Goal: Task Accomplishment & Management: Complete application form

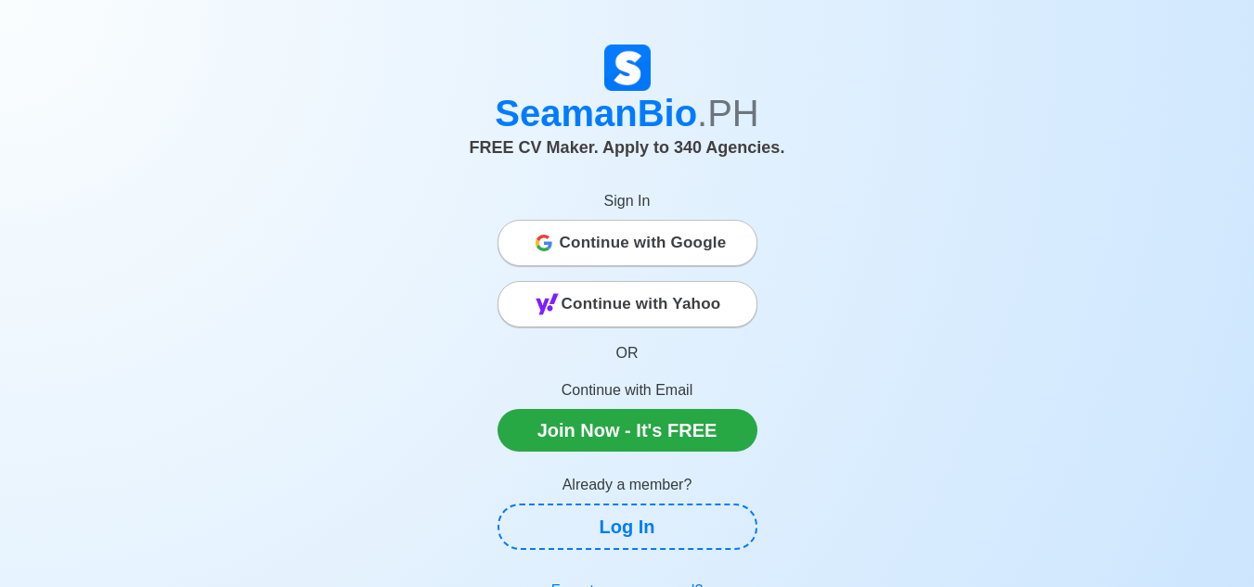
click at [611, 243] on span "Continue with Google" at bounding box center [643, 243] width 167 height 37
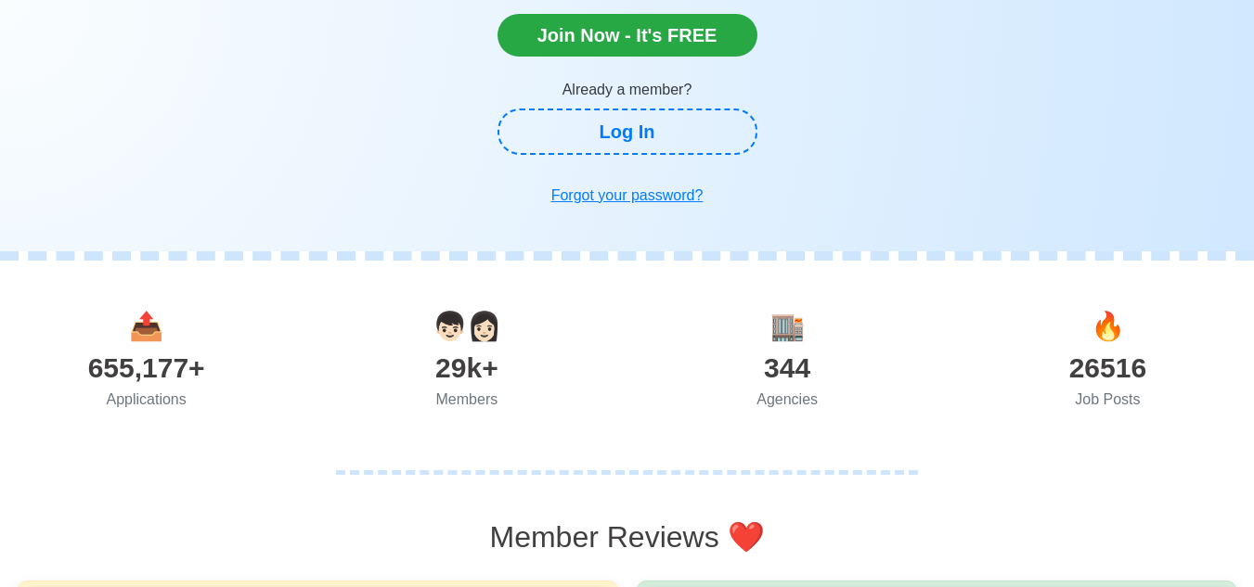
scroll to position [557, 0]
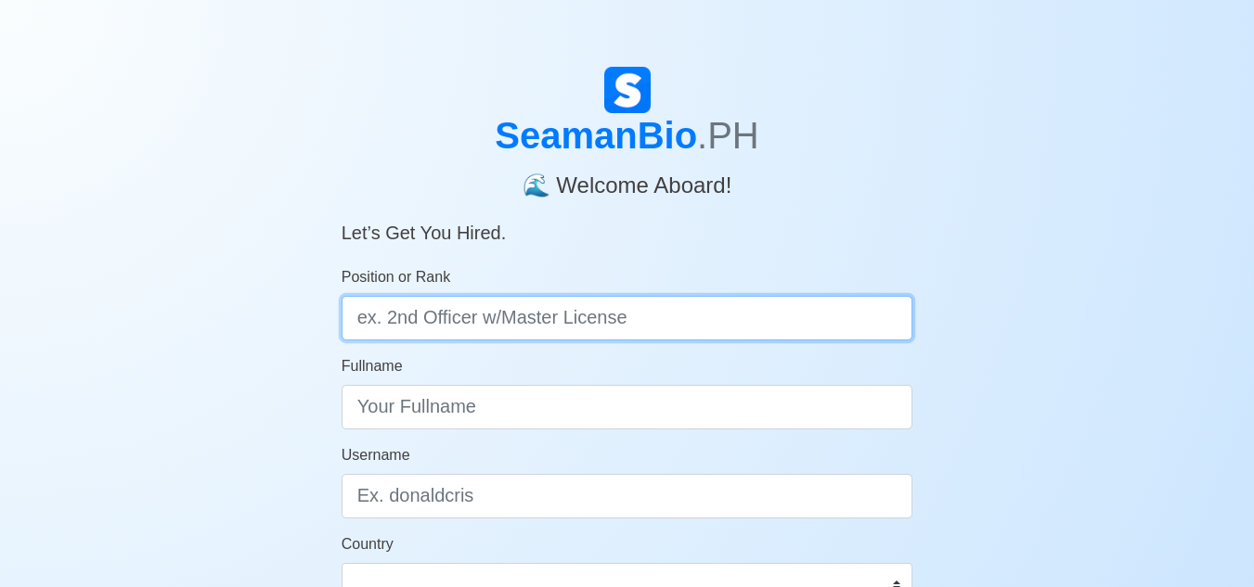
click at [420, 322] on input "Position or Rank" at bounding box center [628, 318] width 572 height 45
type input "e"
type input "Engine Cadet"
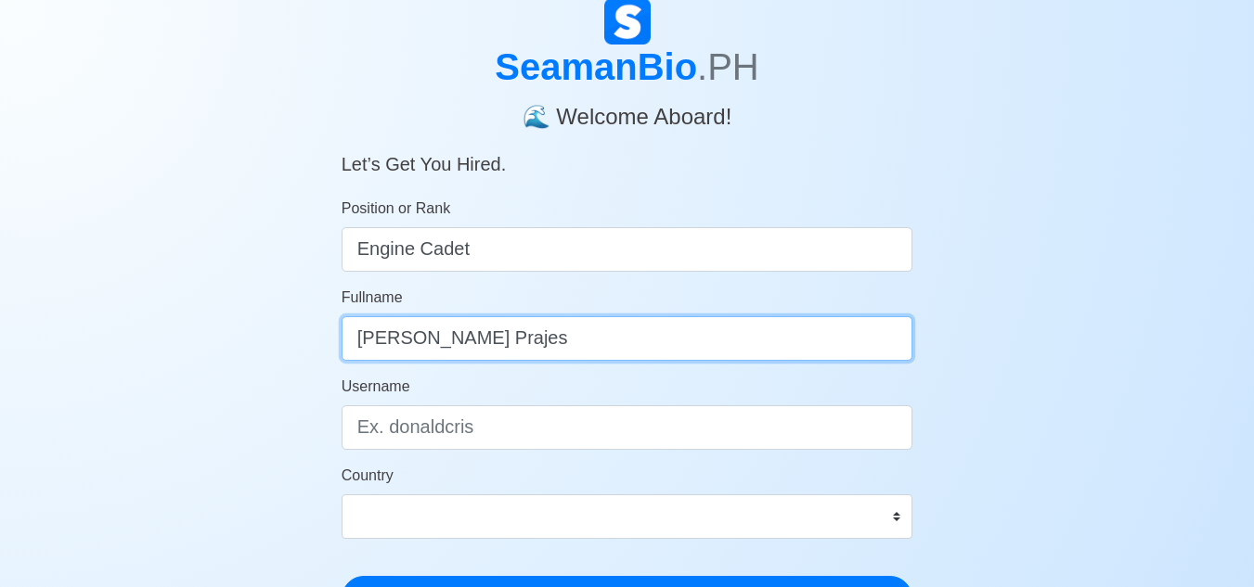
scroll to position [186, 0]
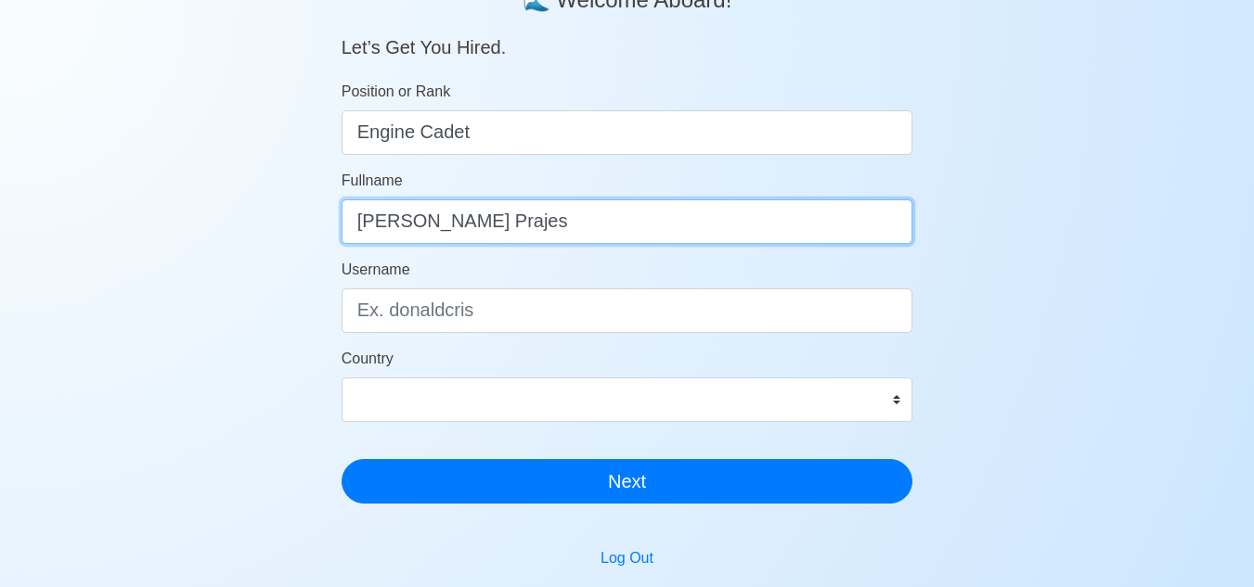
type input "[PERSON_NAME] Prajes"
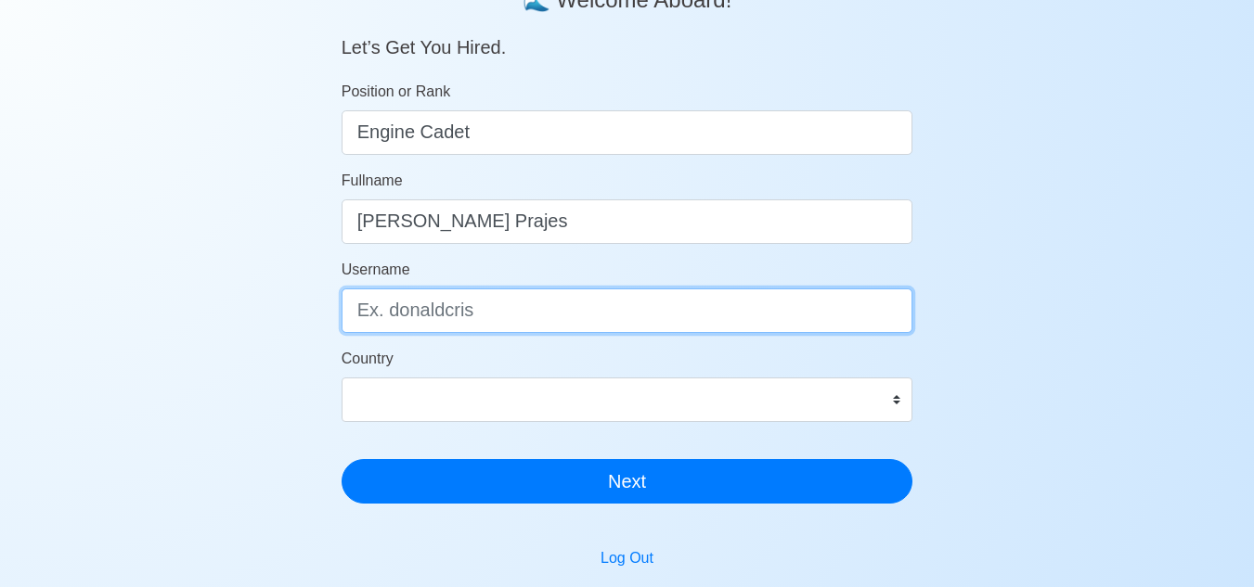
click at [519, 299] on input "Username" at bounding box center [628, 311] width 572 height 45
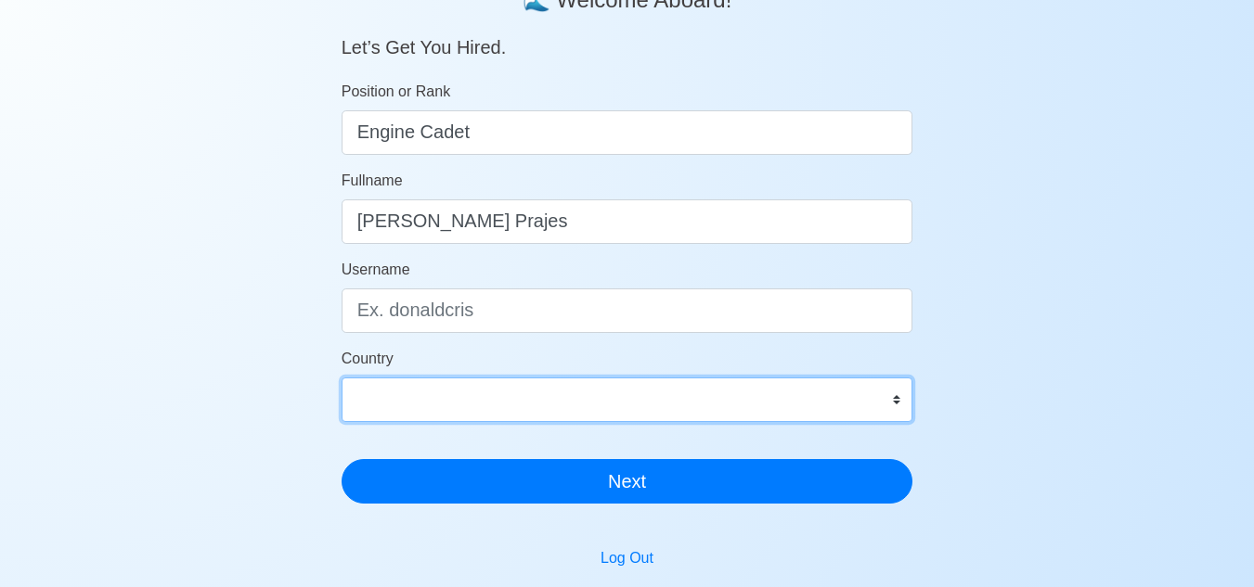
click at [491, 393] on select "[GEOGRAPHIC_DATA] [GEOGRAPHIC_DATA] [GEOGRAPHIC_DATA] [GEOGRAPHIC_DATA] [US_STA…" at bounding box center [628, 400] width 572 height 45
select select "PH"
click at [342, 378] on select "[GEOGRAPHIC_DATA] [GEOGRAPHIC_DATA] [GEOGRAPHIC_DATA] [GEOGRAPHIC_DATA] [US_STA…" at bounding box center [628, 400] width 572 height 45
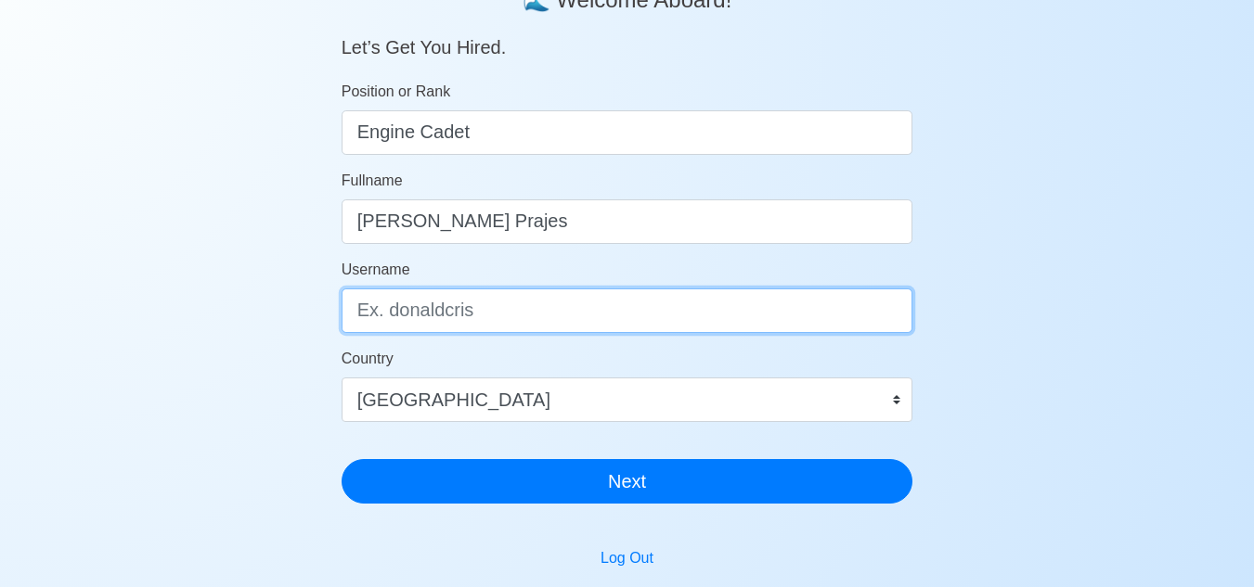
click at [463, 315] on input "Username" at bounding box center [628, 311] width 572 height 45
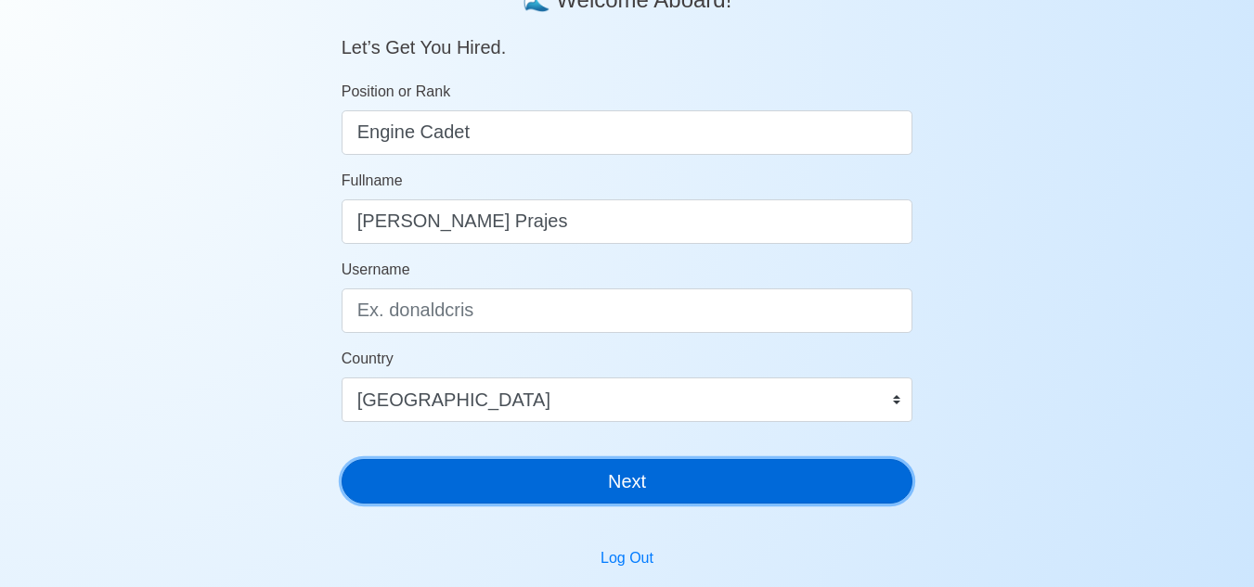
click at [661, 480] on button "Next" at bounding box center [628, 481] width 572 height 45
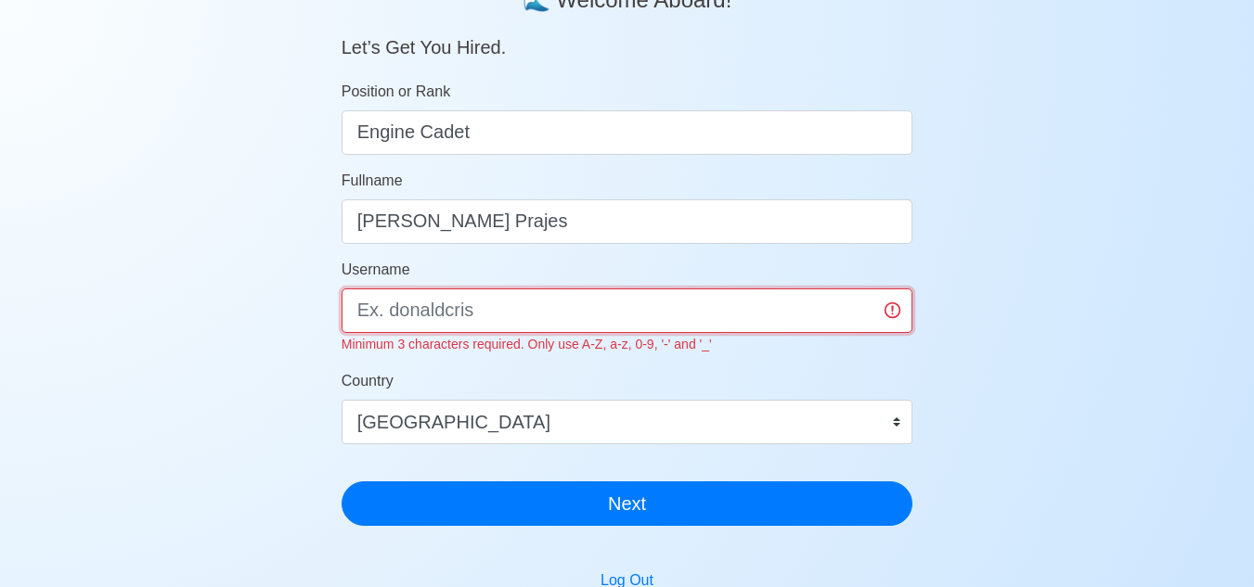
click at [581, 316] on input "Username" at bounding box center [628, 311] width 572 height 45
type input "p"
type input "Patrick10"
click at [342, 482] on button "Next" at bounding box center [628, 504] width 572 height 45
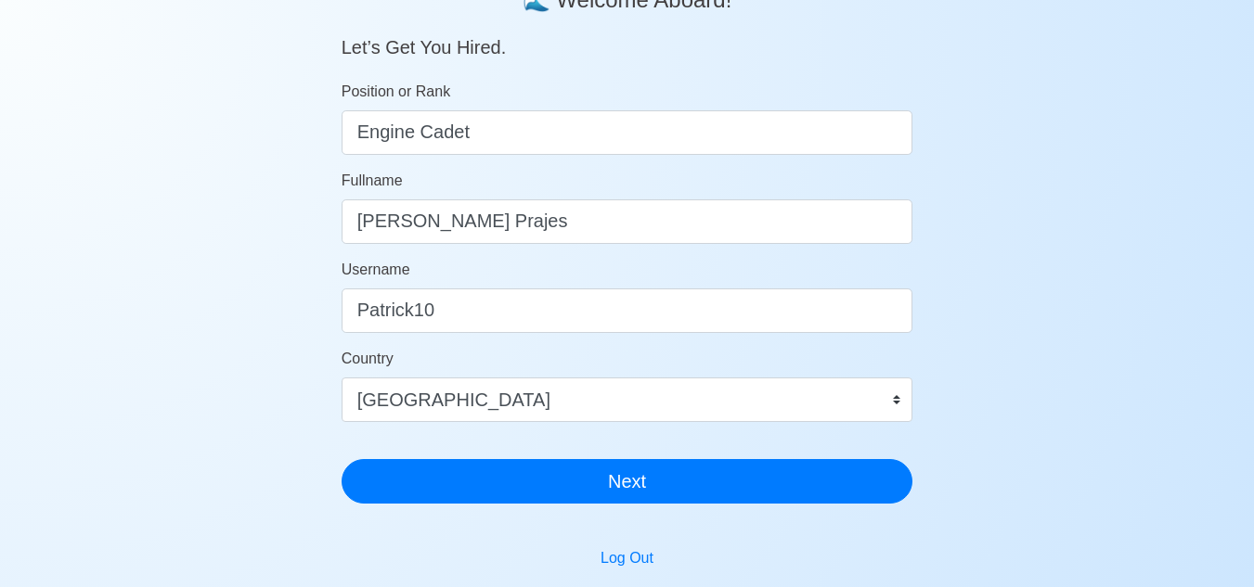
scroll to position [22, 0]
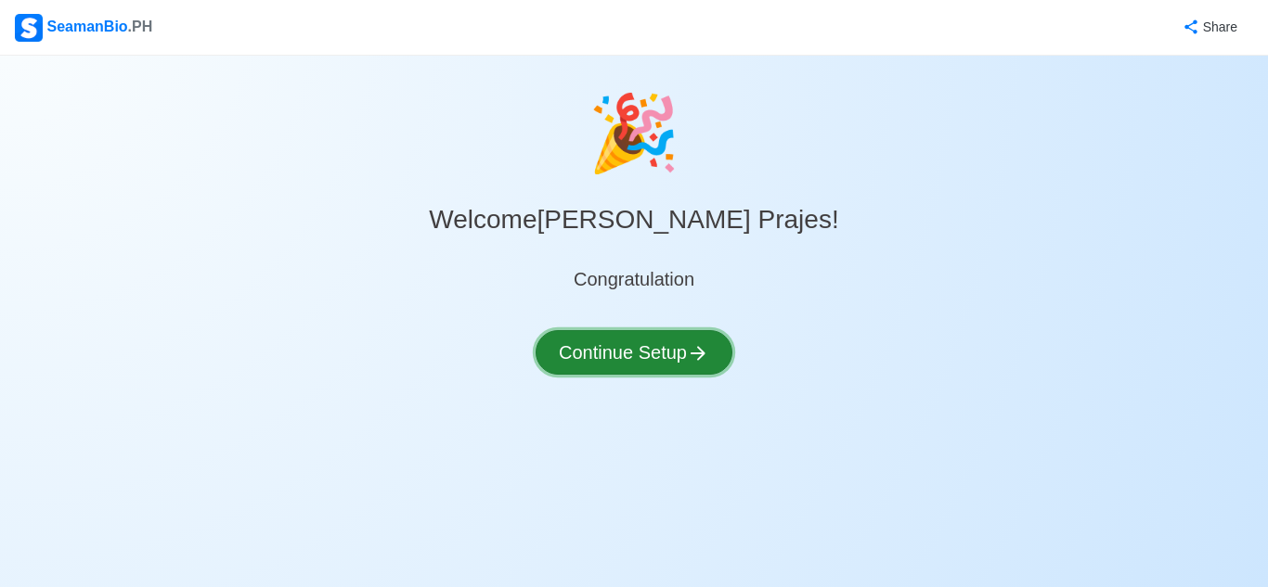
click at [646, 357] on button "Continue Setup" at bounding box center [633, 352] width 197 height 45
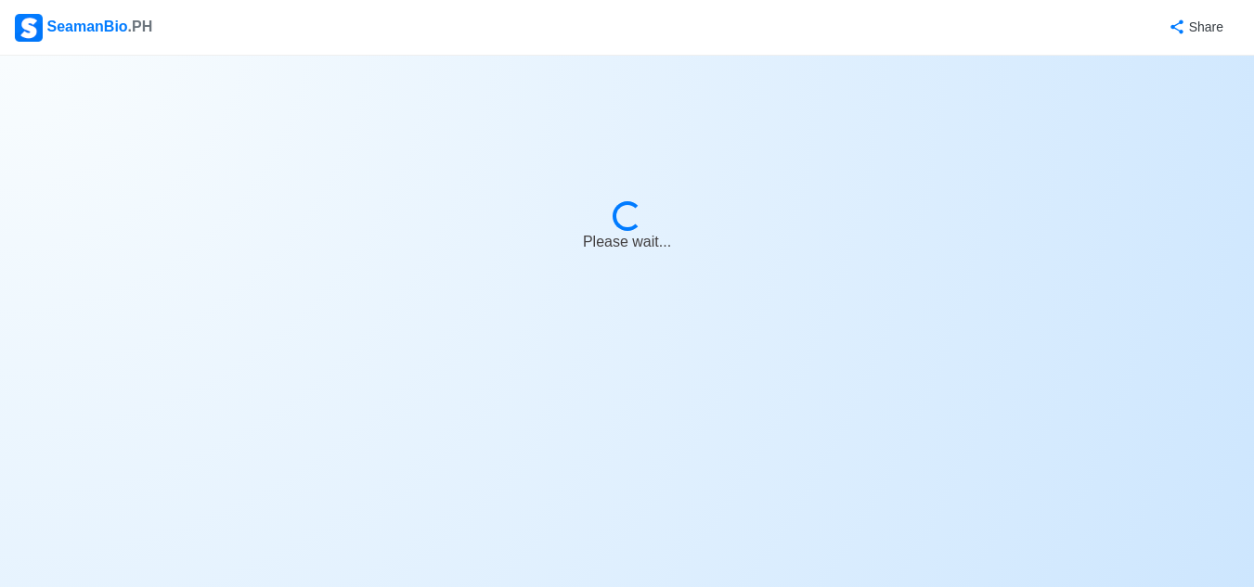
select select "Visible for Hiring"
select select "PH"
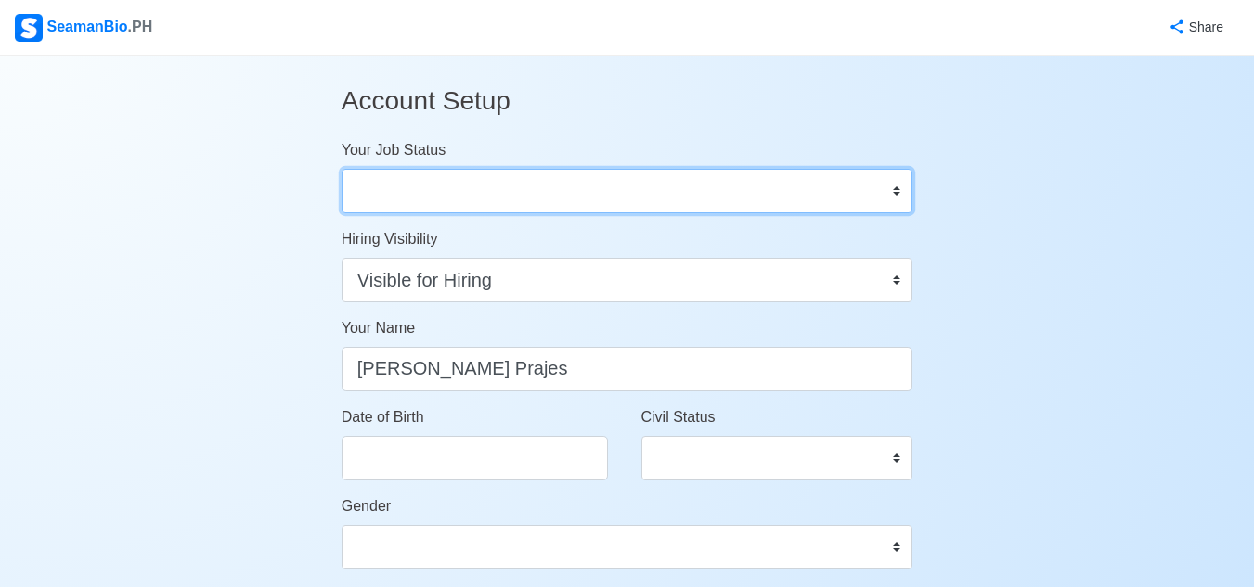
click at [595, 194] on select "Onboard Actively Looking for Job Not Looking for Job" at bounding box center [628, 191] width 572 height 45
select select "Actively Looking for Job"
click at [342, 169] on select "Onboard Actively Looking for Job Not Looking for Job" at bounding box center [628, 191] width 572 height 45
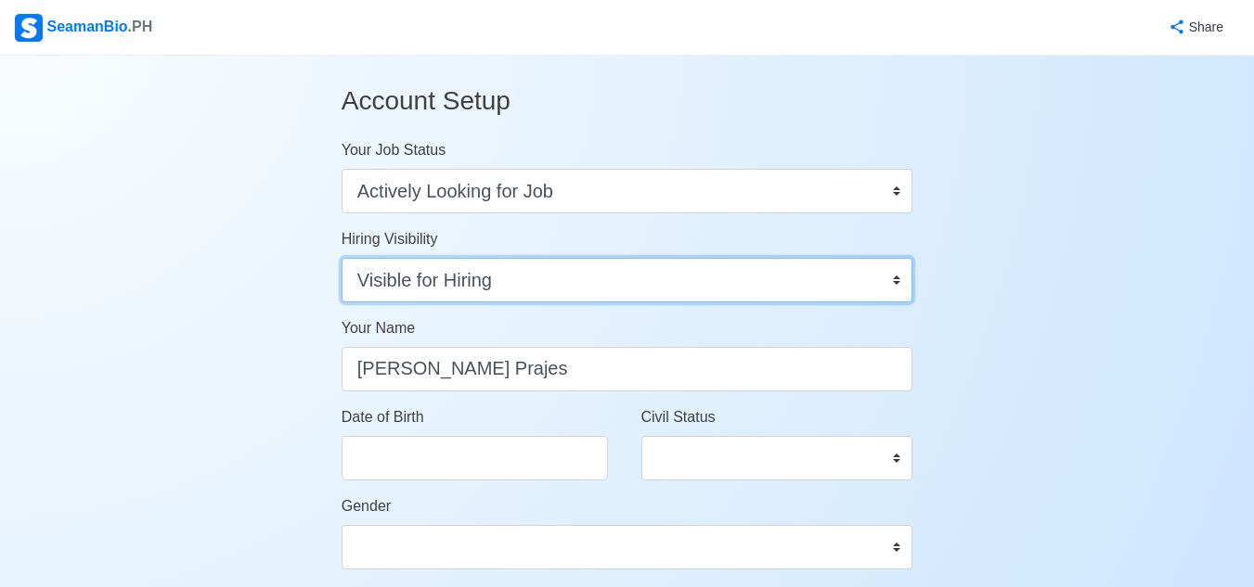
click at [588, 278] on select "Visible for Hiring Not Visible for Hiring" at bounding box center [628, 280] width 572 height 45
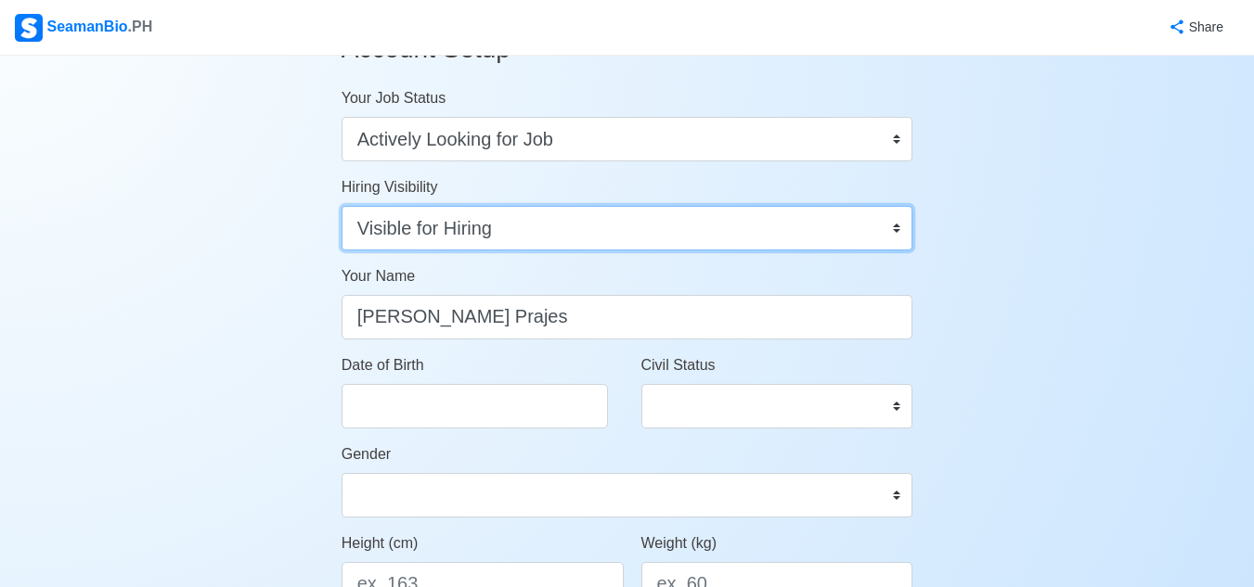
scroll to position [25, 0]
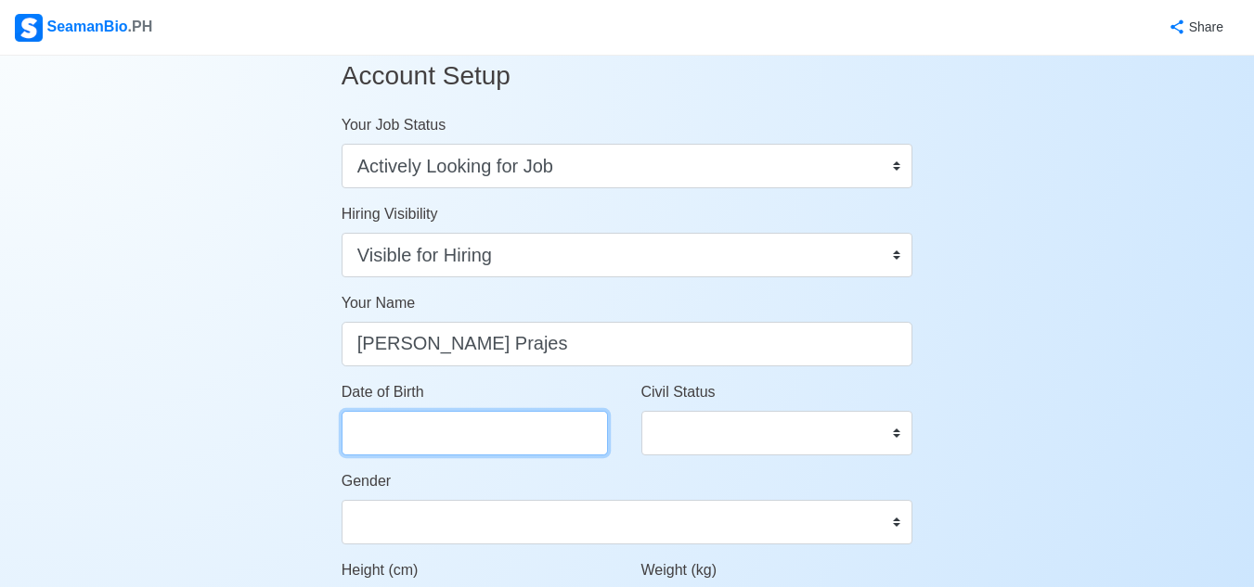
click at [519, 426] on input "Date of Birth" at bounding box center [475, 433] width 266 height 45
select select "****"
select select "*********"
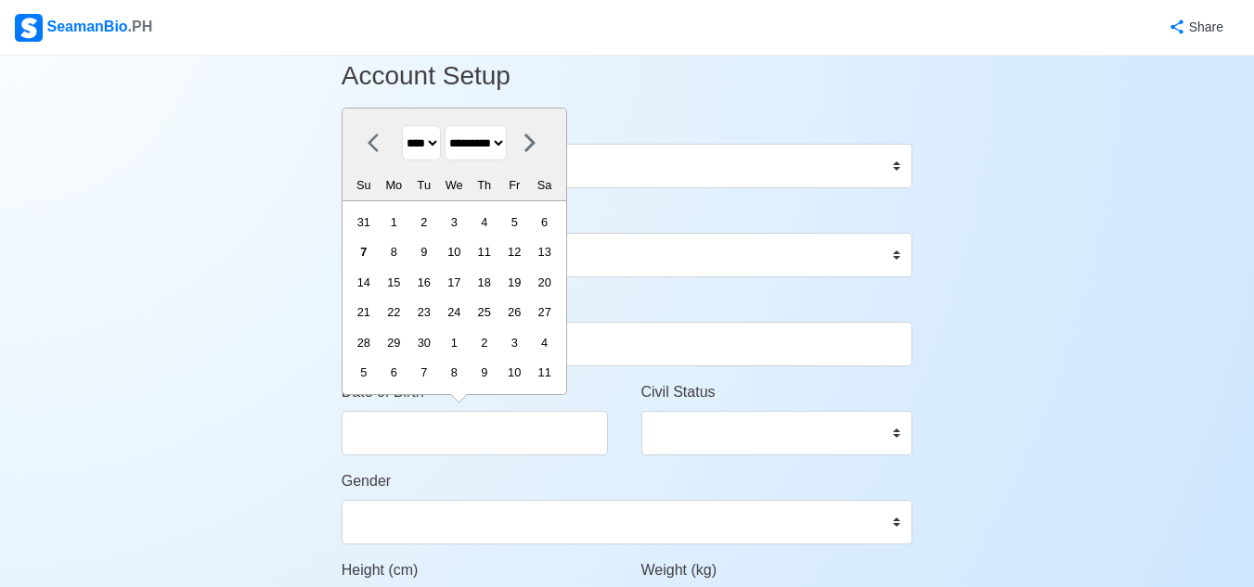
drag, startPoint x: 434, startPoint y: 144, endPoint x: 420, endPoint y: 161, distance: 21.7
click at [432, 147] on select "**** **** **** **** **** **** **** **** **** **** **** **** **** **** **** ****…" at bounding box center [421, 143] width 39 height 36
select select "****"
click at [402, 125] on select "**** **** **** **** **** **** **** **** **** **** **** **** **** **** **** ****…" at bounding box center [421, 143] width 39 height 36
click at [507, 148] on select "******* ******** ***** ***** *** **** **** ****** ********* ******* ******** **…" at bounding box center [476, 143] width 62 height 36
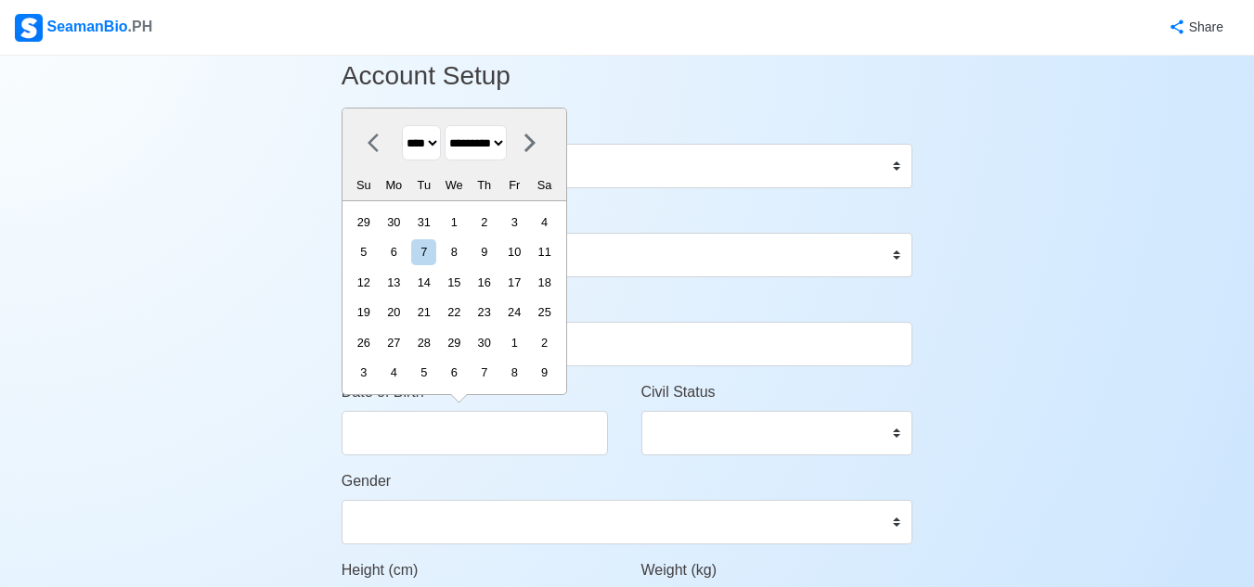
select select "****"
click at [452, 125] on select "******* ******** ***** ***** *** **** **** ****** ********* ******* ******** **…" at bounding box center [476, 143] width 62 height 36
click at [497, 250] on div "10" at bounding box center [483, 251] width 25 height 25
type input "[DATE]"
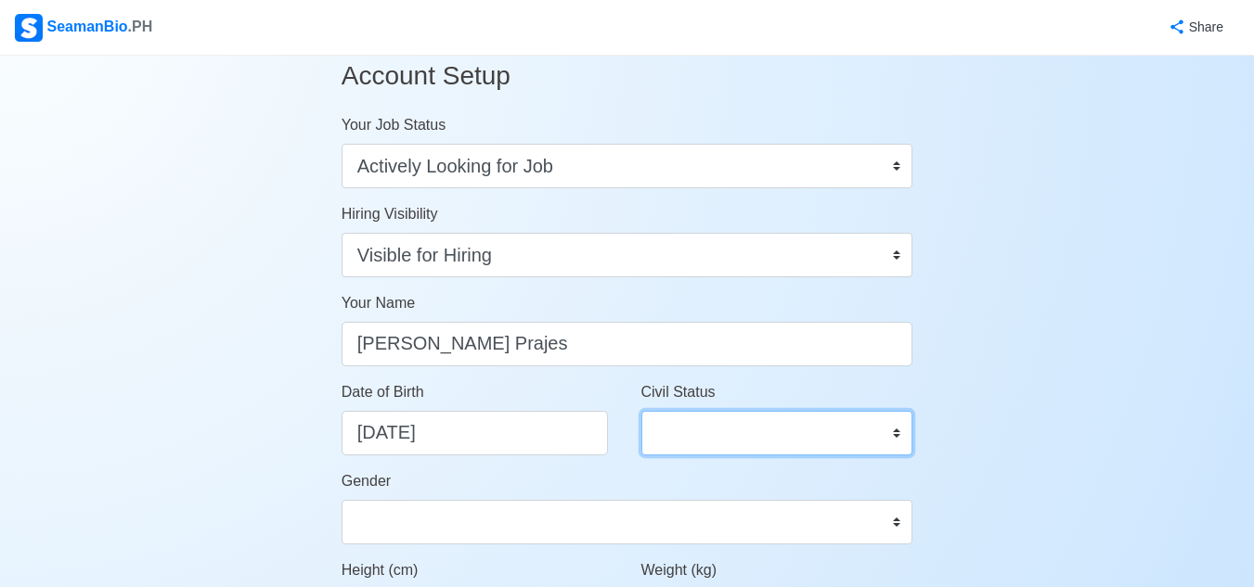
click at [681, 432] on select "Single Married Widowed Separated" at bounding box center [777, 433] width 272 height 45
select select "Single"
click at [641, 411] on select "Single Married Widowed Separated" at bounding box center [777, 433] width 272 height 45
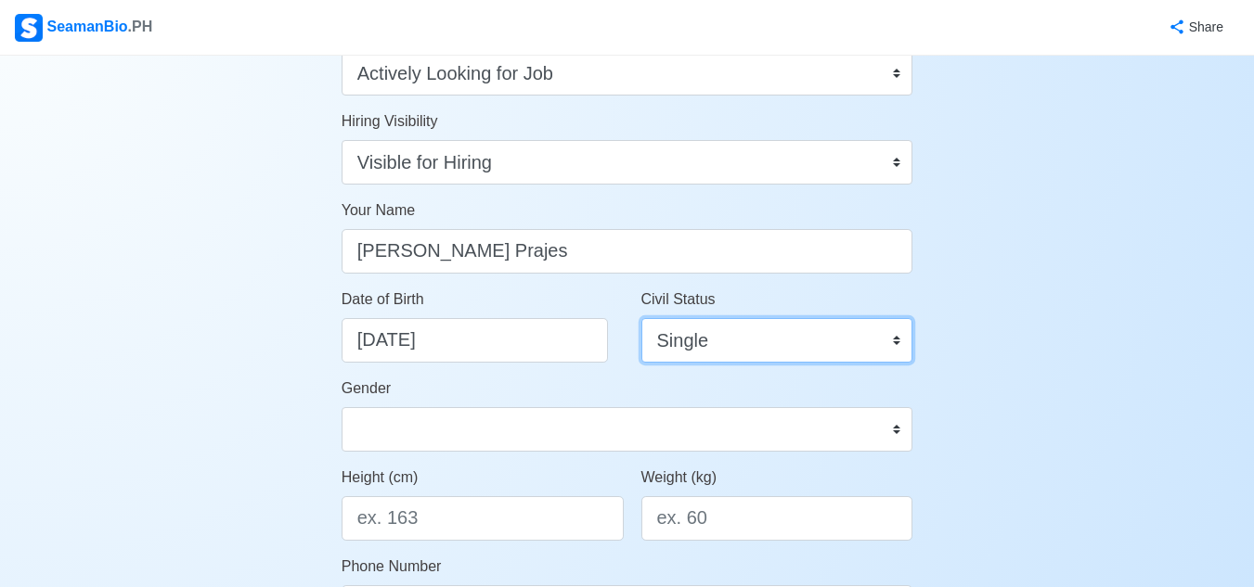
scroll to position [211, 0]
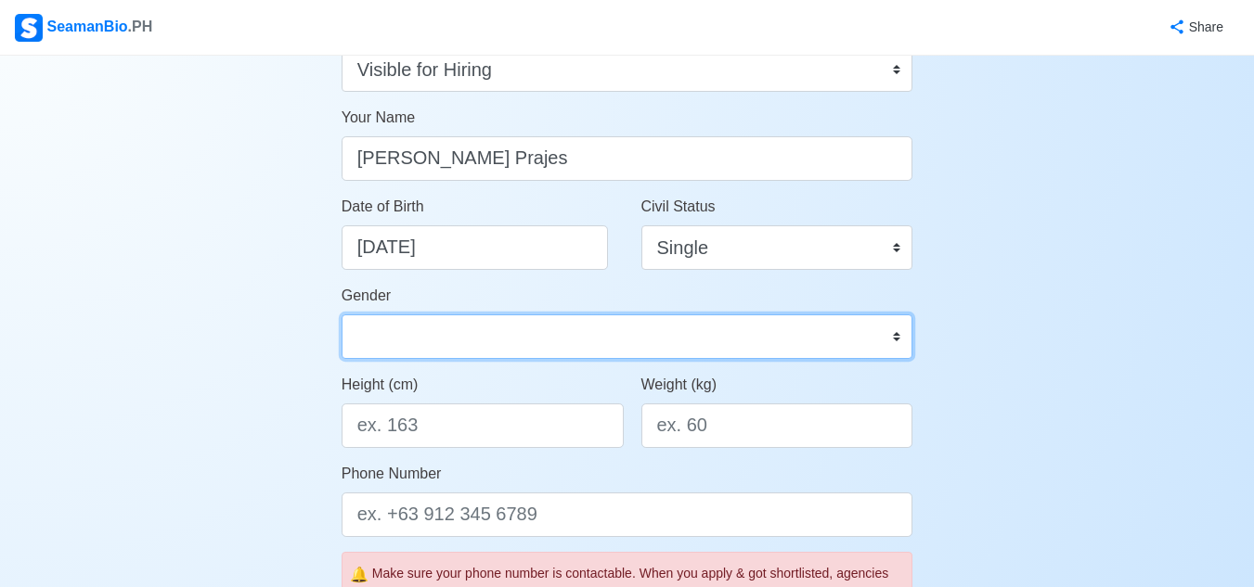
click at [502, 345] on select "[DEMOGRAPHIC_DATA] [DEMOGRAPHIC_DATA]" at bounding box center [628, 337] width 572 height 45
select select "[DEMOGRAPHIC_DATA]"
click at [342, 315] on select "[DEMOGRAPHIC_DATA] [DEMOGRAPHIC_DATA]" at bounding box center [628, 337] width 572 height 45
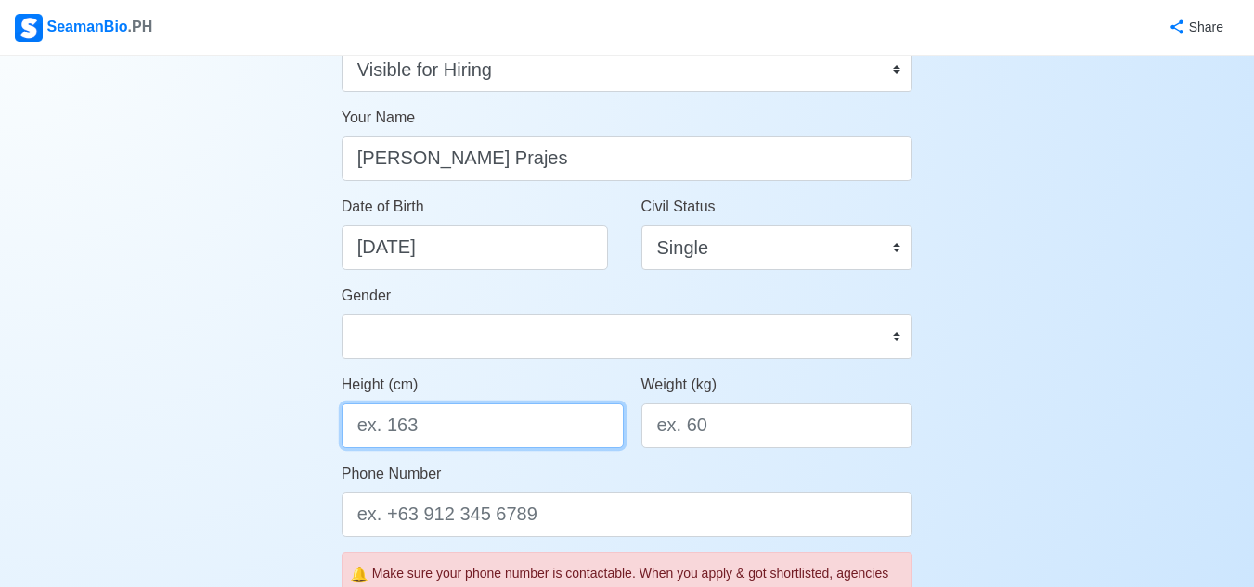
click at [464, 428] on input "Height (cm)" at bounding box center [483, 426] width 282 height 45
type input "170"
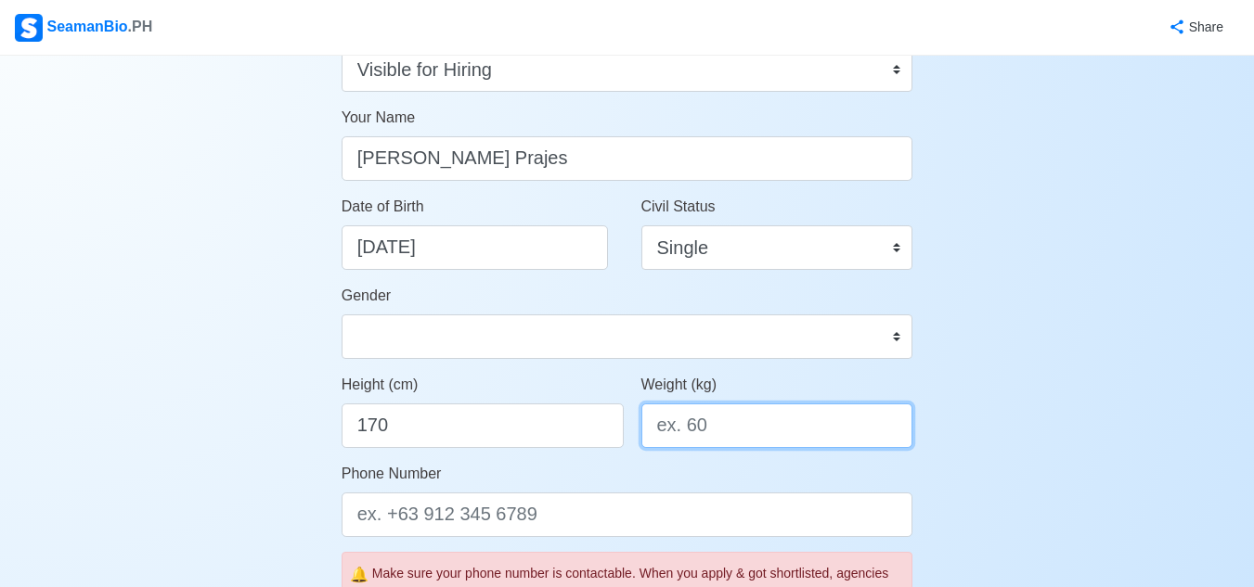
click at [813, 433] on input "Weight (kg)" at bounding box center [777, 426] width 272 height 45
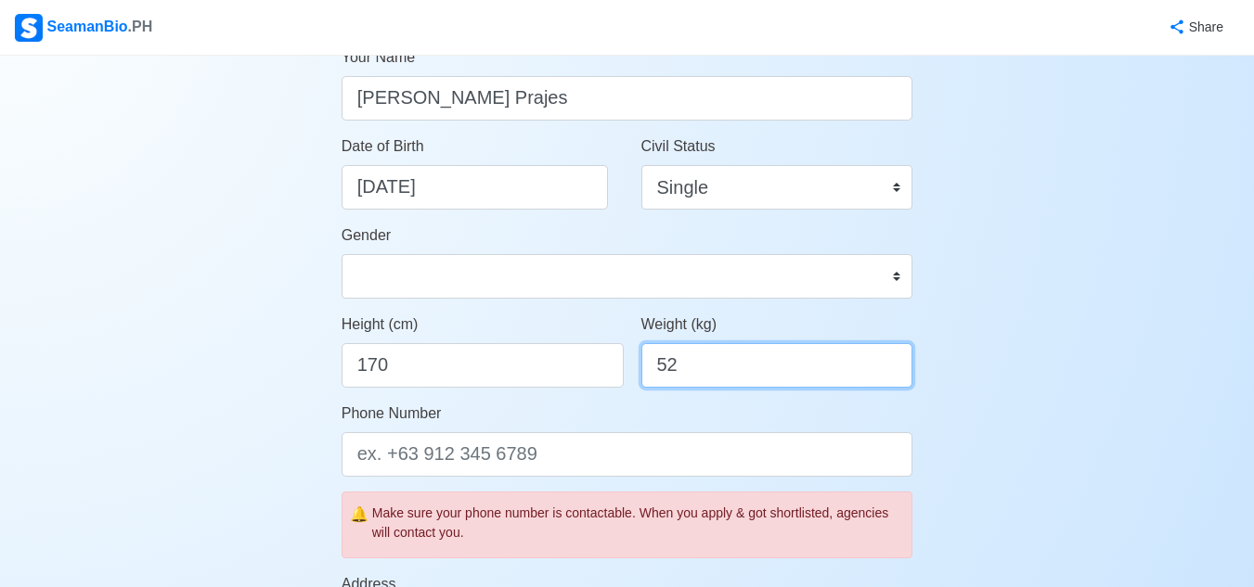
scroll to position [303, 0]
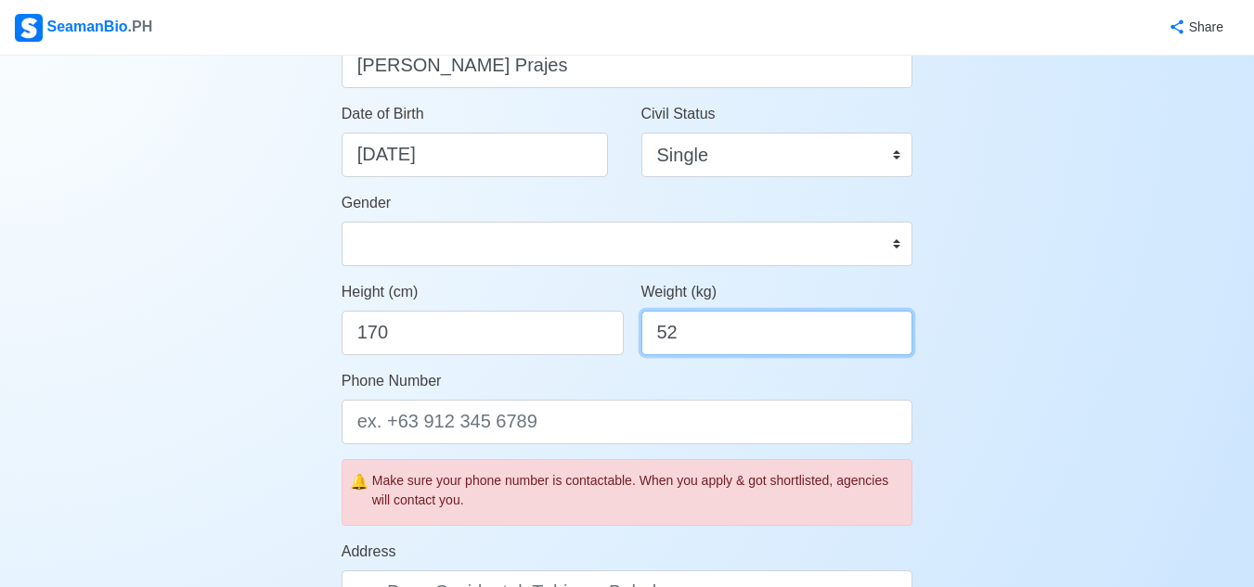
type input "52"
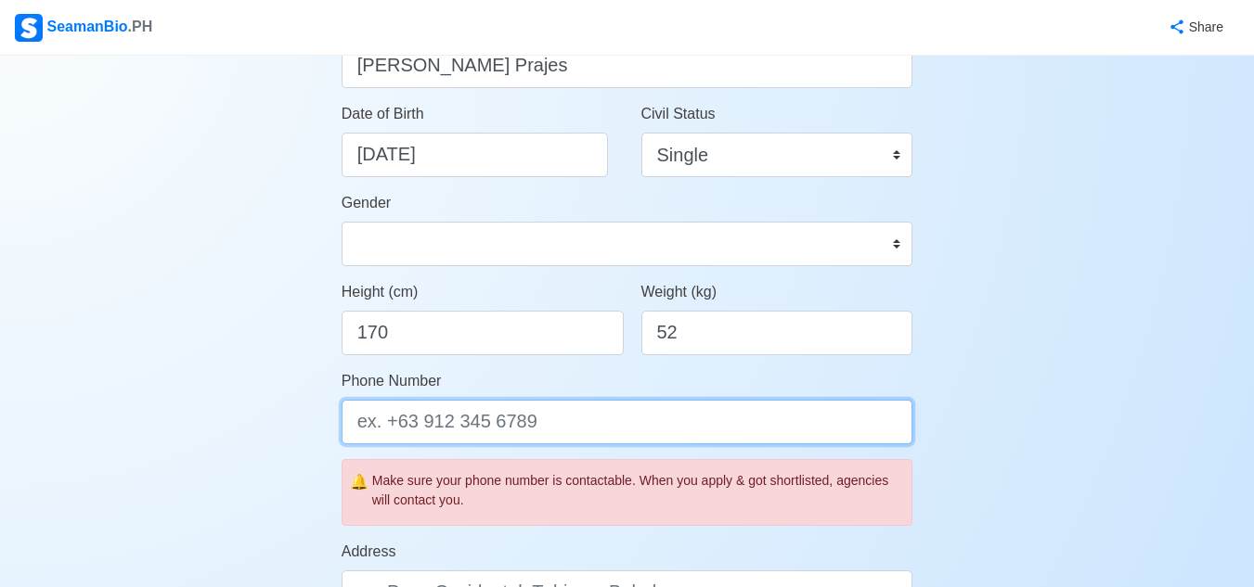
click at [545, 432] on input "Phone Number" at bounding box center [628, 422] width 572 height 45
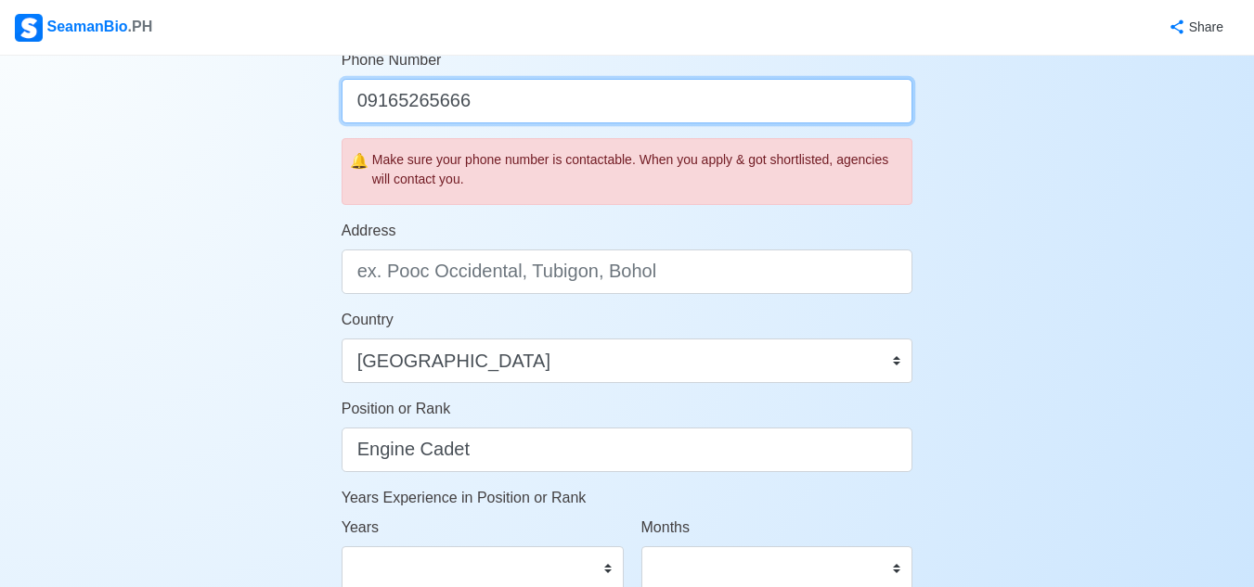
scroll to position [768, 0]
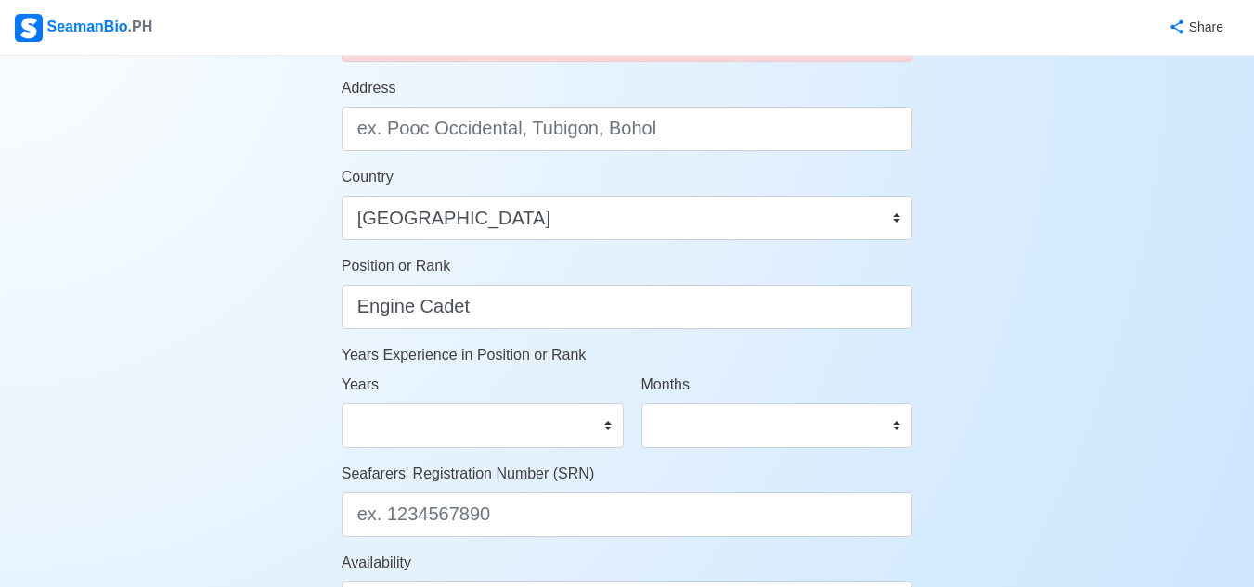
type input "09165265666"
click at [525, 430] on select "0 1 2 3 4 5 6 7 8 9 10 11 12 13 14 15 16 17 18 19 20 21 22 23 24 25 26 27 28 29…" at bounding box center [483, 426] width 282 height 45
select select "0"
click at [342, 404] on select "0 1 2 3 4 5 6 7 8 9 10 11 12 13 14 15 16 17 18 19 20 21 22 23 24 25 26 27 28 29…" at bounding box center [483, 426] width 282 height 45
click at [708, 441] on select "0 1 2 3 4 5 6 7 8 9 10 11" at bounding box center [777, 426] width 272 height 45
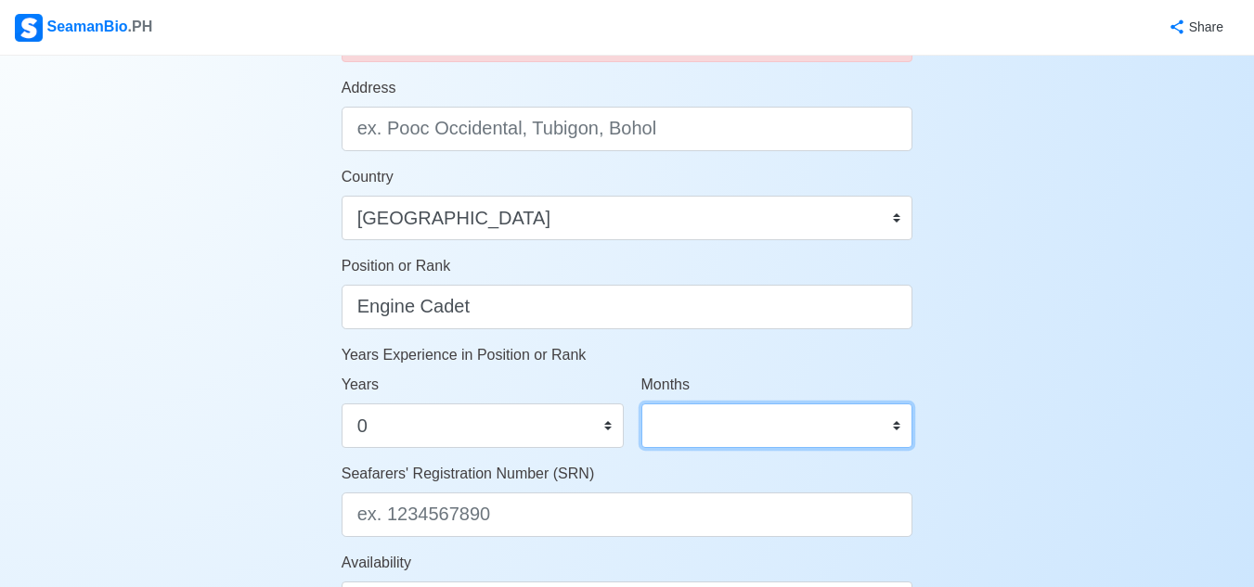
select select "0"
click at [641, 404] on select "0 1 2 3 4 5 6 7 8 9 10 11" at bounding box center [777, 426] width 272 height 45
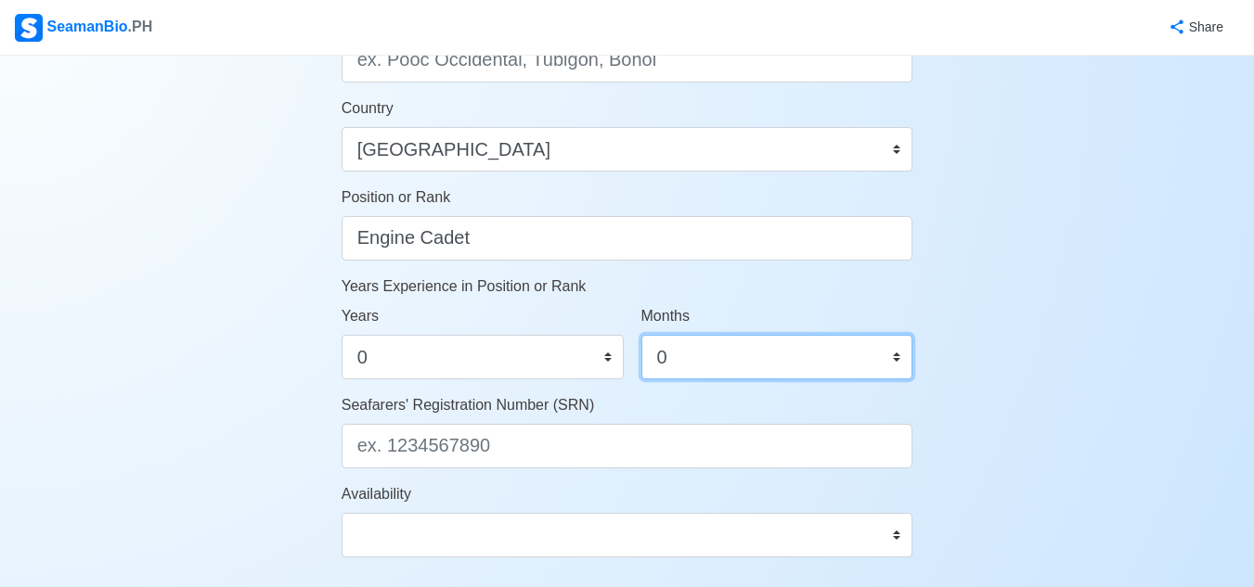
scroll to position [1046, 0]
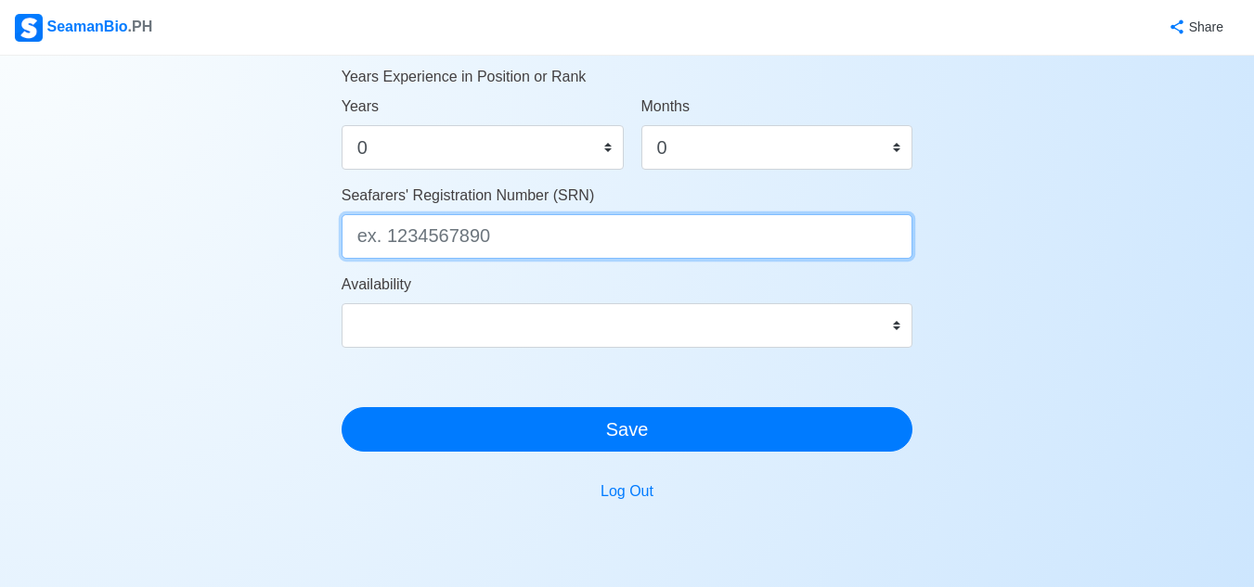
click at [535, 252] on input "Seafarers' Registration Number (SRN)" at bounding box center [628, 236] width 572 height 45
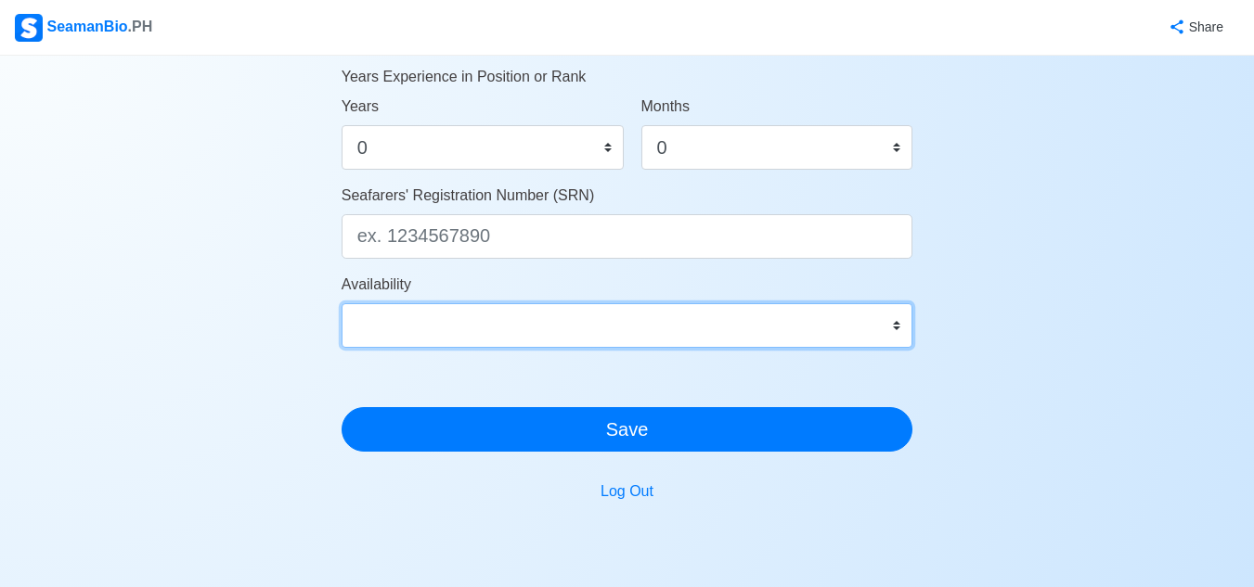
click at [571, 323] on select "Immediate [DATE] [DATE] [DATE] [DATE] [DATE] [DATE] [DATE] [DATE] [DATE]" at bounding box center [628, 325] width 572 height 45
select select "4102416000000"
click at [342, 303] on select "Immediate [DATE] [DATE] [DATE] [DATE] [DATE] [DATE] [DATE] [DATE] [DATE]" at bounding box center [628, 325] width 572 height 45
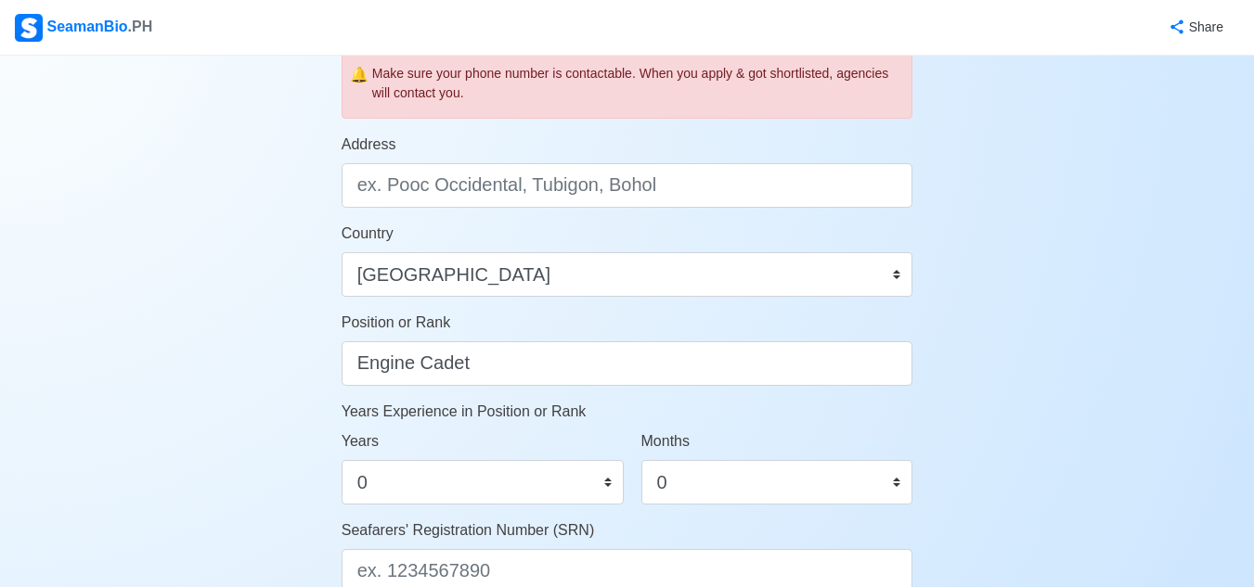
scroll to position [835, 0]
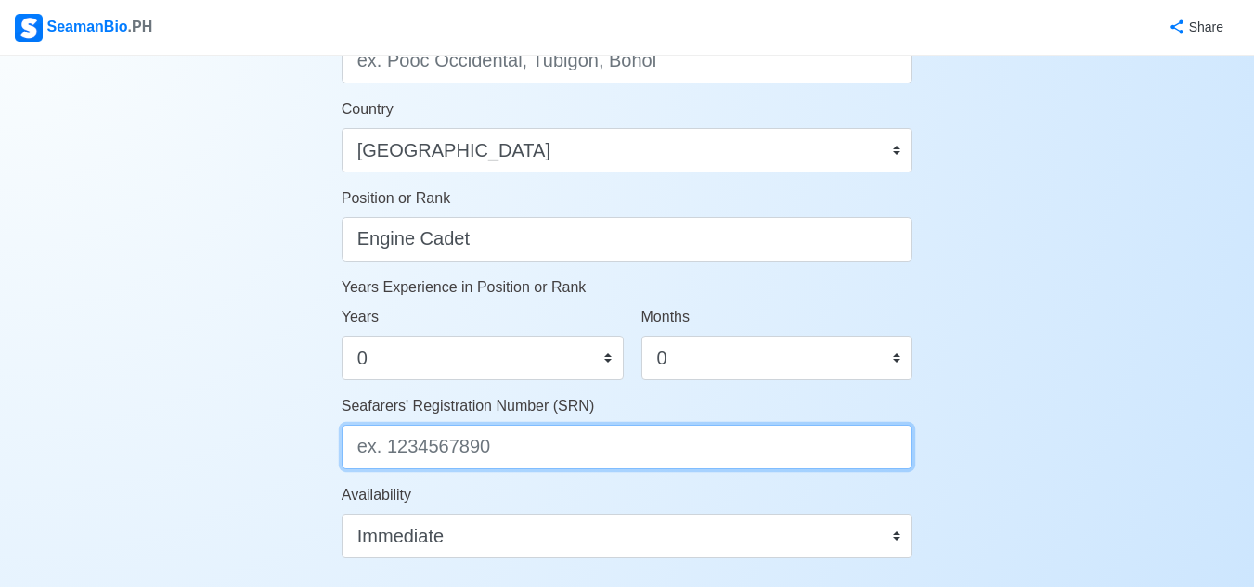
click at [533, 446] on input "Seafarers' Registration Number (SRN)" at bounding box center [628, 447] width 572 height 45
click at [478, 454] on input "Seafarers' Registration Number (SRN)" at bounding box center [628, 447] width 572 height 45
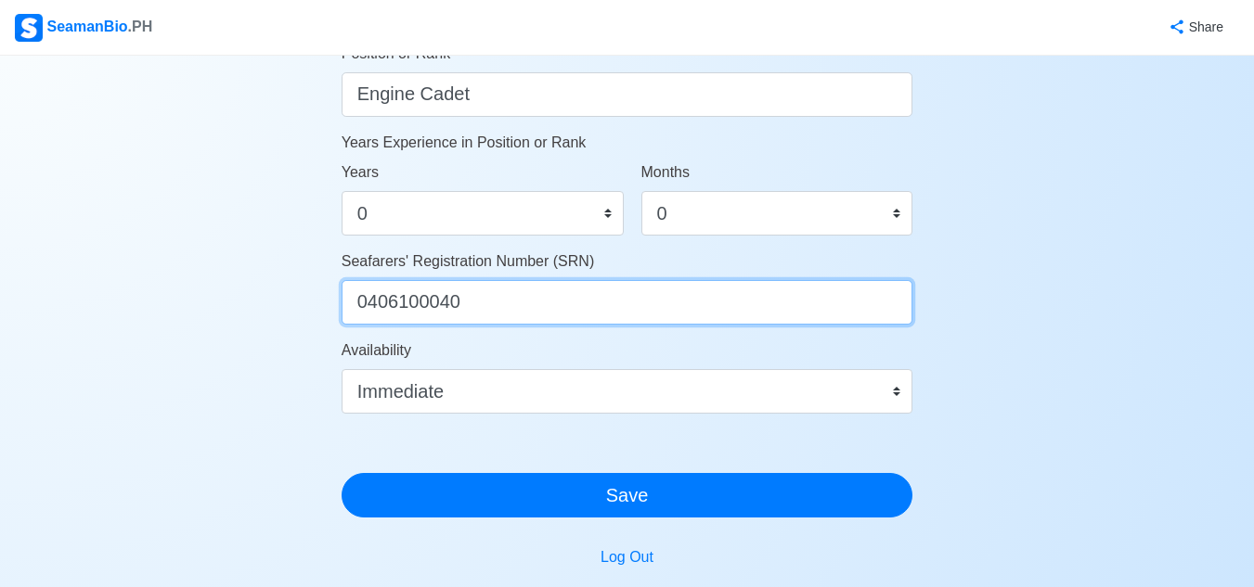
scroll to position [1139, 0]
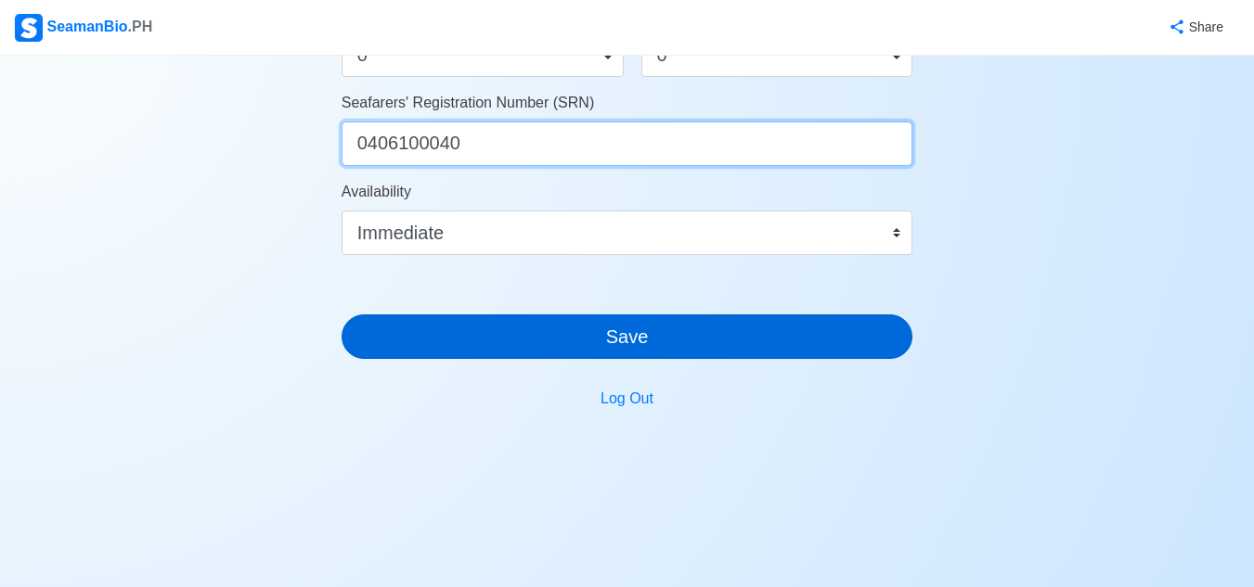
type input "0406100040"
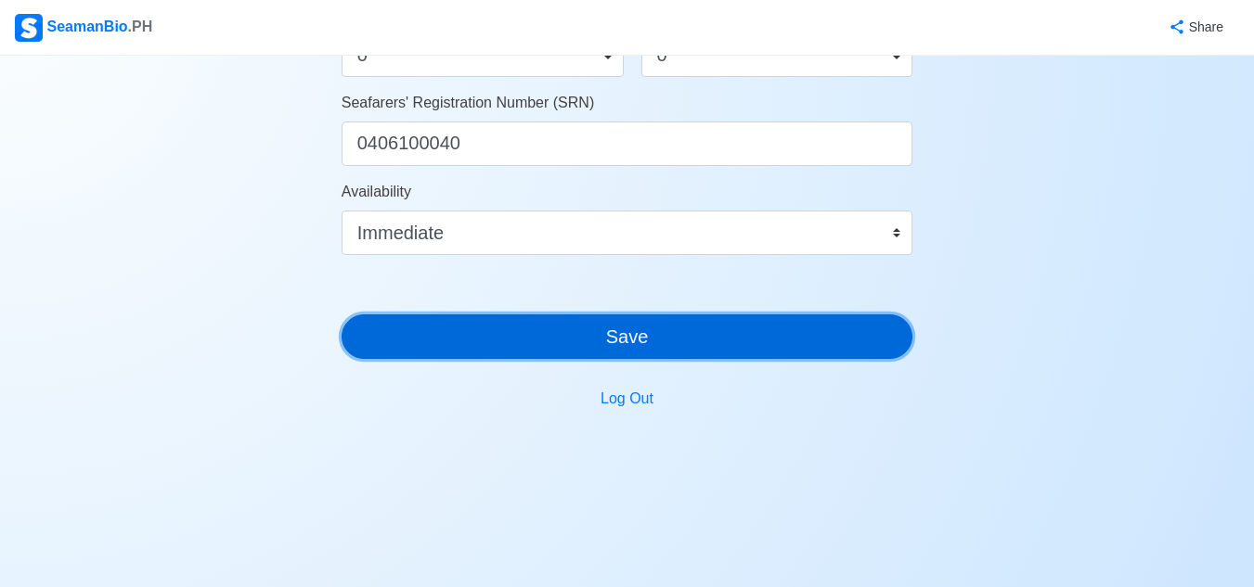
click at [568, 331] on button "Save" at bounding box center [628, 337] width 572 height 45
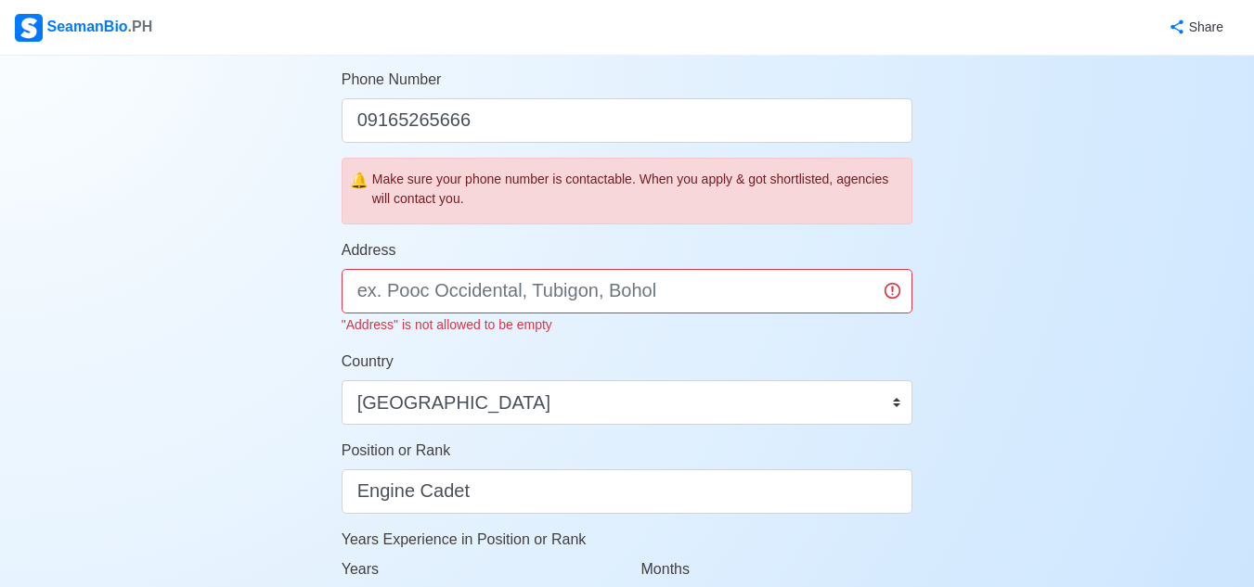
scroll to position [604, 0]
click at [567, 294] on input "Address" at bounding box center [628, 292] width 572 height 45
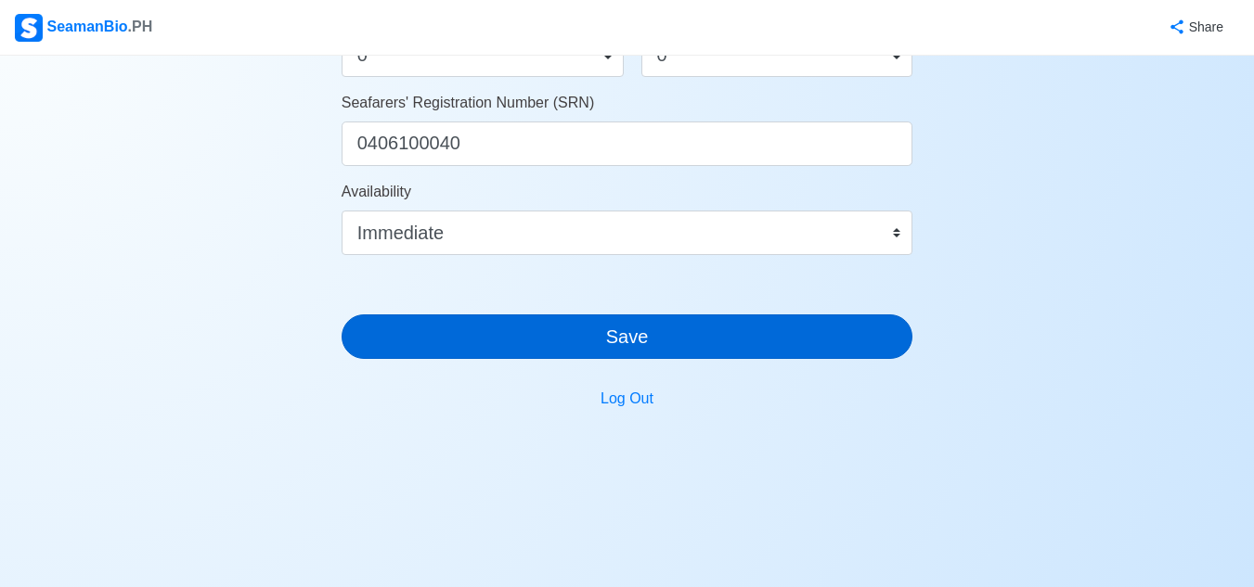
type input "[PERSON_NAME] Kagudoy Lapu-[GEOGRAPHIC_DATA]"
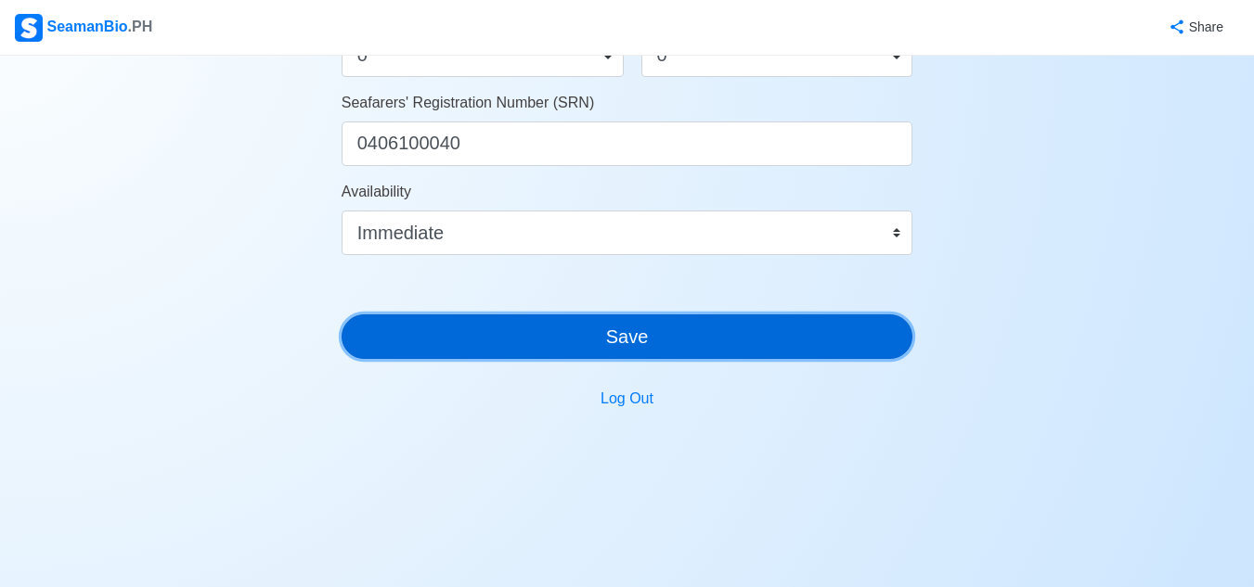
scroll to position [1139, 0]
click at [621, 329] on button "Save" at bounding box center [628, 337] width 572 height 45
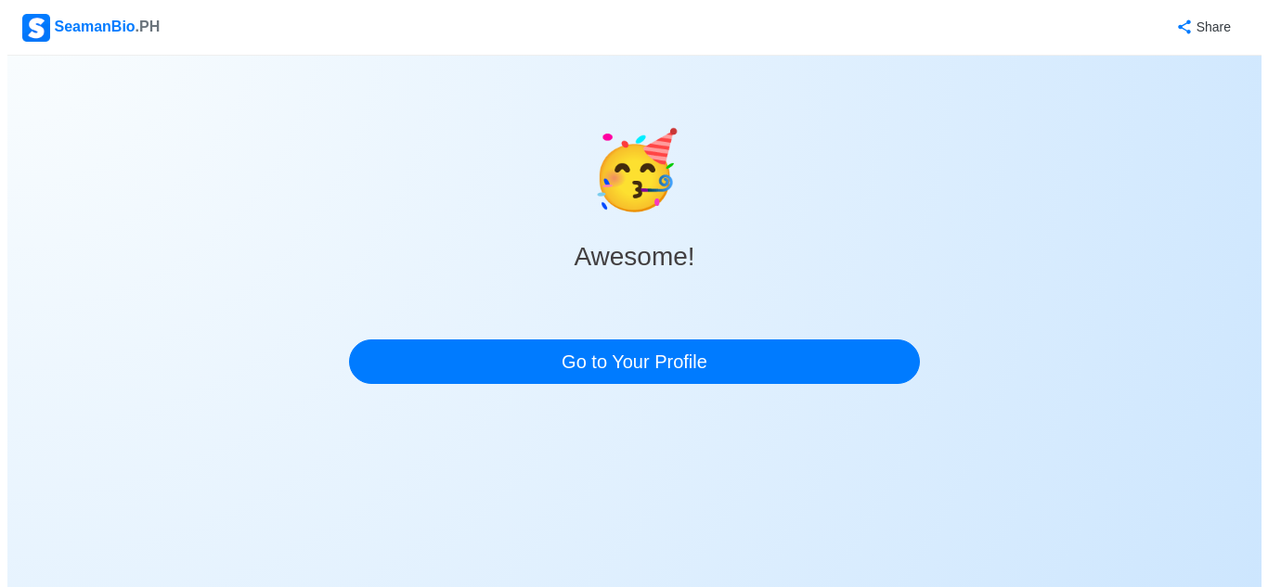
scroll to position [0, 0]
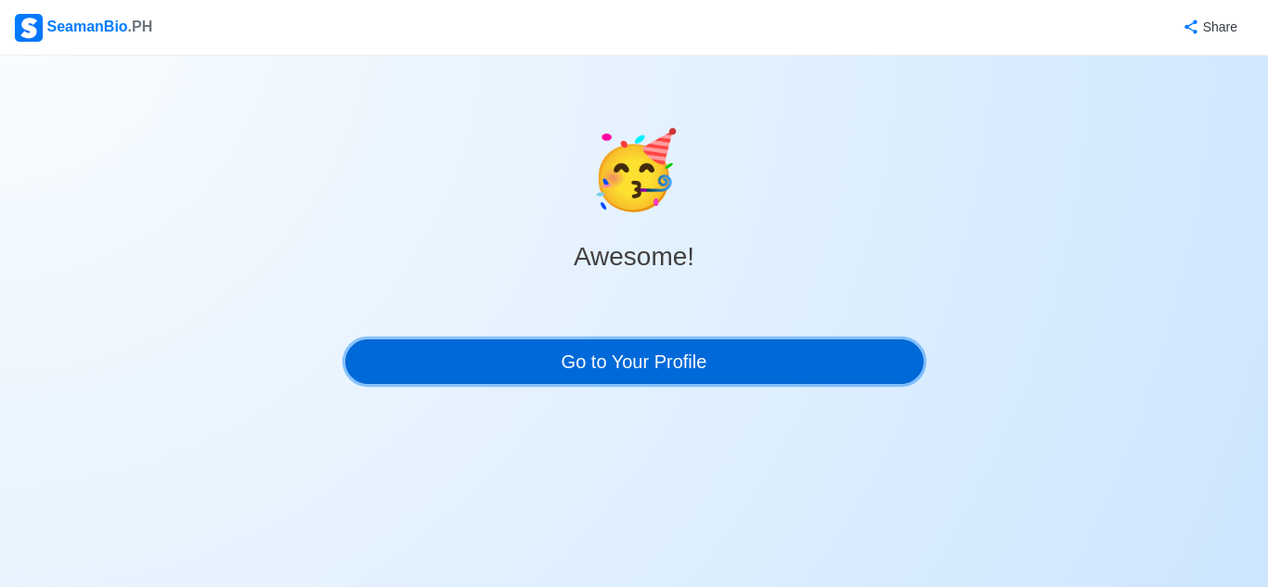
click at [592, 371] on link "Go to Your Profile" at bounding box center [634, 362] width 578 height 45
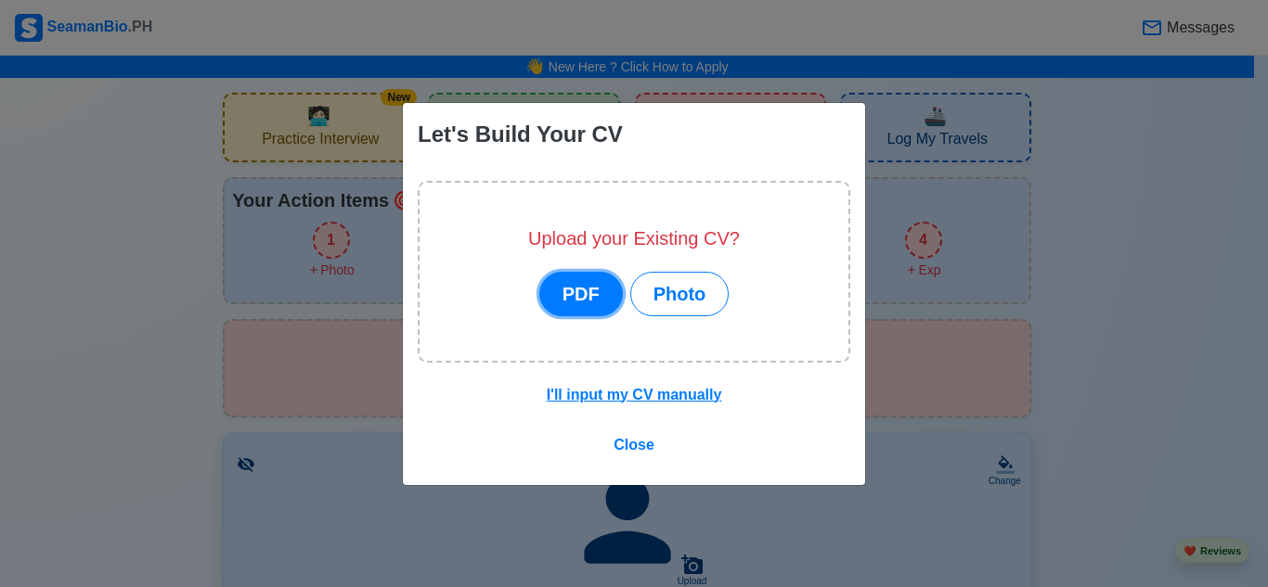
click at [589, 290] on button "PDF" at bounding box center [581, 294] width 84 height 45
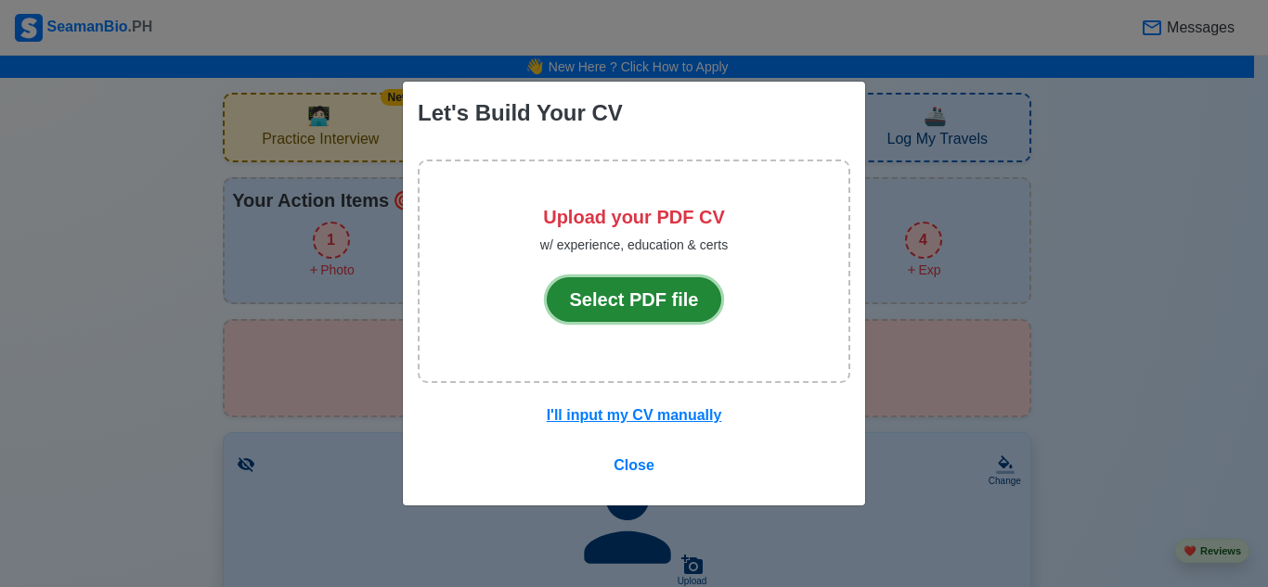
click at [589, 290] on button "Select PDF file" at bounding box center [634, 299] width 175 height 45
click at [626, 296] on button "Select PDF file" at bounding box center [634, 299] width 175 height 45
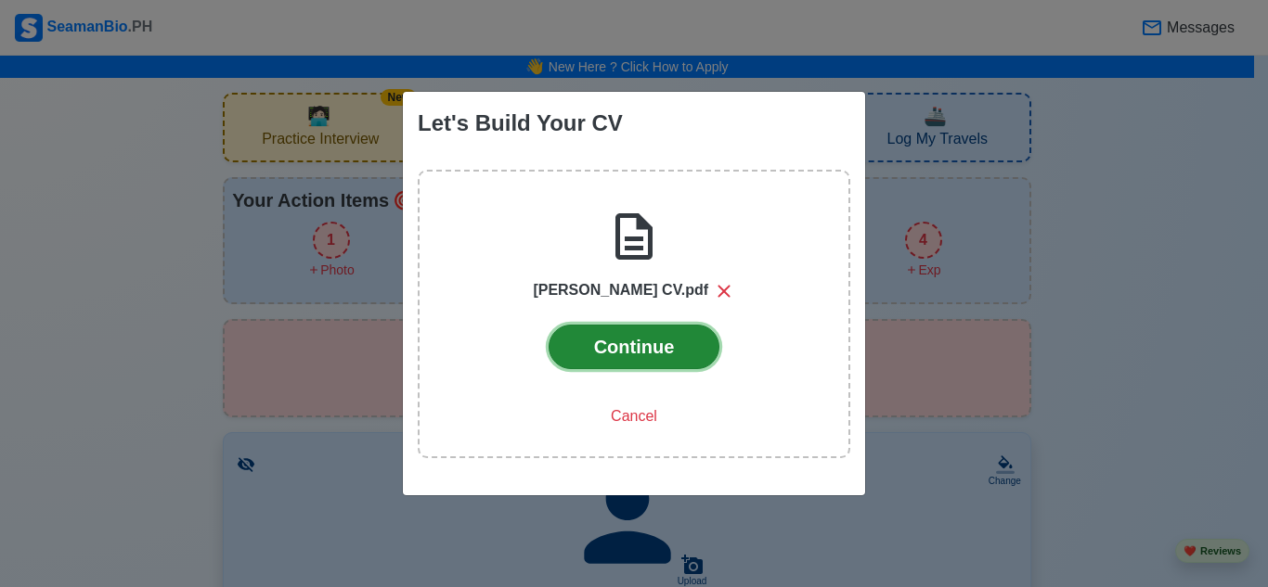
click at [622, 358] on button "Continue" at bounding box center [634, 347] width 172 height 45
click at [646, 352] on button "Continue" at bounding box center [634, 347] width 172 height 45
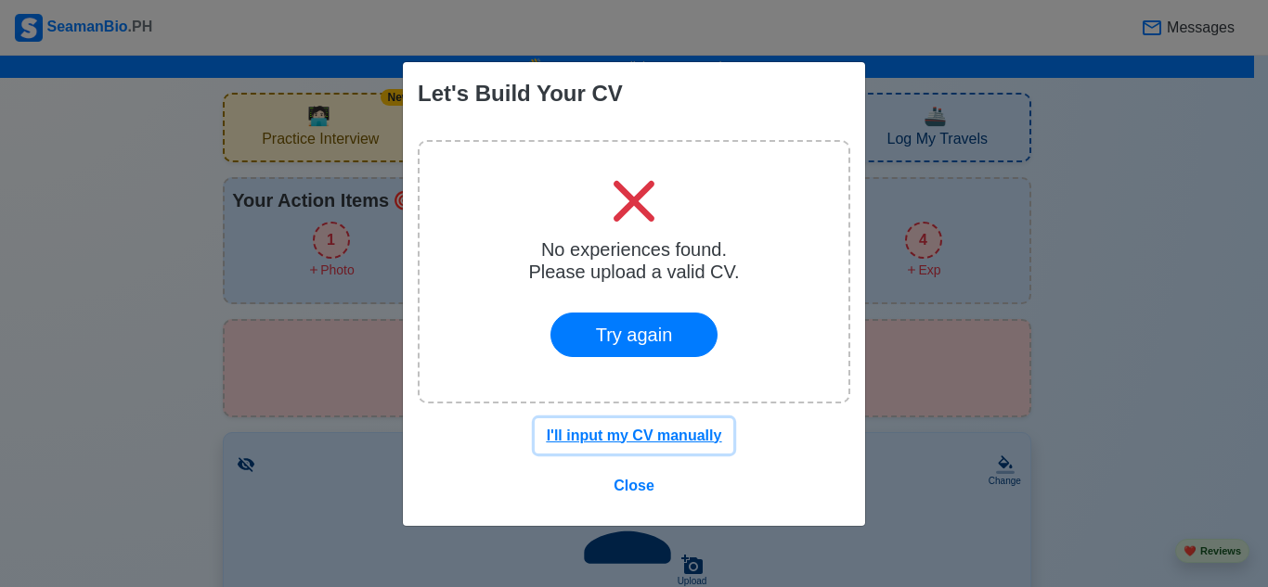
click at [679, 439] on u "I'll input my CV manually" at bounding box center [634, 436] width 175 height 16
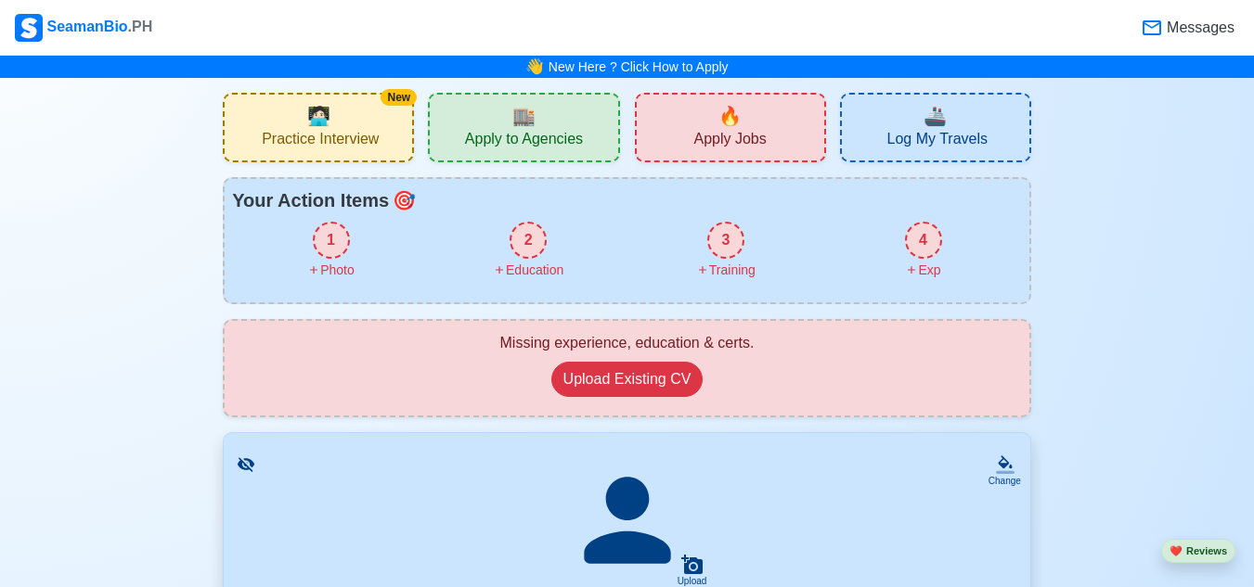
click at [536, 359] on div "Missing experience, education & certs. Upload Existing CV" at bounding box center [626, 368] width 775 height 72
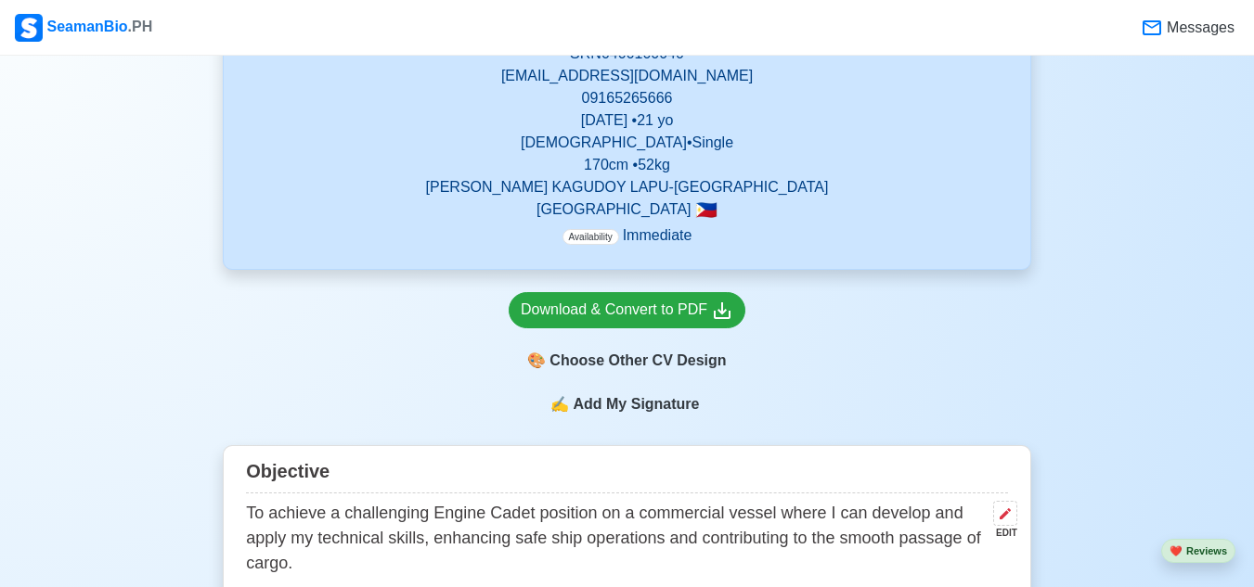
scroll to position [650, 0]
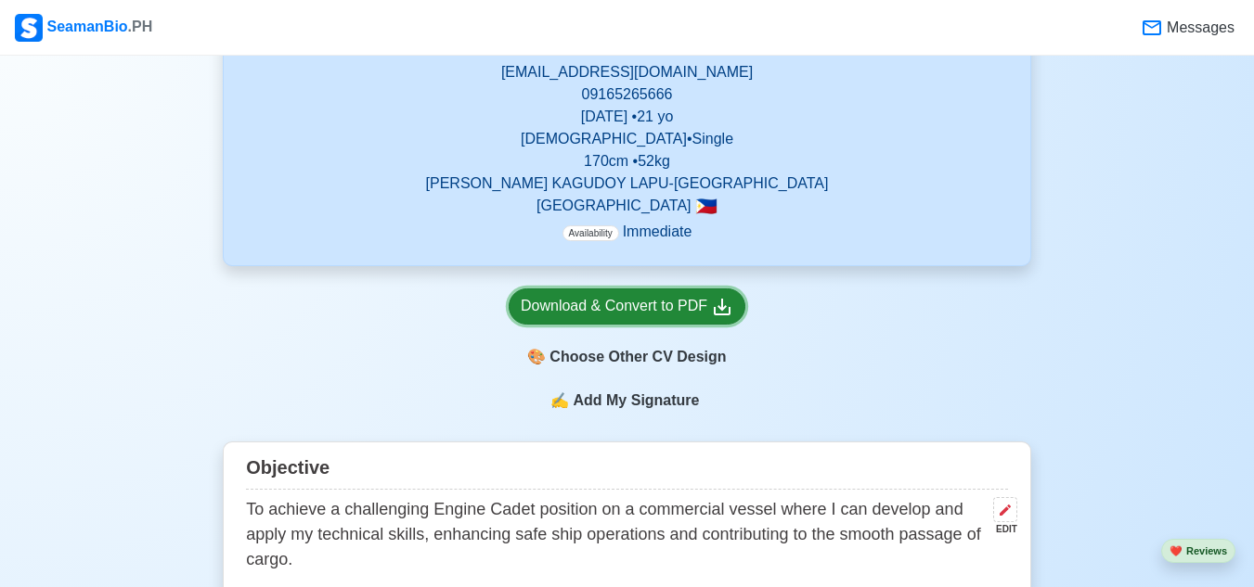
click at [630, 317] on div "Download & Convert to PDF" at bounding box center [627, 306] width 213 height 23
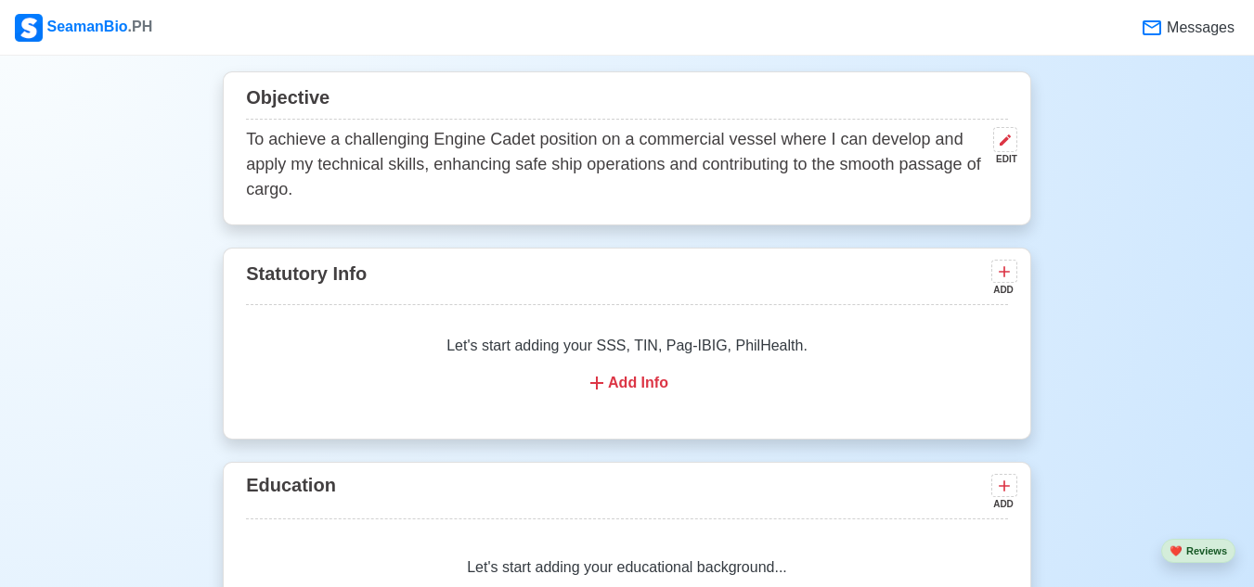
scroll to position [1021, 0]
click at [510, 189] on p "To achieve a challenging Engine Cadet position on a commercial vessel where I c…" at bounding box center [616, 163] width 740 height 75
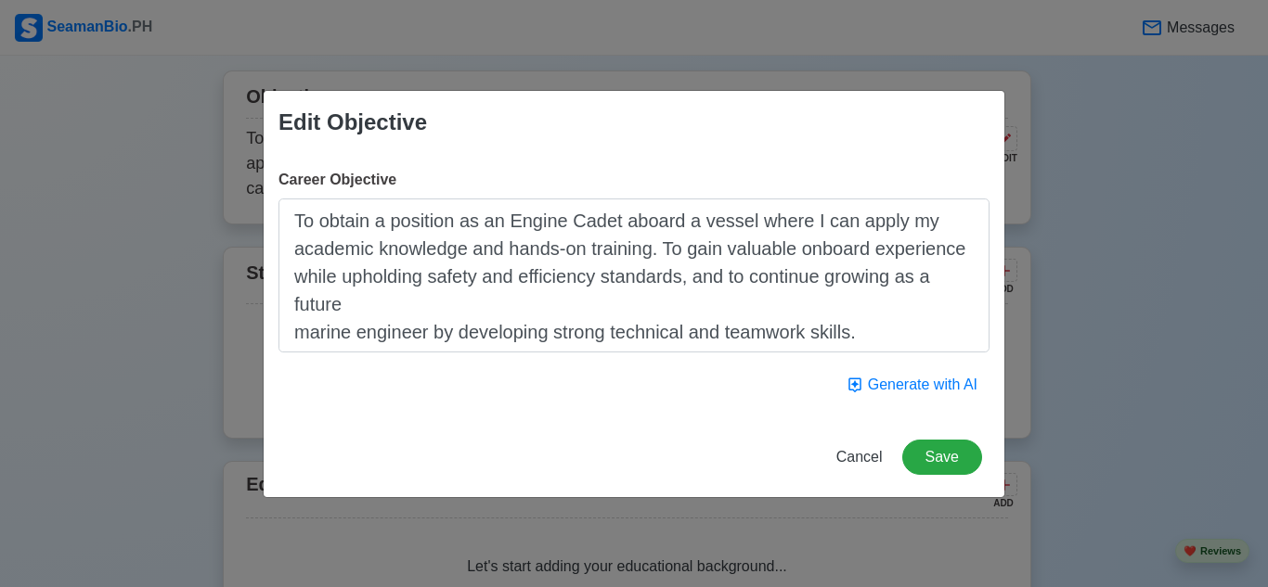
click at [297, 337] on textarea "To obtain a position as an Engine Cadet aboard a vessel where I can apply my ac…" at bounding box center [633, 276] width 711 height 154
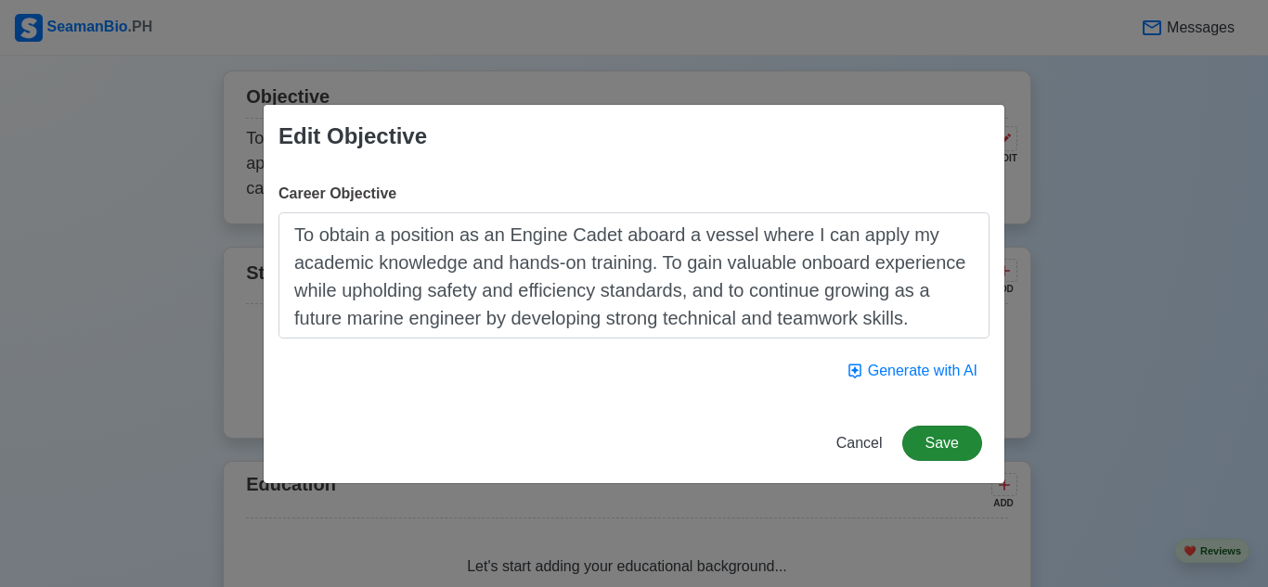
type textarea "To obtain a position as an Engine Cadet aboard a vessel where I can apply my ac…"
click at [959, 443] on button "Save" at bounding box center [942, 443] width 80 height 35
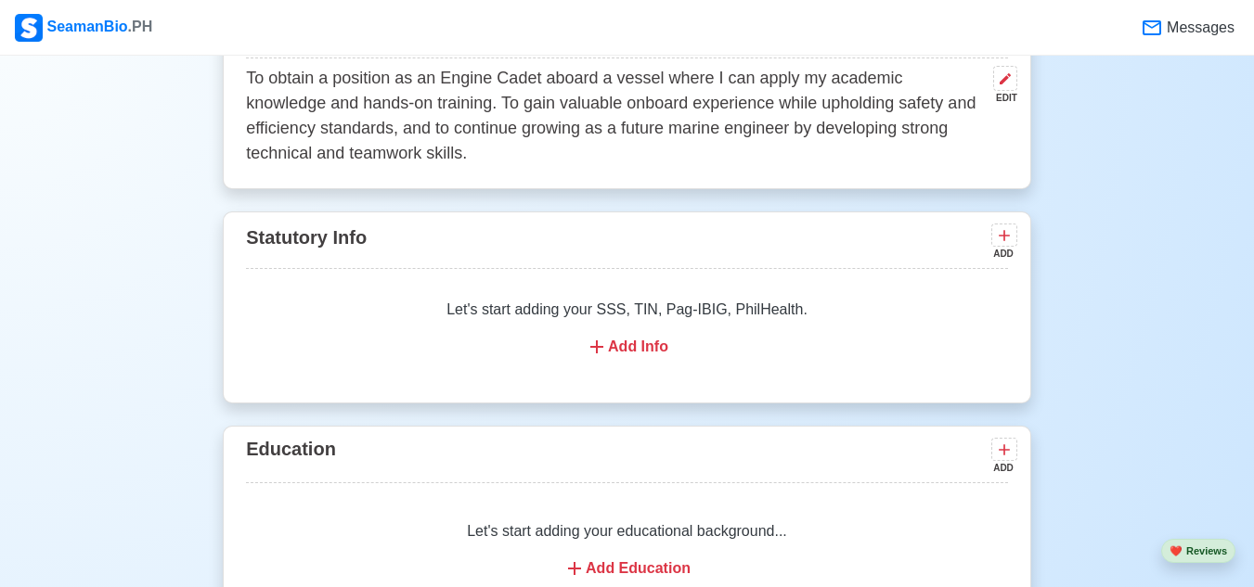
scroll to position [1114, 0]
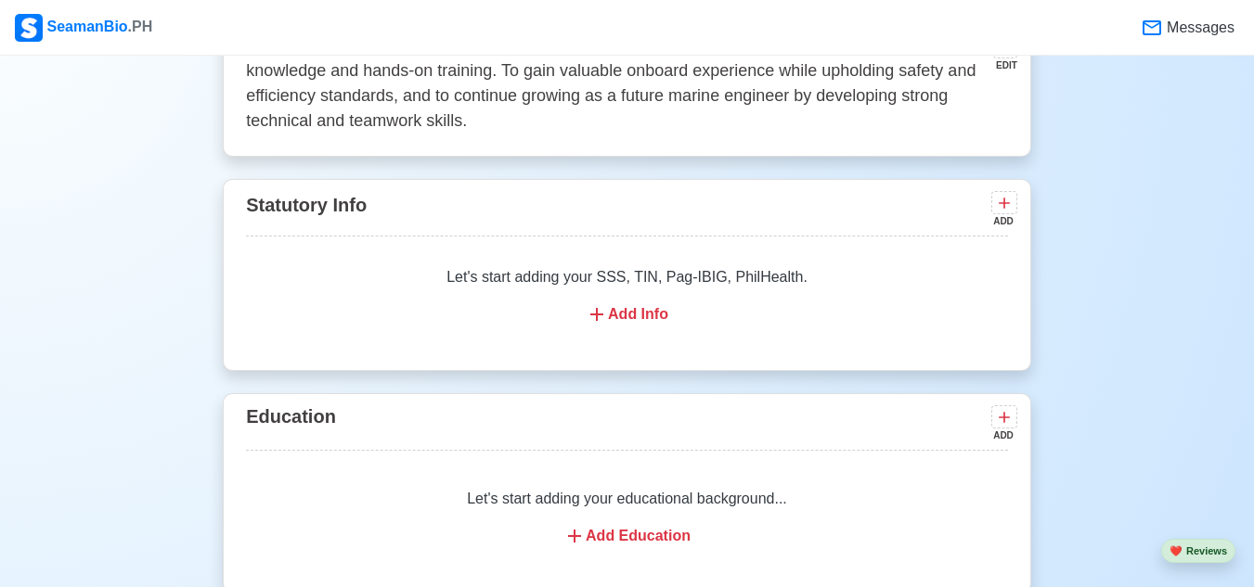
click at [622, 312] on div "Add Info" at bounding box center [626, 314] width 717 height 22
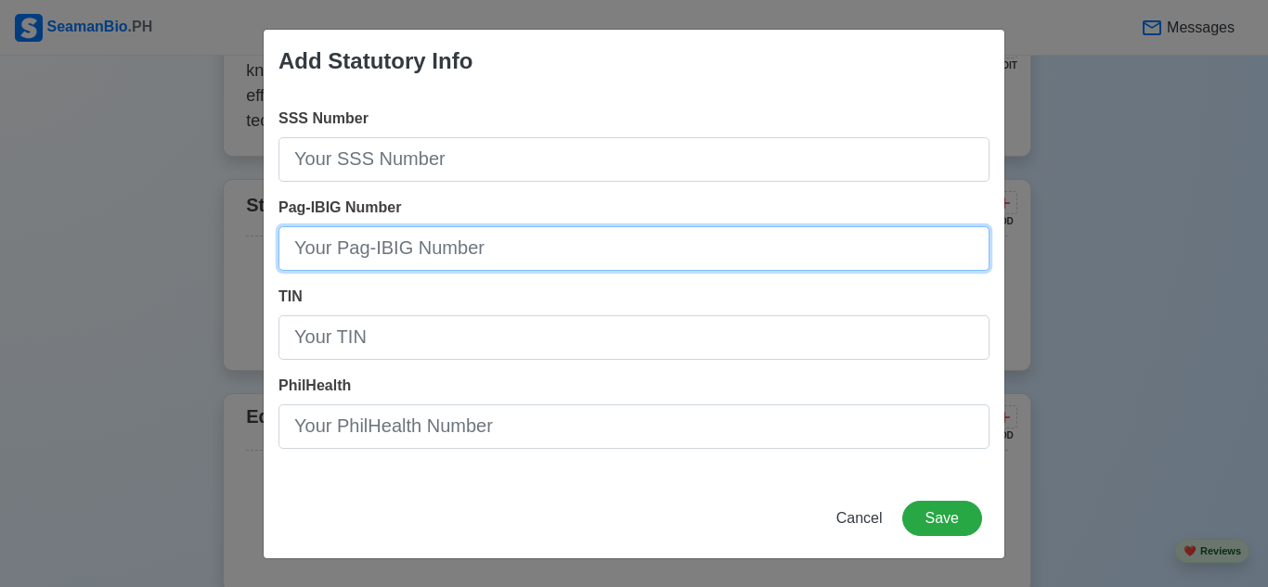
click at [468, 258] on input "Pag-IBIG Number" at bounding box center [633, 248] width 711 height 45
type input "645-422-886-000"
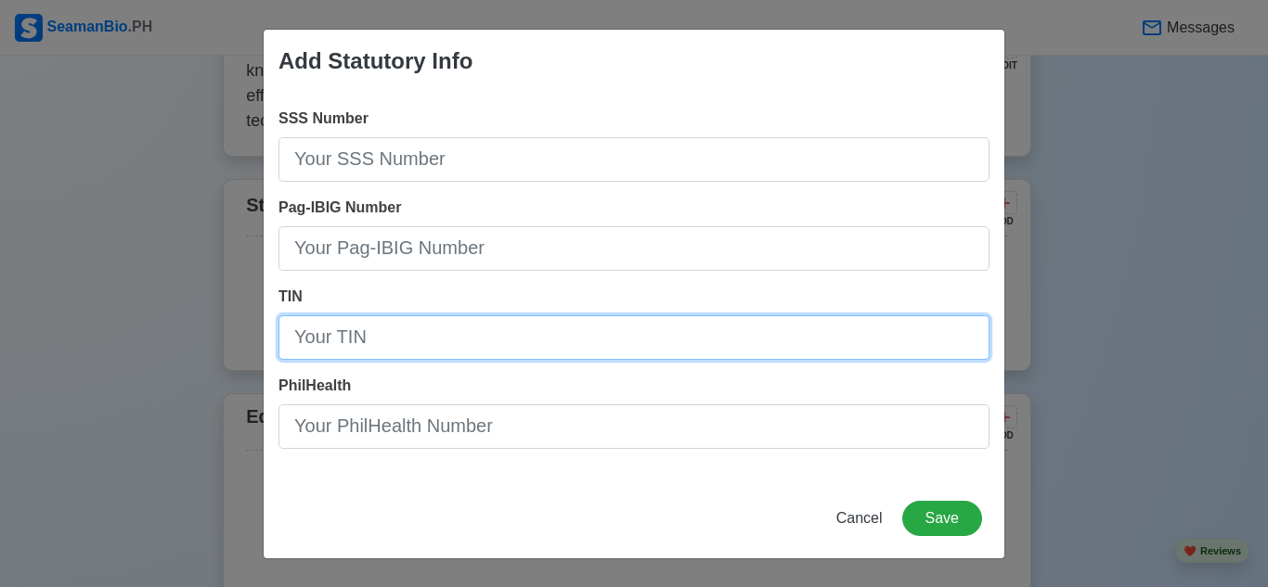
click at [421, 337] on input "TIN" at bounding box center [633, 338] width 711 height 45
paste input "645-422-886-000"
type input "645-422-886"
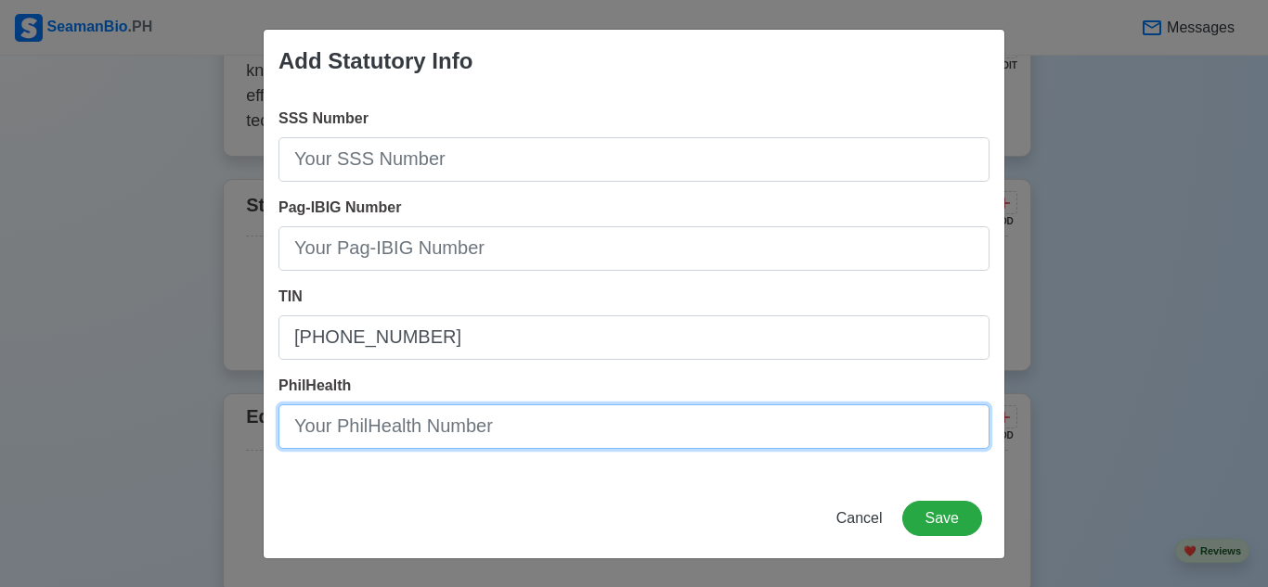
click at [368, 431] on input "PhilHealth" at bounding box center [633, 427] width 711 height 45
type input "12-254412848-3"
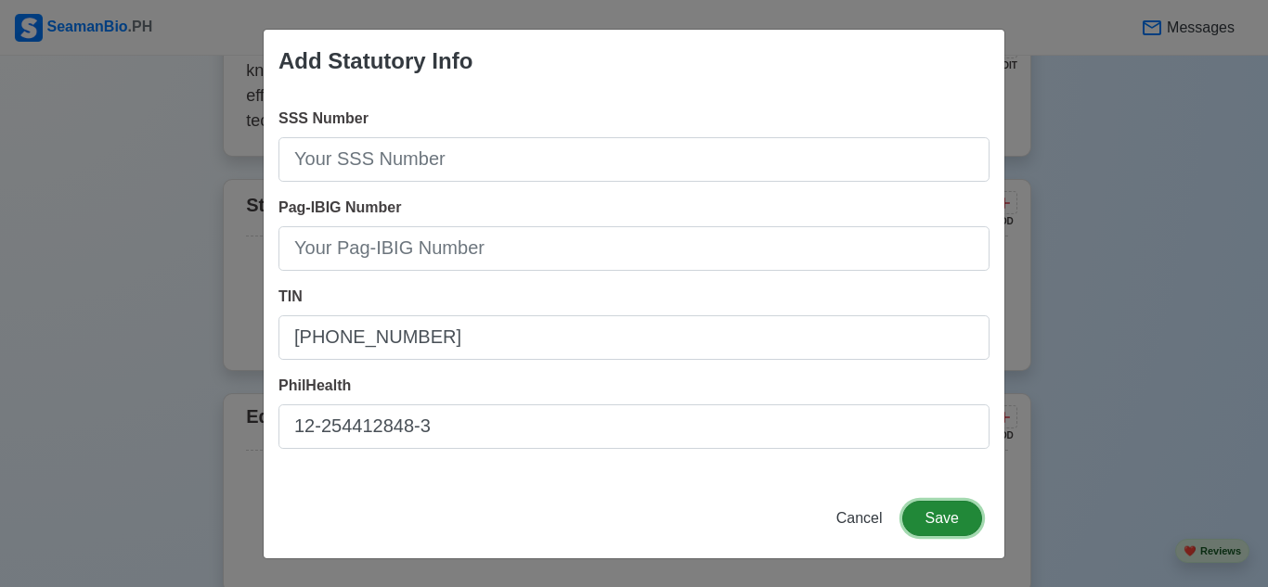
click at [938, 520] on button "Save" at bounding box center [942, 518] width 80 height 35
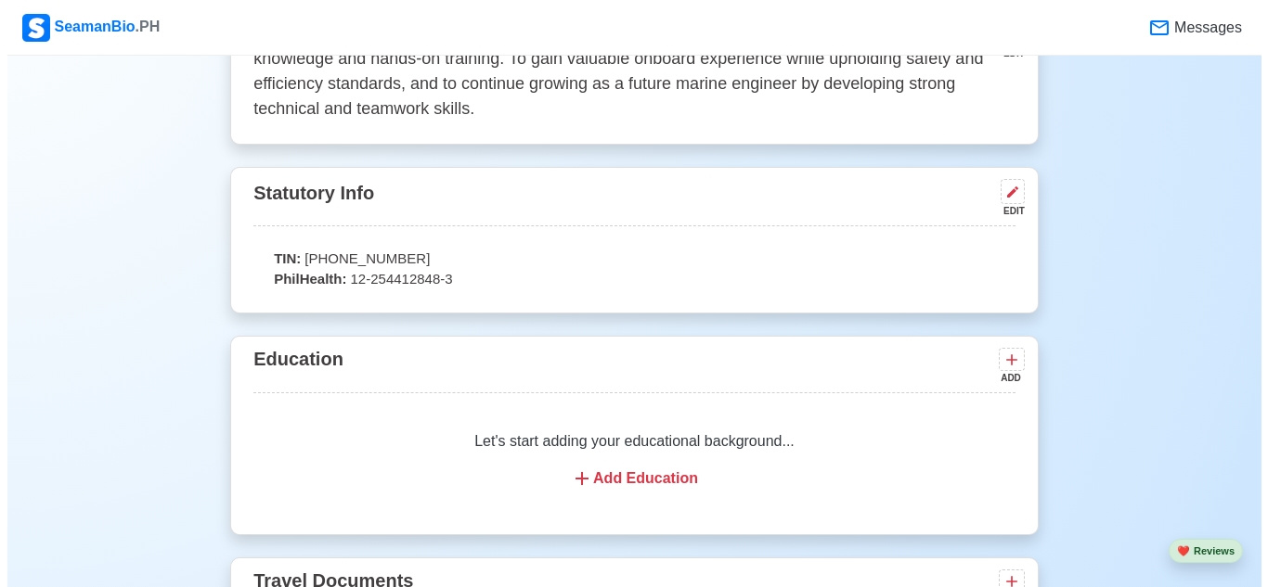
scroll to position [1206, 0]
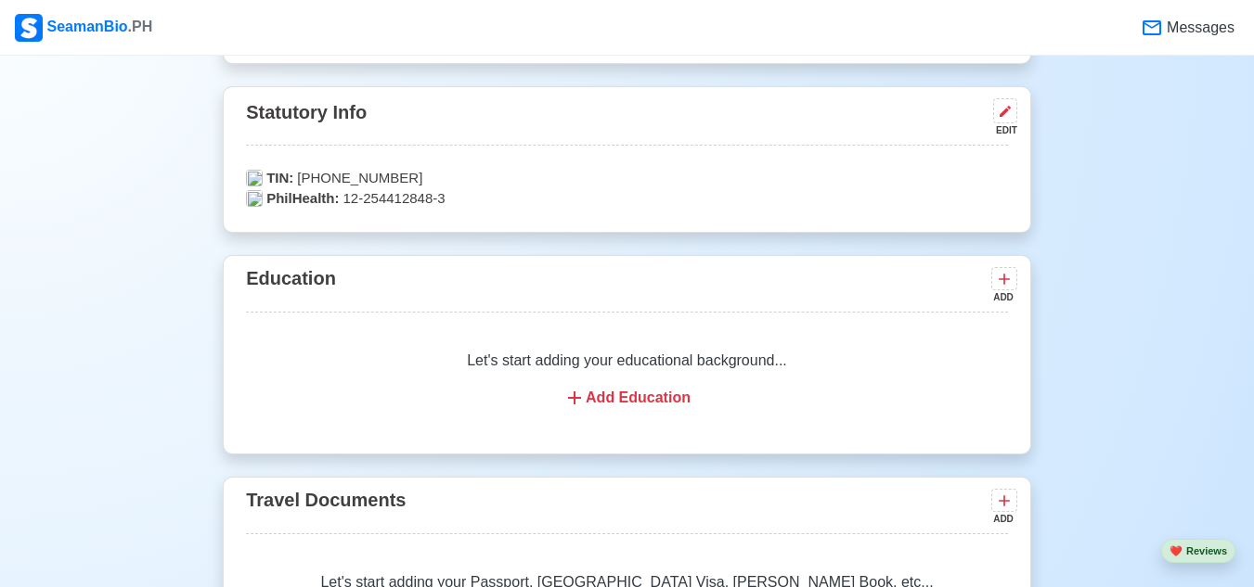
click at [615, 395] on div "Add Education" at bounding box center [626, 398] width 717 height 22
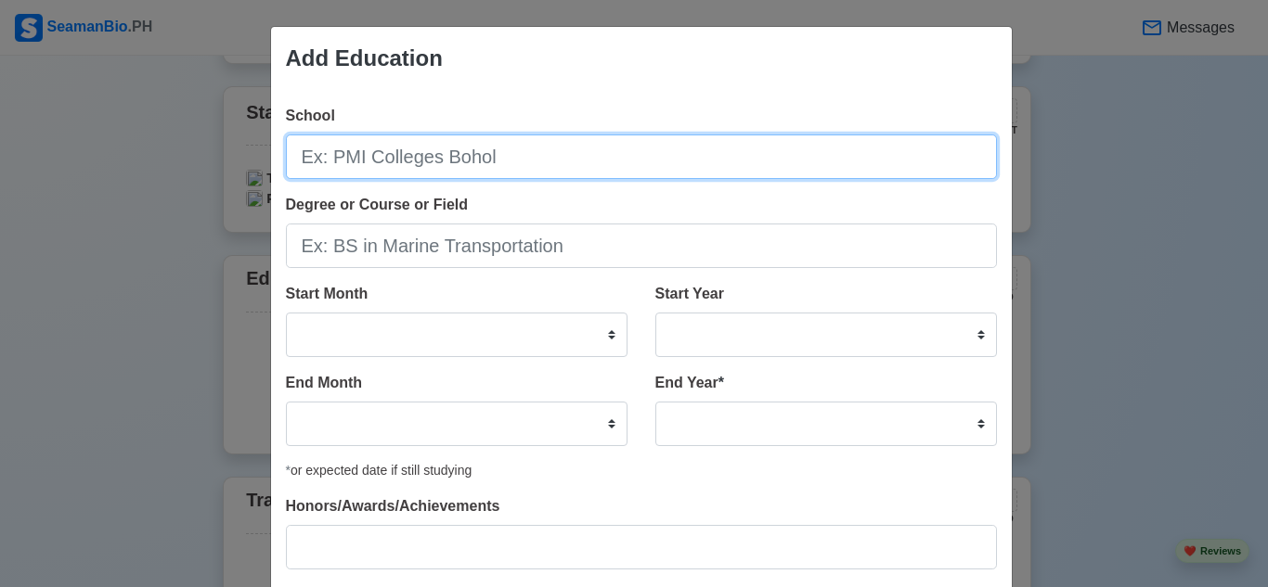
click at [502, 165] on input "School" at bounding box center [641, 157] width 711 height 45
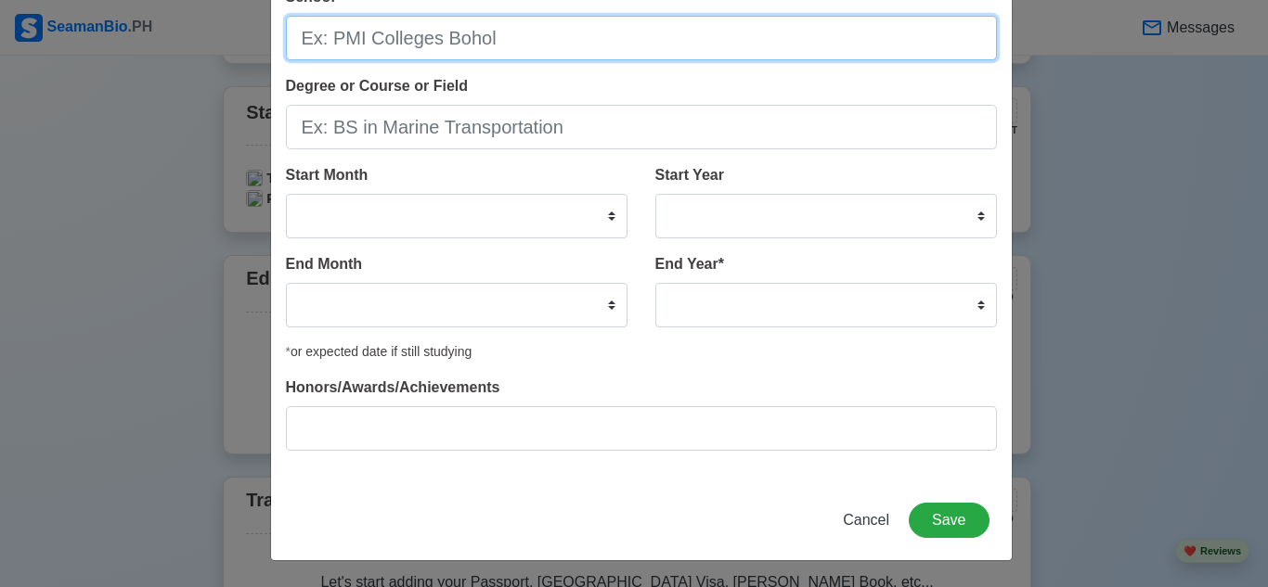
scroll to position [0, 0]
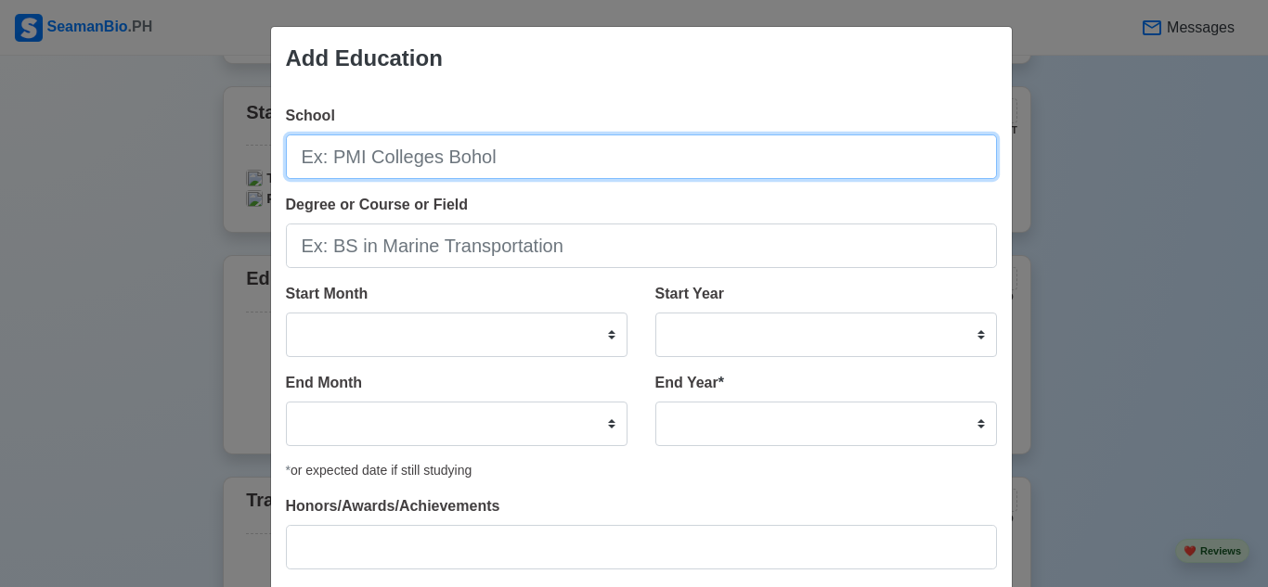
type input "u"
type input "I"
drag, startPoint x: 511, startPoint y: 161, endPoint x: 148, endPoint y: 149, distance: 363.1
click at [168, 156] on div "Add Education School University of Ceby Degree or Course or Field Start Month J…" at bounding box center [634, 293] width 1268 height 587
paste input "u Lapu-Lapu and Mandaue"
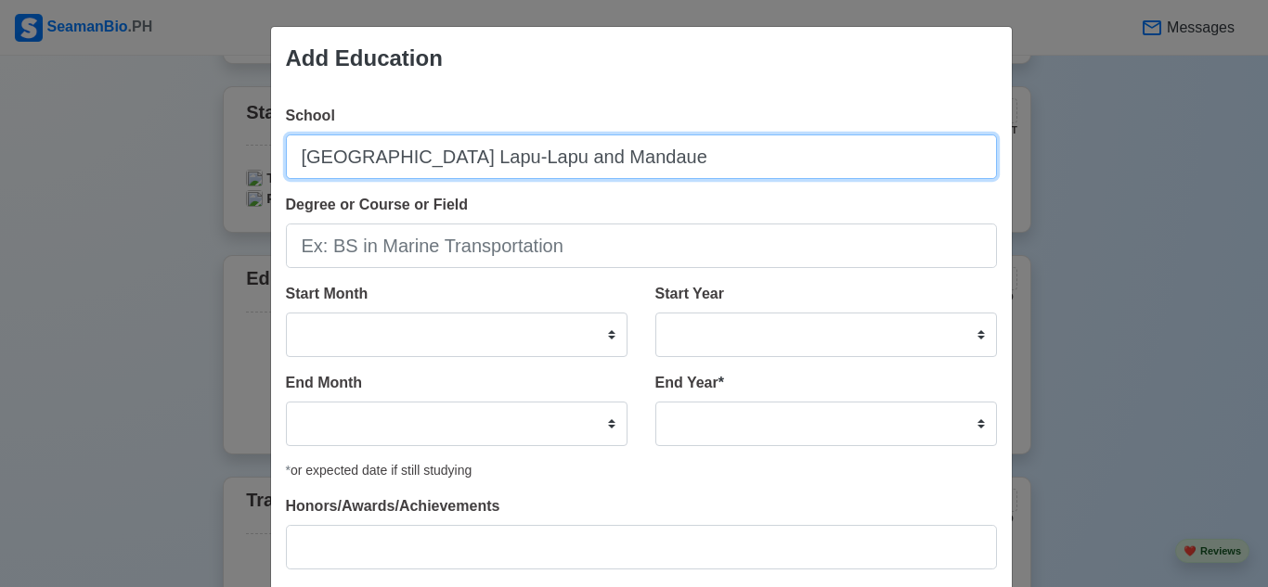
type input "University of Cebu Lapu-Lapu and Mandaue"
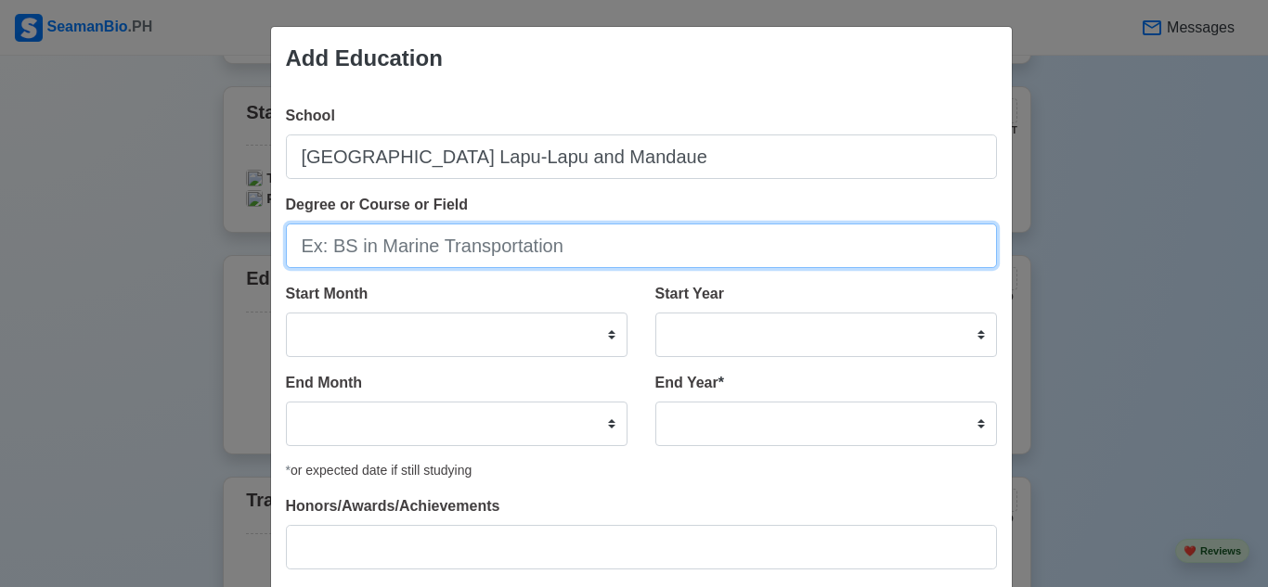
click at [478, 252] on input "Degree or Course or Field" at bounding box center [641, 246] width 711 height 45
type input "BS in Marine Engineering"
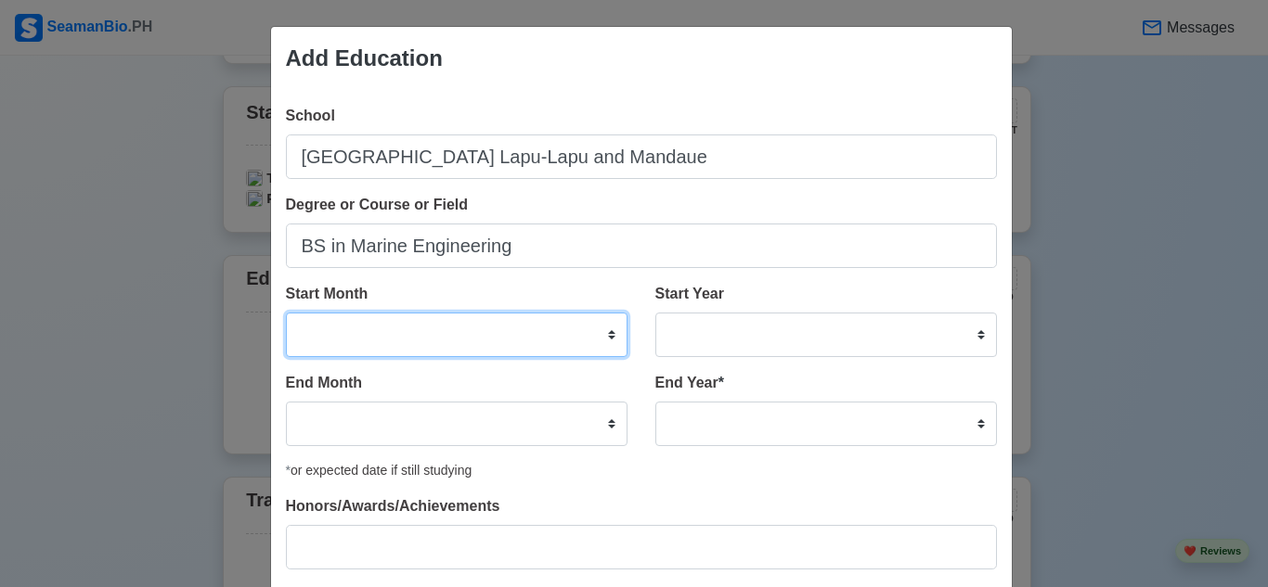
click at [472, 341] on select "January February March April May June July August September October November De…" at bounding box center [457, 335] width 342 height 45
click at [673, 489] on div "School University of Cebu Lapu-Lapu and Mandaue Degree or Course or Field BS in…" at bounding box center [641, 345] width 741 height 510
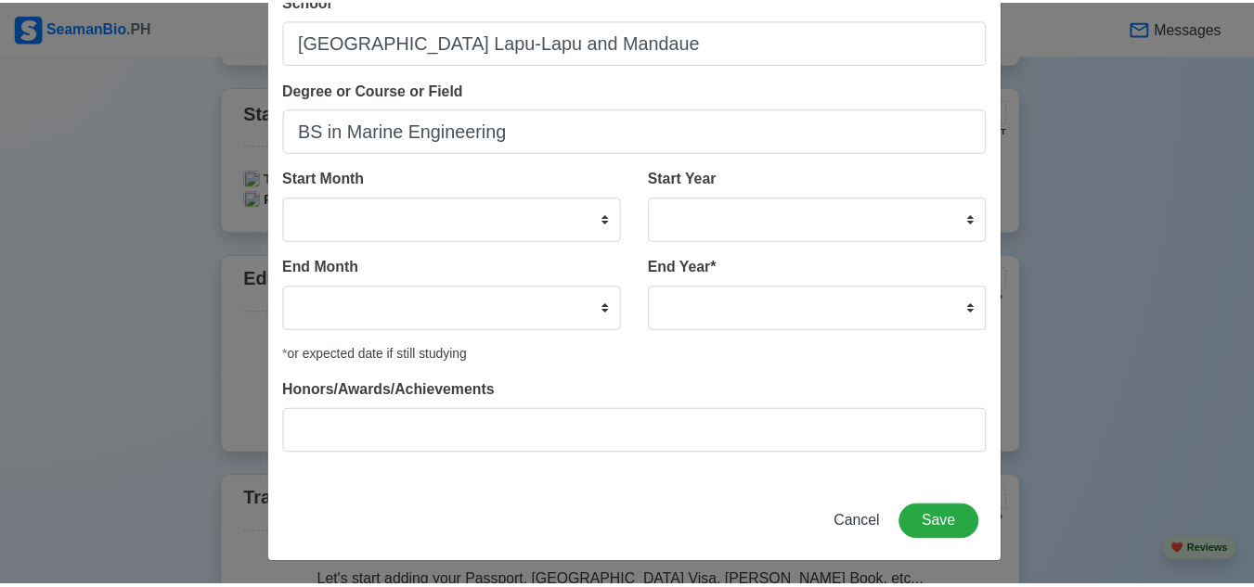
scroll to position [119, 0]
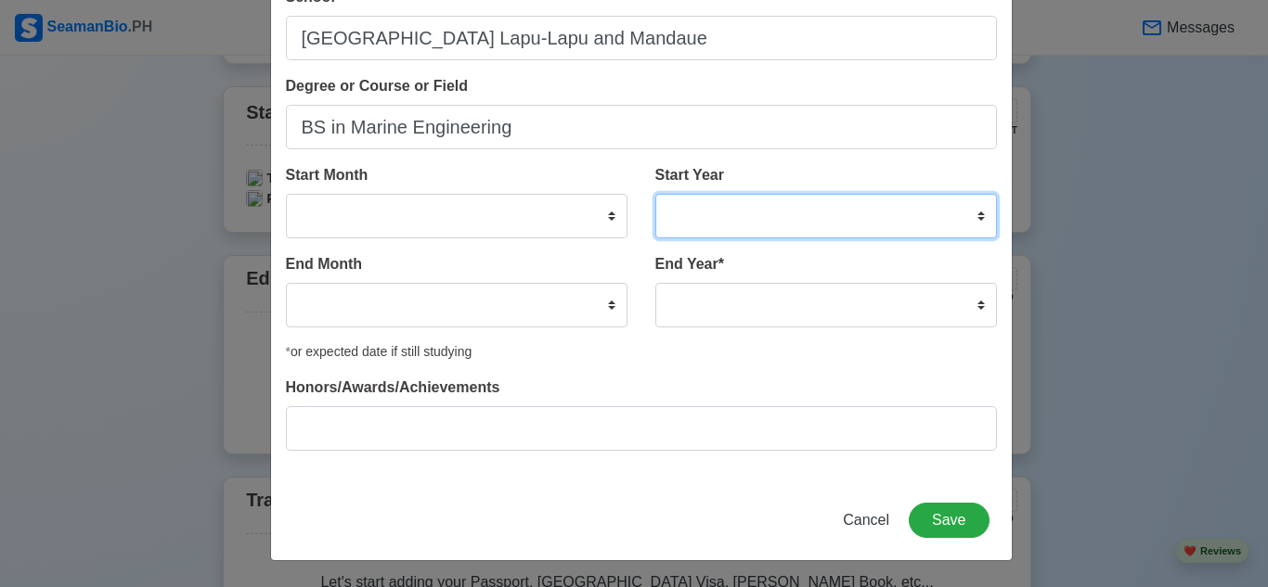
click at [860, 202] on select "2025 2024 2023 2022 2021 2020 2019 2018 2017 2016 2015 2014 2013 2012 2011 2010…" at bounding box center [826, 216] width 342 height 45
click at [781, 223] on select "2025 2024 2023 2022 2021 2020 2019 2018 2017 2016 2015 2014 2013 2012 2011 2010…" at bounding box center [826, 216] width 342 height 45
click at [655, 194] on select "2025 2024 2023 2022 2021 2020 2019 2018 2017 2016 2015 2014 2013 2012 2011 2010…" at bounding box center [826, 216] width 342 height 45
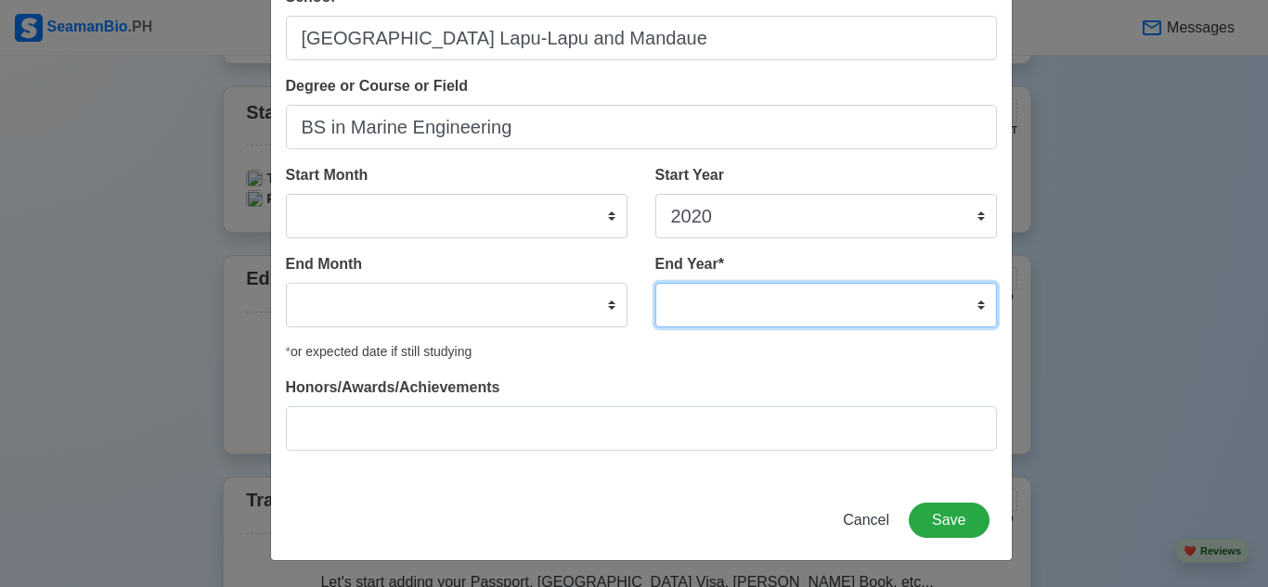
click at [798, 302] on select "2035 2034 2033 2032 2031 2030 2029 2028 2027 2026 2025 2024 2023 2022 2021 2020…" at bounding box center [826, 305] width 342 height 45
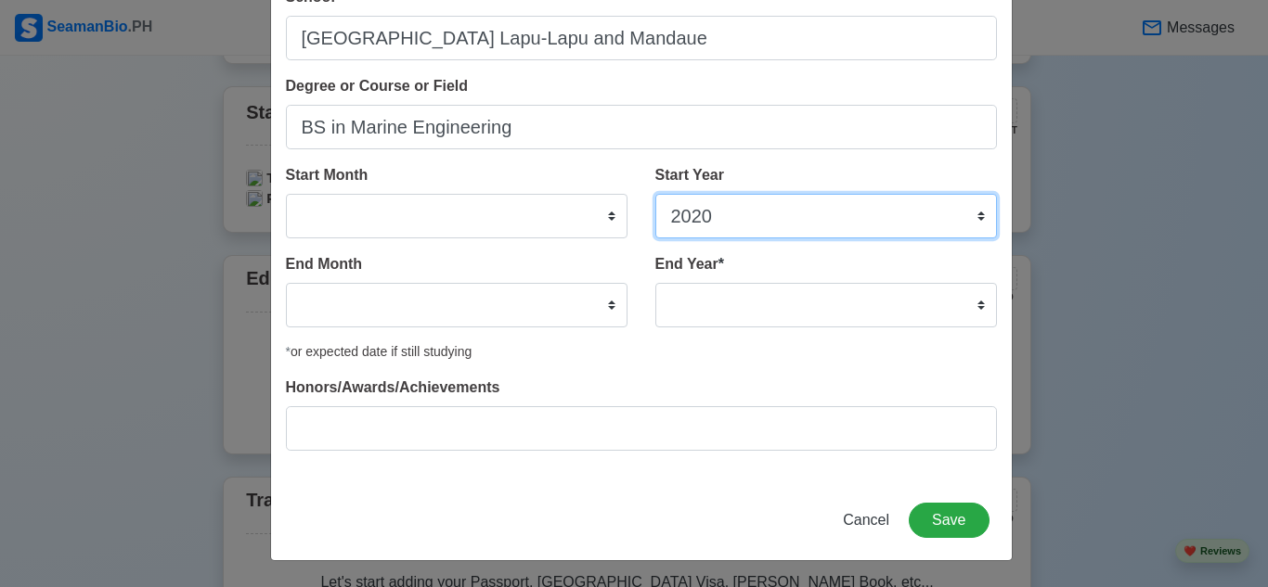
click at [769, 226] on select "2025 2024 2023 2022 2021 2020 2019 2018 2017 2016 2015 2014 2013 2012 2011 2010…" at bounding box center [826, 216] width 342 height 45
select select "2022"
click at [655, 194] on select "2025 2024 2023 2022 2021 2020 2019 2018 2017 2016 2015 2014 2013 2012 2011 2010…" at bounding box center [826, 216] width 342 height 45
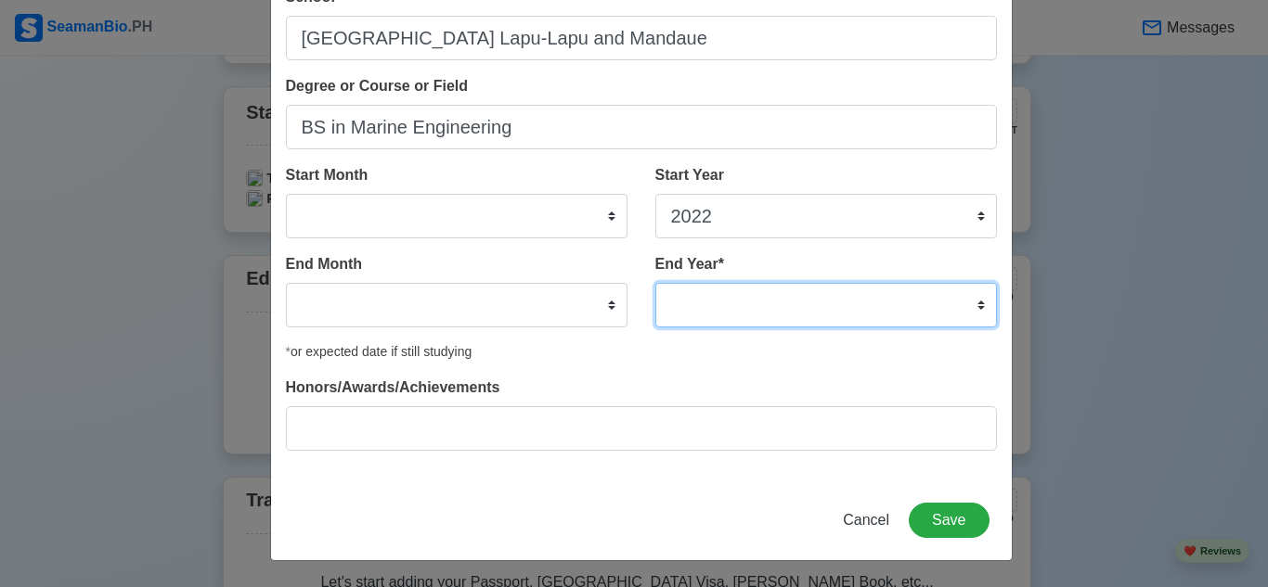
click at [784, 290] on select "2035 2034 2033 2032 2031 2030 2029 2028 2027 2026 2025 2024 2023 2022 2021 2020…" at bounding box center [826, 305] width 342 height 45
select select "2025"
click at [655, 283] on select "2035 2034 2033 2032 2031 2030 2029 2028 2027 2026 2025 2024 2023 2022 2021 2020…" at bounding box center [826, 305] width 342 height 45
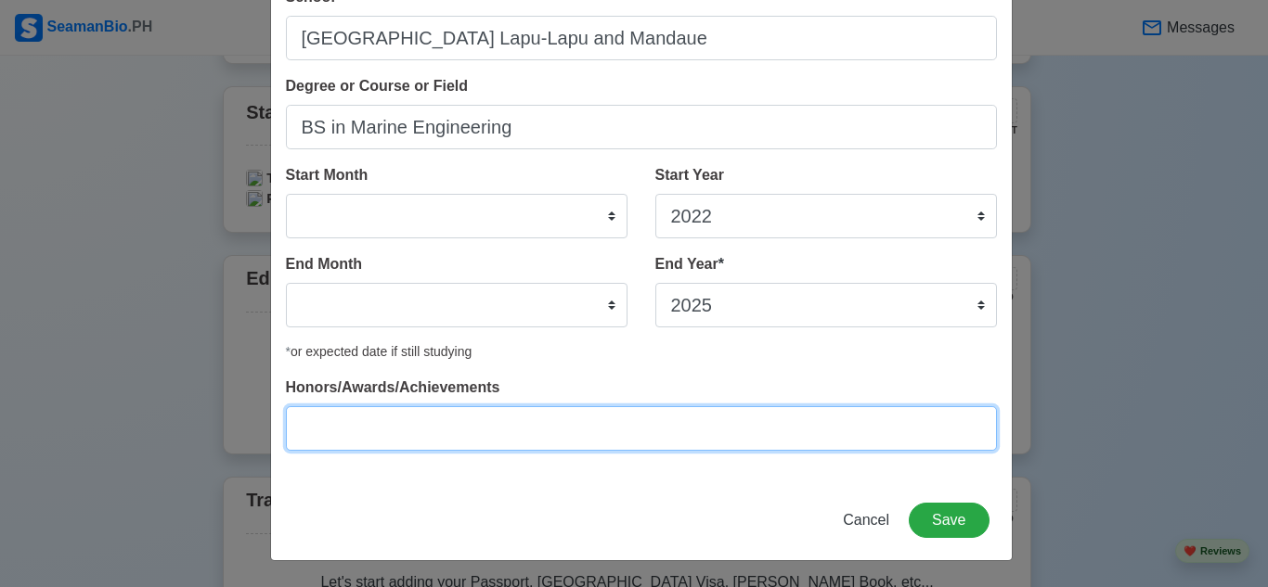
click at [771, 426] on input "Honors/Awards/Achievements" at bounding box center [641, 428] width 711 height 45
paste input "UCLM Academic Scholar 1 st year to 3 rd year"
click at [611, 433] on input "UCLM Academic Scholar 1 st year to 3 rd year" at bounding box center [641, 428] width 711 height 45
click at [514, 431] on input "UCLM Academic Scholar 1 st year to 3rd year" at bounding box center [641, 428] width 711 height 45
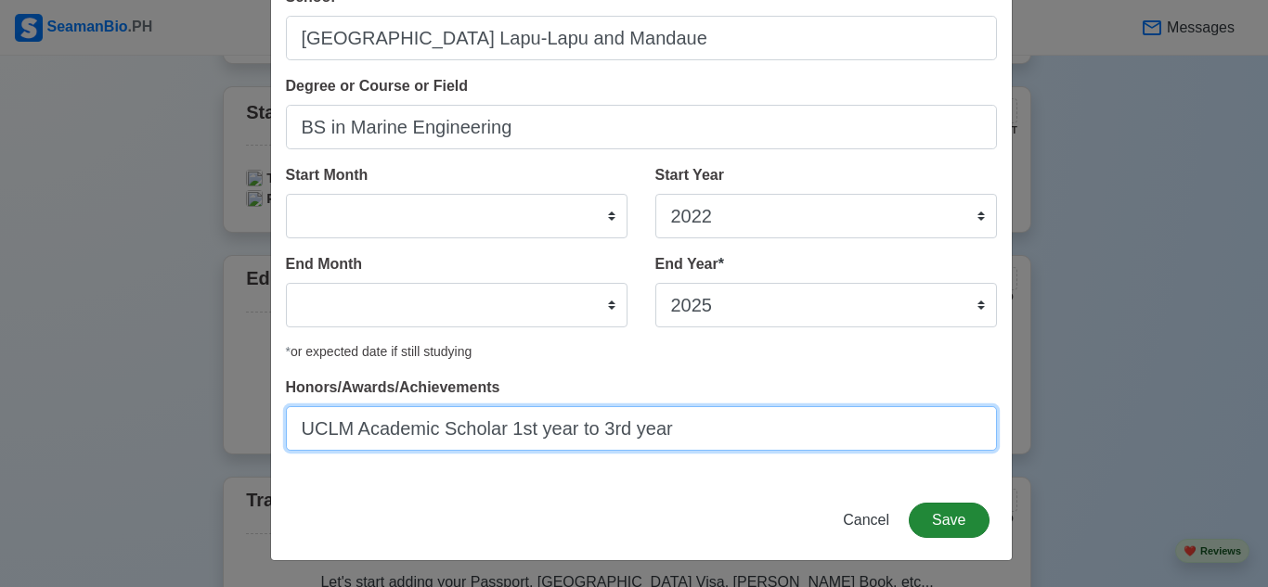
type input "UCLM Academic Scholar 1st year to 3rd year"
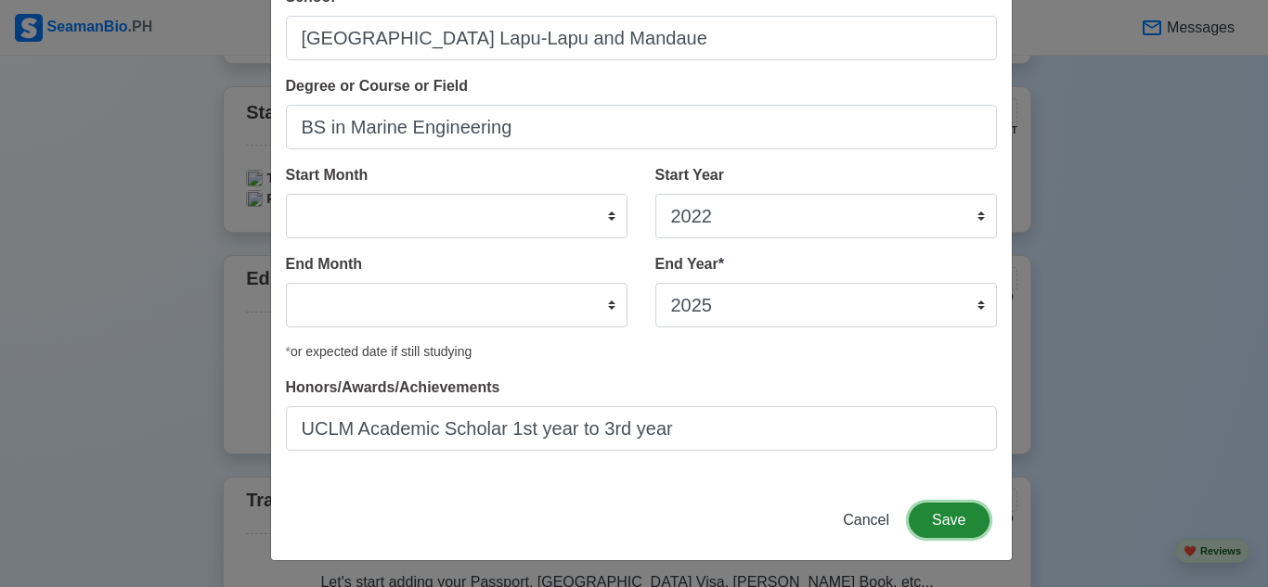
click at [956, 521] on button "Save" at bounding box center [949, 520] width 80 height 35
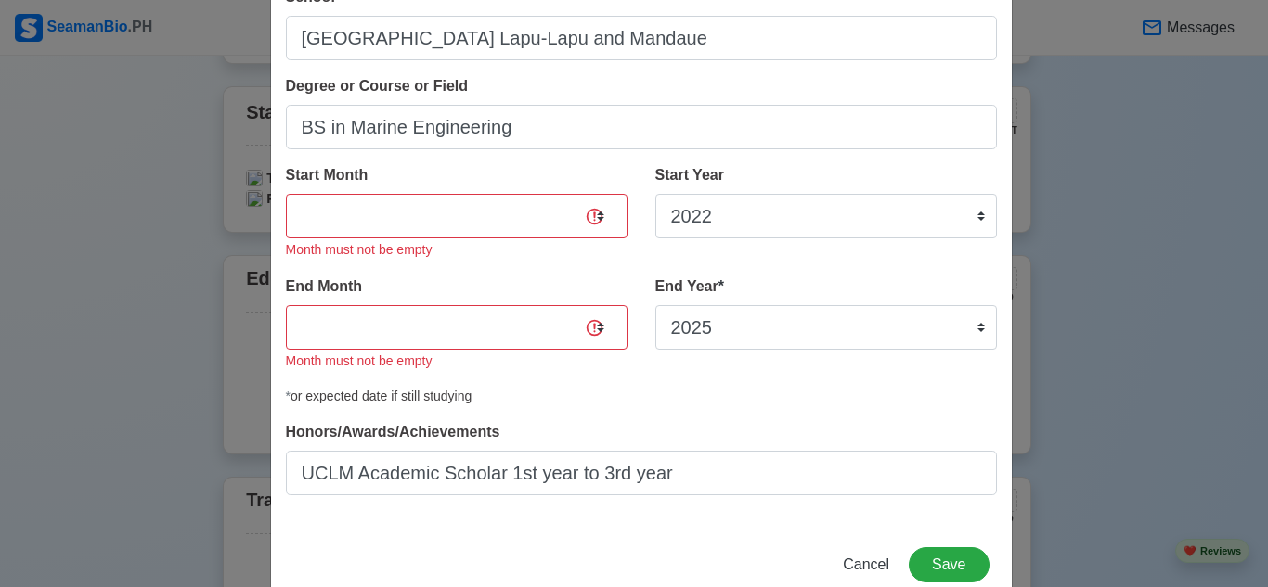
click at [558, 239] on div "Start Month January February March April May June July August September October…" at bounding box center [457, 212] width 342 height 97
click at [568, 226] on select "January February March April May June July August September October November De…" at bounding box center [457, 216] width 342 height 45
select select "June"
click at [286, 194] on select "January February March April May June July August September October November De…" at bounding box center [457, 216] width 342 height 45
click at [528, 328] on select "January February March April May June July August September October November De…" at bounding box center [457, 327] width 342 height 45
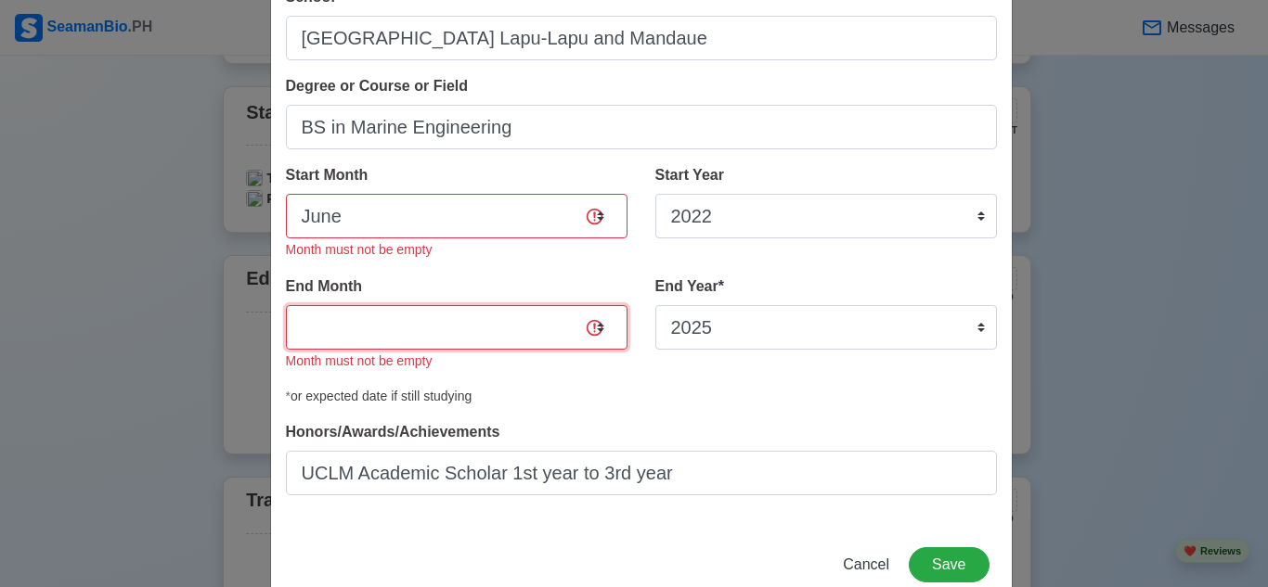
select select "June"
click at [286, 305] on select "January February March April May June July August September October November De…" at bounding box center [457, 327] width 342 height 45
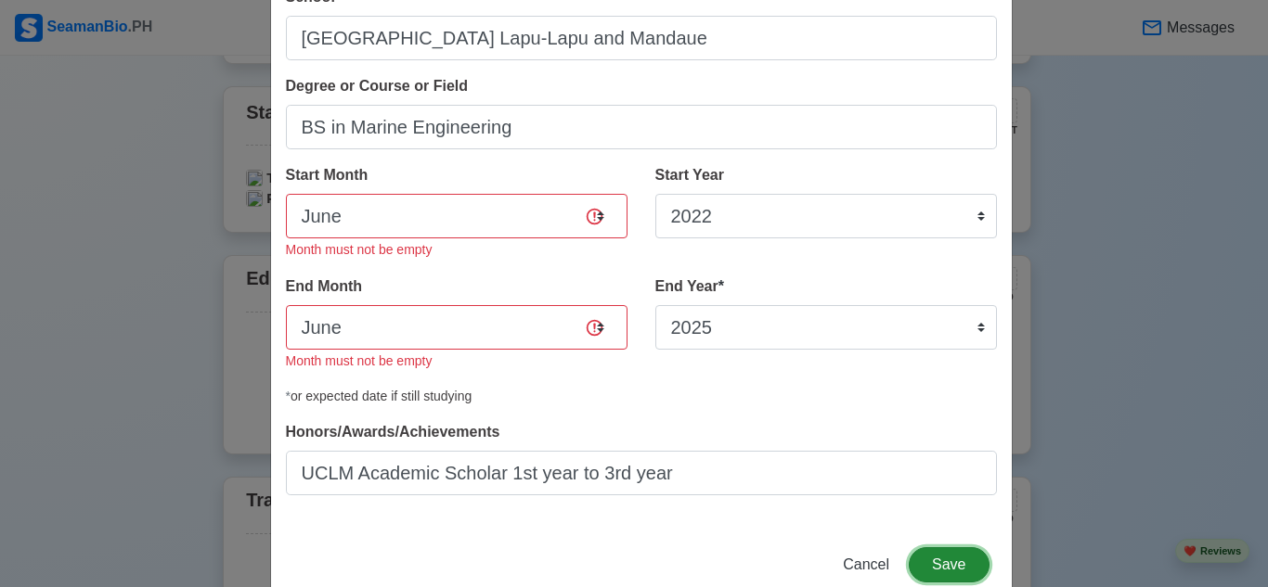
click at [943, 573] on button "Save" at bounding box center [949, 565] width 80 height 35
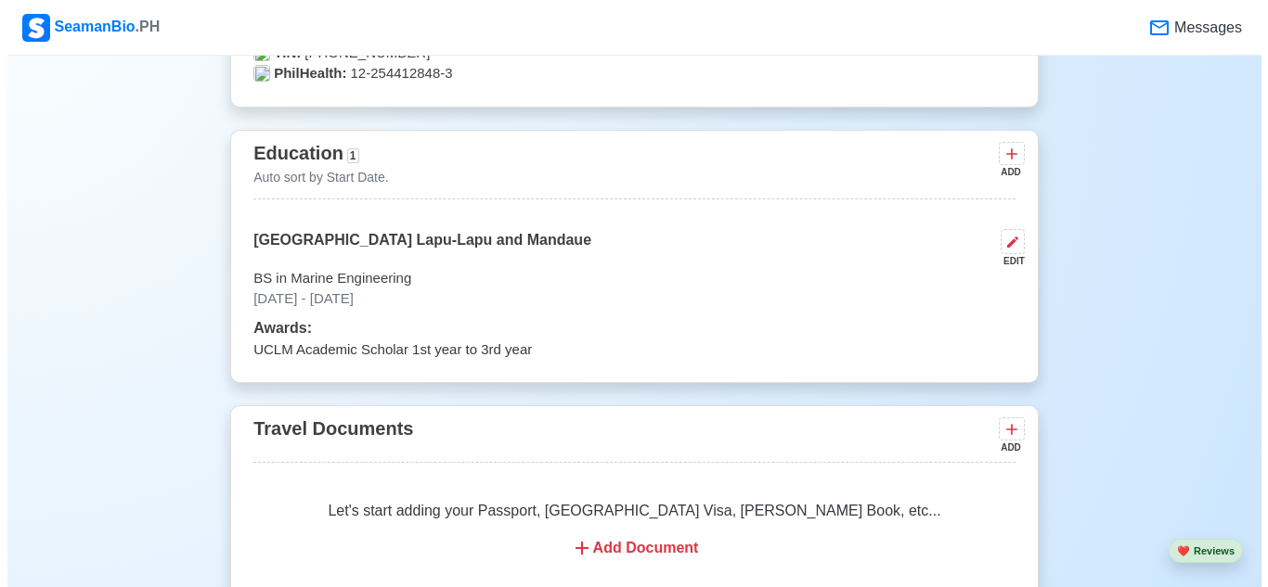
scroll to position [1299, 0]
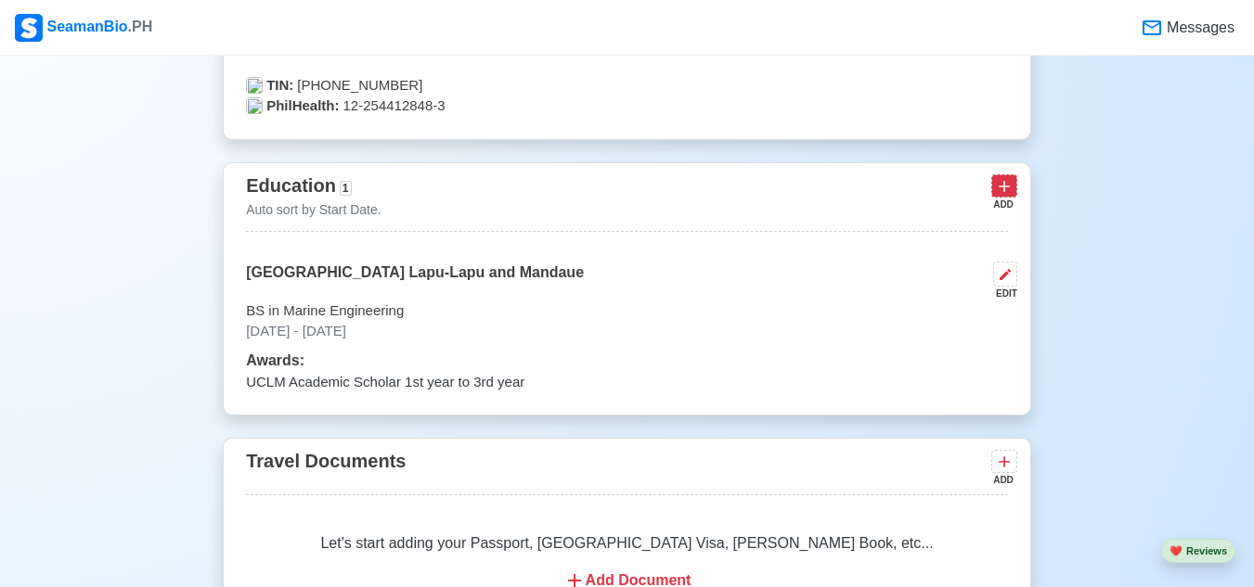
click at [1003, 190] on icon at bounding box center [1004, 186] width 11 height 11
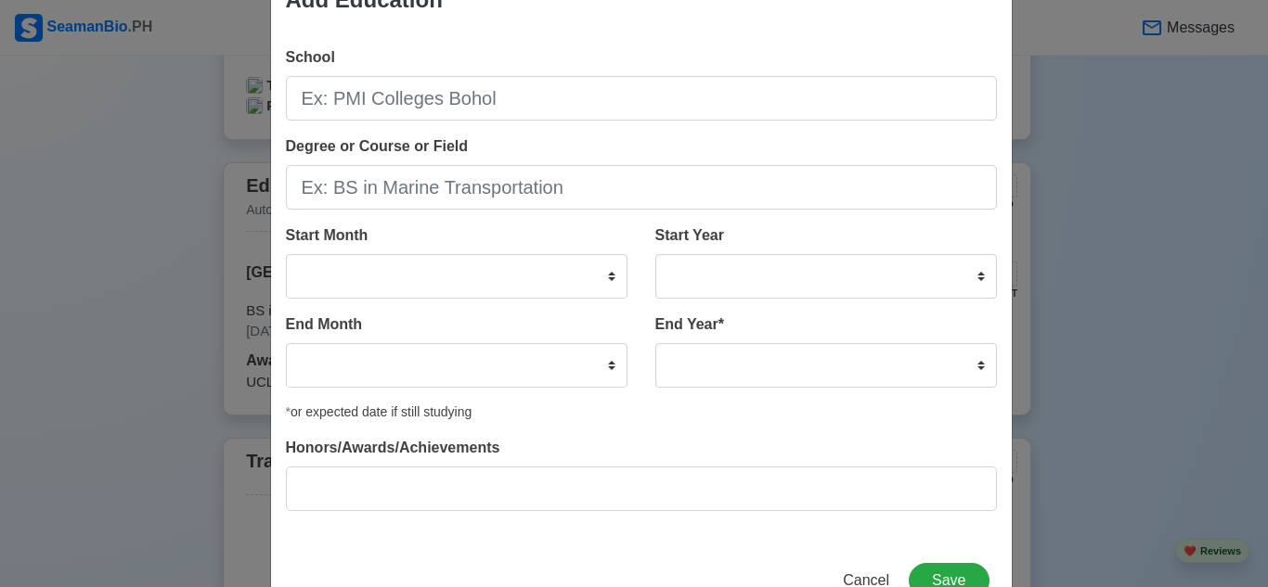
scroll to position [119, 0]
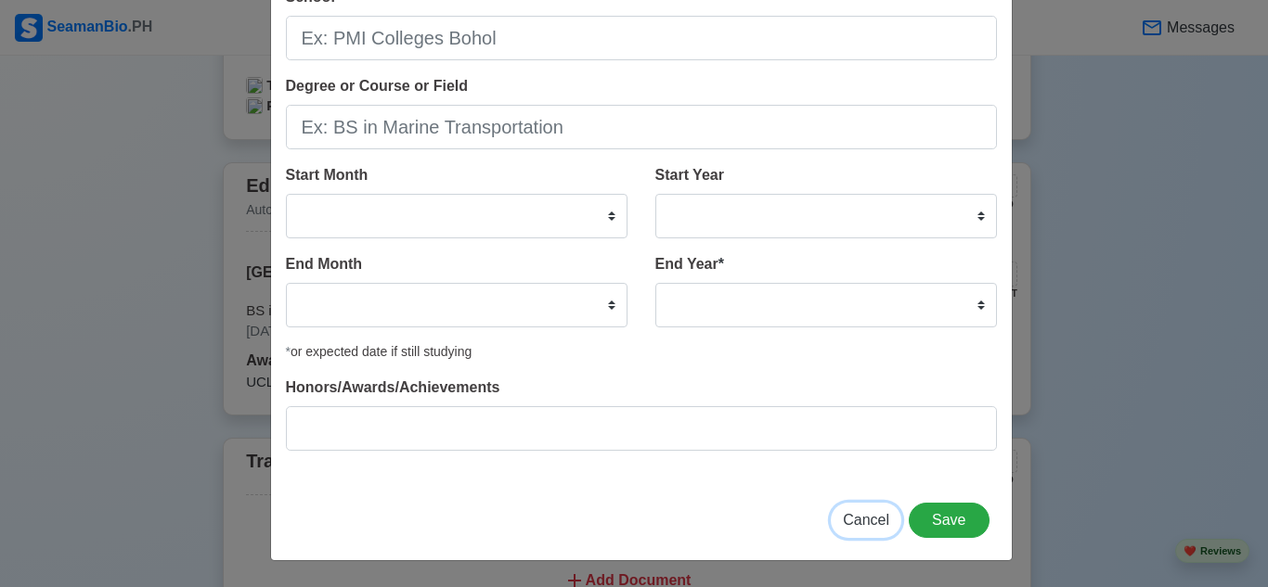
click at [867, 528] on span "Cancel" at bounding box center [866, 520] width 46 height 16
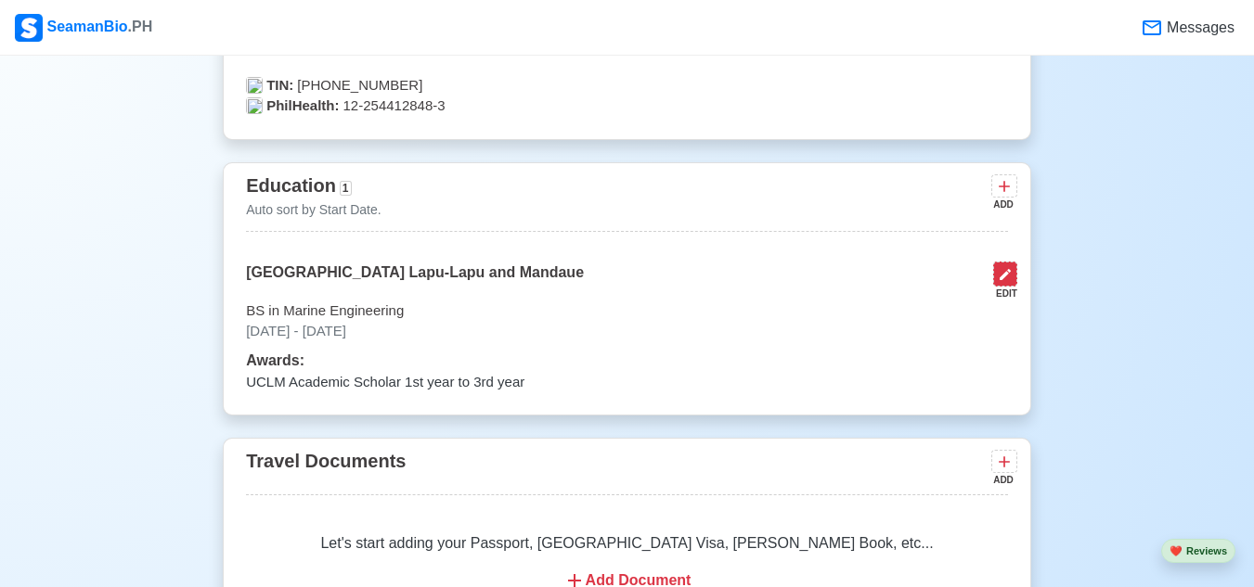
click at [1003, 280] on icon at bounding box center [1005, 274] width 11 height 11
select select "June"
select select "2022"
select select "June"
select select "2025"
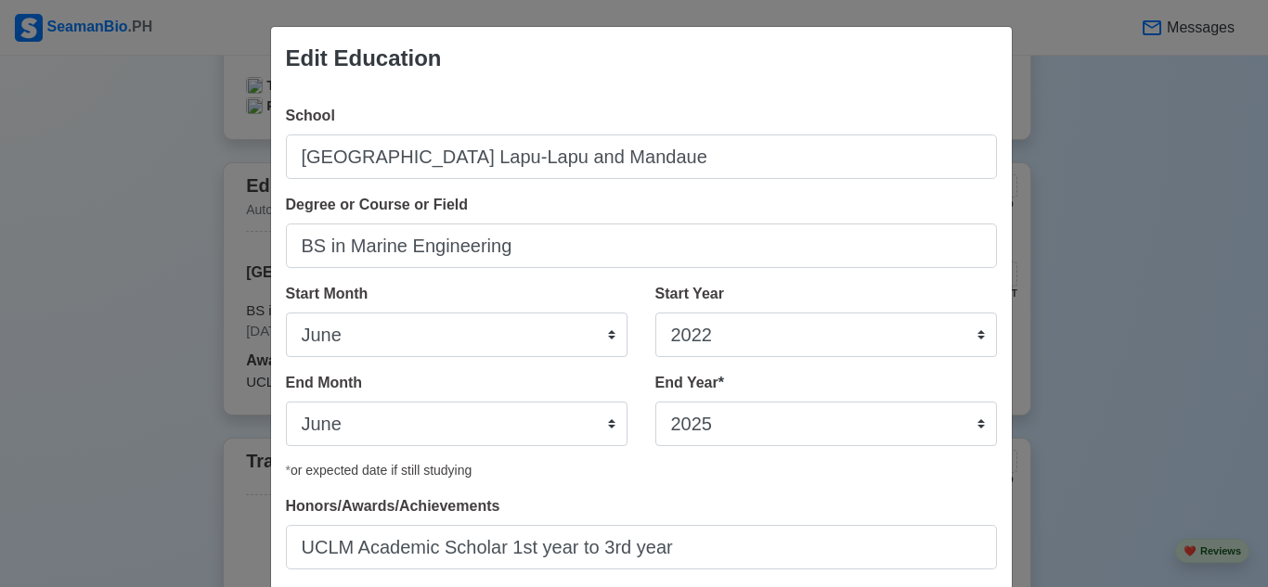
click at [1030, 268] on div "Edit Education School University of Cebu Lapu-Lapu and Mandaue Degree or Course…" at bounding box center [634, 293] width 1268 height 587
drag, startPoint x: 1039, startPoint y: 238, endPoint x: 983, endPoint y: 226, distance: 57.7
click at [1039, 238] on div "Edit Education School University of Cebu Lapu-Lapu and Mandaue Degree or Course…" at bounding box center [634, 293] width 1268 height 587
click at [115, 93] on div "Edit Education School University of Cebu Lapu-Lapu and Mandaue Degree or Course…" at bounding box center [634, 293] width 1268 height 587
click at [114, 97] on div "Edit Education School University of Cebu Lapu-Lapu and Mandaue Degree or Course…" at bounding box center [634, 293] width 1268 height 587
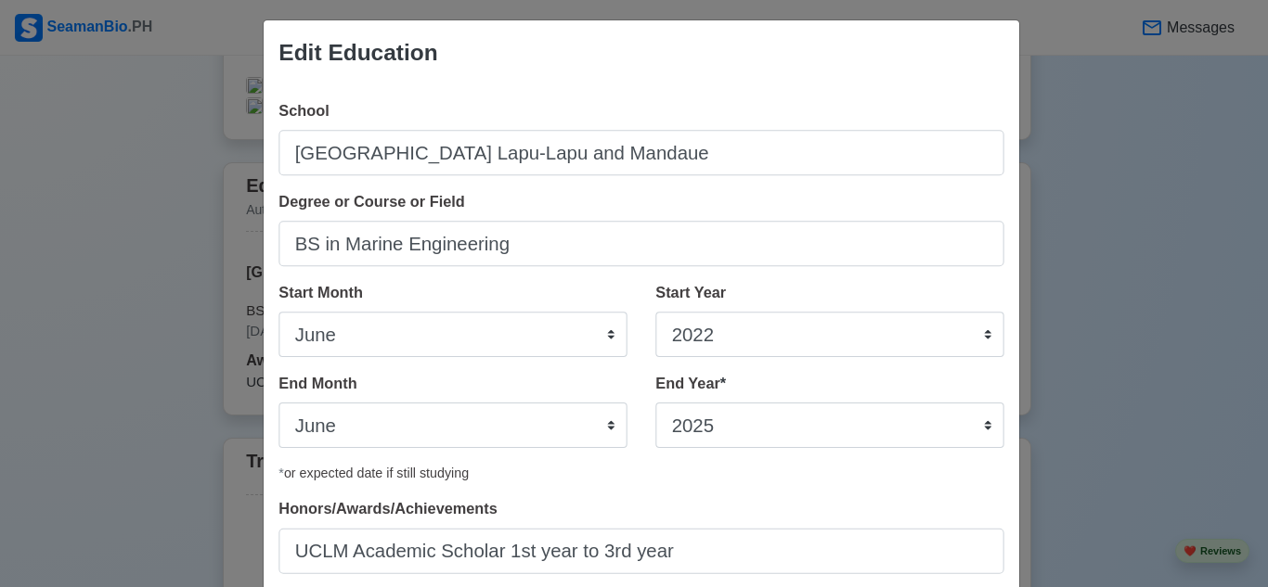
click at [114, 99] on div "Edit Education School University of Cebu Lapu-Lapu and Mandaue Degree or Course…" at bounding box center [634, 293] width 1268 height 587
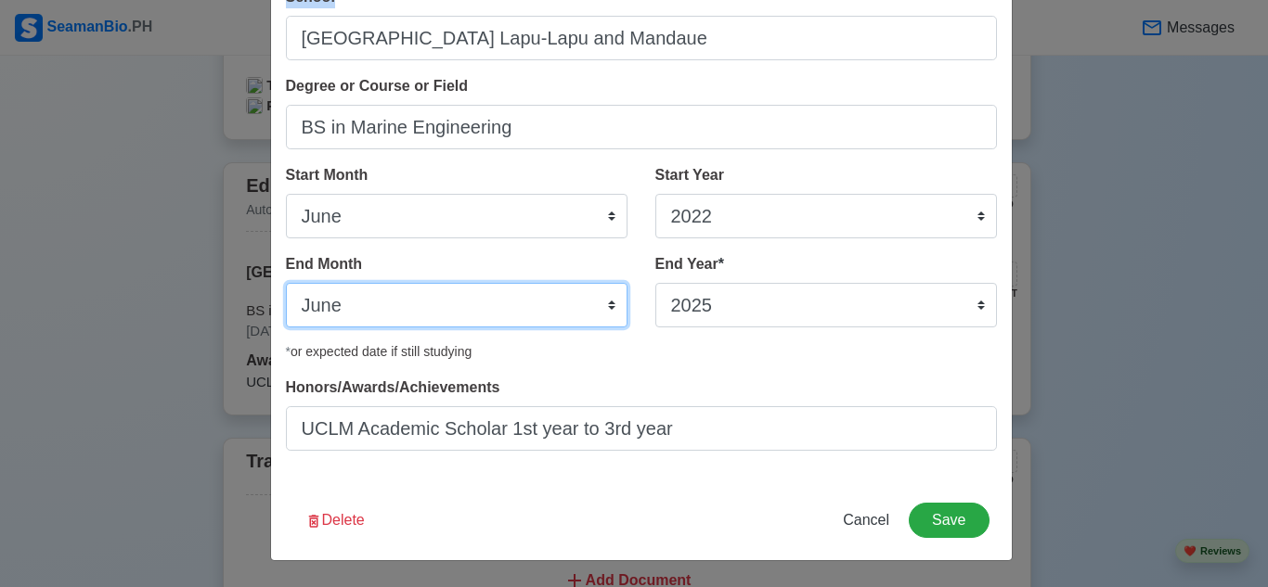
click at [390, 305] on select "January February March April May June July August September October November De…" at bounding box center [457, 305] width 342 height 45
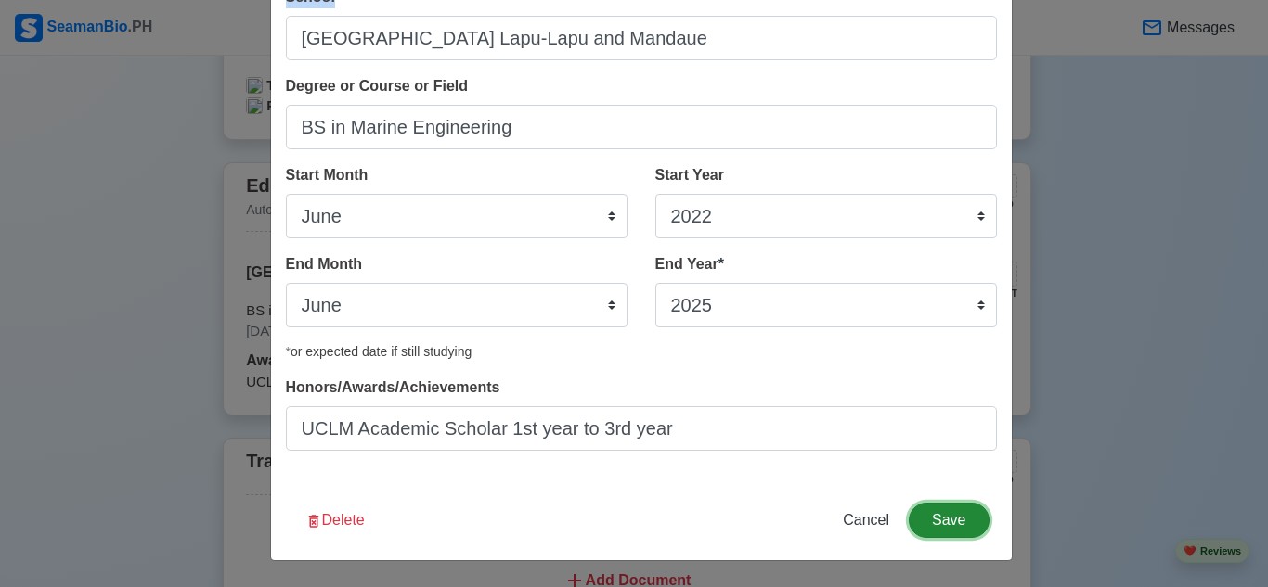
click at [947, 529] on button "Save" at bounding box center [949, 520] width 80 height 35
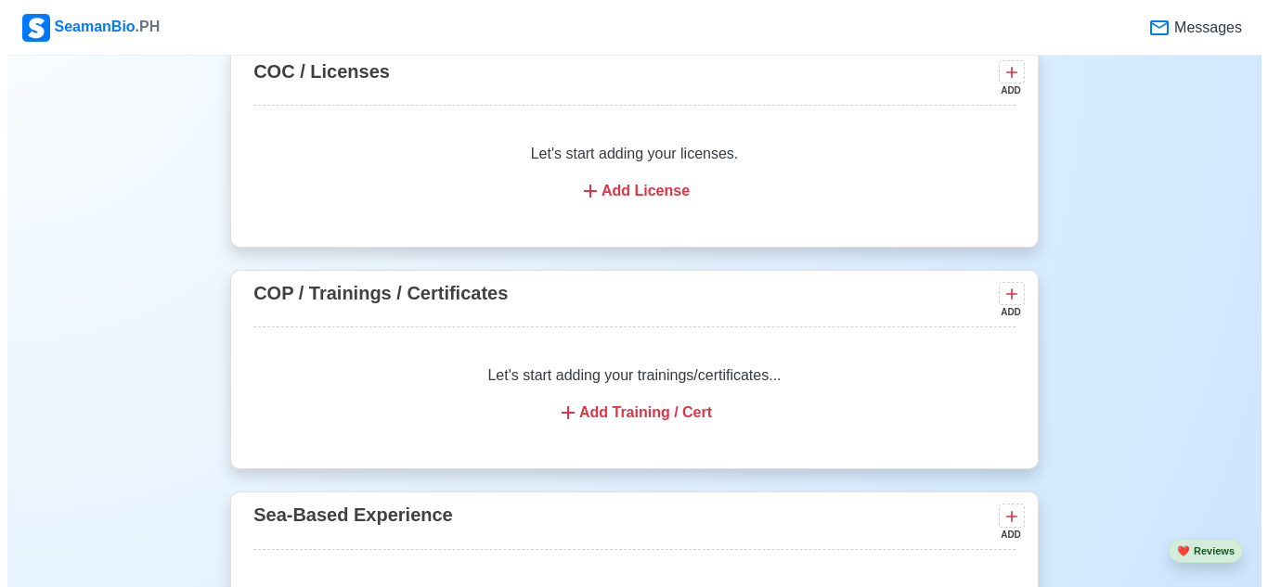
scroll to position [2135, 0]
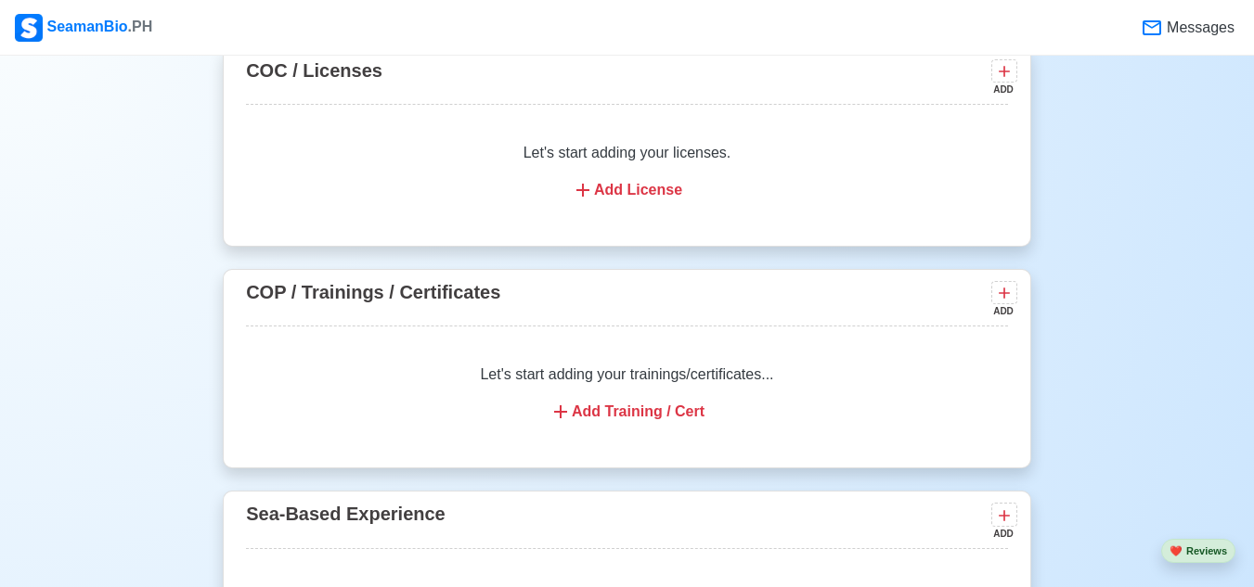
click at [641, 419] on div "Add Training / Cert" at bounding box center [626, 412] width 717 height 22
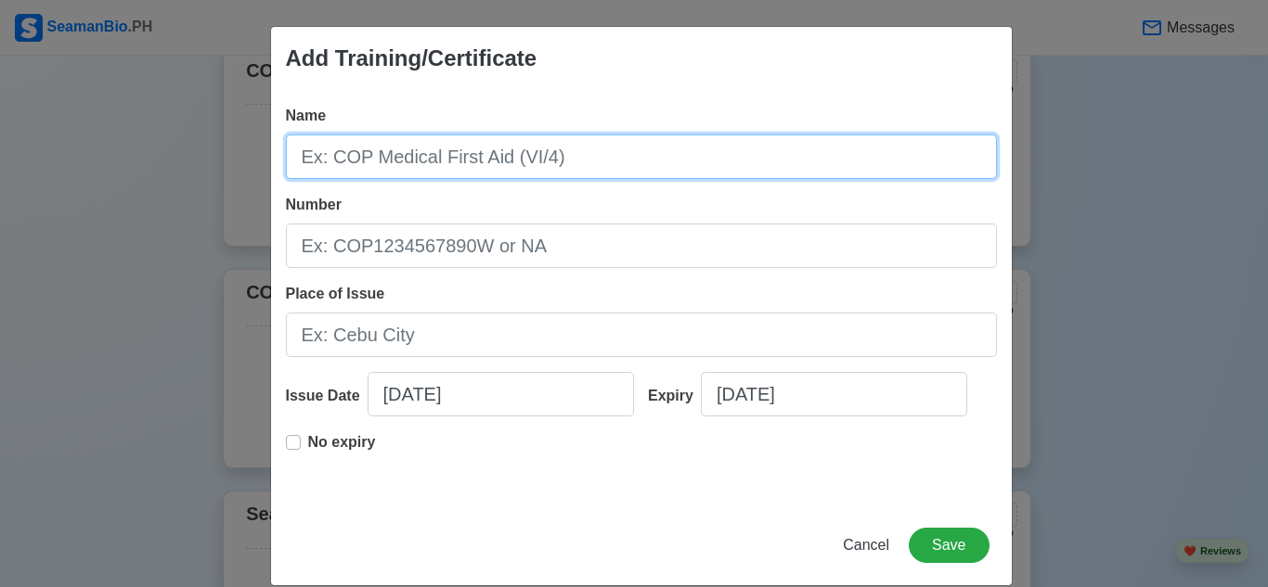
click at [640, 142] on input "Name" at bounding box center [641, 157] width 711 height 45
type input "Basic Training"
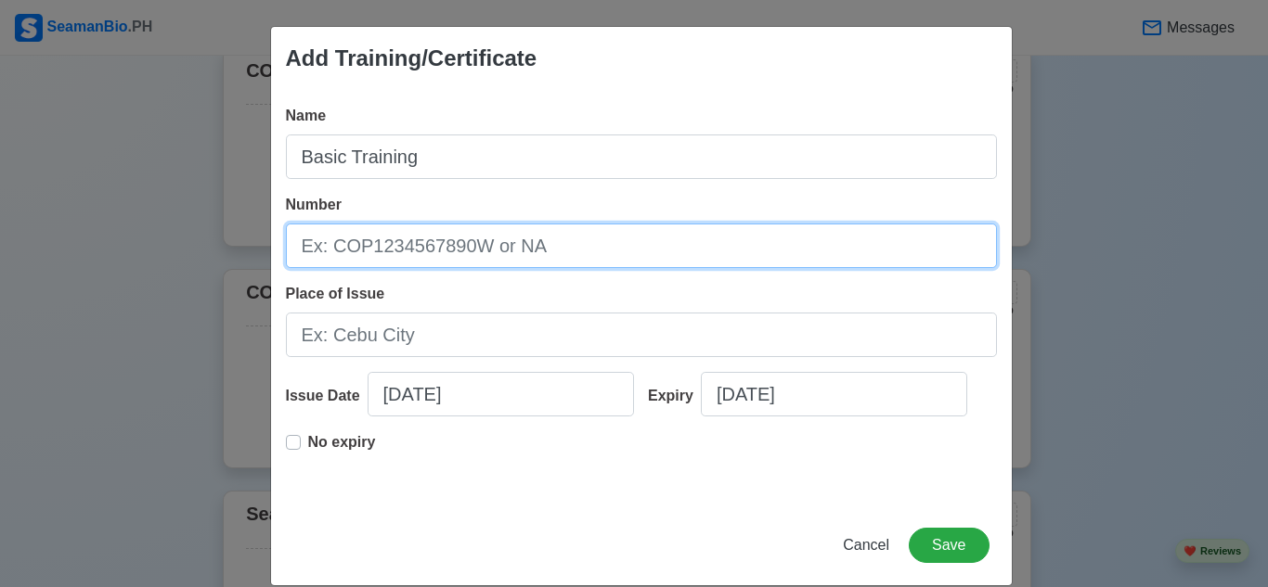
click at [537, 242] on input "Number" at bounding box center [641, 246] width 711 height 45
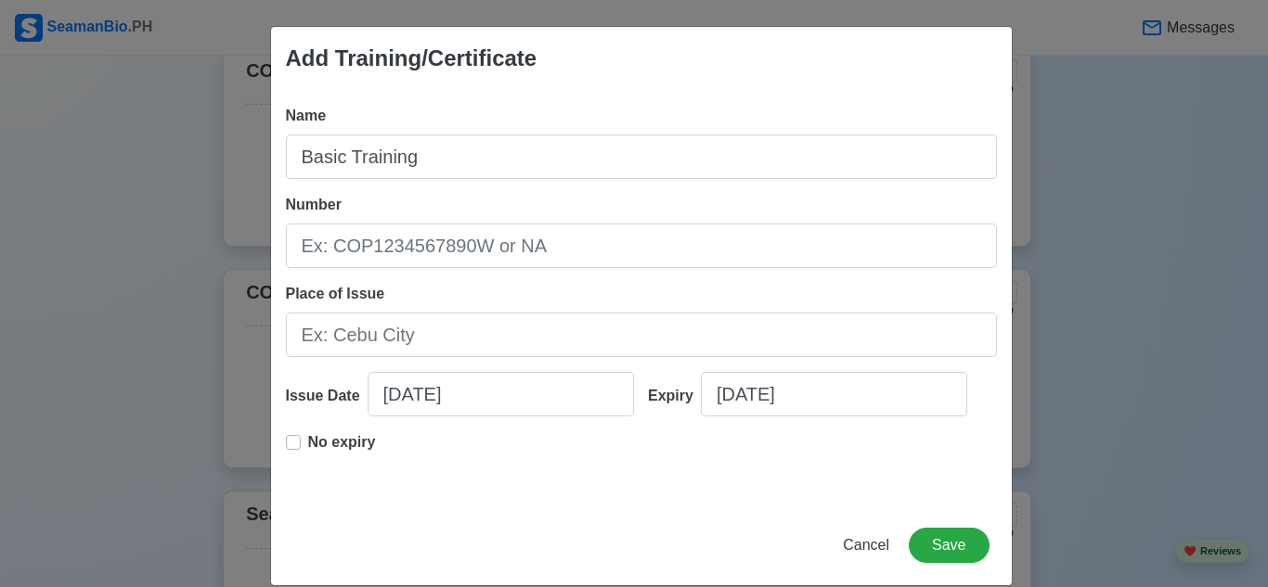
click at [397, 371] on div "Name Basic Training Number Place of Issue Issue Date 09/07/2025 Expiry 09/07/20…" at bounding box center [641, 298] width 741 height 416
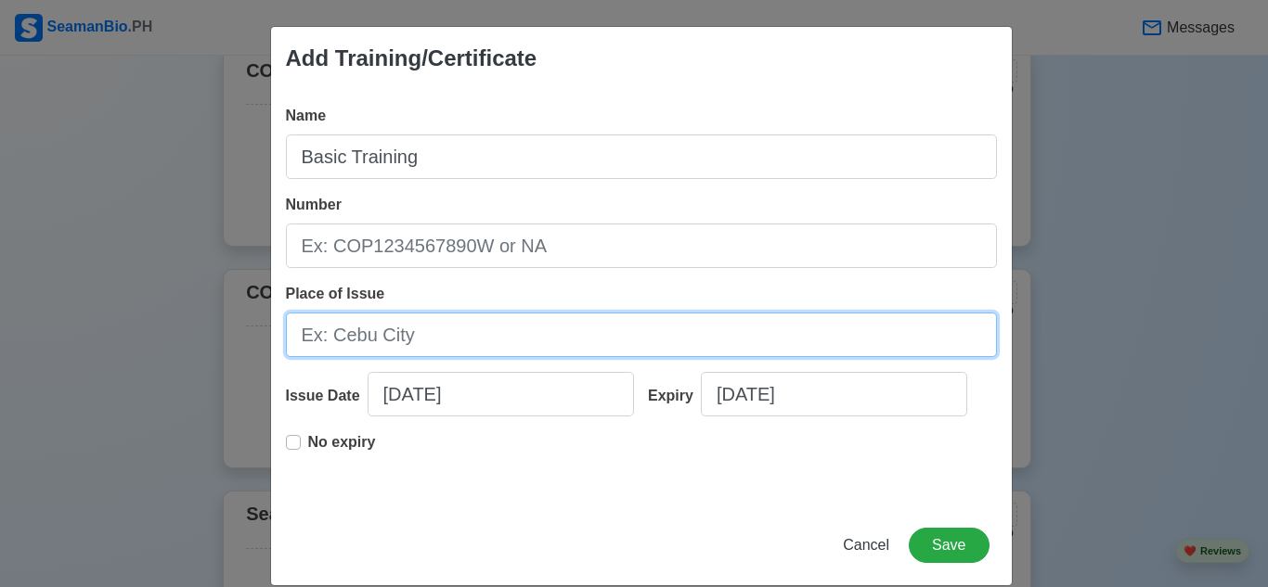
click at [428, 328] on input "Place of Issue" at bounding box center [641, 335] width 711 height 45
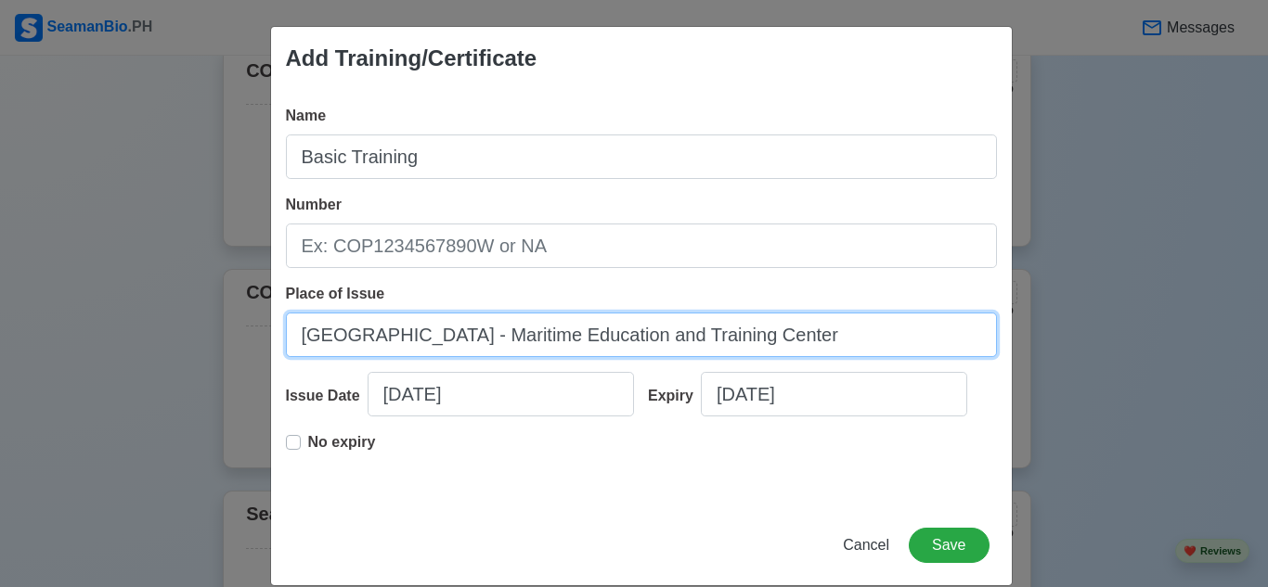
type input "University Of Cebu - Maritime Education and Training Center"
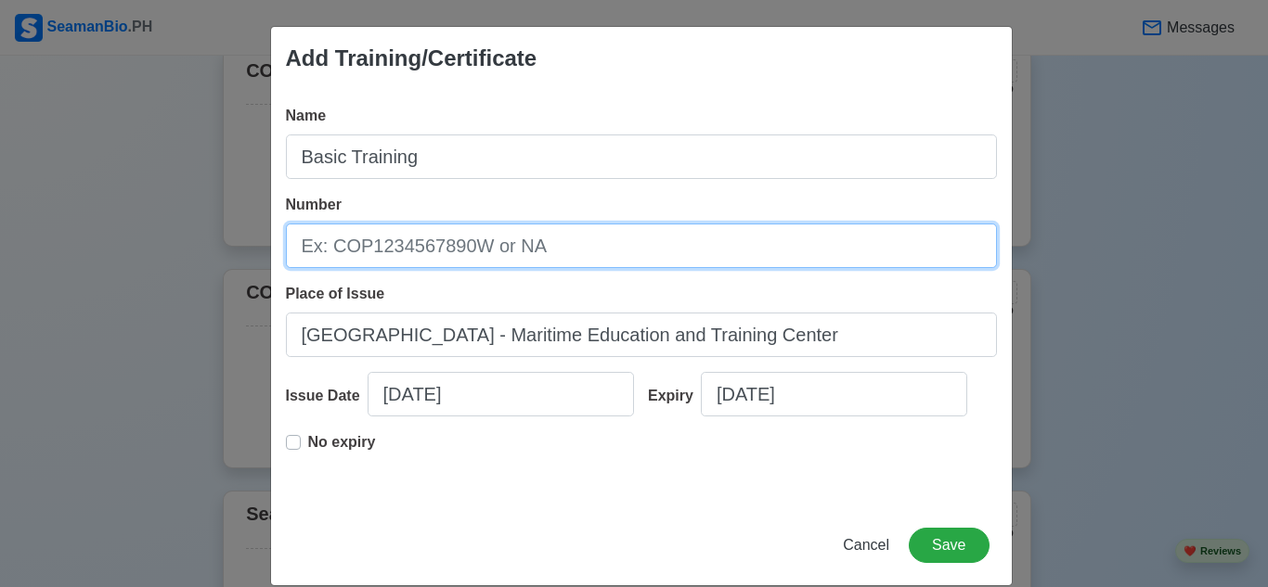
click at [441, 249] on input "Number" at bounding box center [641, 246] width 711 height 45
type input "n"
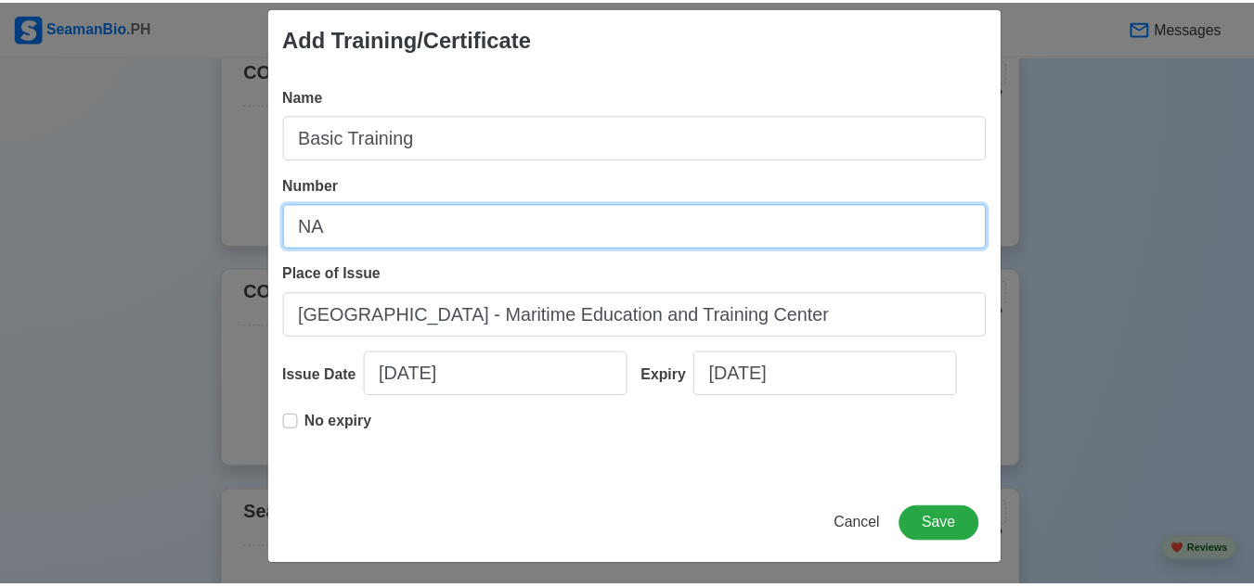
scroll to position [25, 0]
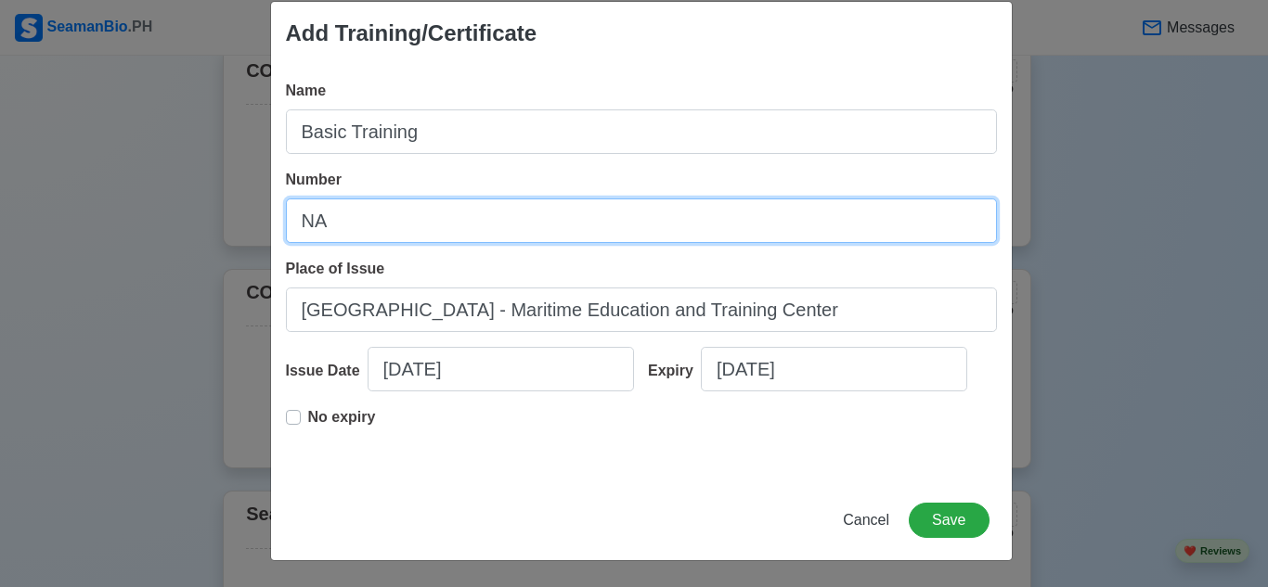
type input "NA"
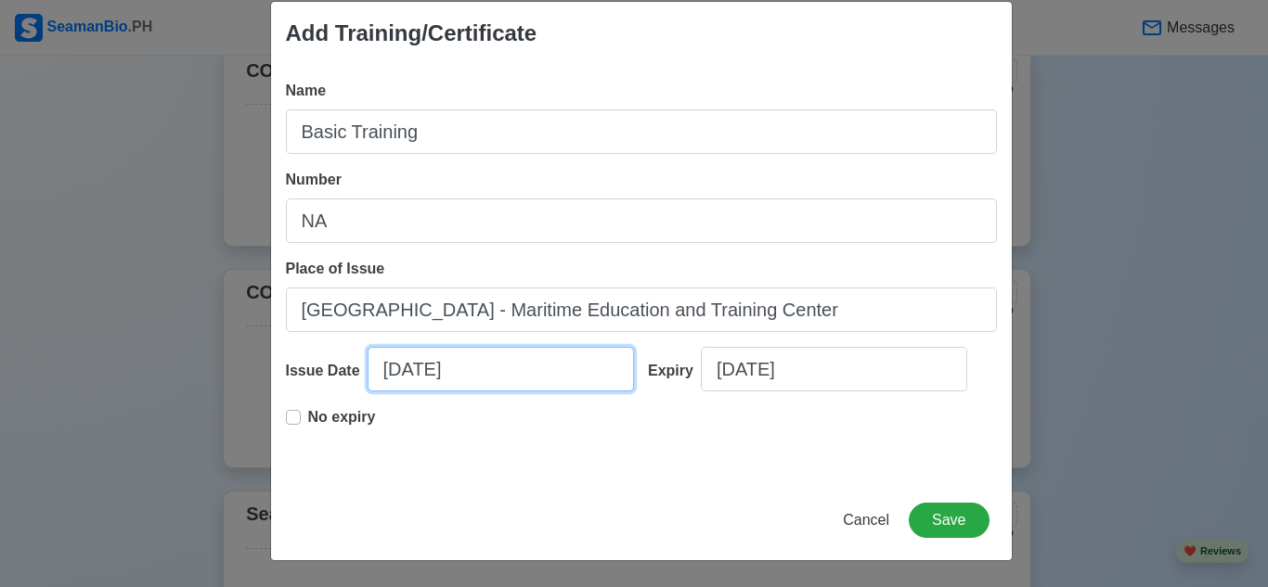
click at [462, 381] on input "09/07/2025" at bounding box center [501, 369] width 266 height 45
select select "****"
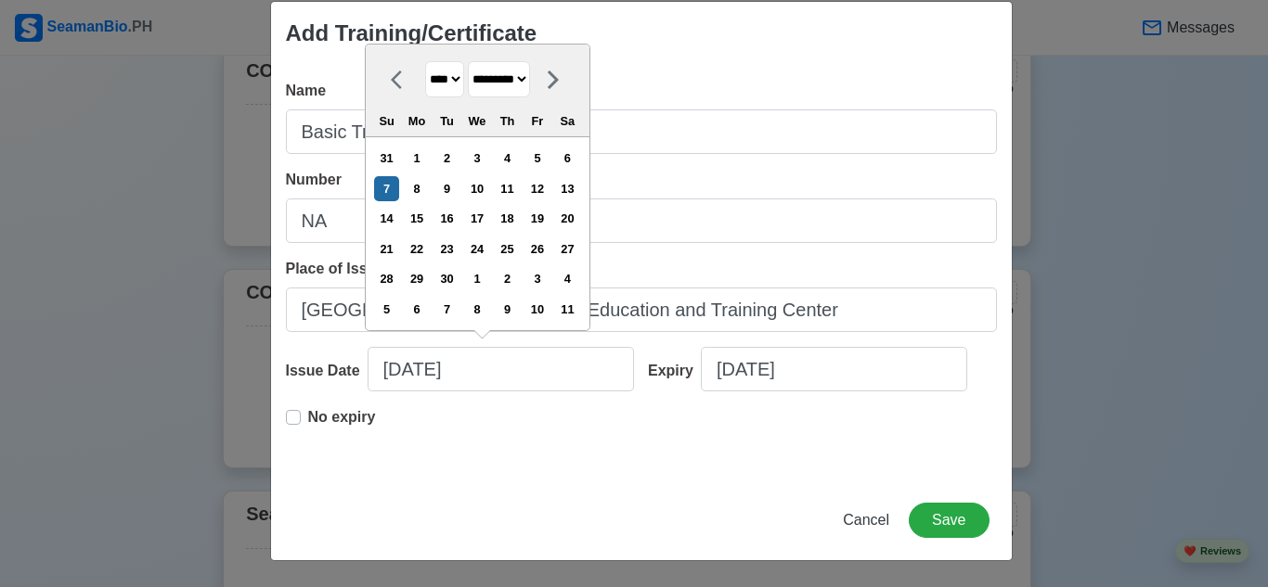
click at [523, 85] on select "******* ******** ***** ***** *** **** **** ****** ********* ******* ******** **…" at bounding box center [499, 79] width 62 height 36
select select "******"
click at [469, 61] on select "******* ******** ***** ***** *** **** **** ****** ********* ******* ******** **…" at bounding box center [499, 79] width 62 height 36
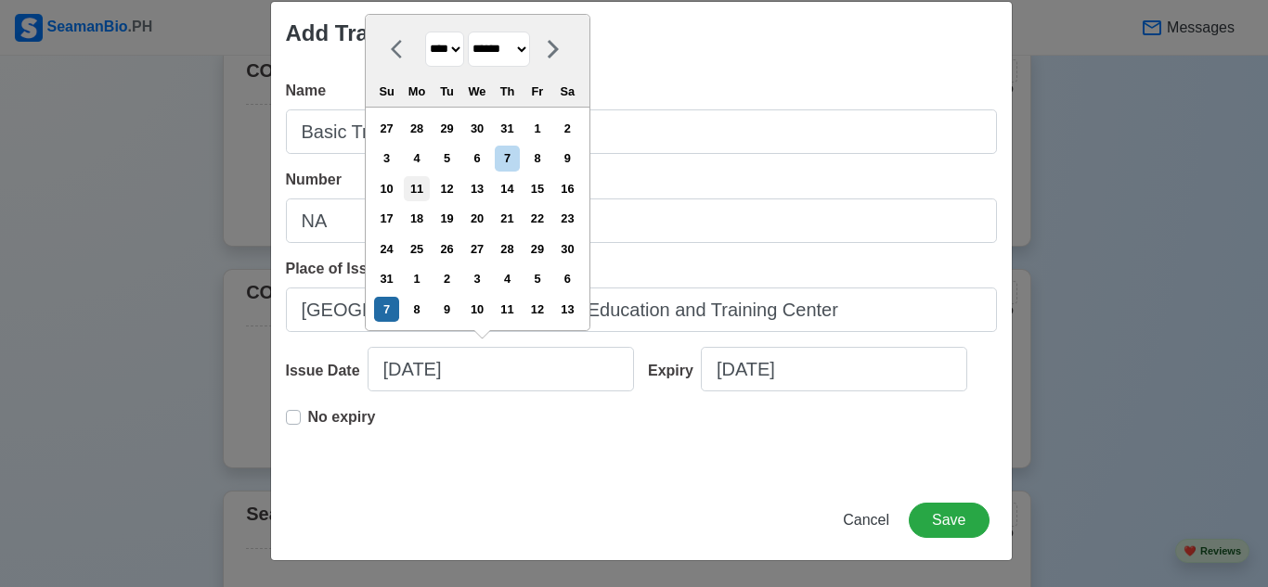
click at [429, 187] on div "11" at bounding box center [416, 188] width 25 height 25
type input "08/11/2025"
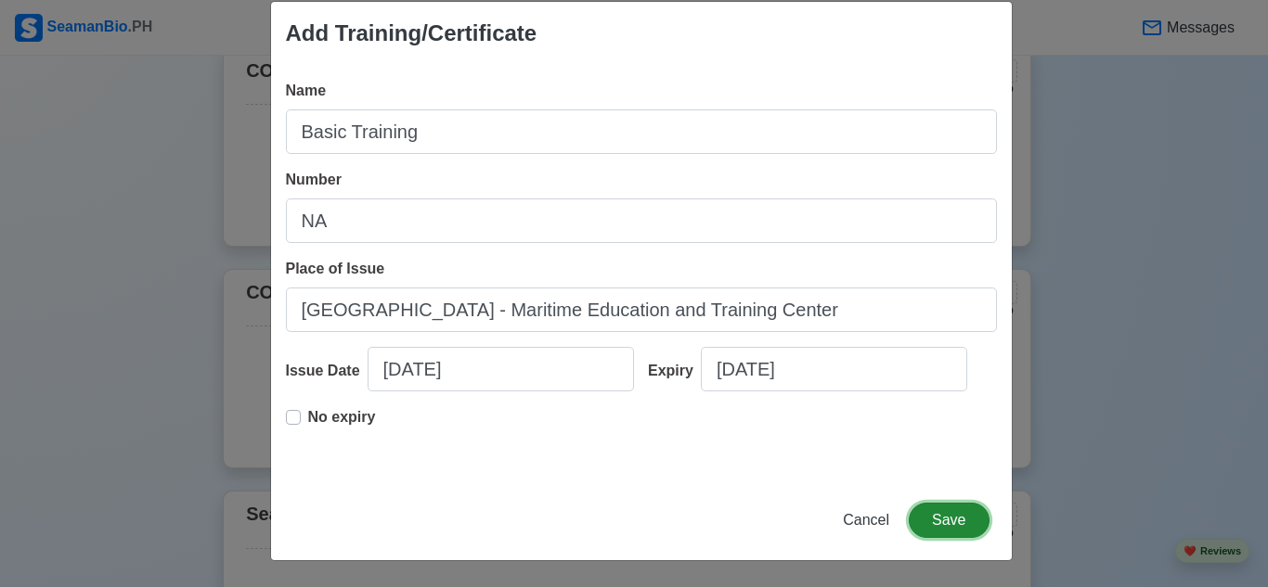
click at [968, 523] on button "Save" at bounding box center [949, 520] width 80 height 35
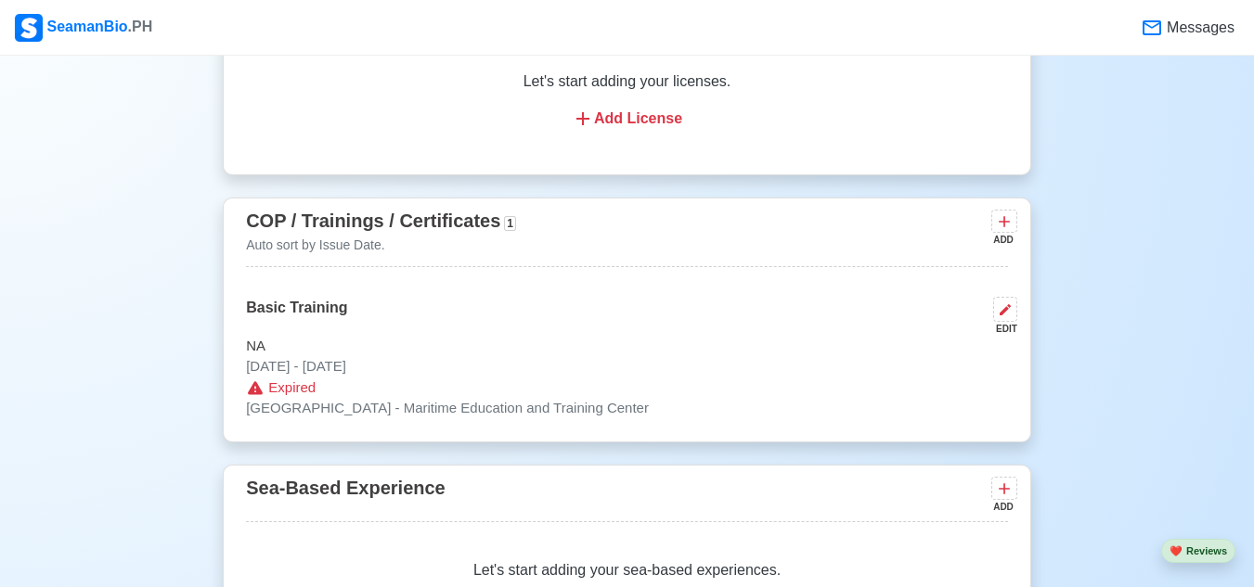
scroll to position [2227, 0]
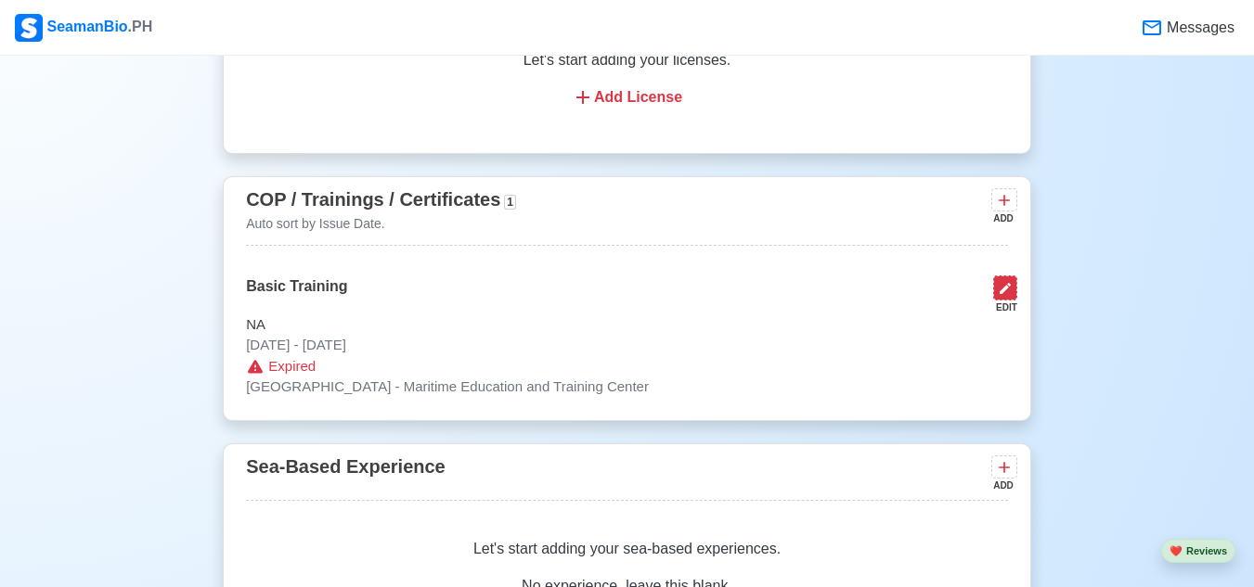
click at [1007, 296] on icon at bounding box center [1005, 288] width 15 height 15
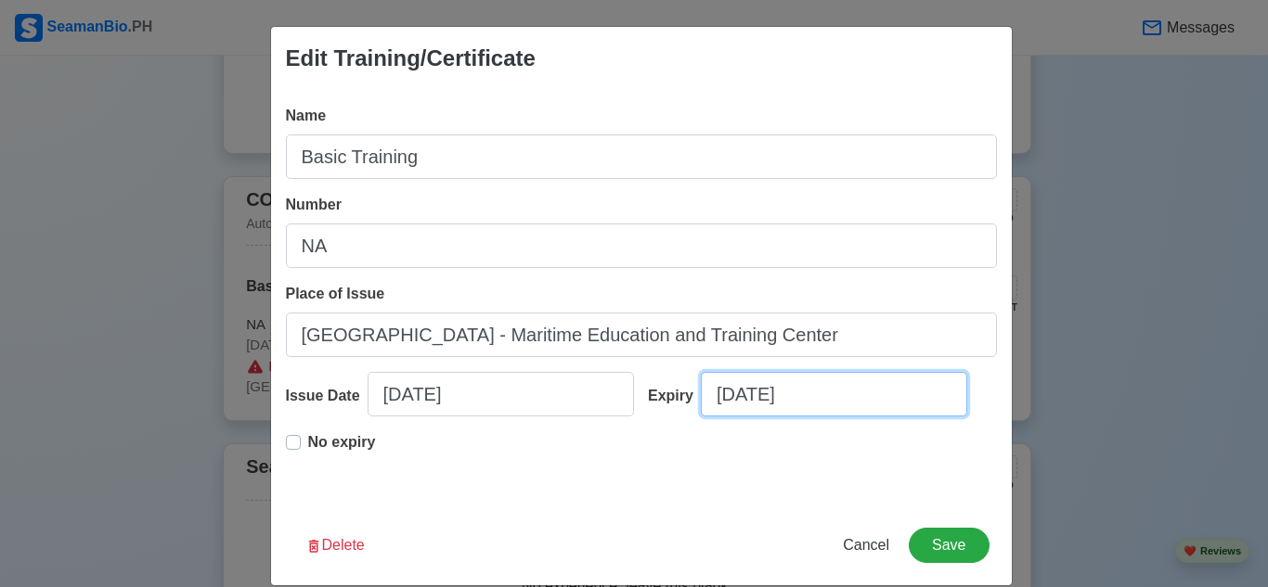
select select "****"
select select "*********"
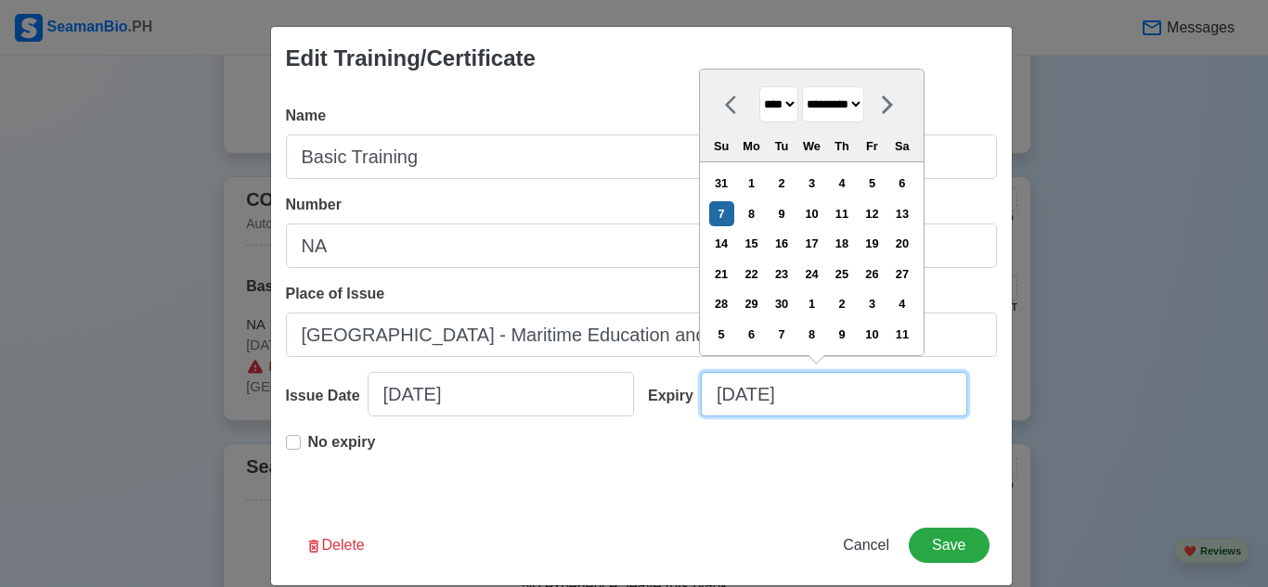
click at [819, 396] on input "09/07/2025" at bounding box center [834, 394] width 266 height 45
click at [793, 104] on select "**** **** **** **** **** **** **** **** **** **** **** **** **** **** **** ****…" at bounding box center [778, 104] width 39 height 36
select select "****"
click at [759, 86] on select "**** **** **** **** **** **** **** **** **** **** **** **** **** **** **** ****…" at bounding box center [778, 104] width 39 height 36
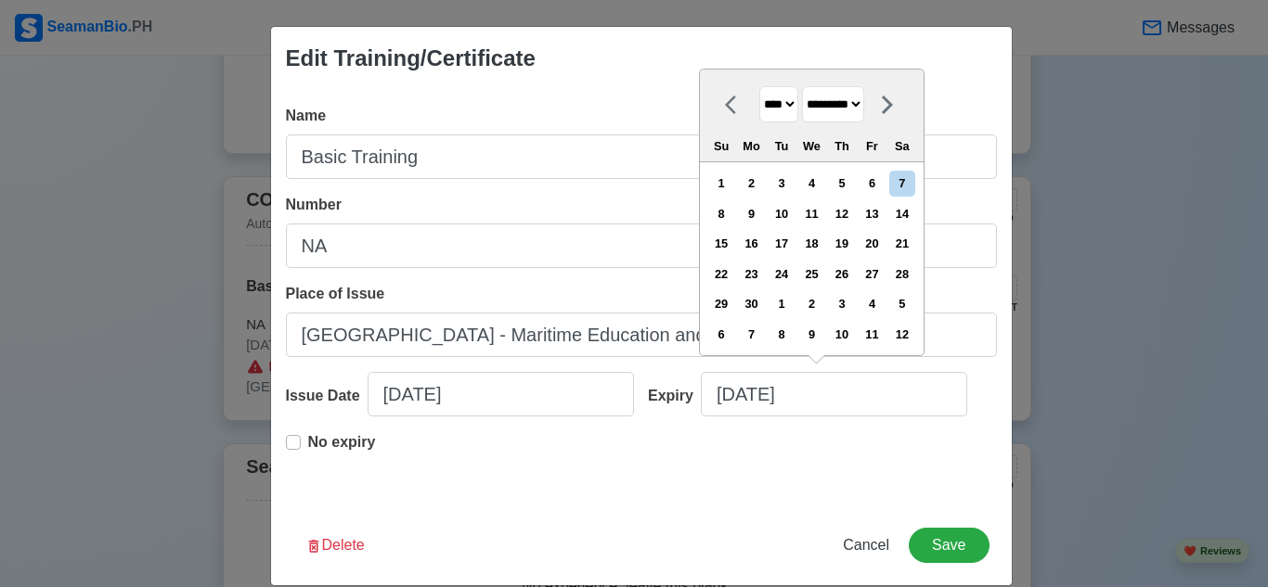
click at [871, 421] on div "Expiry 09/07/2025 September 2030 **** **** **** **** **** **** **** **** **** *…" at bounding box center [815, 401] width 363 height 59
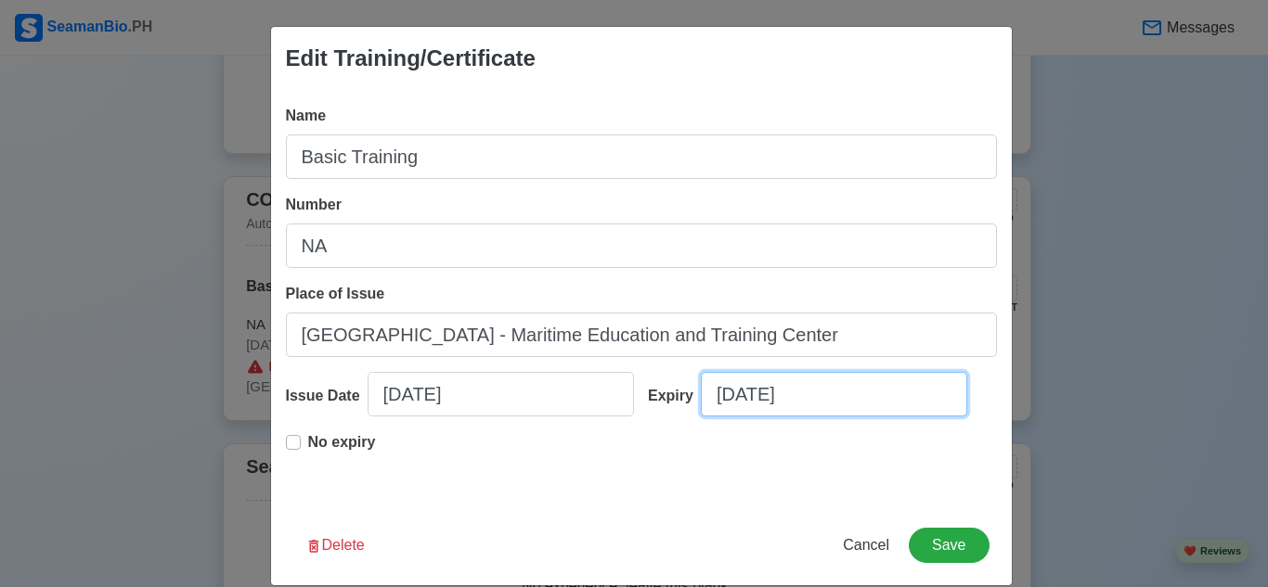
select select "****"
select select "*********"
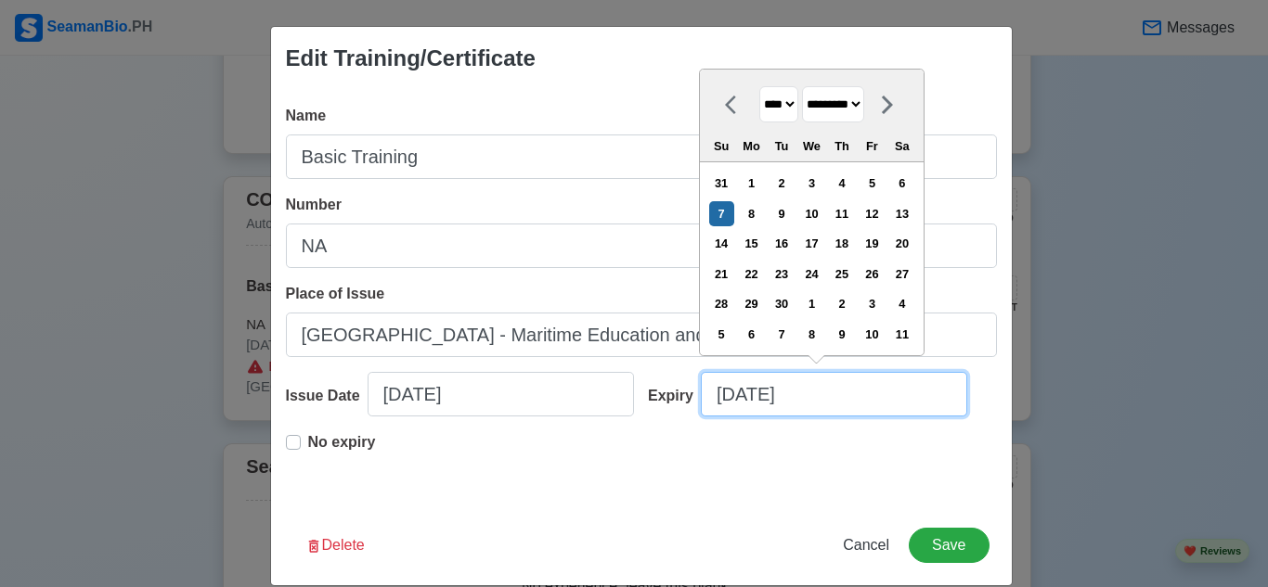
click at [807, 400] on input "09/07/2025" at bounding box center [834, 394] width 266 height 45
click at [793, 105] on select "**** **** **** **** **** **** **** **** **** **** **** **** **** **** **** ****…" at bounding box center [778, 104] width 39 height 36
select select "****"
click at [759, 86] on select "**** **** **** **** **** **** **** **** **** **** **** **** **** **** **** ****…" at bounding box center [778, 104] width 39 height 36
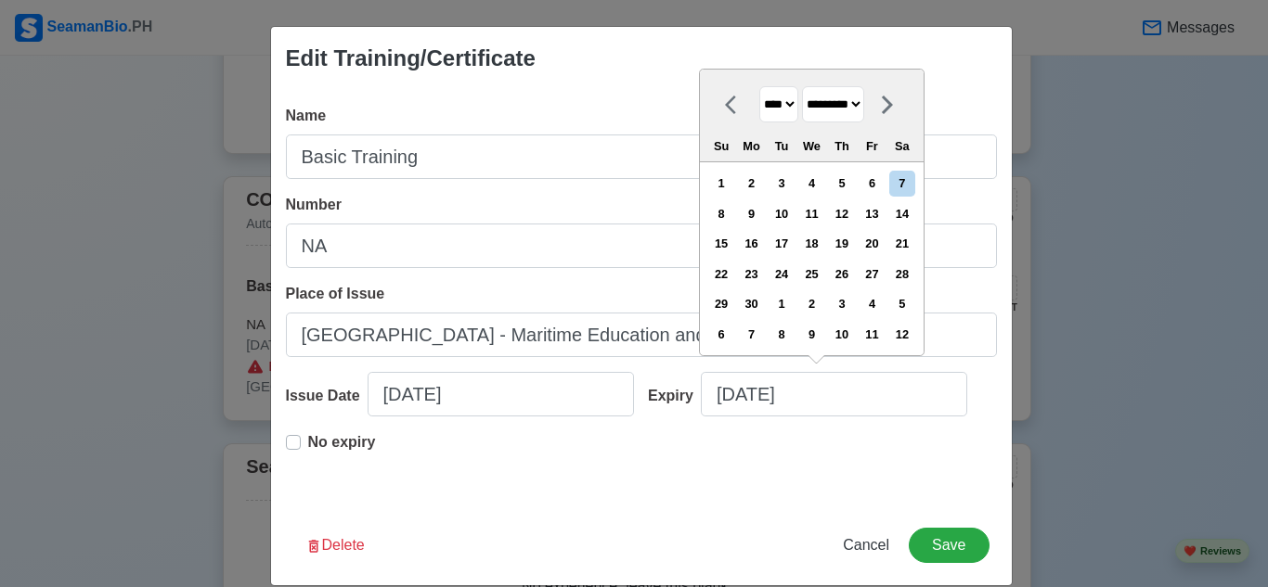
click at [862, 95] on select "******* ******** ***** ***** *** **** **** ****** ********* ******* ******** **…" at bounding box center [833, 104] width 62 height 36
select select "******"
click at [803, 86] on select "******* ******** ***** ***** *** **** **** ****** ********* ******* ******** **…" at bounding box center [833, 104] width 62 height 36
click at [726, 239] on div "11" at bounding box center [721, 243] width 25 height 25
type input "08/11/2030"
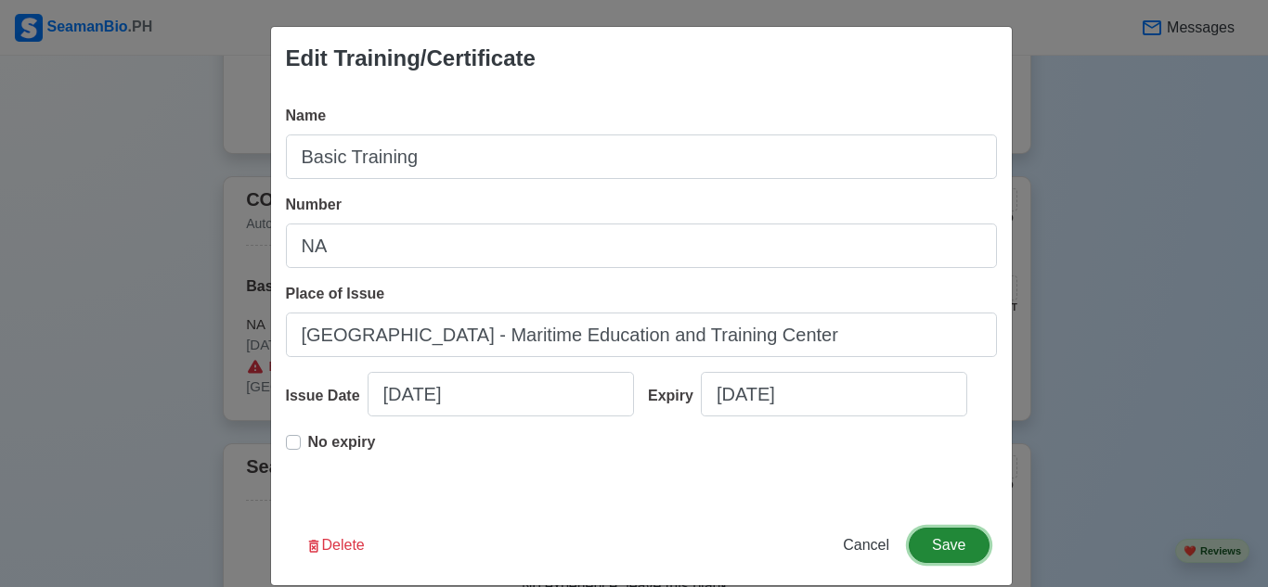
click at [947, 548] on button "Save" at bounding box center [949, 545] width 80 height 35
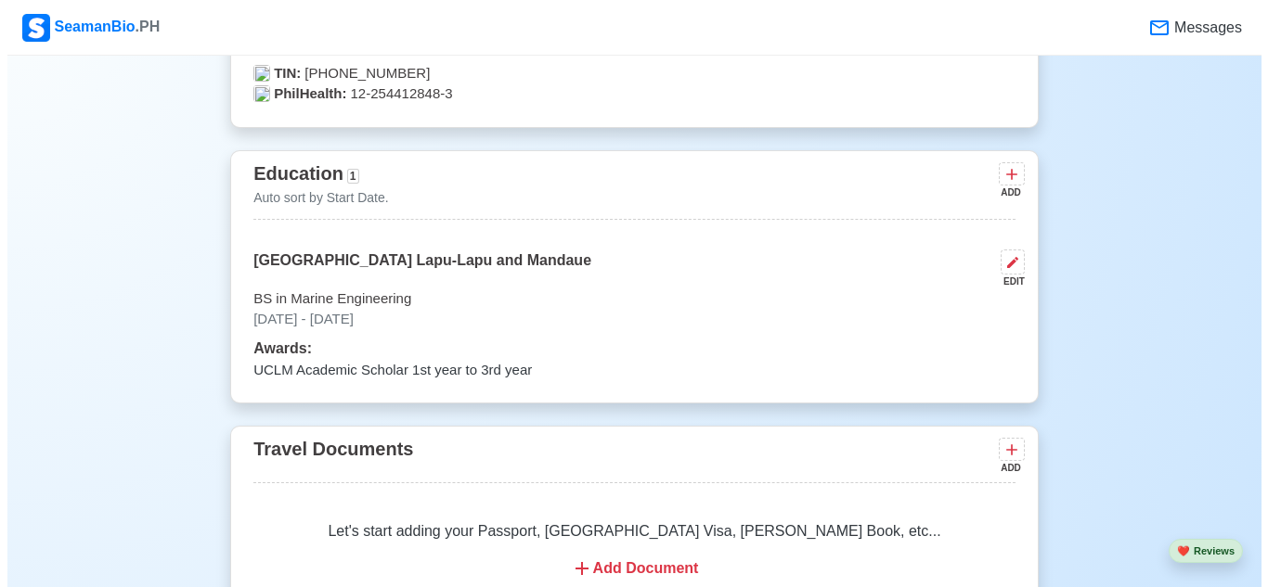
scroll to position [1299, 0]
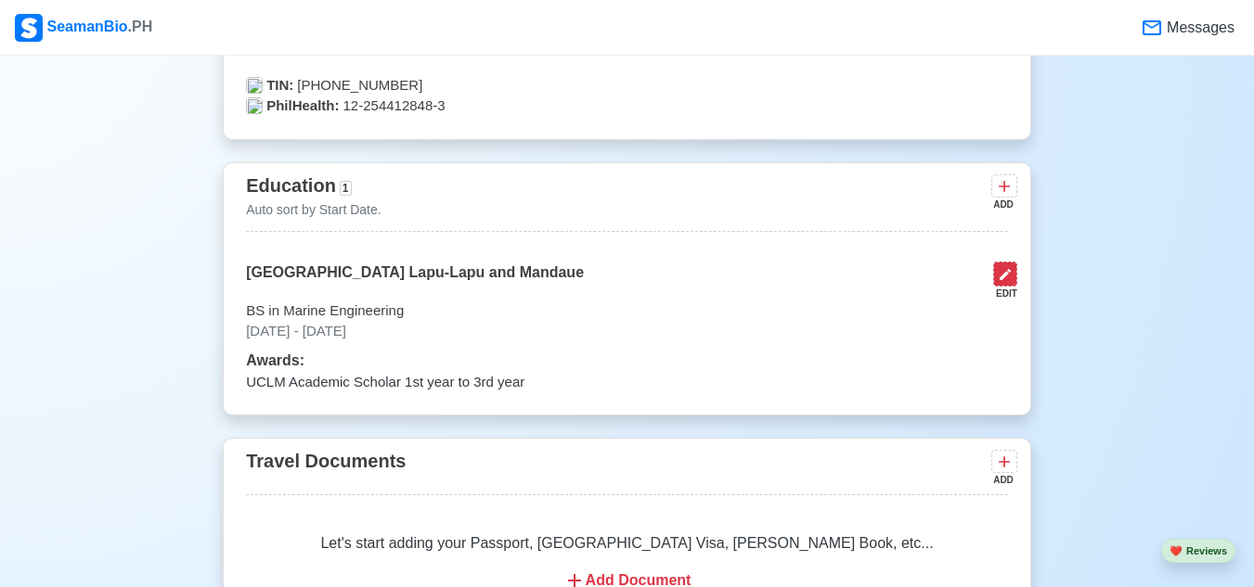
click at [1008, 281] on icon at bounding box center [1005, 274] width 15 height 15
select select "June"
select select "2022"
select select "June"
select select "2025"
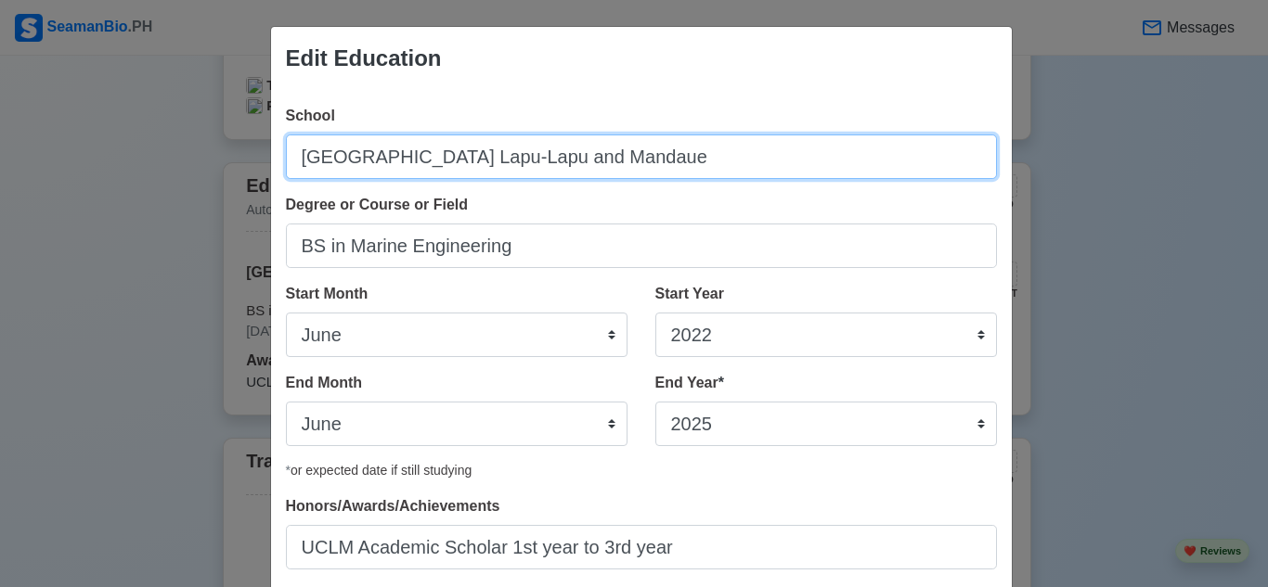
drag, startPoint x: 679, startPoint y: 147, endPoint x: 218, endPoint y: 177, distance: 462.3
click at [218, 177] on div "Edit Education School University of Cebu Lapu-Lapu and Mandaue Degree or Course…" at bounding box center [634, 293] width 1268 height 587
paste input "Tugas Elementary School"
type input "Tugas Elementary School"
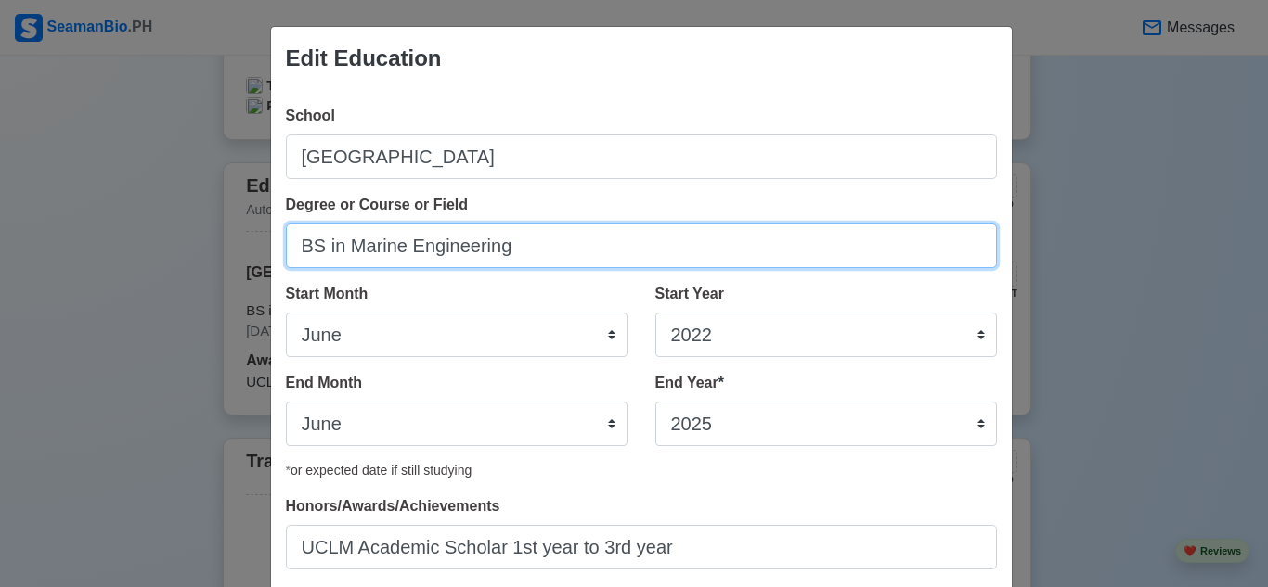
drag, startPoint x: 529, startPoint y: 256, endPoint x: 20, endPoint y: 259, distance: 508.6
click at [20, 259] on div "Edit Education School Tugas Elementary School Degree or Course or Field BS in M…" at bounding box center [634, 293] width 1268 height 587
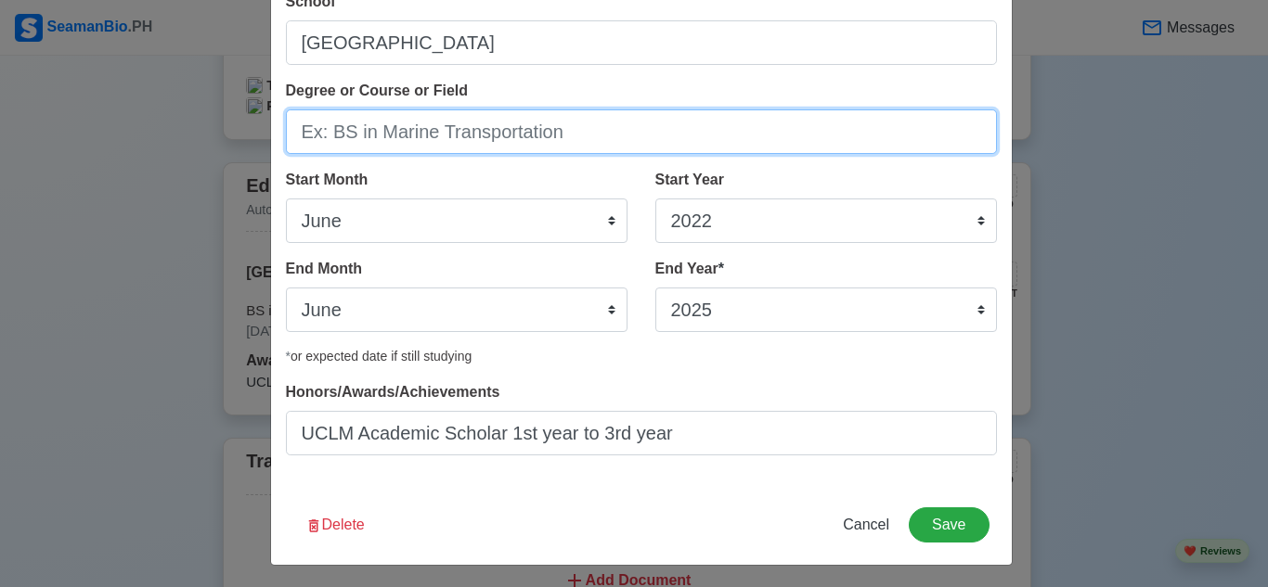
scroll to position [119, 0]
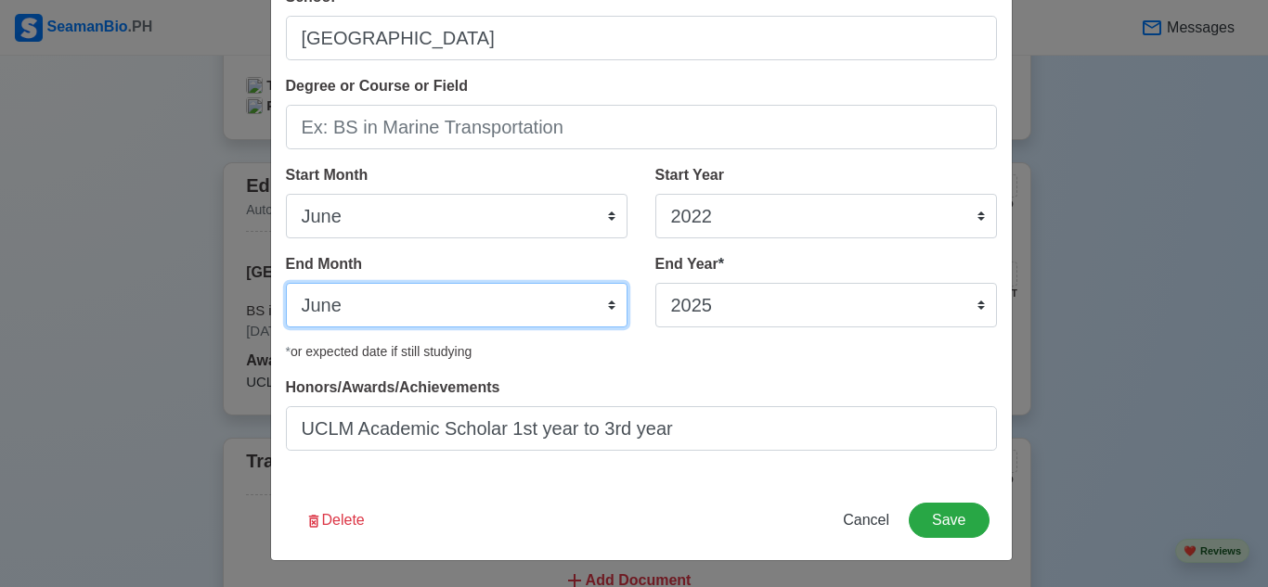
click at [454, 309] on select "January February March April May June July August September October November De…" at bounding box center [457, 305] width 342 height 45
click at [414, 316] on select "January February March April May June July August September October November De…" at bounding box center [457, 305] width 342 height 45
drag, startPoint x: 414, startPoint y: 315, endPoint x: 391, endPoint y: 308, distance: 24.1
click at [402, 309] on select "January February March April May June July August September October November De…" at bounding box center [457, 305] width 342 height 45
click at [356, 312] on select "January February March April May June July August September October November De…" at bounding box center [457, 305] width 342 height 45
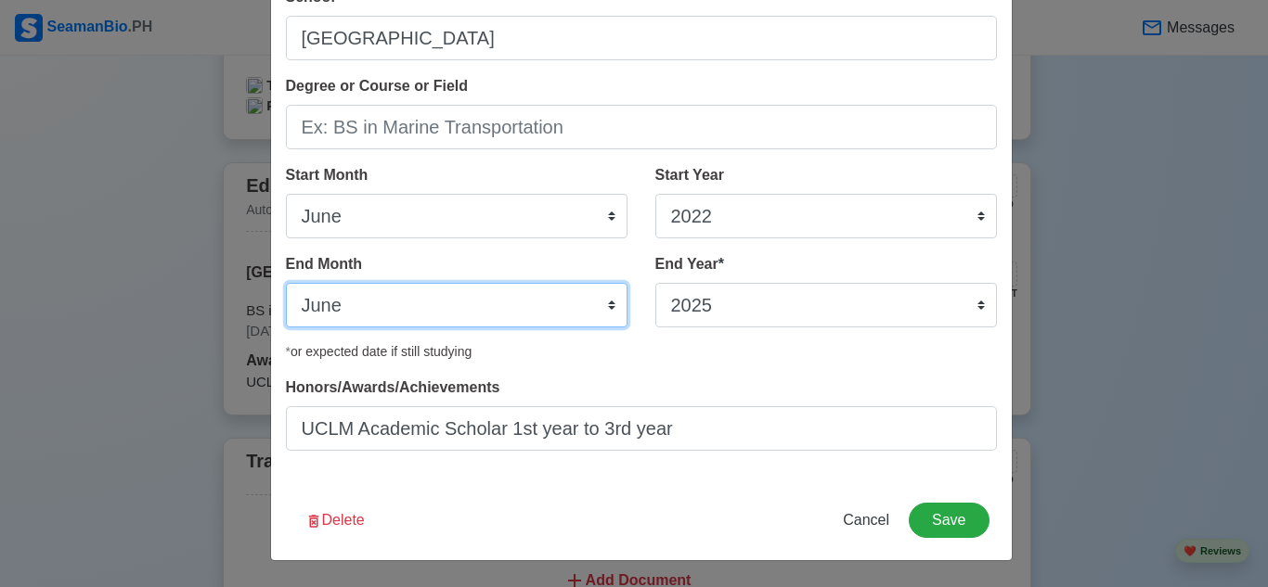
click at [356, 312] on select "January February March April May June July August September October November De…" at bounding box center [457, 305] width 342 height 45
click at [541, 350] on div "* or expected date if still studying" at bounding box center [641, 351] width 711 height 19
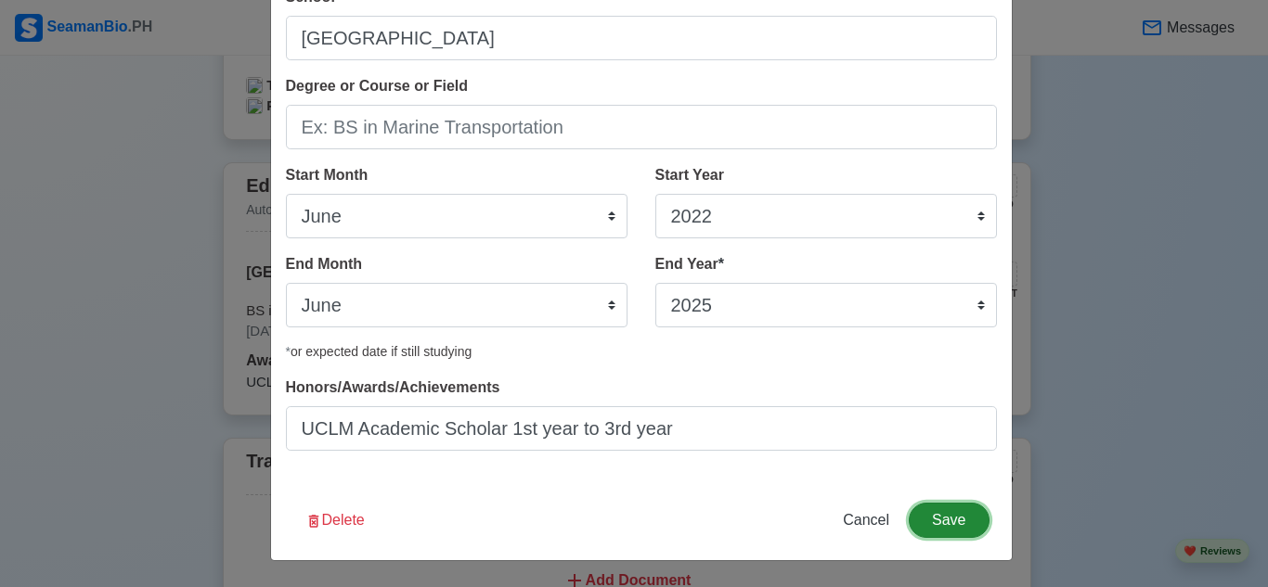
click at [955, 523] on button "Save" at bounding box center [949, 520] width 80 height 35
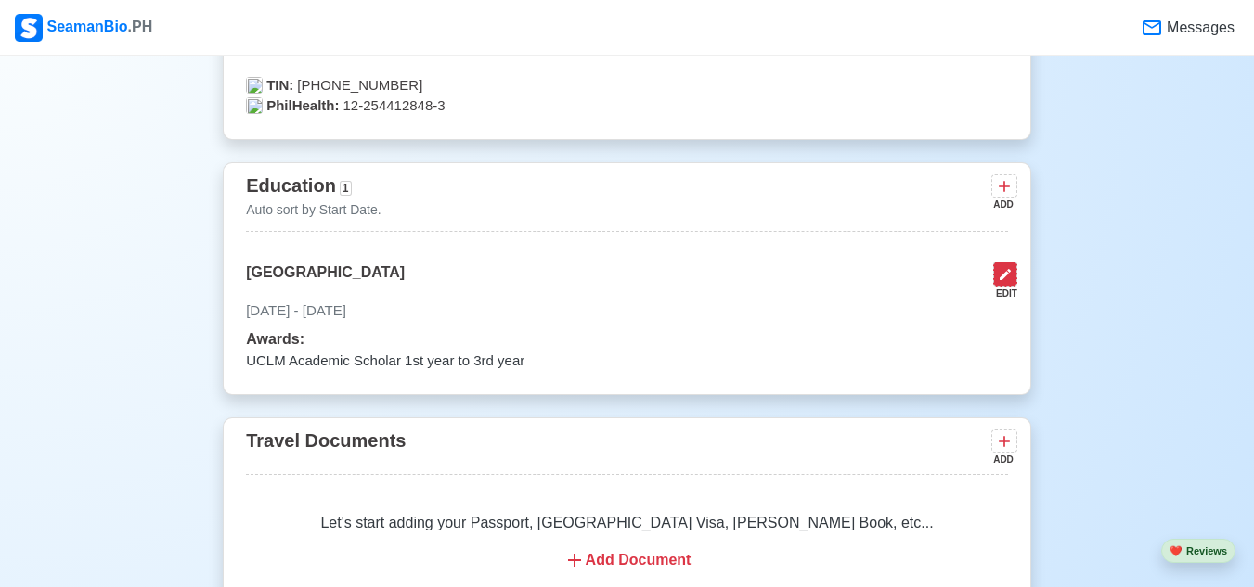
click at [1011, 282] on icon at bounding box center [1005, 274] width 15 height 15
select select "June"
select select "2022"
select select "June"
select select "2025"
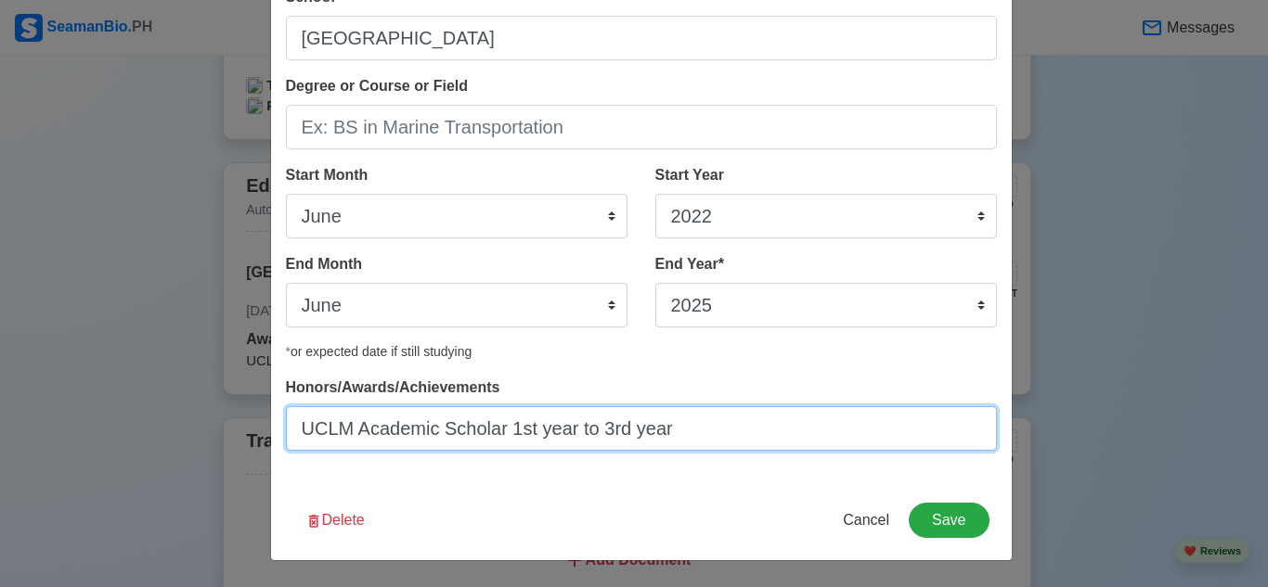
click at [633, 434] on input "UCLM Academic Scholar 1st year to 3rd year" at bounding box center [641, 428] width 711 height 45
paste input "Graduated from Elementary as Salutatorian"
type input "Graduated from Elementary as Salutatorian"
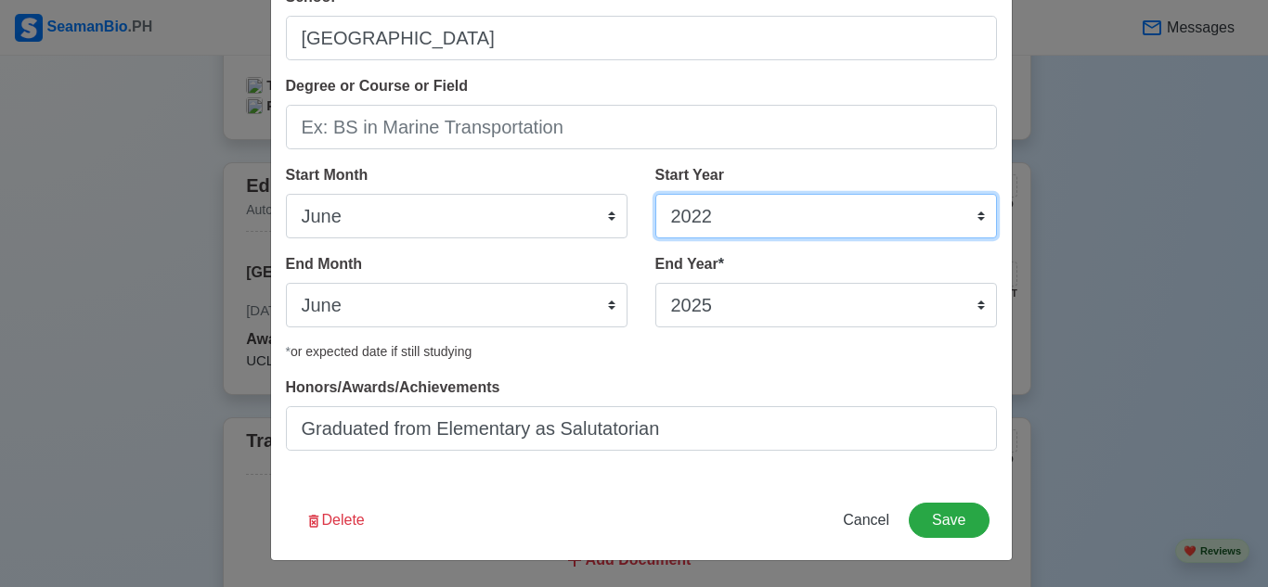
click at [869, 217] on select "2025 2024 2023 2022 2021 2020 2019 2018 2017 2016 2015 2014 2013 2012 2011 2010…" at bounding box center [826, 216] width 342 height 45
select select "2010"
click at [655, 194] on select "2025 2024 2023 2022 2021 2020 2019 2018 2017 2016 2015 2014 2013 2012 2011 2010…" at bounding box center [826, 216] width 342 height 45
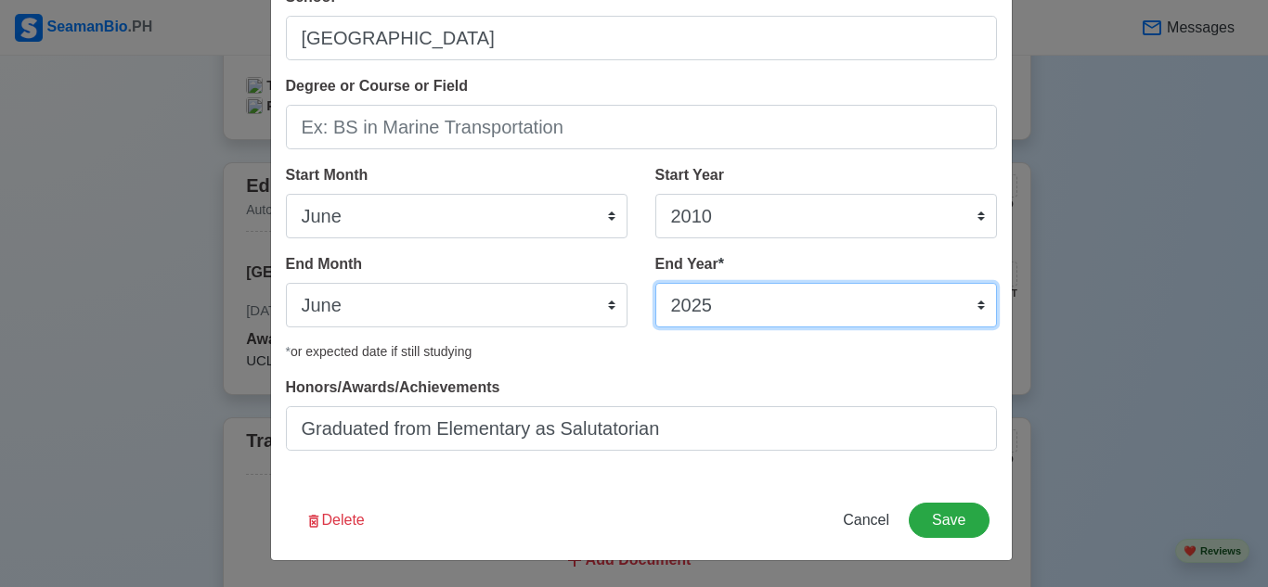
click at [803, 312] on select "2035 2034 2033 2032 2031 2030 2029 2028 2027 2026 2025 2024 2023 2022 2021 2020…" at bounding box center [826, 305] width 342 height 45
select select "2016"
click at [655, 283] on select "2035 2034 2033 2032 2031 2030 2029 2028 2027 2026 2025 2024 2023 2022 2021 2020…" at bounding box center [826, 305] width 342 height 45
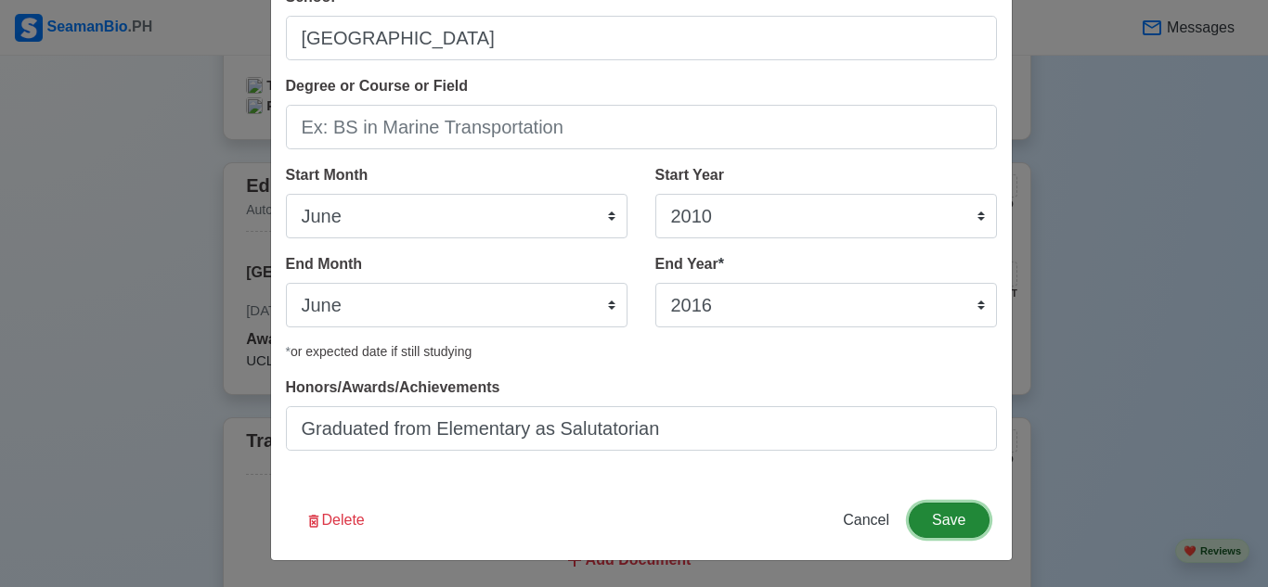
click at [955, 511] on button "Save" at bounding box center [949, 520] width 80 height 35
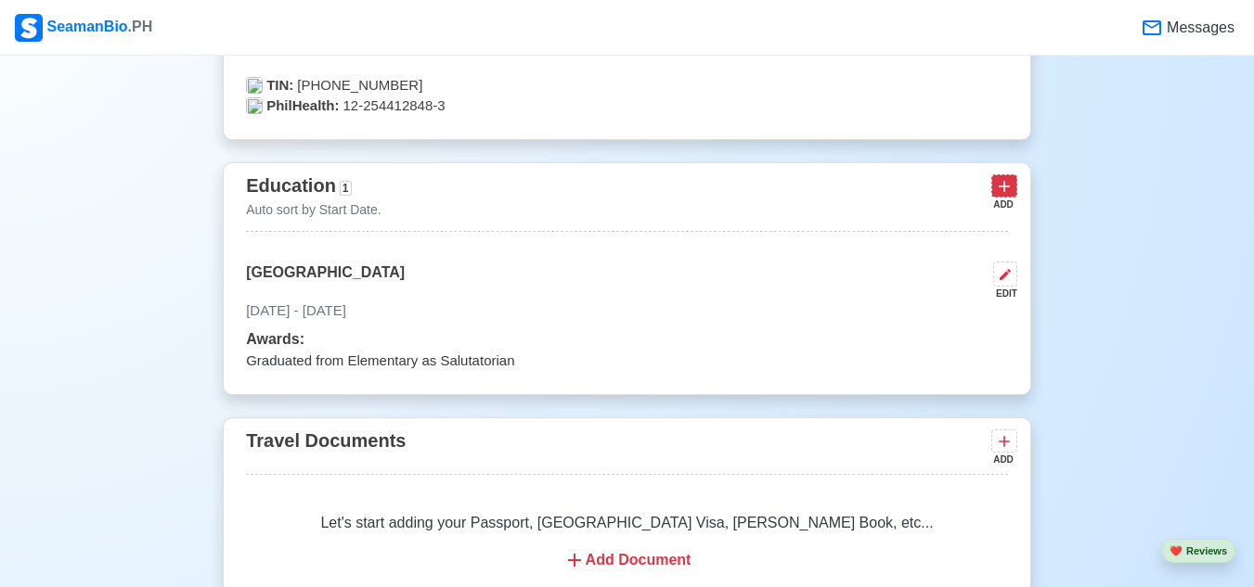
click at [1001, 190] on icon at bounding box center [1004, 186] width 11 height 11
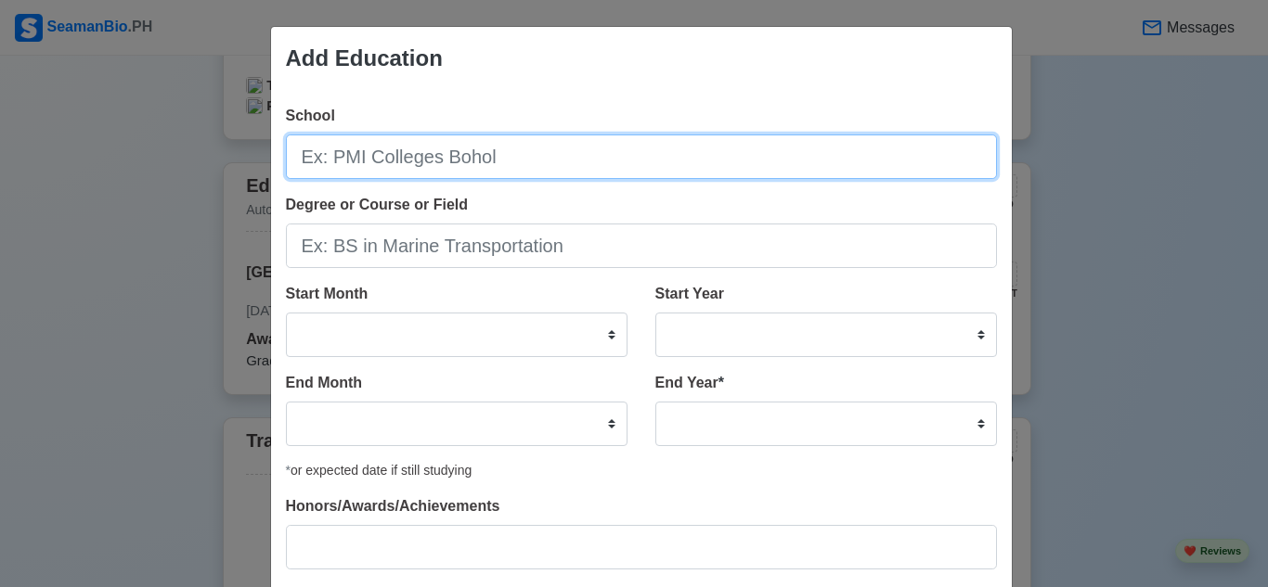
click at [555, 160] on input "School" at bounding box center [641, 157] width 711 height 45
paste input "Holy Child of Pitogo Bohol Inc."
type input "Holy Child of Pitogo Bohol Inc."
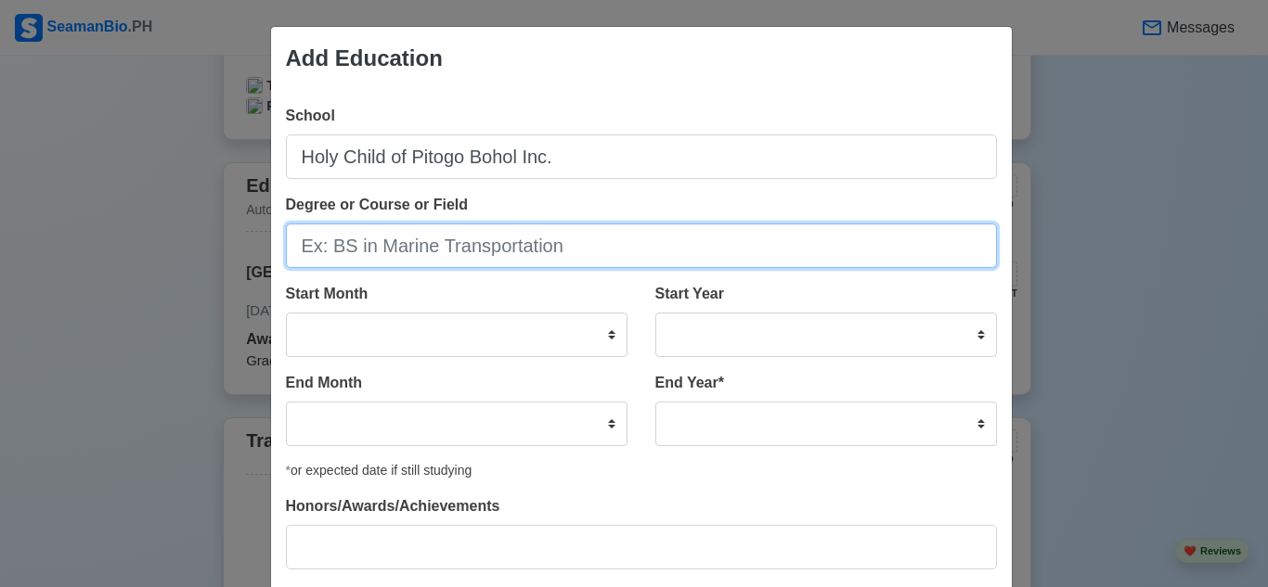
click at [426, 250] on input "Degree or Course or Field" at bounding box center [641, 246] width 711 height 45
type input "j"
type input "Junior High School"
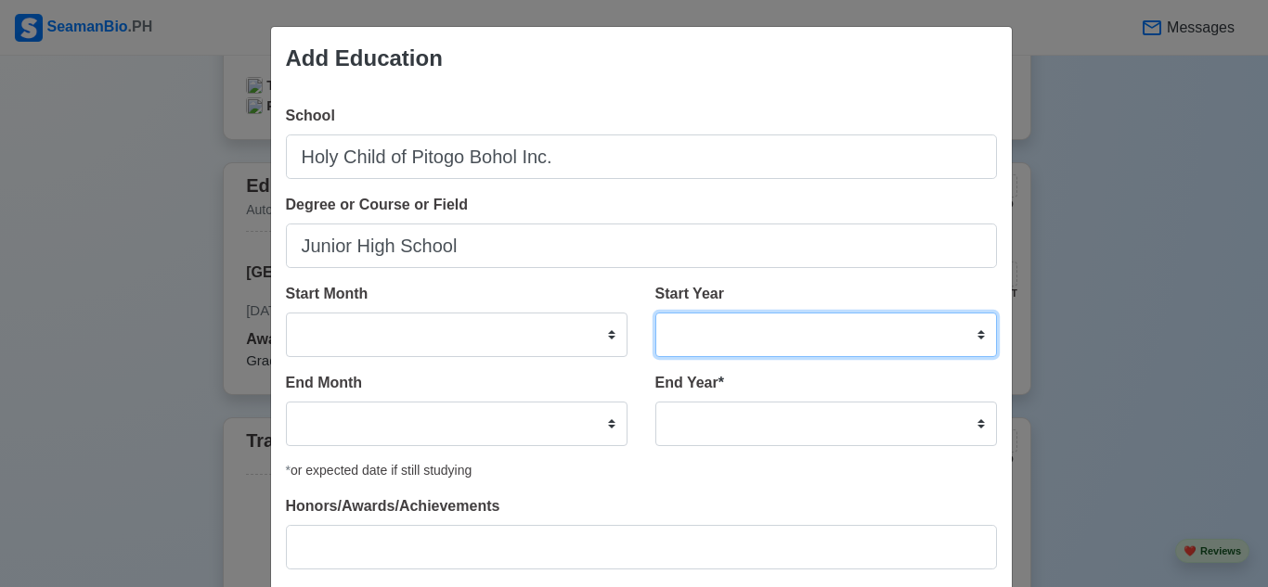
click at [706, 331] on select "2025 2024 2023 2022 2021 2020 2019 2018 2017 2016 2015 2014 2013 2012 2011 2010…" at bounding box center [826, 335] width 342 height 45
select select "2016"
click at [655, 313] on select "2025 2024 2023 2022 2021 2020 2019 2018 2017 2016 2015 2014 2013 2012 2011 2010…" at bounding box center [826, 335] width 342 height 45
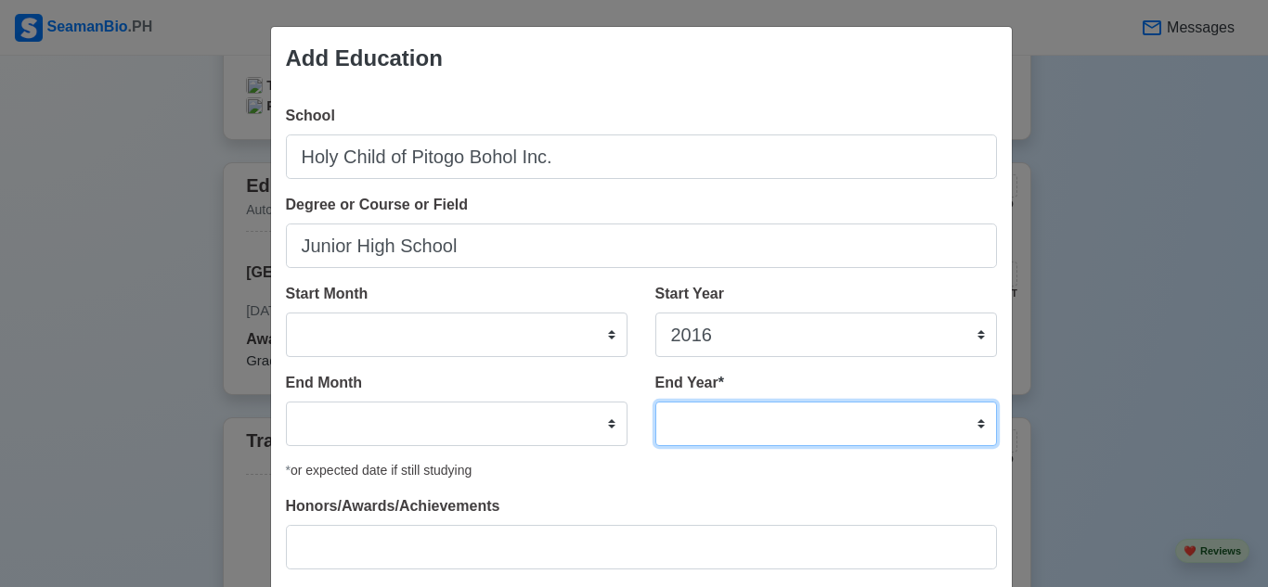
click at [726, 411] on select "2035 2034 2033 2032 2031 2030 2029 2028 2027 2026 2025 2024 2023 2022 2021 2020…" at bounding box center [826, 424] width 342 height 45
click at [673, 427] on select "2035 2034 2033 2032 2031 2030 2029 2028 2027 2026 2025 2024 2023 2022 2021 2020…" at bounding box center [826, 424] width 342 height 45
select select "2020"
click at [655, 402] on select "2035 2034 2033 2032 2031 2030 2029 2028 2027 2026 2025 2024 2023 2022 2021 2020…" at bounding box center [826, 424] width 342 height 45
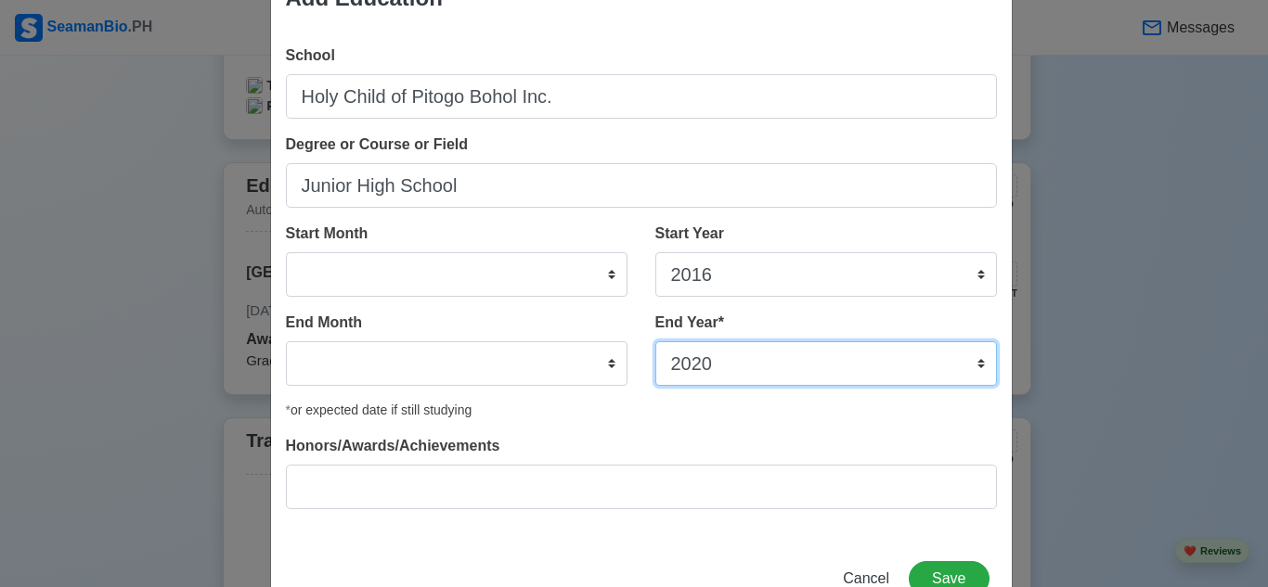
scroll to position [93, 0]
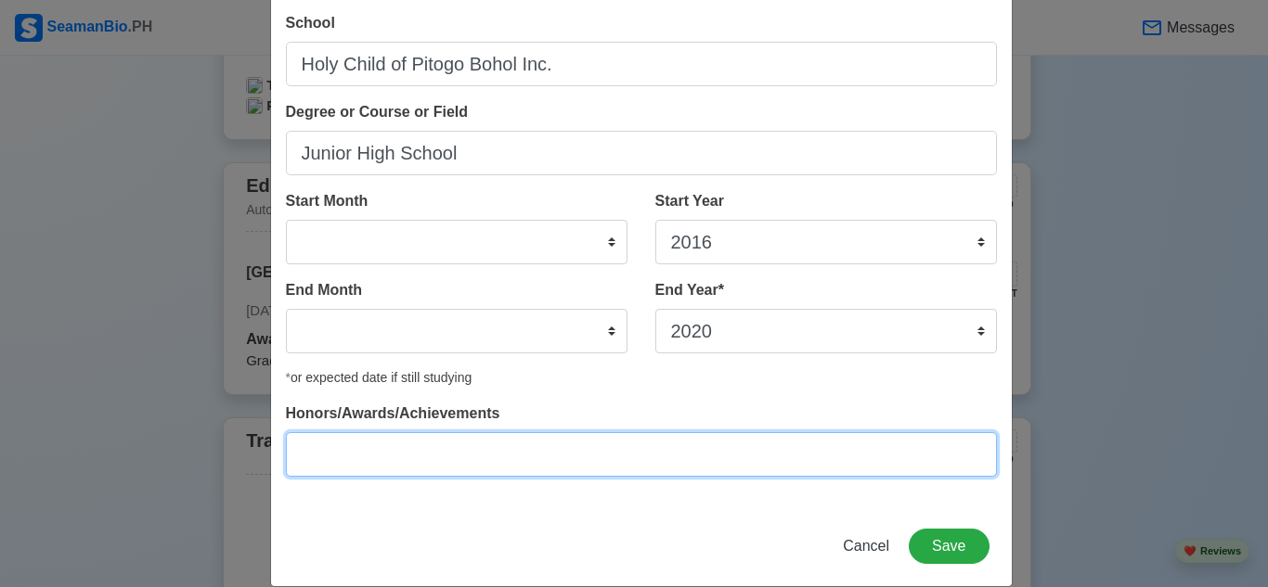
click at [477, 455] on input "Honors/Awards/Achievements" at bounding box center [641, 454] width 711 height 45
paste input "Holy Child of Pitogo Bohol Inc."
type input "Holy Child of Pitogo Bohol Inc."
click at [528, 450] on input "Honors/Awards/Achievements" at bounding box center [641, 454] width 711 height 45
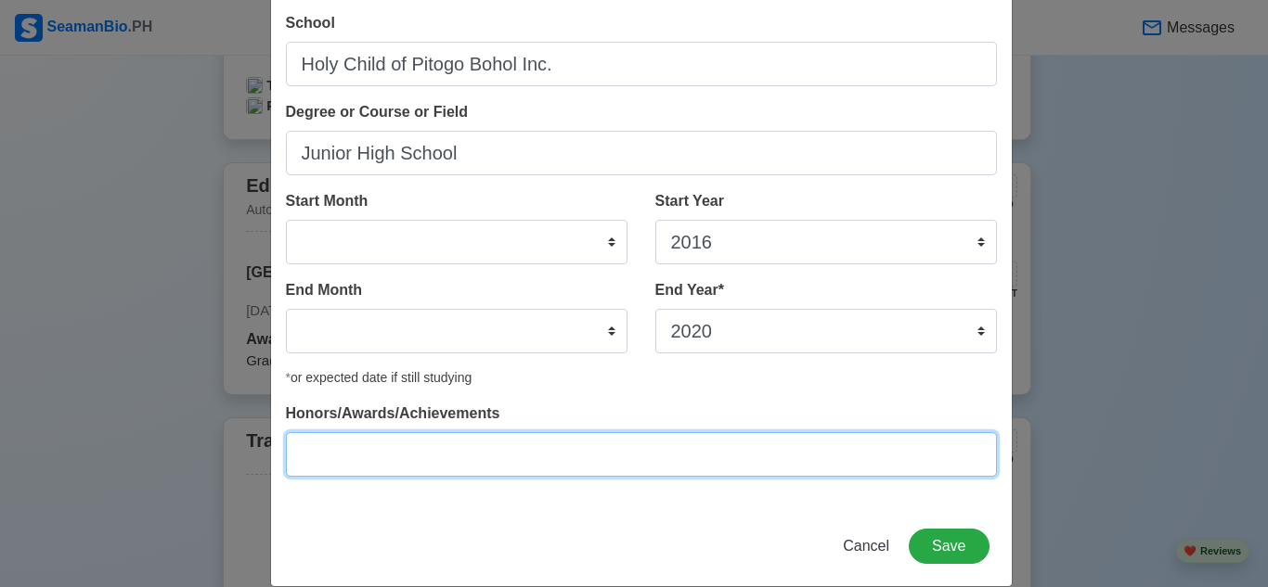
paste input "Graduated from Elementary"
click at [508, 458] on input "Graduated from Elementary" at bounding box center [641, 454] width 711 height 45
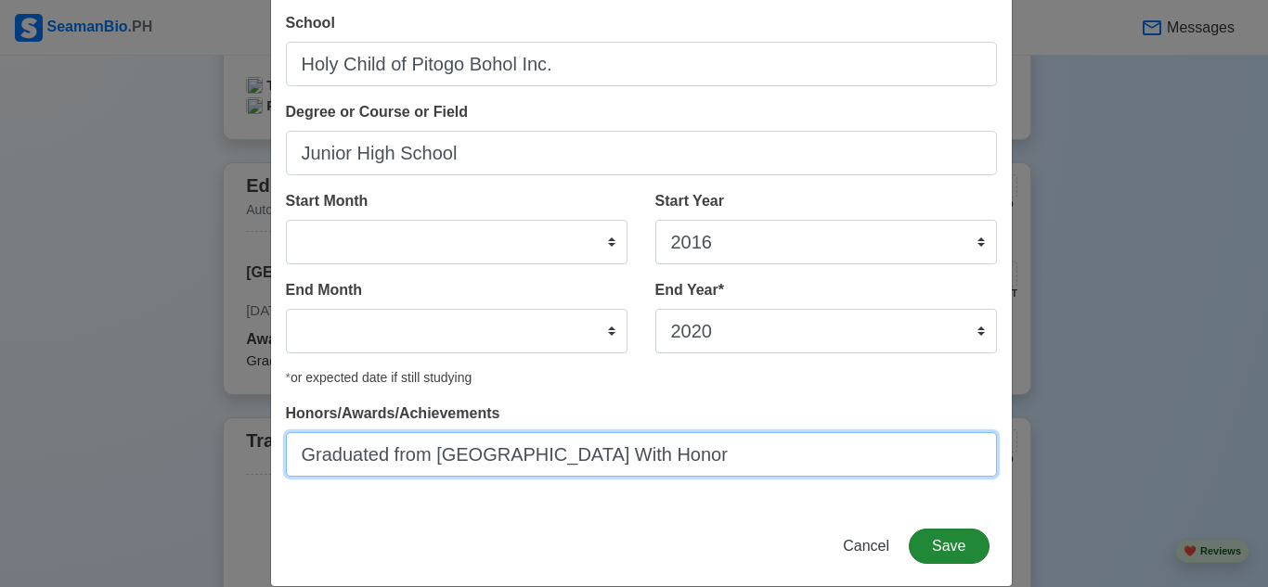
type input "Graduated from Junior High School With Honor"
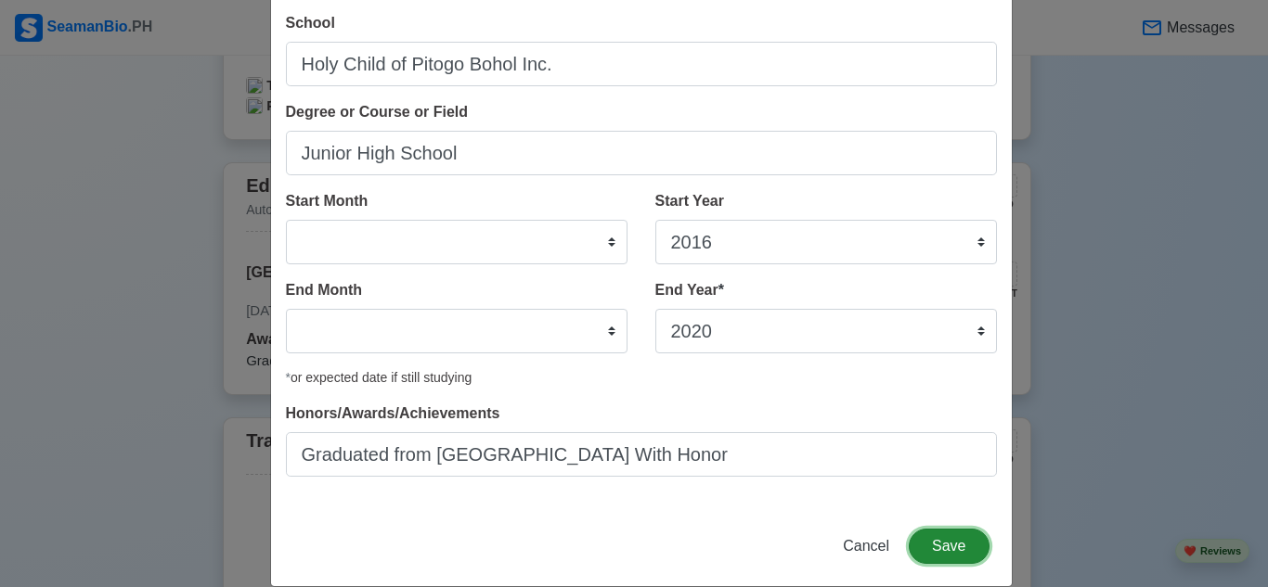
click at [957, 551] on button "Save" at bounding box center [949, 546] width 80 height 35
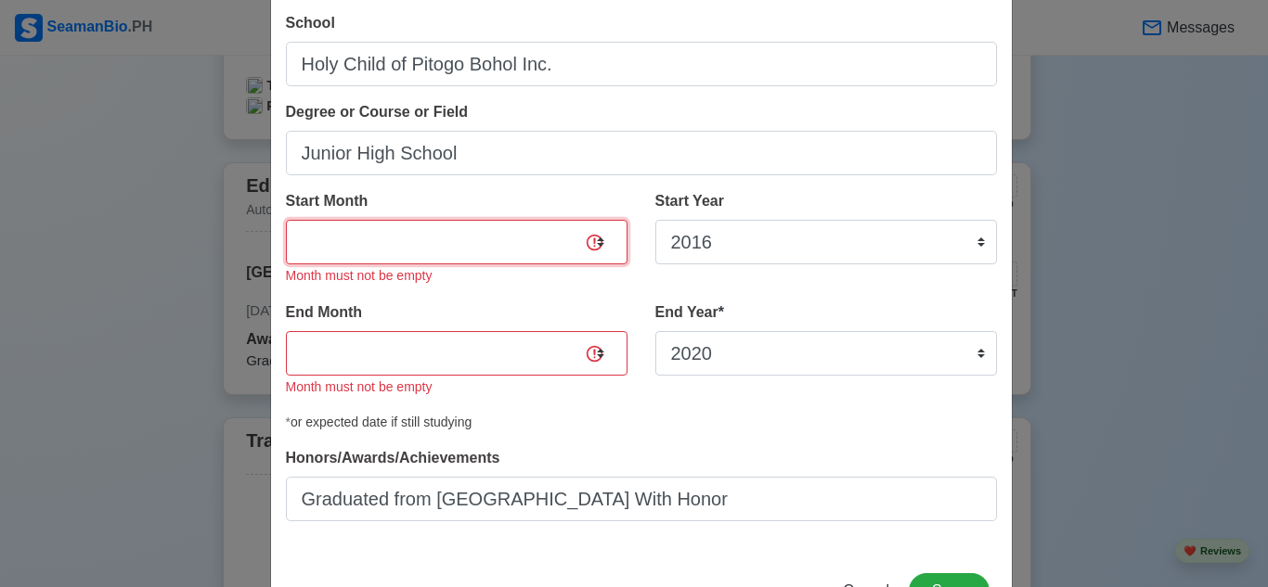
click at [458, 236] on select "January February March April May June July August September October November De…" at bounding box center [457, 242] width 342 height 45
select select "June"
click at [286, 220] on select "January February March April May June July August September October November De…" at bounding box center [457, 242] width 342 height 45
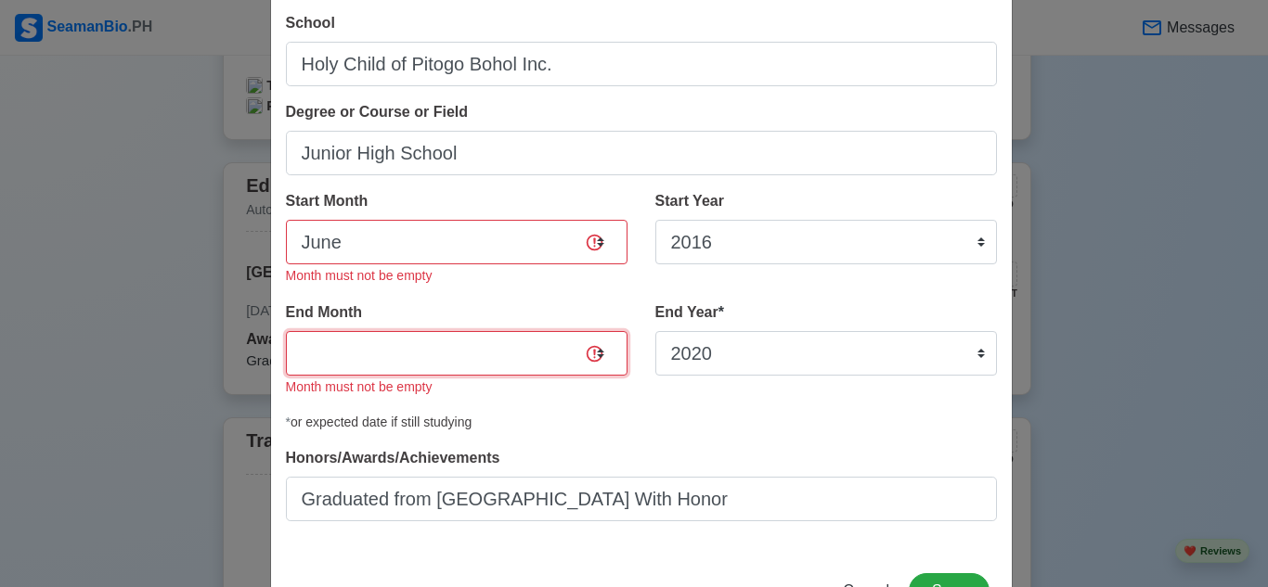
click at [453, 345] on select "January February March April May June July August September October November De…" at bounding box center [457, 353] width 342 height 45
select select "June"
click at [286, 331] on select "January February March April May June July August September October November De…" at bounding box center [457, 353] width 342 height 45
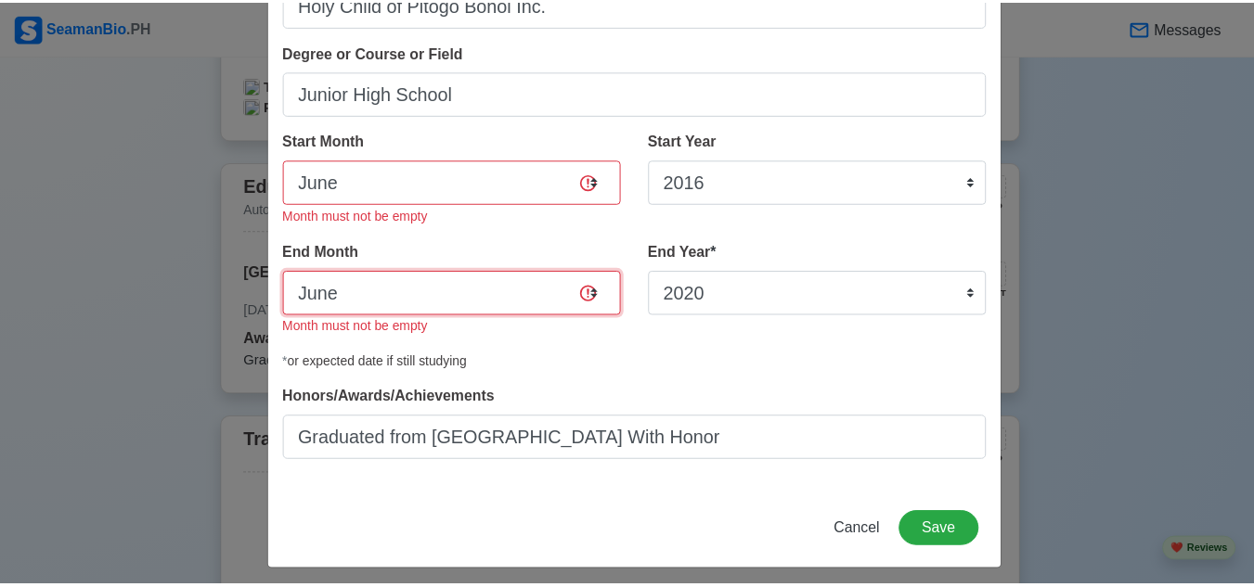
scroll to position [163, 0]
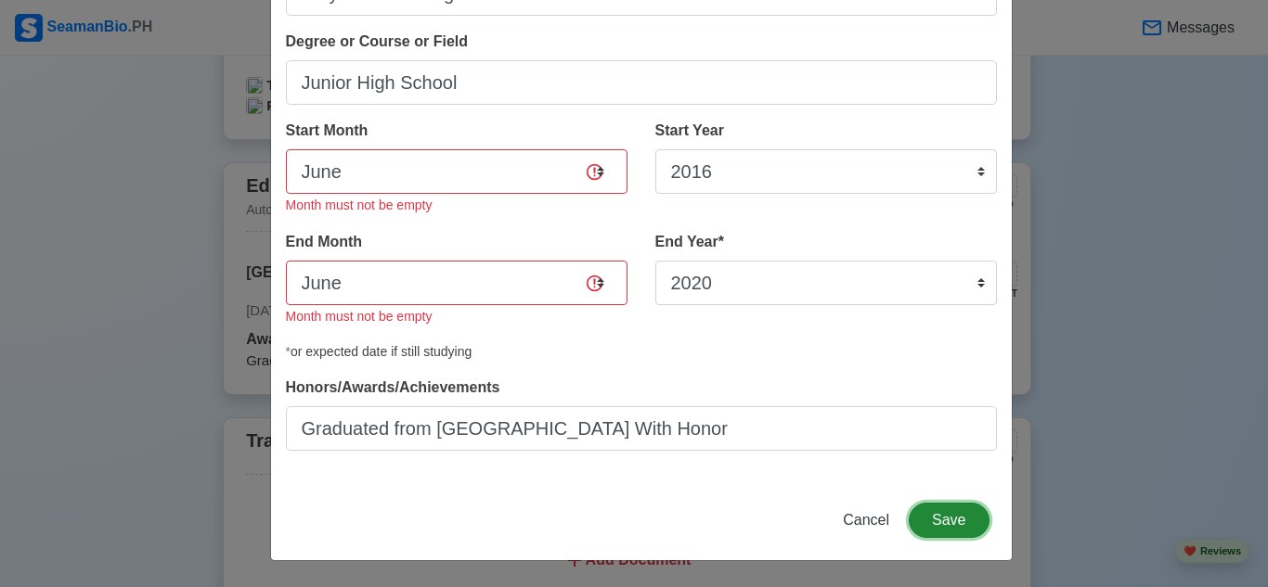
click at [946, 527] on button "Save" at bounding box center [949, 520] width 80 height 35
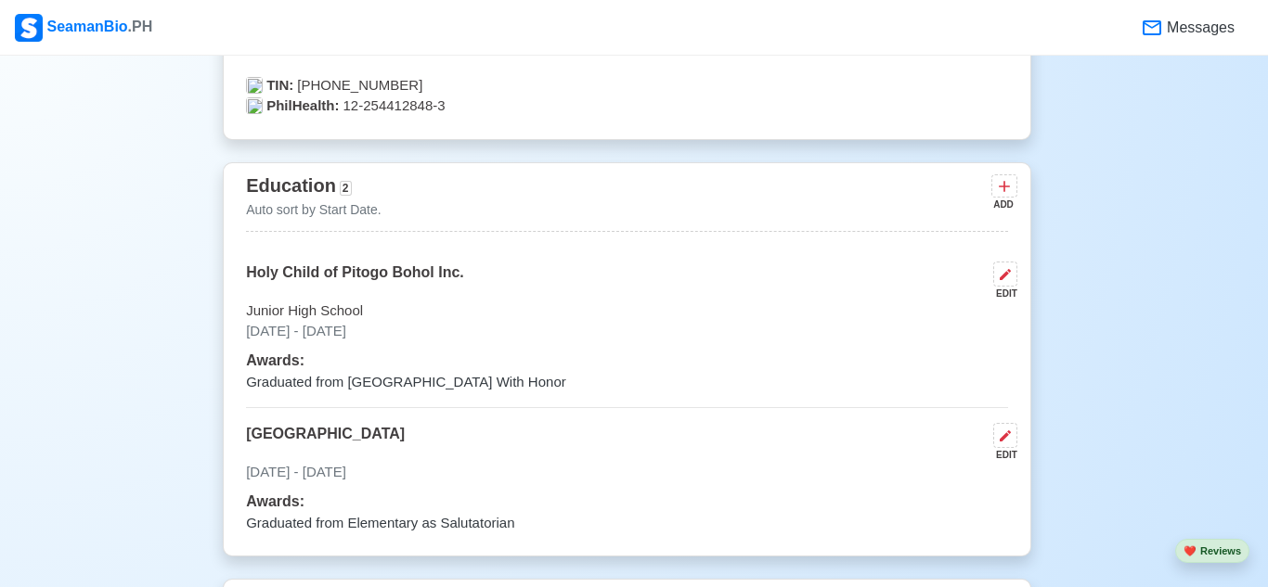
scroll to position [0, 0]
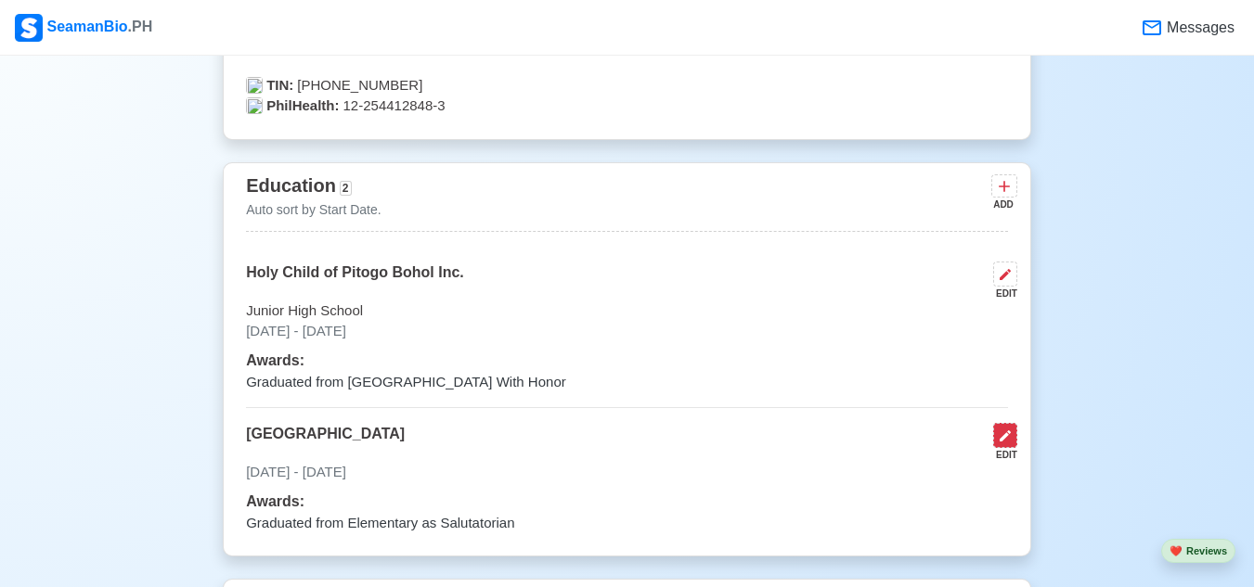
click at [1006, 444] on icon at bounding box center [1005, 436] width 15 height 15
select select "June"
select select "2010"
select select "June"
select select "2016"
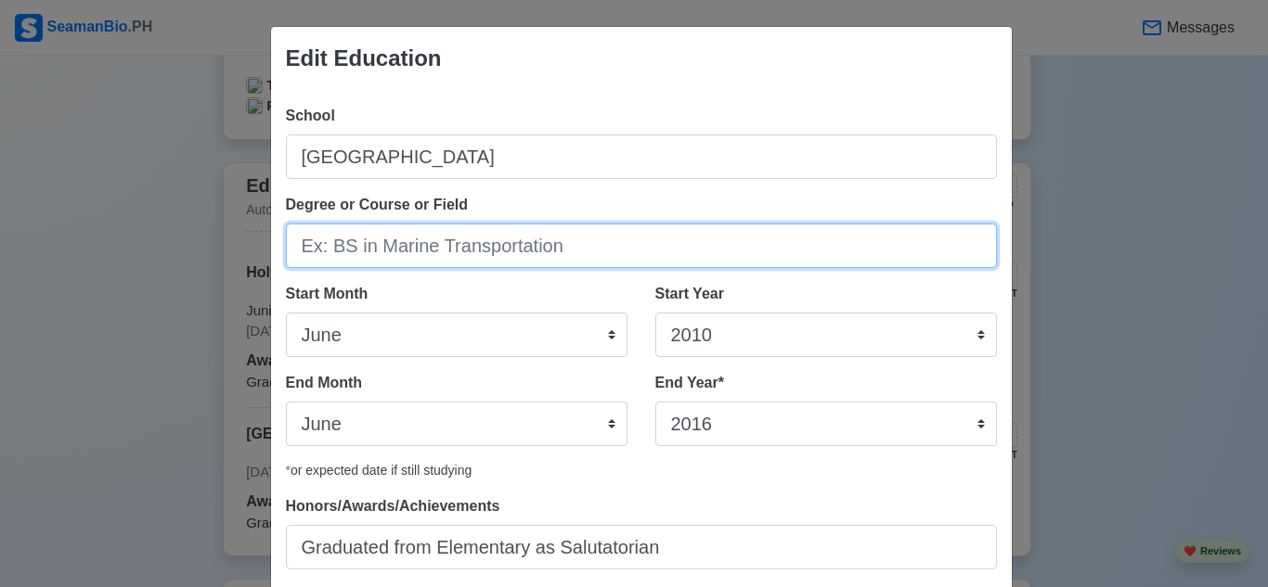
click at [379, 253] on input "Degree or Course or Field" at bounding box center [641, 246] width 711 height 45
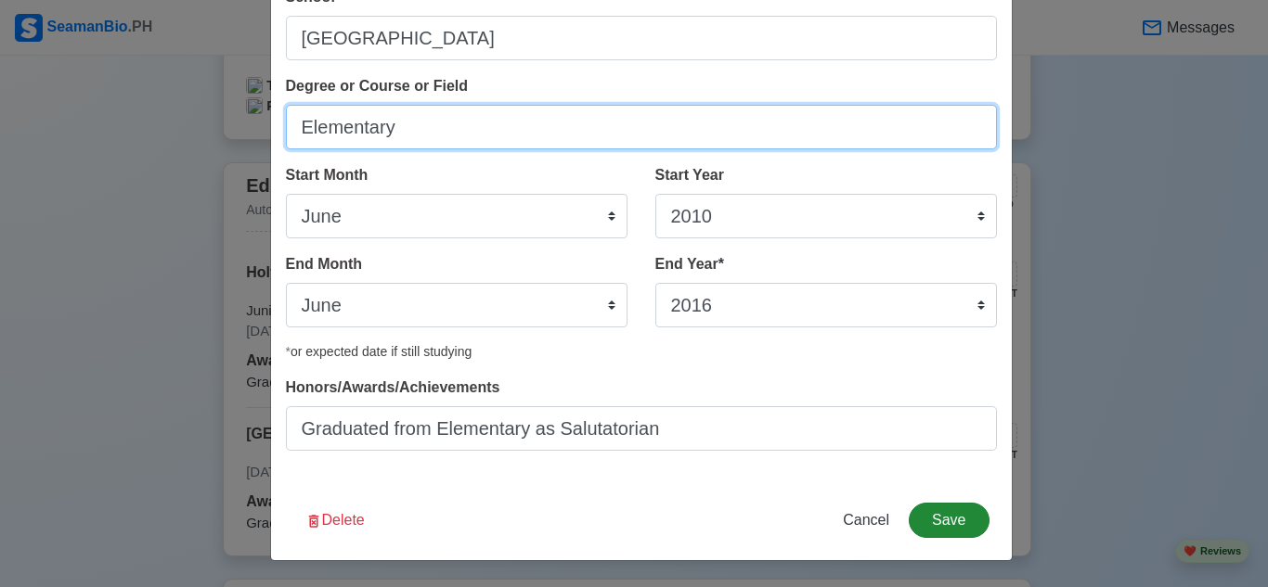
type input "Elementary"
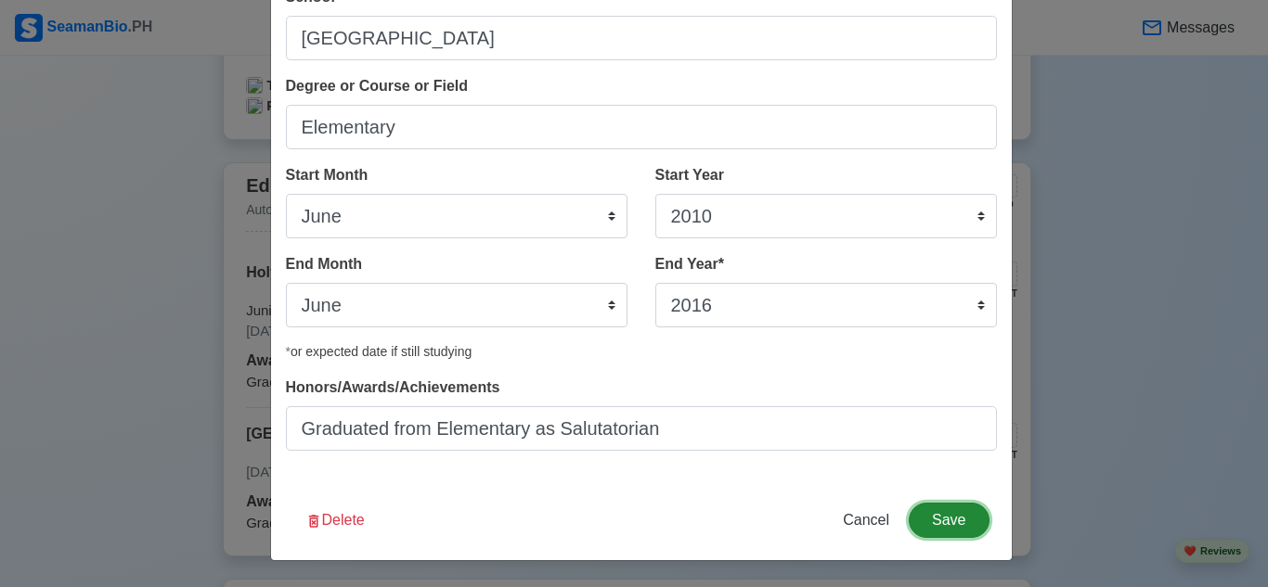
click at [963, 536] on button "Save" at bounding box center [949, 520] width 80 height 35
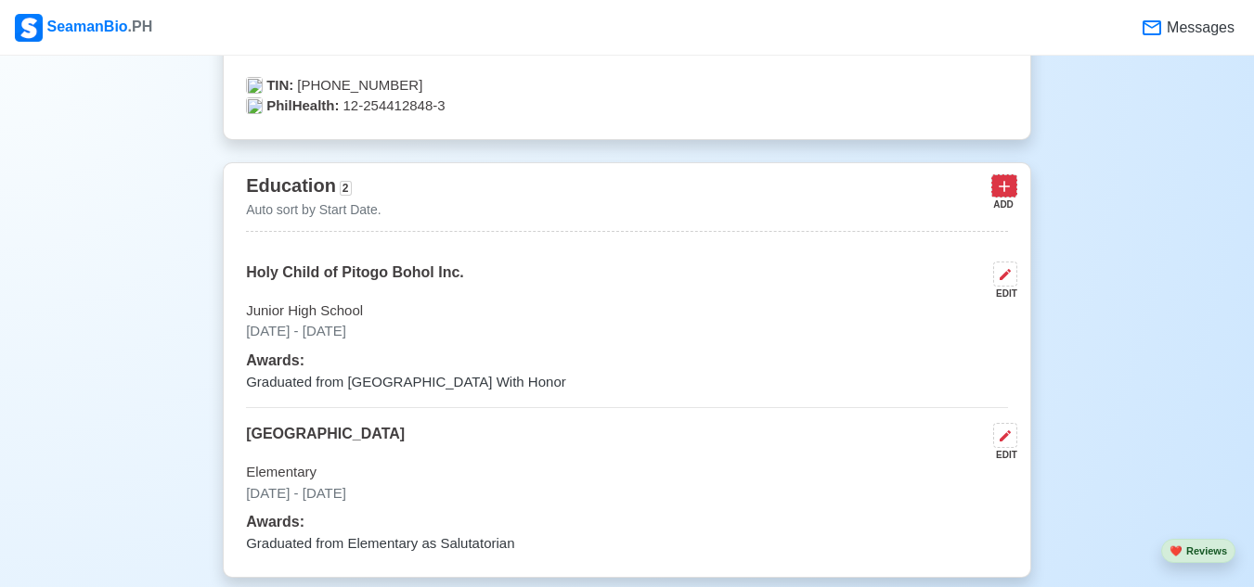
click at [998, 190] on icon at bounding box center [1004, 186] width 19 height 19
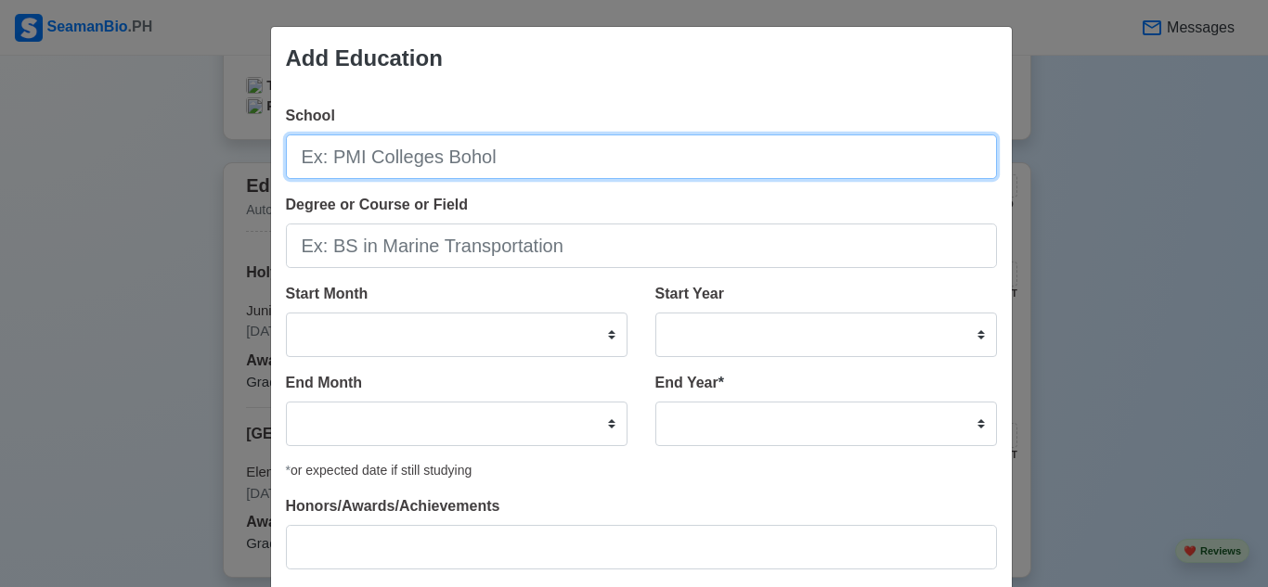
click at [474, 165] on input "School" at bounding box center [641, 157] width 711 height 45
paste input "University of Cebu Lapu-Lapu and Mandaue"
type input "University of Cebu Lapu-Lapu and Mandaue"
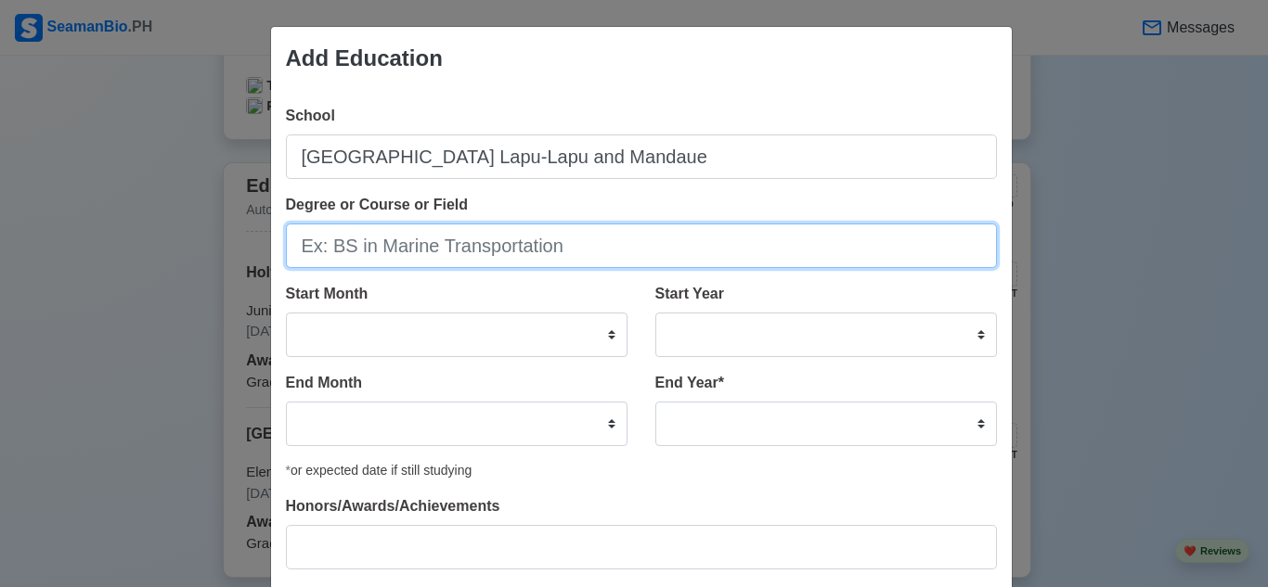
click at [504, 257] on input "Degree or Course or Field" at bounding box center [641, 246] width 711 height 45
type input "Senior High School"
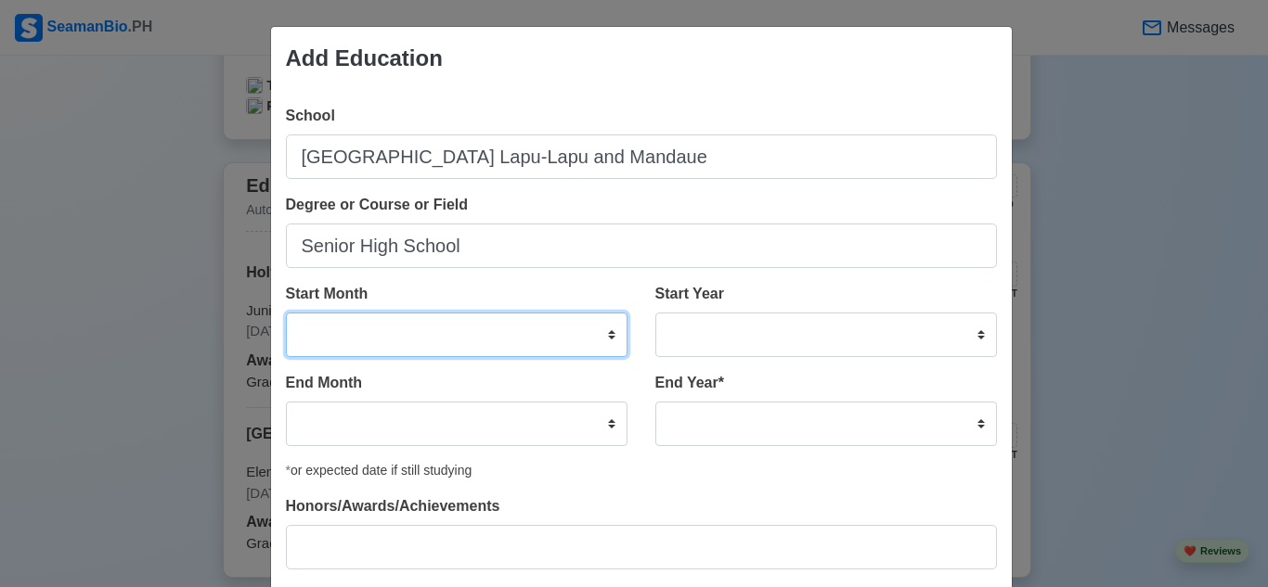
click at [552, 342] on select "January February March April May June July August September October November De…" at bounding box center [457, 335] width 342 height 45
select select "June"
click at [286, 313] on select "January February March April May June July August September October November De…" at bounding box center [457, 335] width 342 height 45
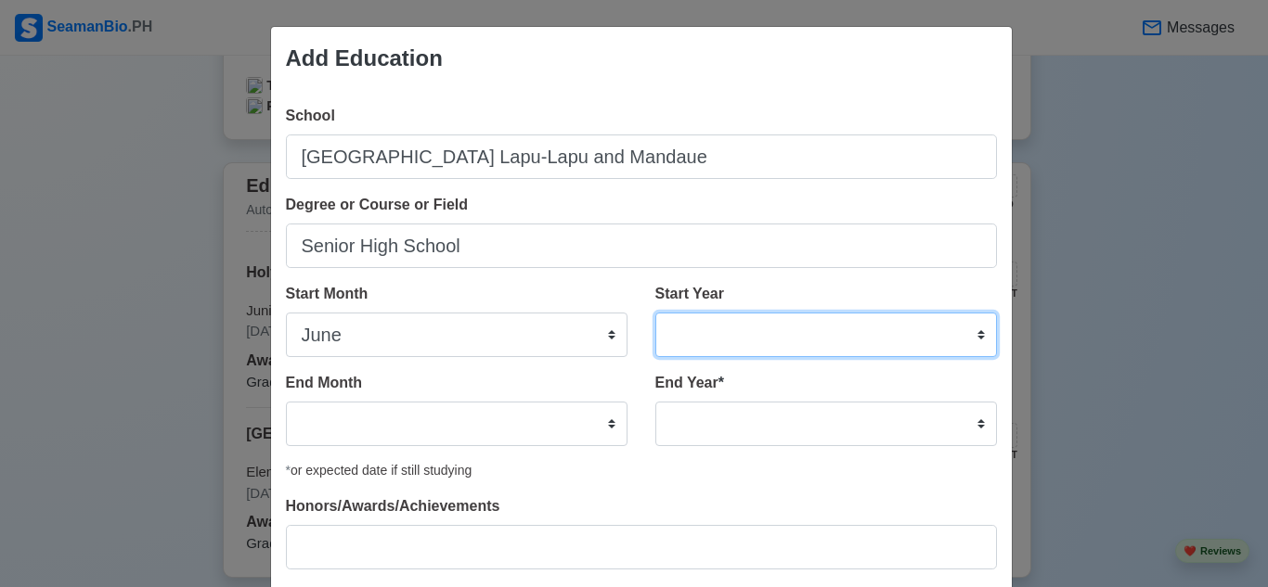
click at [734, 342] on select "2025 2024 2023 2022 2021 2020 2019 2018 2017 2016 2015 2014 2013 2012 2011 2010…" at bounding box center [826, 335] width 342 height 45
click at [694, 335] on select "2025 2024 2023 2022 2021 2020 2019 2018 2017 2016 2015 2014 2013 2012 2011 2010…" at bounding box center [826, 335] width 342 height 45
select select "2020"
click at [655, 313] on select "2025 2024 2023 2022 2021 2020 2019 2018 2017 2016 2015 2014 2013 2012 2011 2010…" at bounding box center [826, 335] width 342 height 45
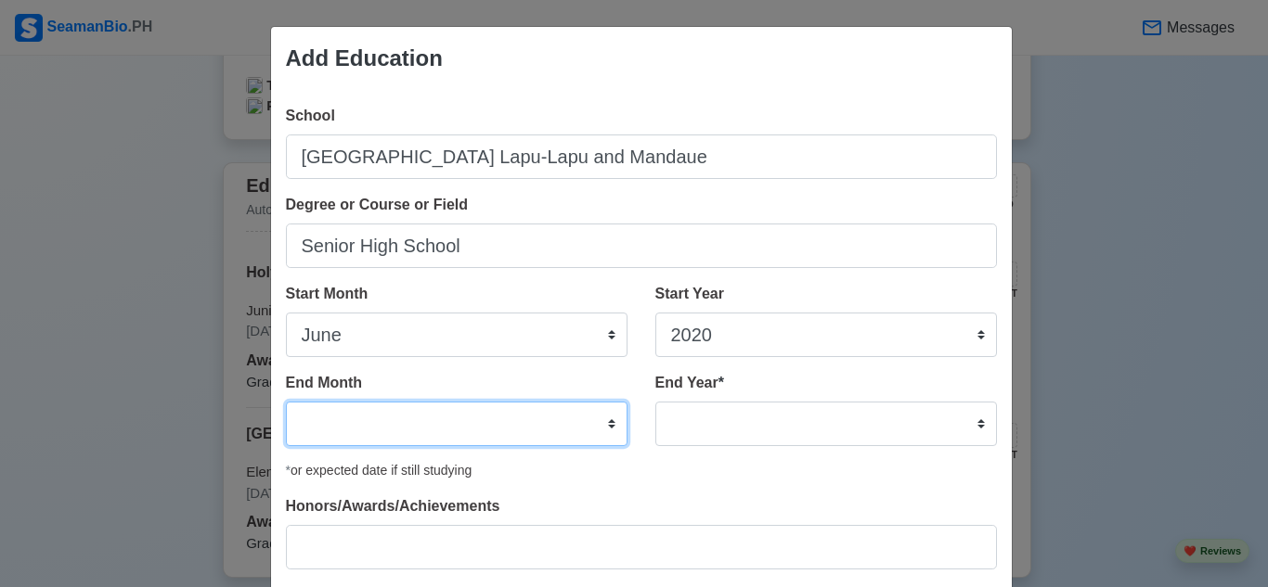
click at [473, 429] on select "January February March April May June July August September October November De…" at bounding box center [457, 424] width 342 height 45
select select "June"
click at [286, 402] on select "January February March April May June July August September October November De…" at bounding box center [457, 424] width 342 height 45
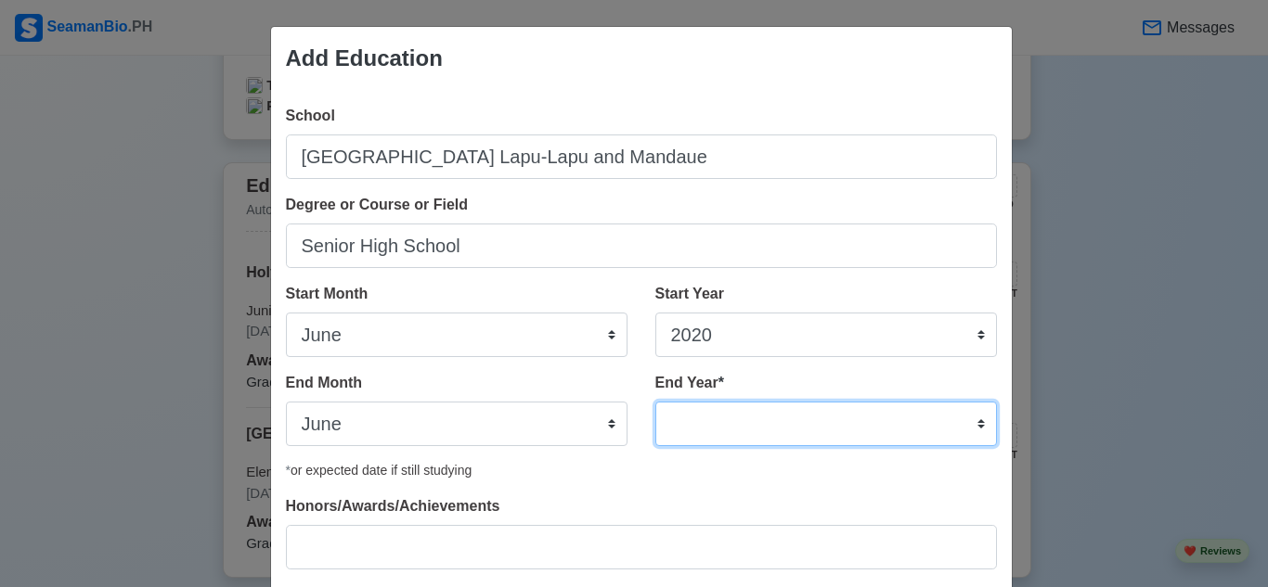
click at [764, 431] on select "2035 2034 2033 2032 2031 2030 2029 2028 2027 2026 2025 2024 2023 2022 2021 2020…" at bounding box center [826, 424] width 342 height 45
click at [696, 428] on select "2035 2034 2033 2032 2031 2030 2029 2028 2027 2026 2025 2024 2023 2022 2021 2020…" at bounding box center [826, 424] width 342 height 45
select select "2022"
click at [655, 402] on select "2035 2034 2033 2032 2031 2030 2029 2028 2027 2026 2025 2024 2023 2022 2021 2020…" at bounding box center [826, 424] width 342 height 45
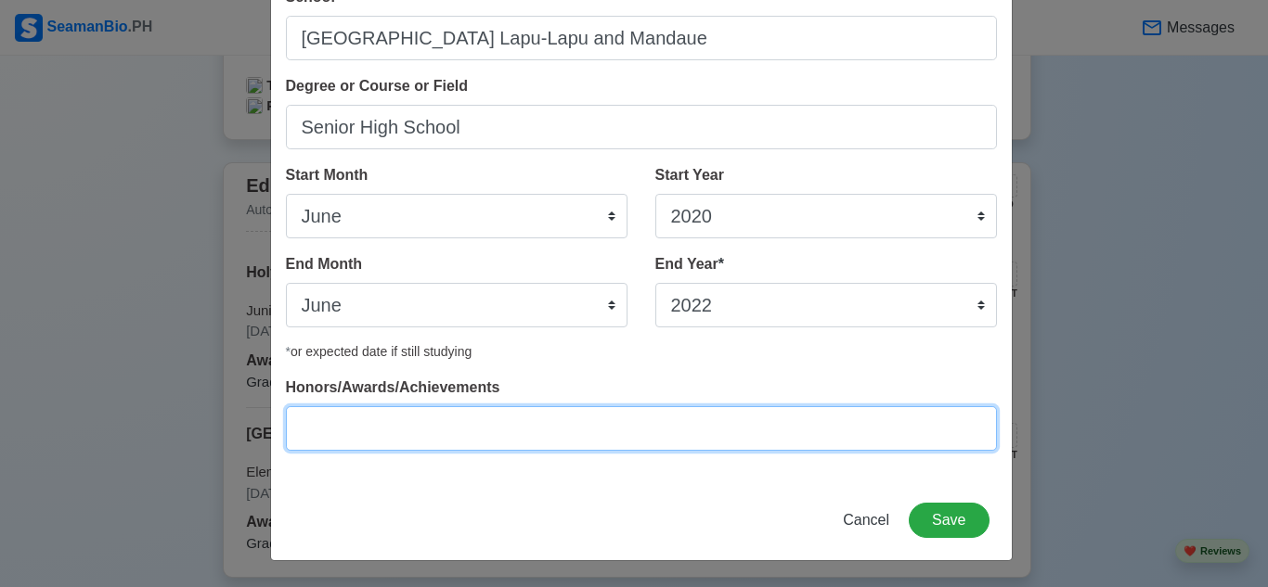
click at [688, 434] on input "Honors/Awards/Achievements" at bounding box center [641, 428] width 711 height 45
paste input "Graduated from Senior High School with High Honors"
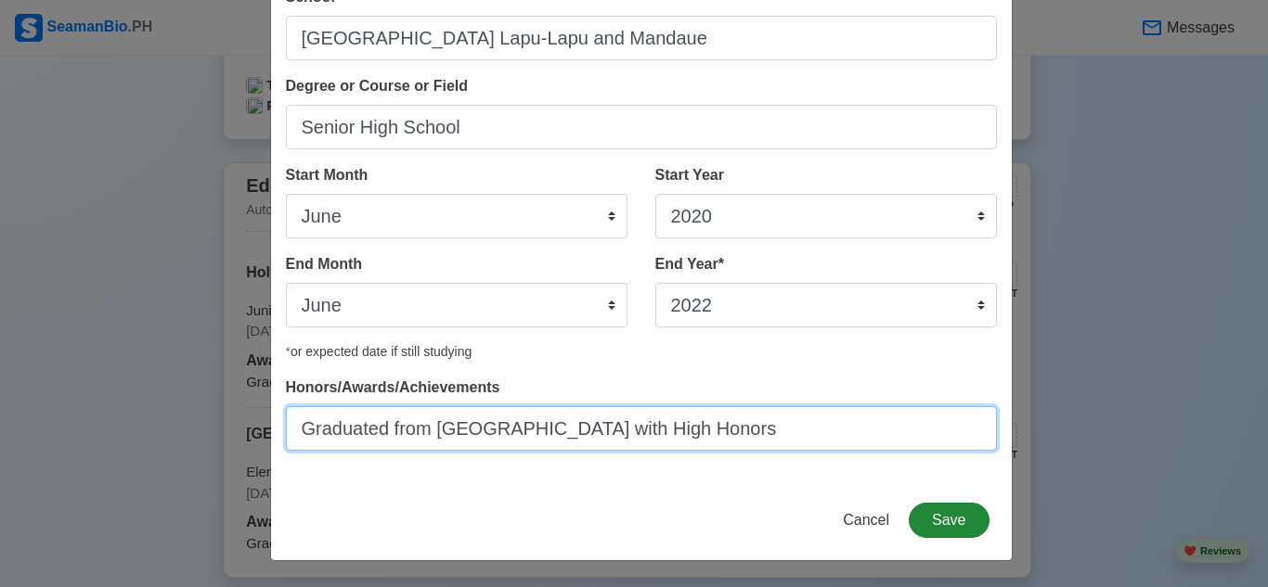
type input "Graduated from Senior High School with High Honors"
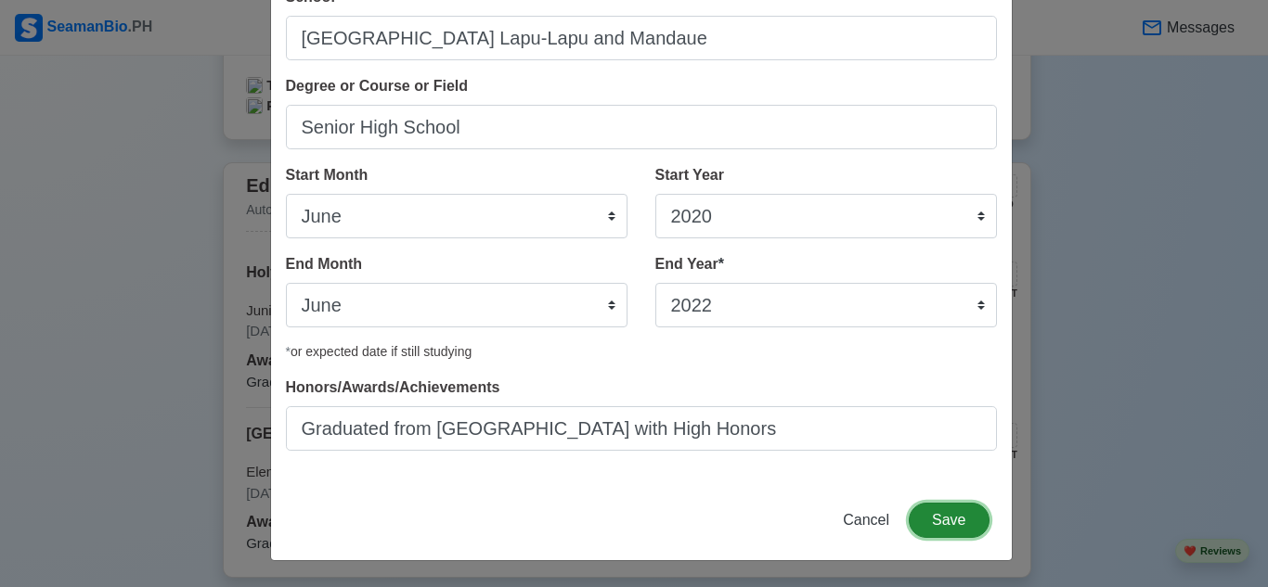
click at [929, 521] on button "Save" at bounding box center [949, 520] width 80 height 35
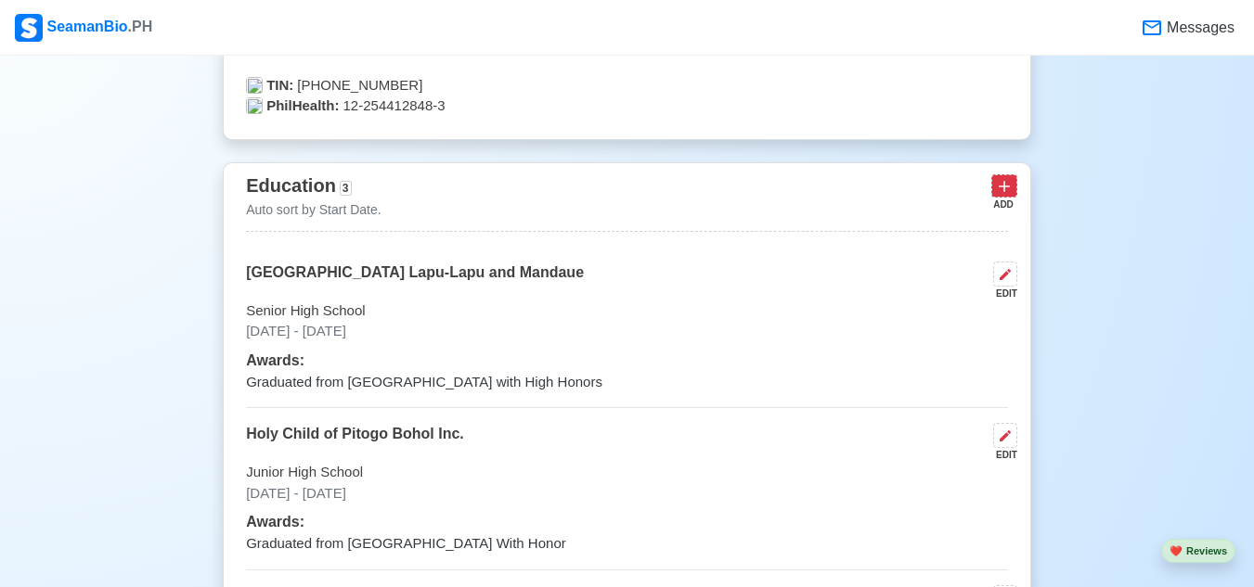
click at [1016, 193] on button at bounding box center [1004, 185] width 26 height 23
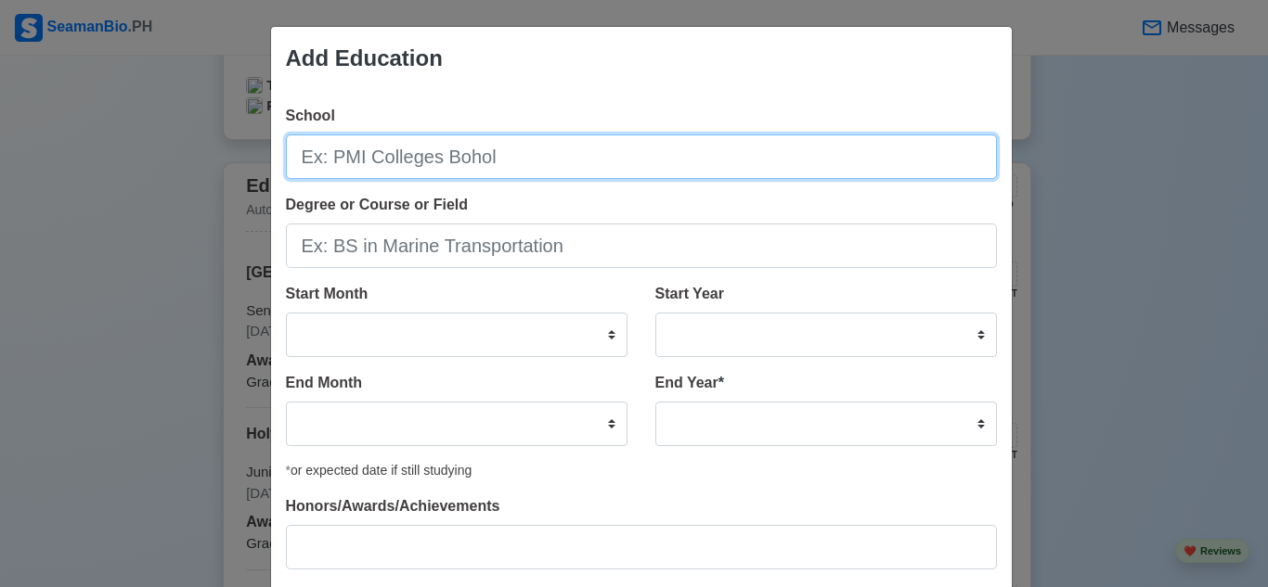
click at [696, 156] on input "School" at bounding box center [641, 157] width 711 height 45
paste input "Graduated from Senior High School with High Honors"
type input "University of Cebu Lapu-Lapu and Mandaue"
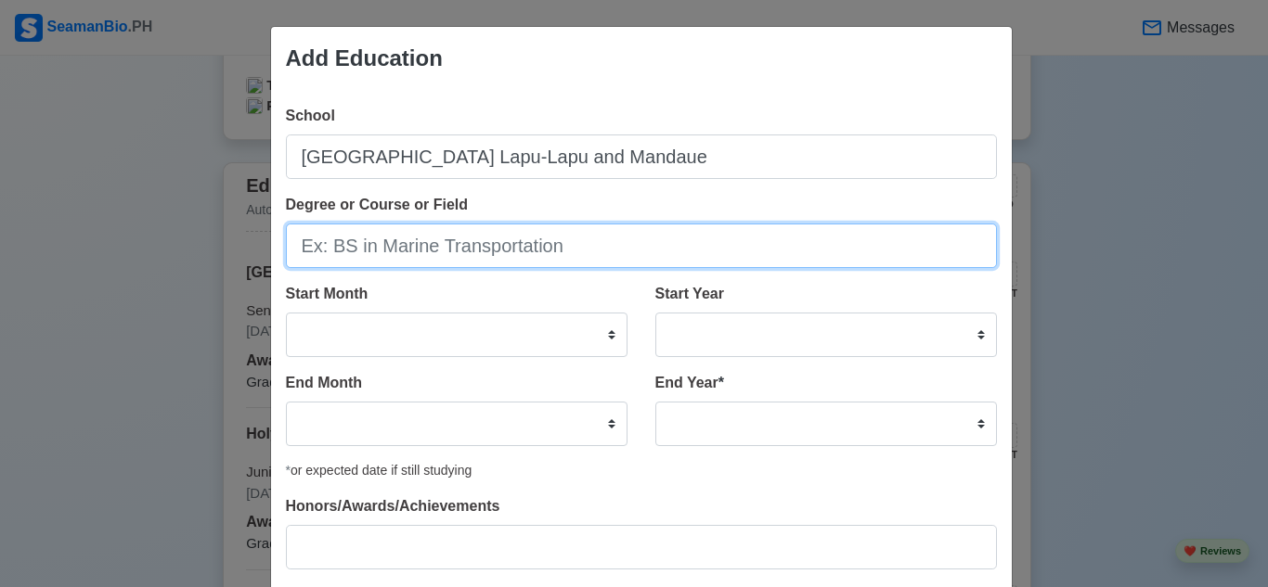
click at [442, 265] on input "Degree or Course or Field" at bounding box center [641, 246] width 711 height 45
type input "BS in Marine Engineering"
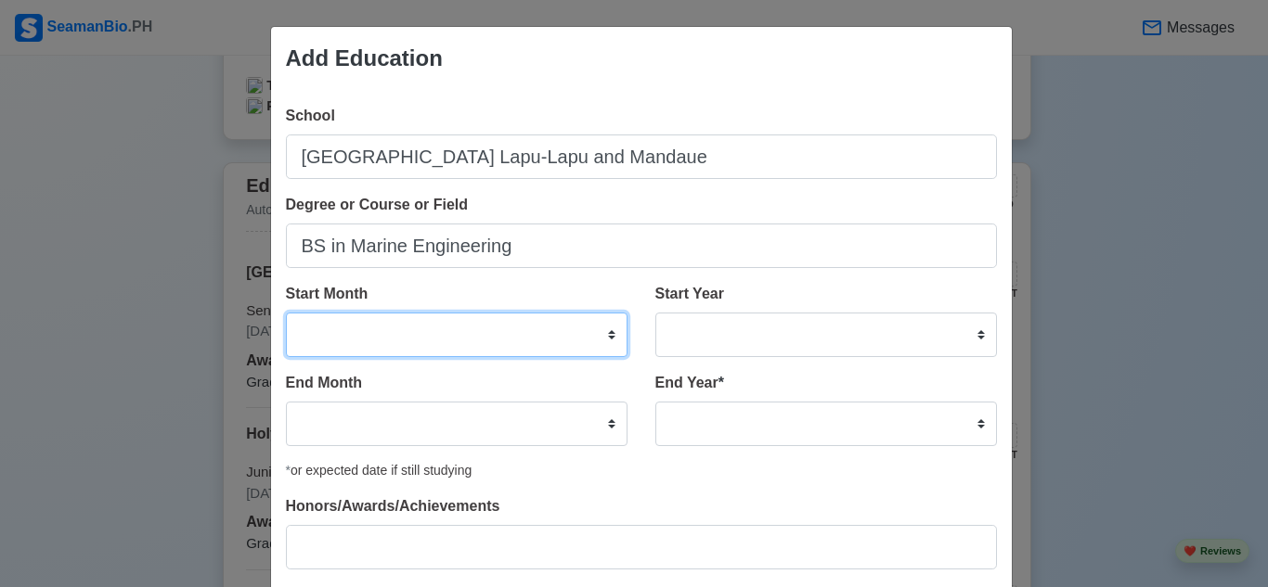
click at [399, 344] on select "January February March April May June July August September October November De…" at bounding box center [457, 335] width 342 height 45
select select "August"
click at [286, 313] on select "January February March April May June July August September October November De…" at bounding box center [457, 335] width 342 height 45
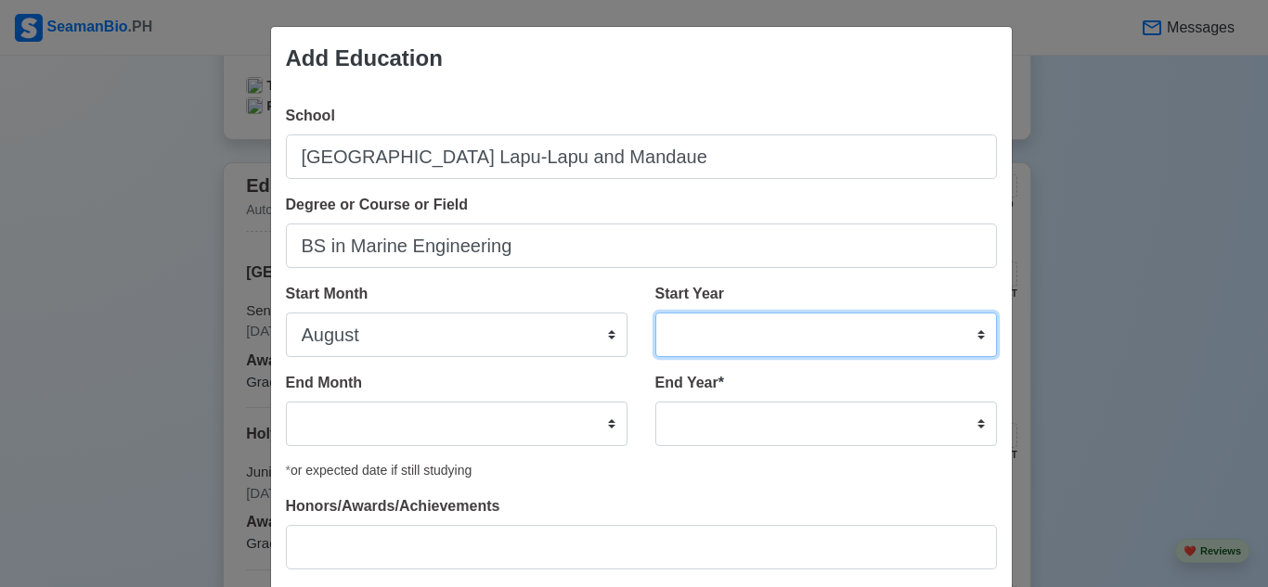
click at [729, 328] on select "2025 2024 2023 2022 2021 2020 2019 2018 2017 2016 2015 2014 2013 2012 2011 2010…" at bounding box center [826, 335] width 342 height 45
click at [721, 333] on select "2025 2024 2023 2022 2021 2020 2019 2018 2017 2016 2015 2014 2013 2012 2011 2010…" at bounding box center [826, 335] width 342 height 45
select select "2022"
click at [655, 313] on select "2025 2024 2023 2022 2021 2020 2019 2018 2017 2016 2015 2014 2013 2012 2011 2010…" at bounding box center [826, 335] width 342 height 45
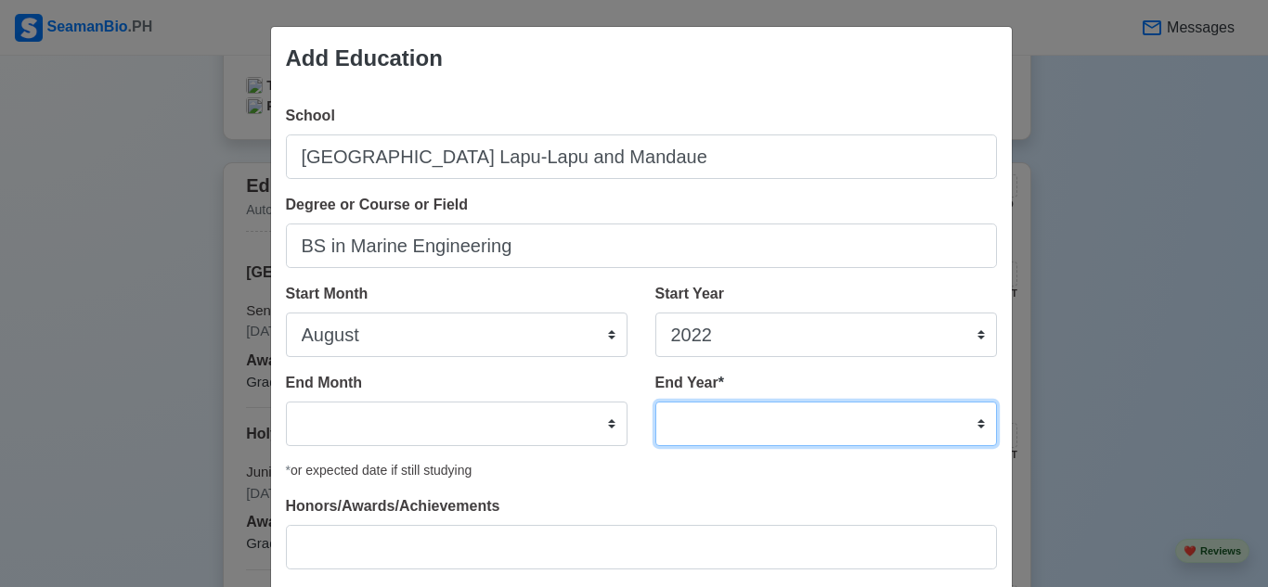
click at [748, 423] on select "2035 2034 2033 2032 2031 2030 2029 2028 2027 2026 2025 2024 2023 2022 2021 2020…" at bounding box center [826, 424] width 342 height 45
select select "2025"
click at [655, 402] on select "2035 2034 2033 2032 2031 2030 2029 2028 2027 2026 2025 2024 2023 2022 2021 2020…" at bounding box center [826, 424] width 342 height 45
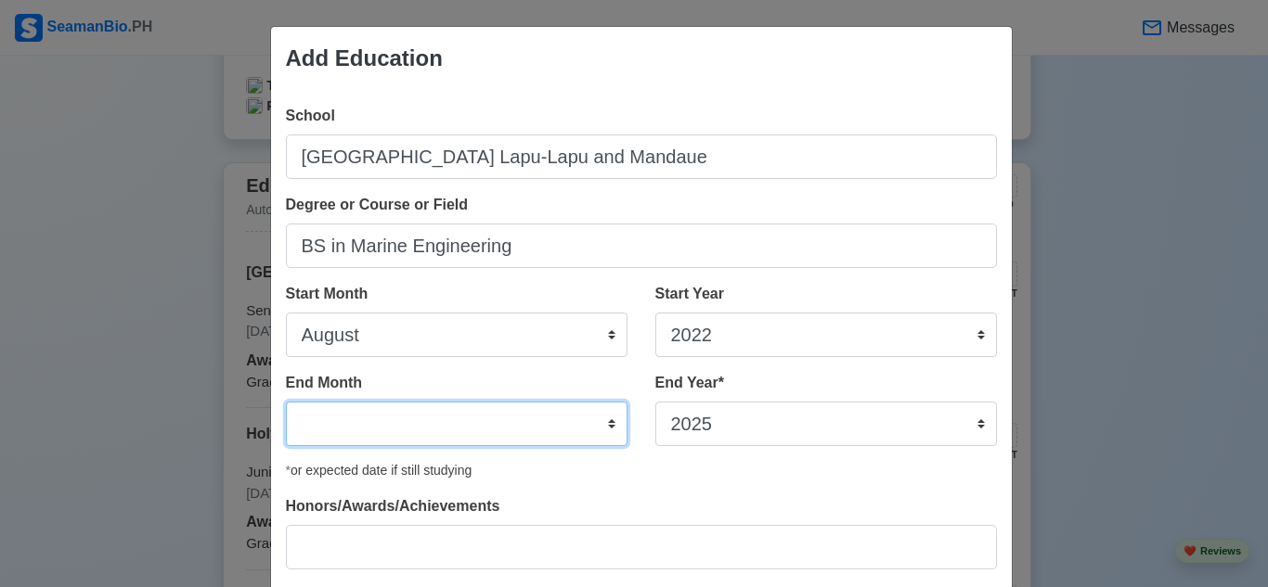
click at [517, 423] on select "January February March April May June July August September October November De…" at bounding box center [457, 424] width 342 height 45
select select "June"
click at [286, 402] on select "January February March April May June July August September October November De…" at bounding box center [457, 424] width 342 height 45
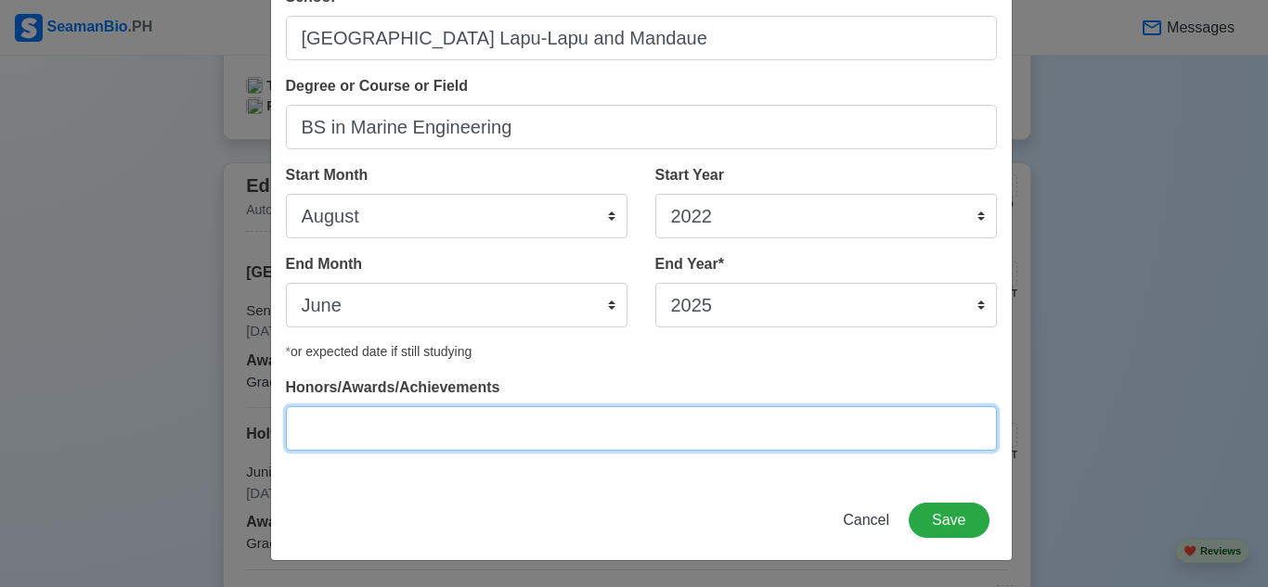
click at [577, 447] on input "Honors/Awards/Achievements" at bounding box center [641, 428] width 711 height 45
type input "UCLM Academic Scholar 1st year to 3rd year"
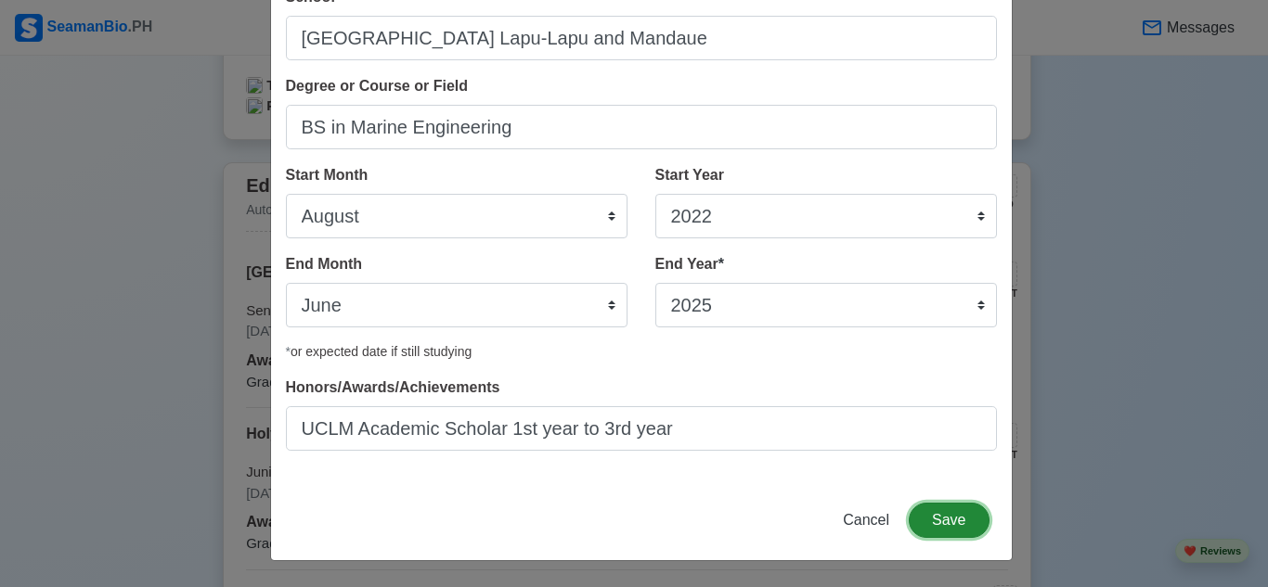
click at [931, 522] on button "Save" at bounding box center [949, 520] width 80 height 35
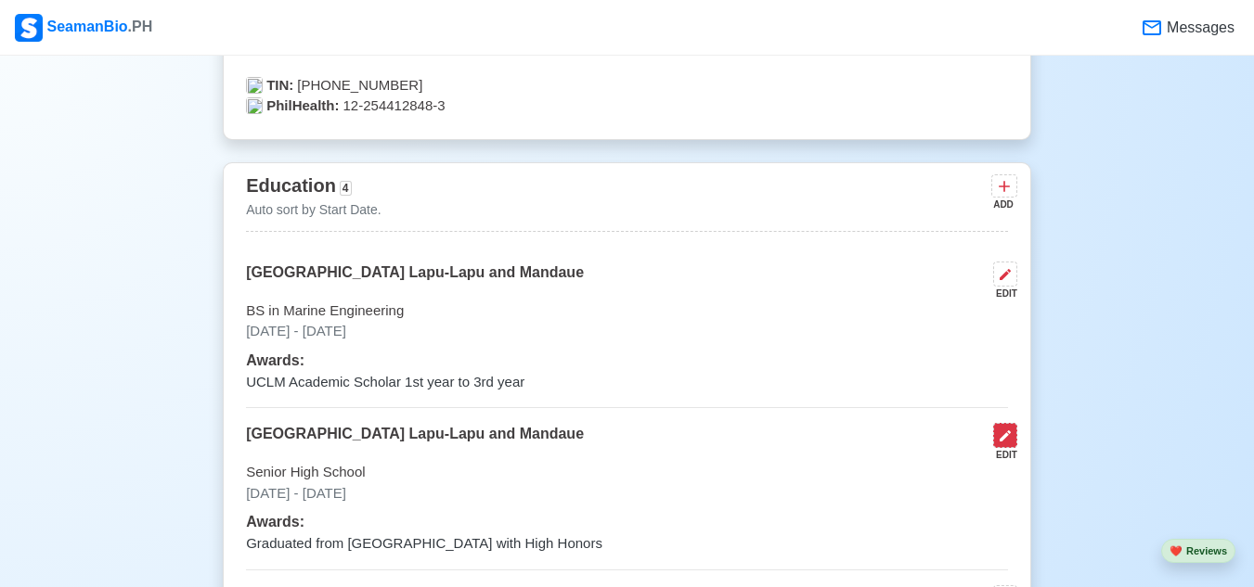
click at [1012, 436] on icon at bounding box center [1005, 436] width 15 height 15
select select "June"
select select "2020"
select select "June"
select select "2022"
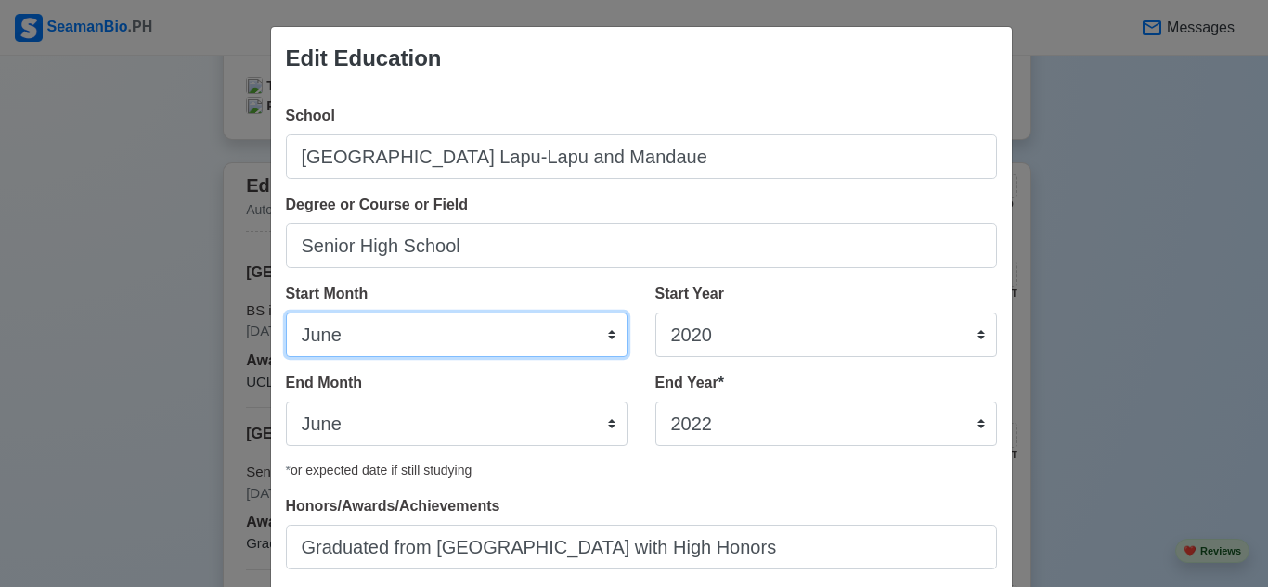
click at [372, 332] on select "January February March April May June July August September October November De…" at bounding box center [457, 335] width 342 height 45
select select "August"
click at [286, 313] on select "January February March April May June July August September October November De…" at bounding box center [457, 335] width 342 height 45
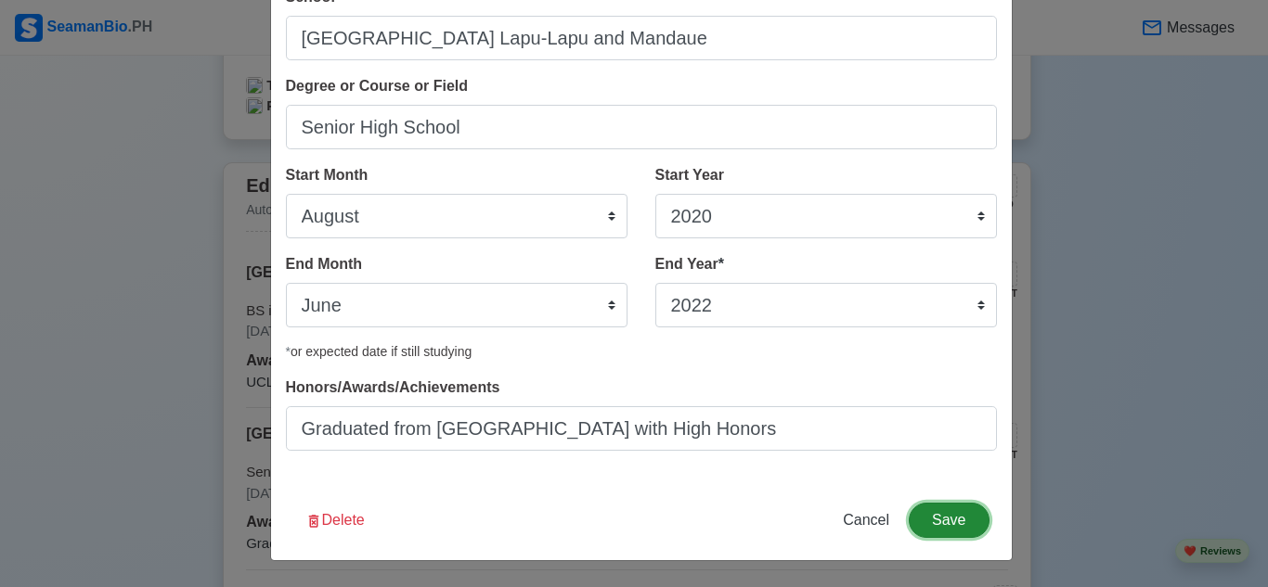
click at [955, 518] on button "Save" at bounding box center [949, 520] width 80 height 35
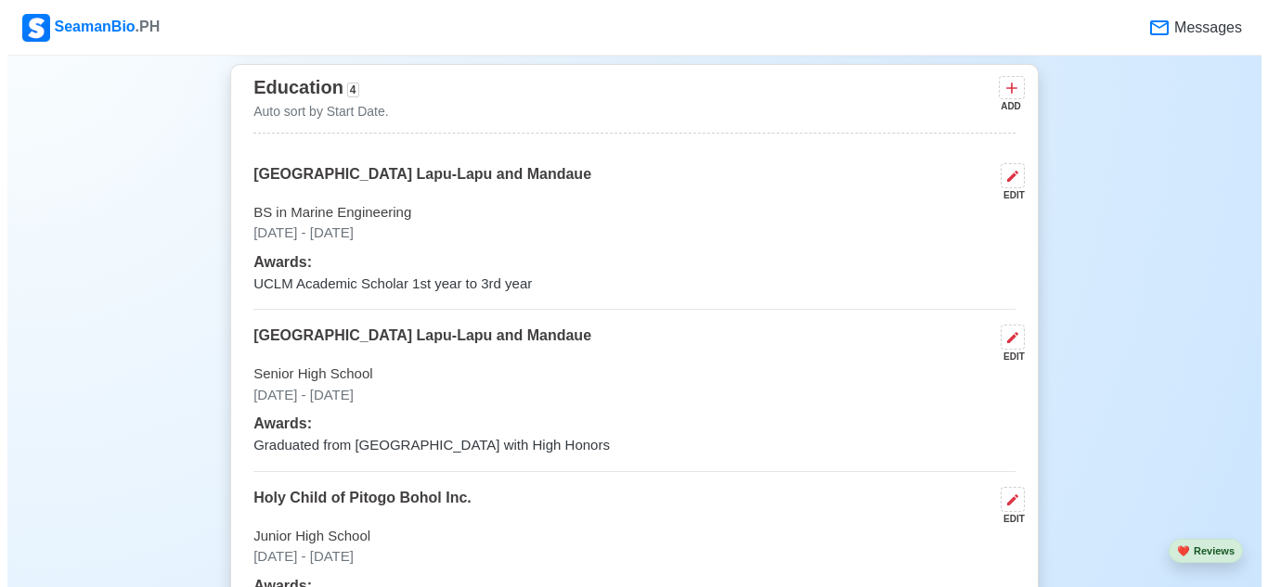
scroll to position [1485, 0]
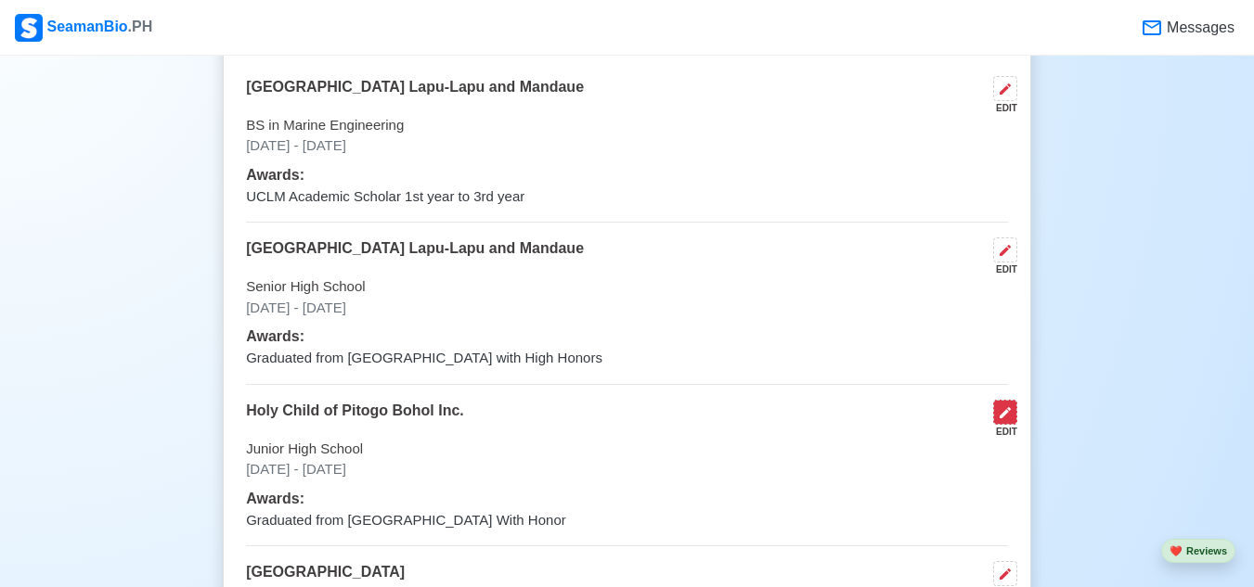
click at [1004, 420] on icon at bounding box center [1005, 413] width 15 height 15
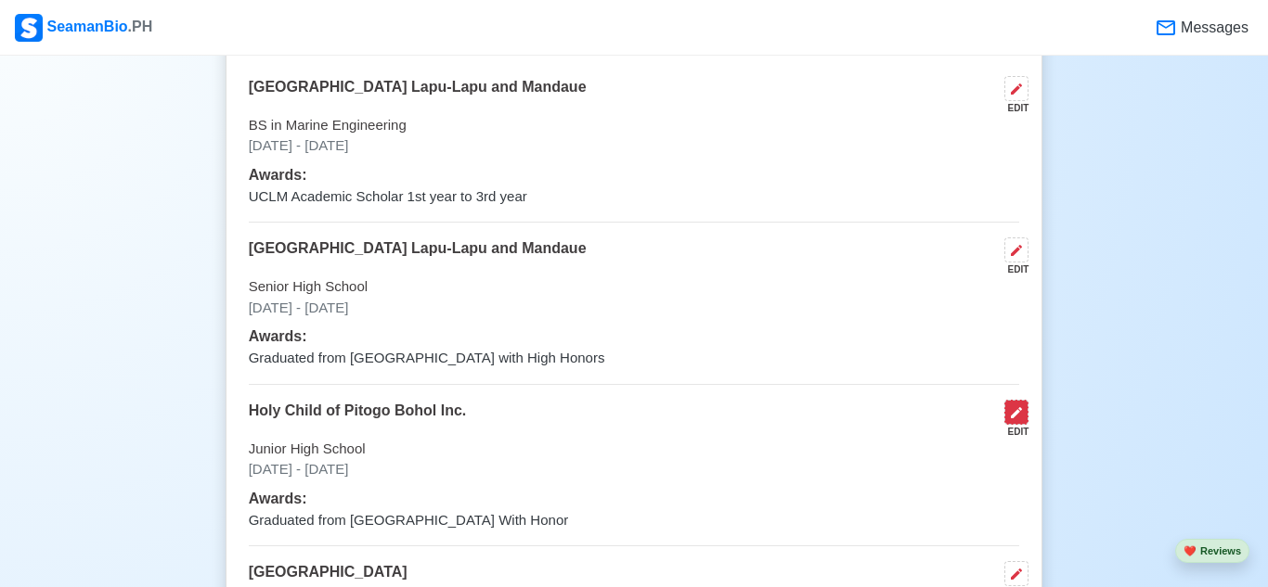
select select "June"
select select "2016"
select select "June"
select select "2020"
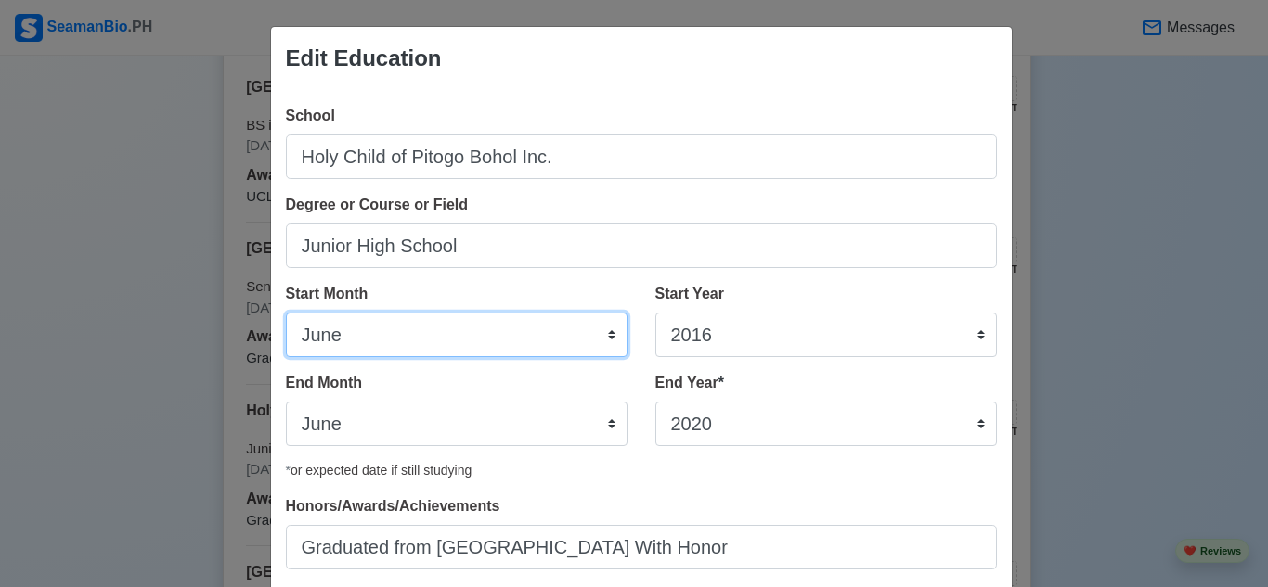
click at [345, 340] on select "January February March April May June July August September October November De…" at bounding box center [457, 335] width 342 height 45
select select "August"
click at [286, 313] on select "January February March April May June July August September October November De…" at bounding box center [457, 335] width 342 height 45
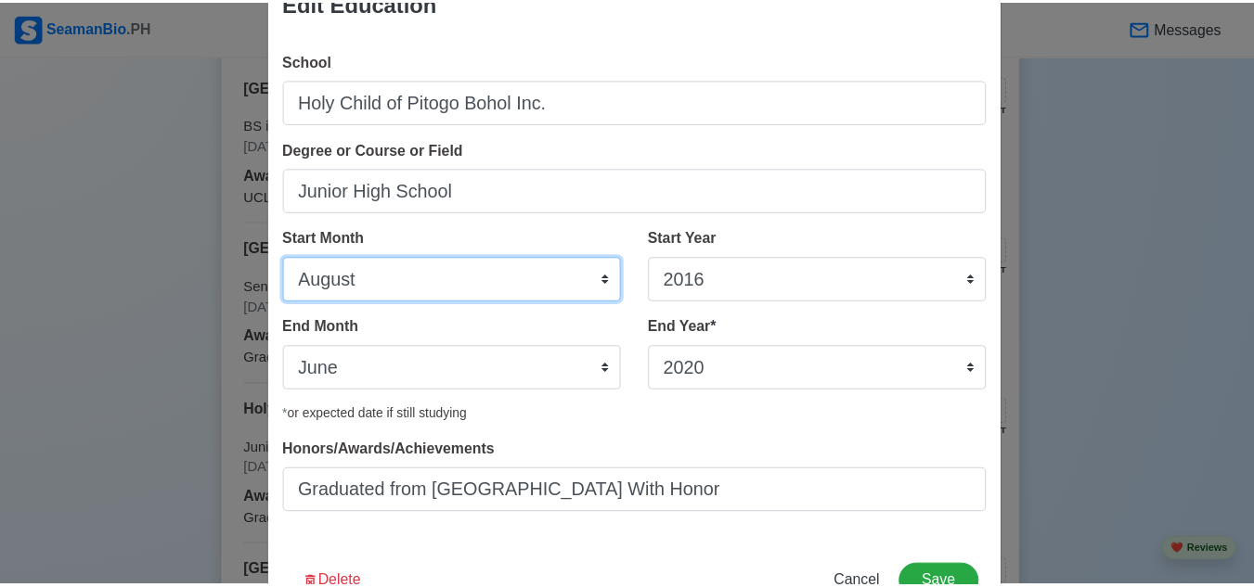
scroll to position [119, 0]
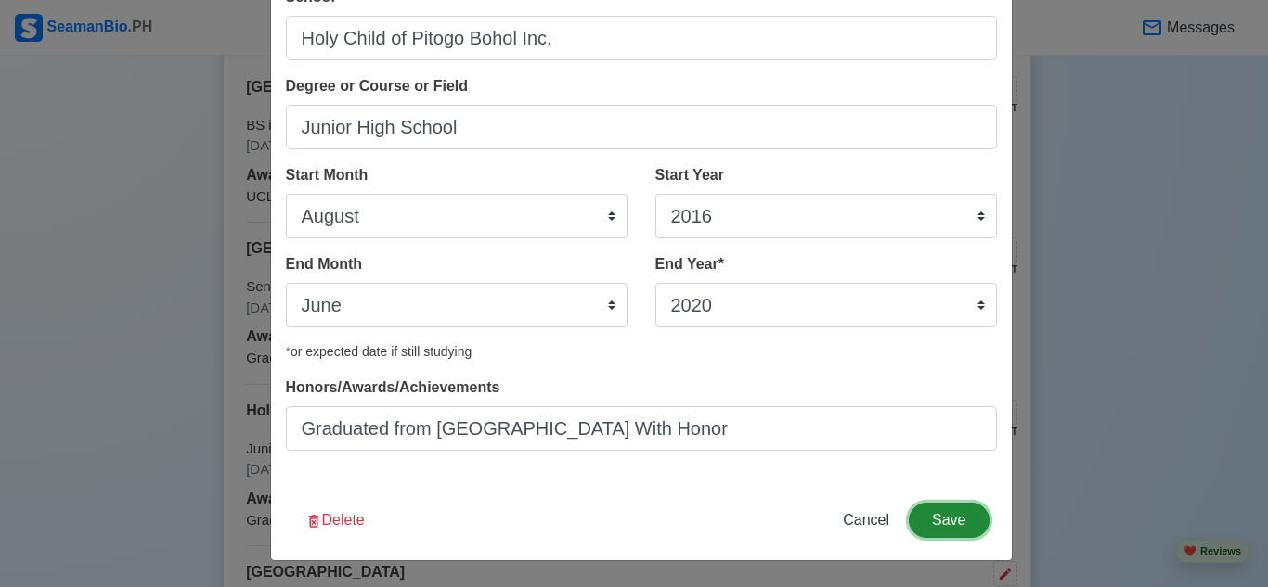
click at [965, 520] on button "Save" at bounding box center [949, 520] width 80 height 35
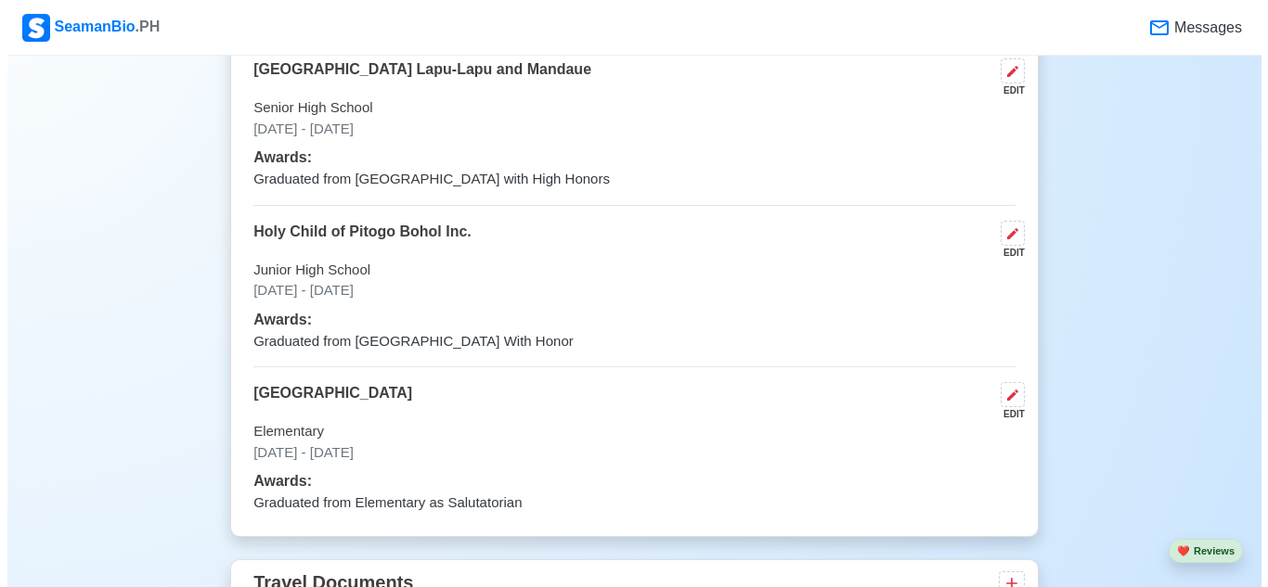
scroll to position [1671, 0]
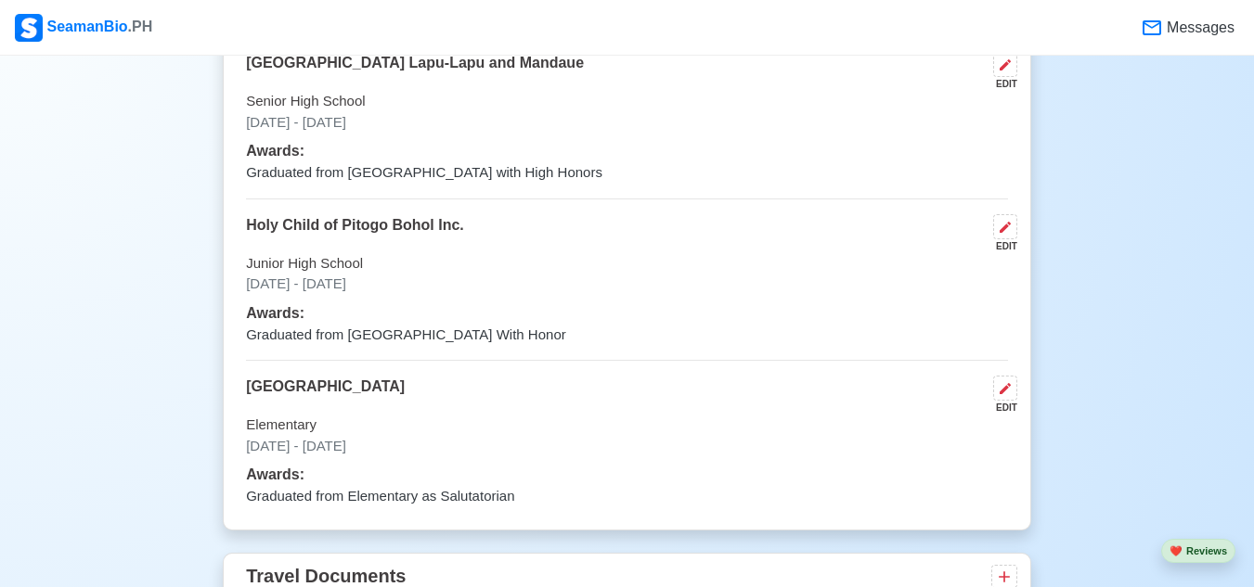
click at [997, 408] on div "EDIT" at bounding box center [1002, 408] width 32 height 14
select select "June"
select select "2010"
select select "June"
select select "2016"
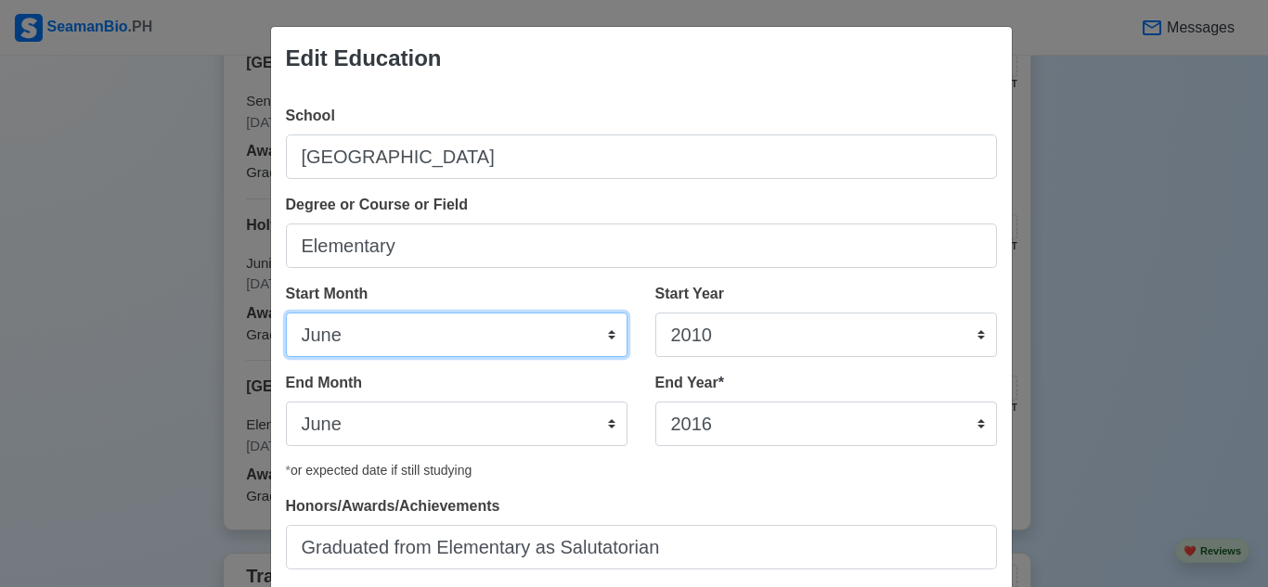
click at [322, 349] on select "January February March April May June July August September October November De…" at bounding box center [457, 335] width 342 height 45
select select "August"
click at [286, 313] on select "January February March April May June July August September October November De…" at bounding box center [457, 335] width 342 height 45
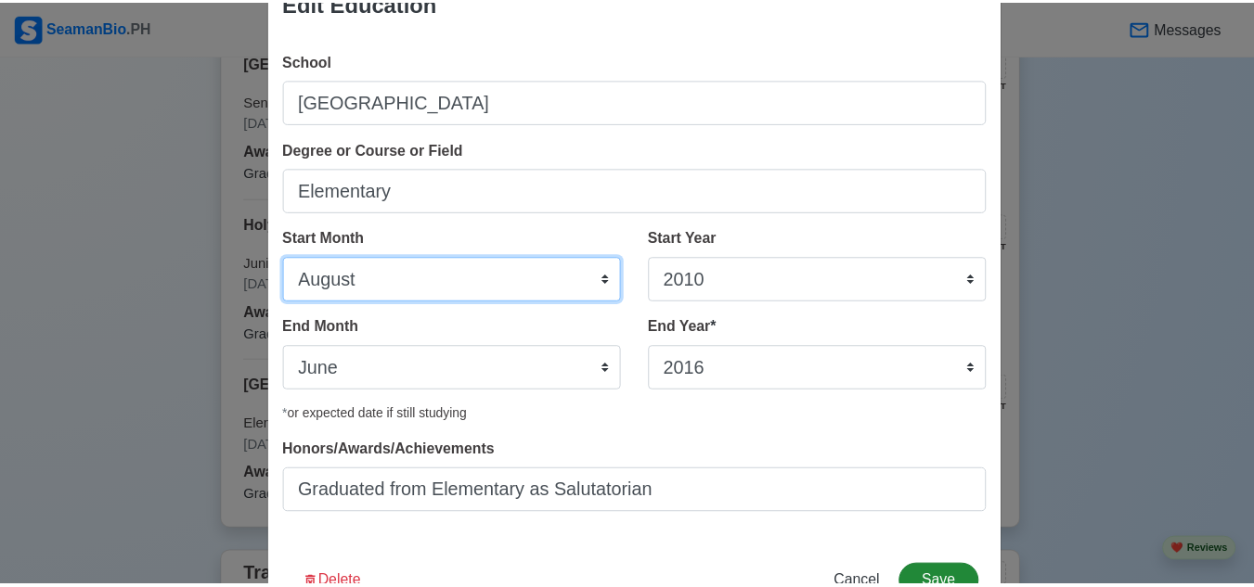
scroll to position [119, 0]
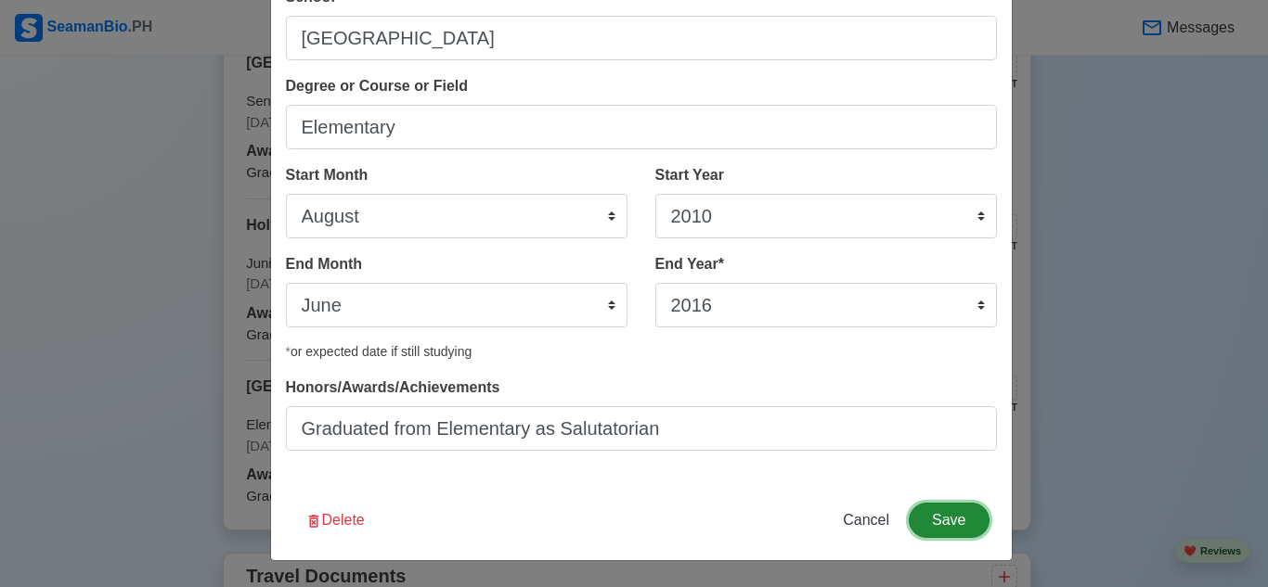
click at [944, 525] on button "Save" at bounding box center [949, 520] width 80 height 35
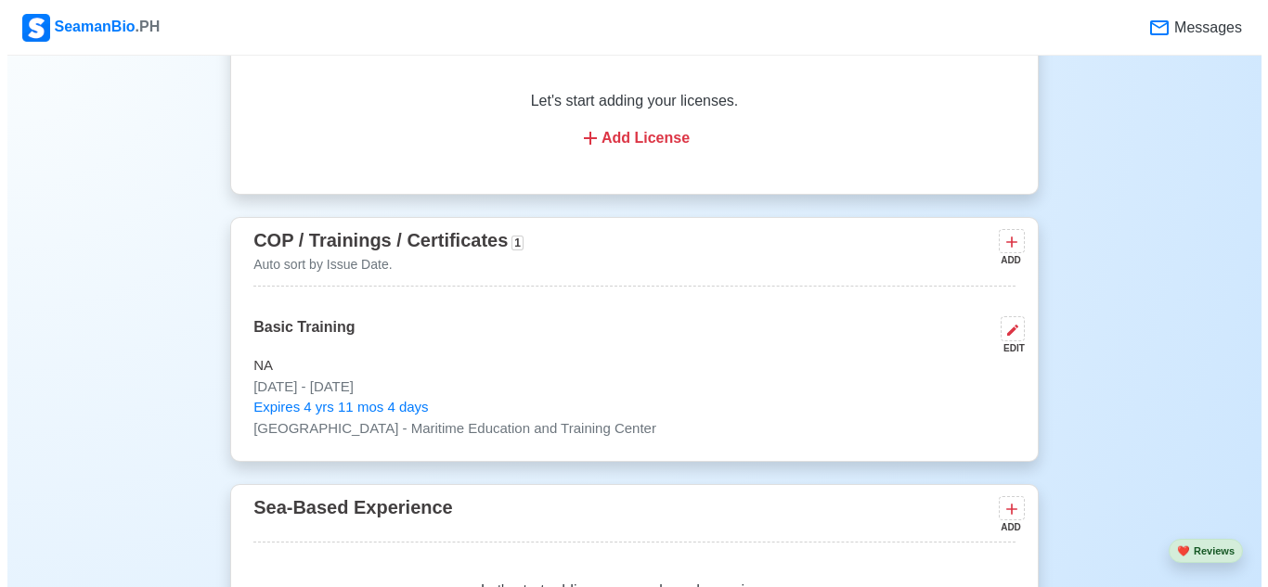
scroll to position [2691, 0]
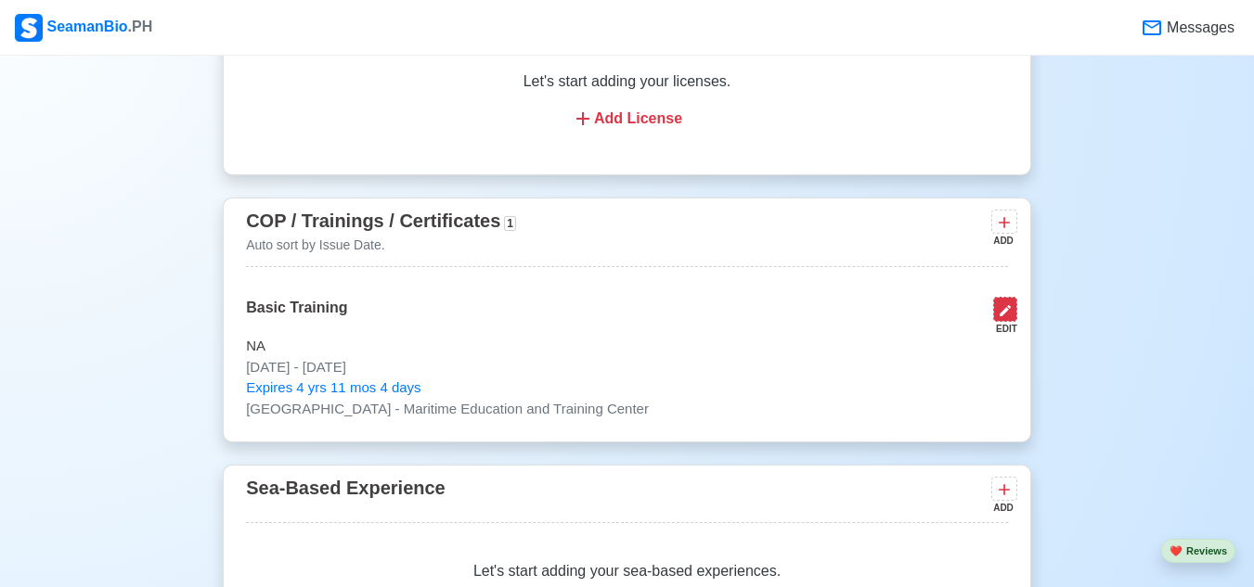
click at [1006, 316] on icon at bounding box center [1005, 310] width 15 height 15
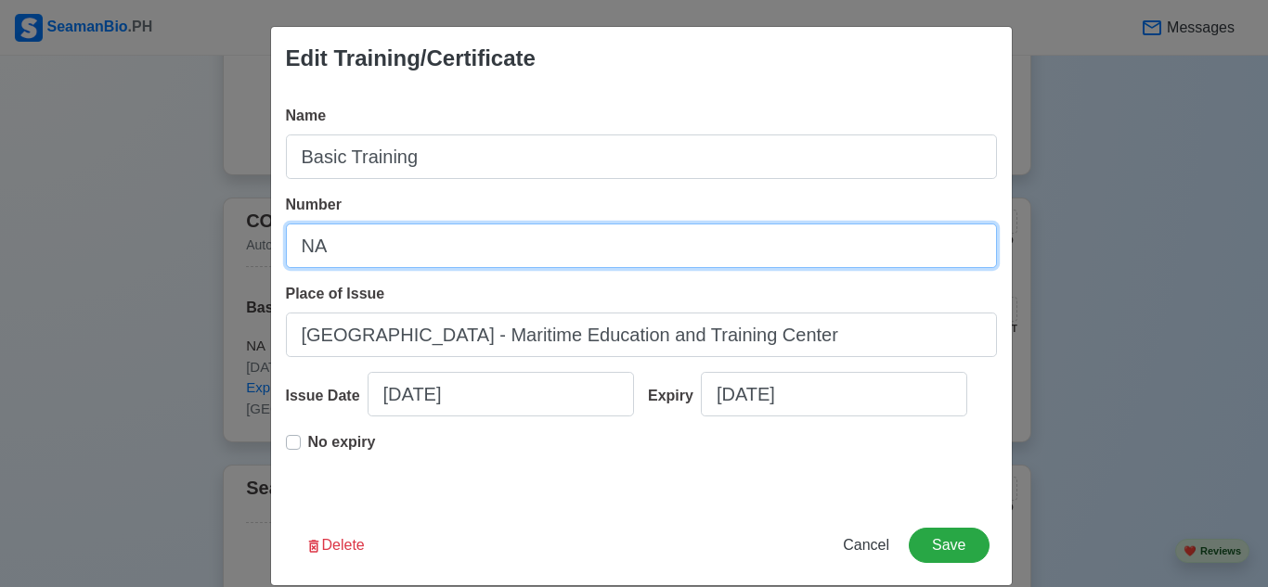
click at [496, 249] on input "NA" at bounding box center [641, 246] width 711 height 45
type input "N"
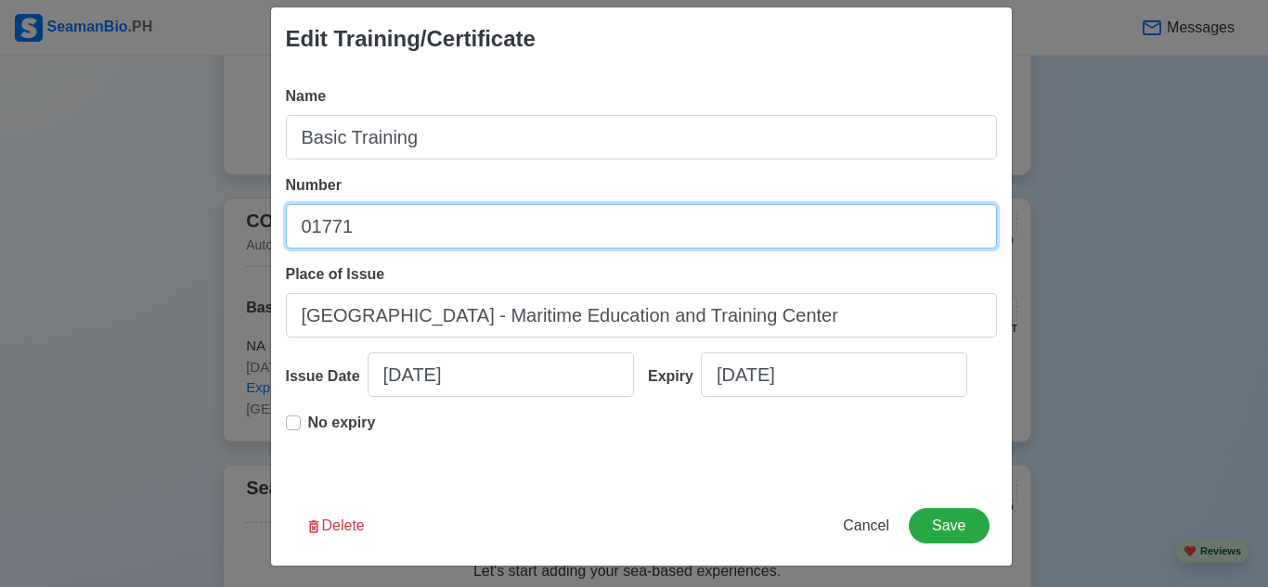
scroll to position [25, 0]
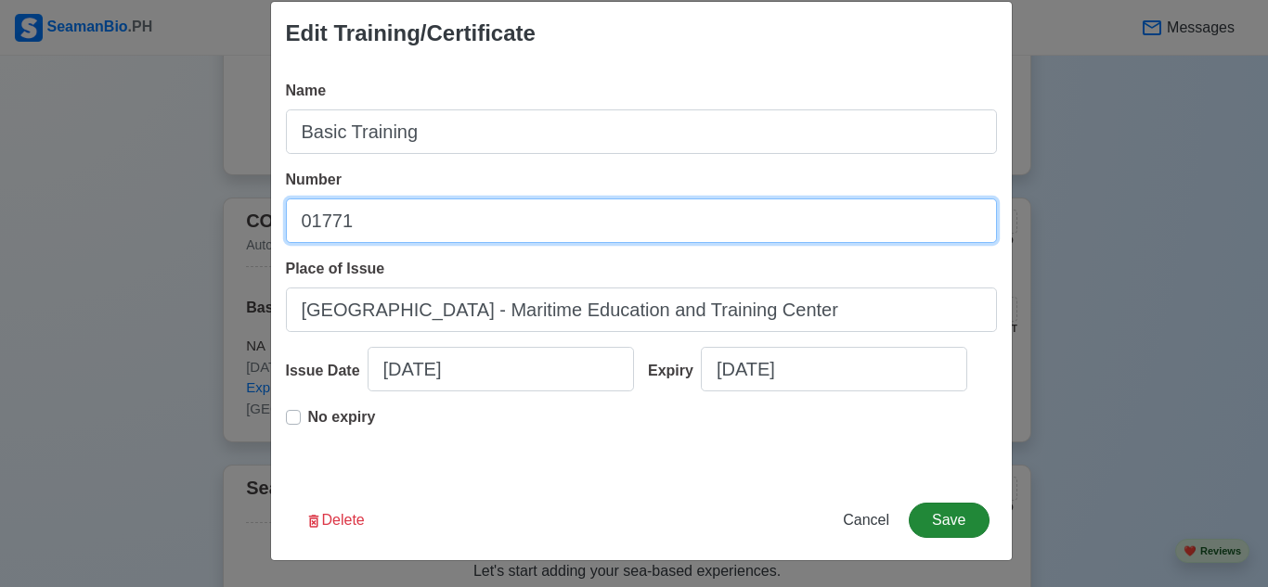
type input "01771"
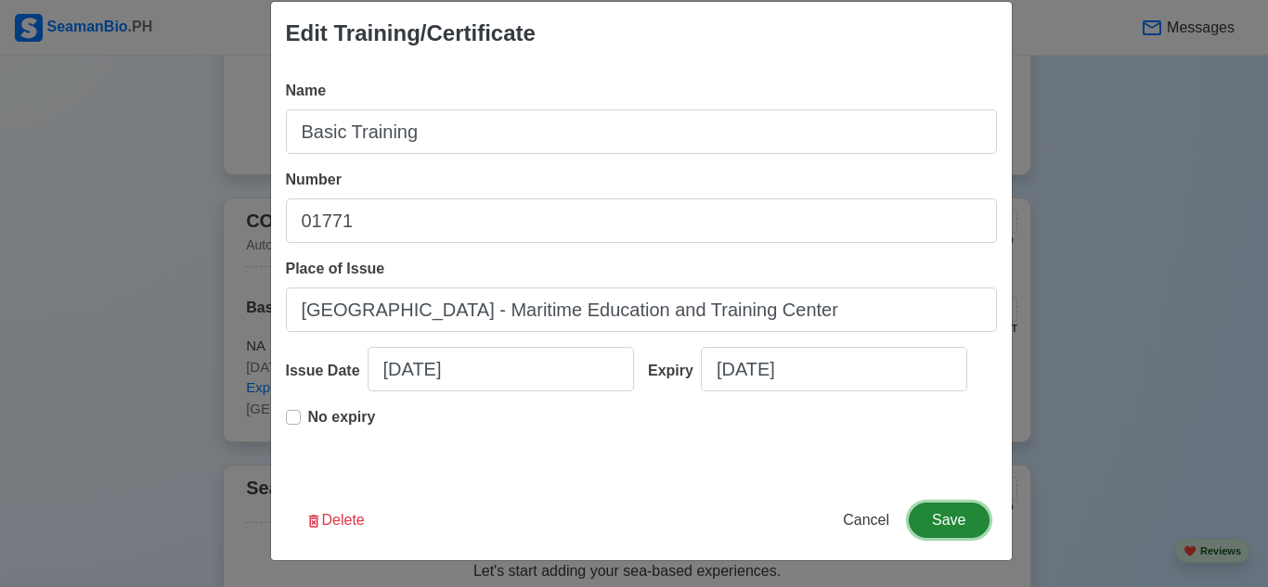
click at [953, 518] on button "Save" at bounding box center [949, 520] width 80 height 35
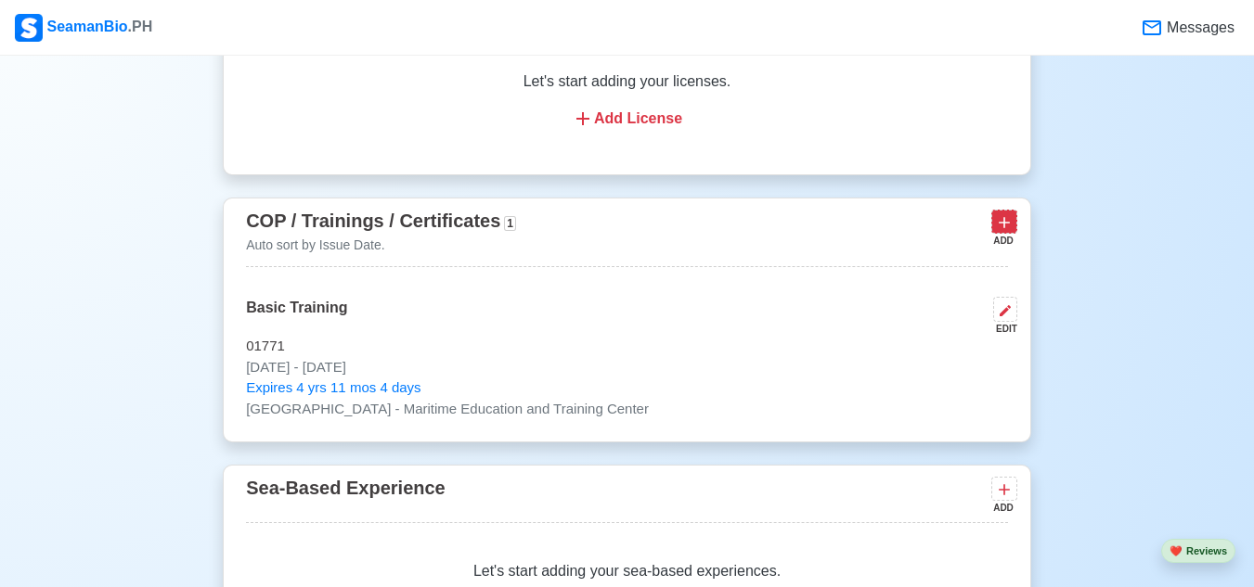
click at [1008, 229] on icon at bounding box center [1004, 222] width 19 height 19
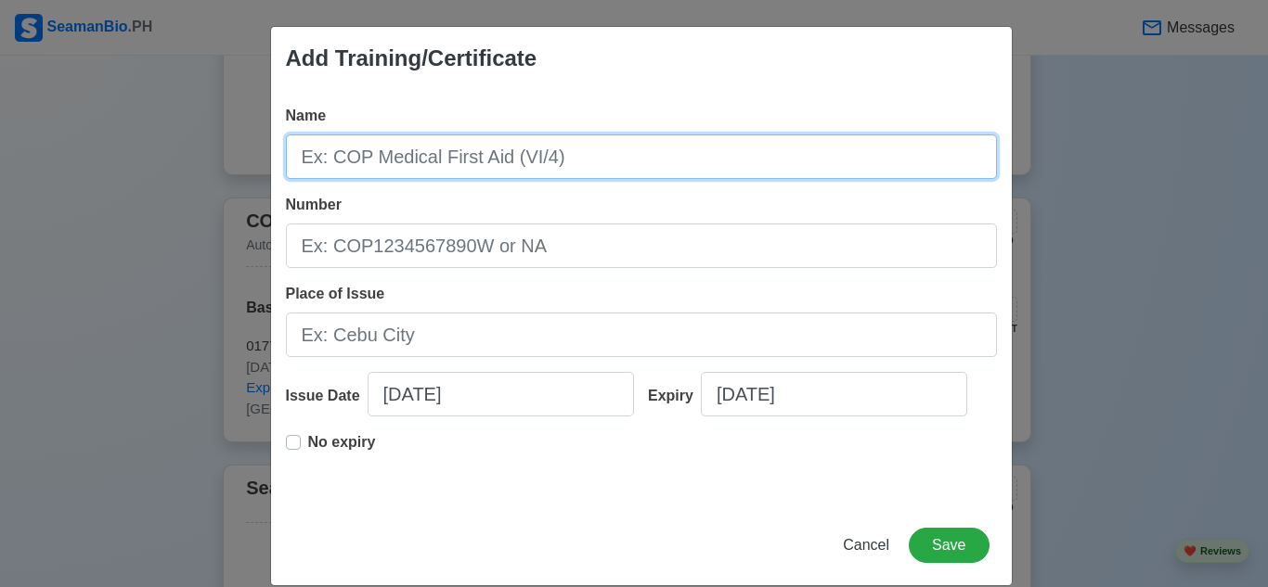
click at [588, 155] on input "Name" at bounding box center [641, 157] width 711 height 45
type input "SATSDSD"
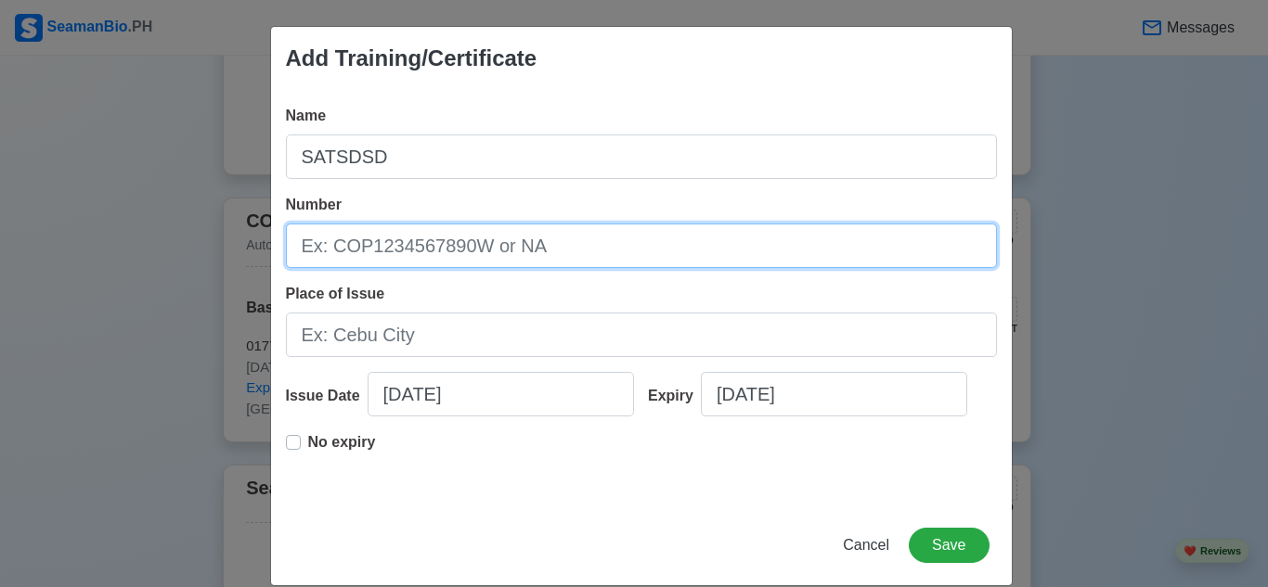
click at [576, 252] on input "Number" at bounding box center [641, 246] width 711 height 45
type input "ABTEC-SDSD-00935"
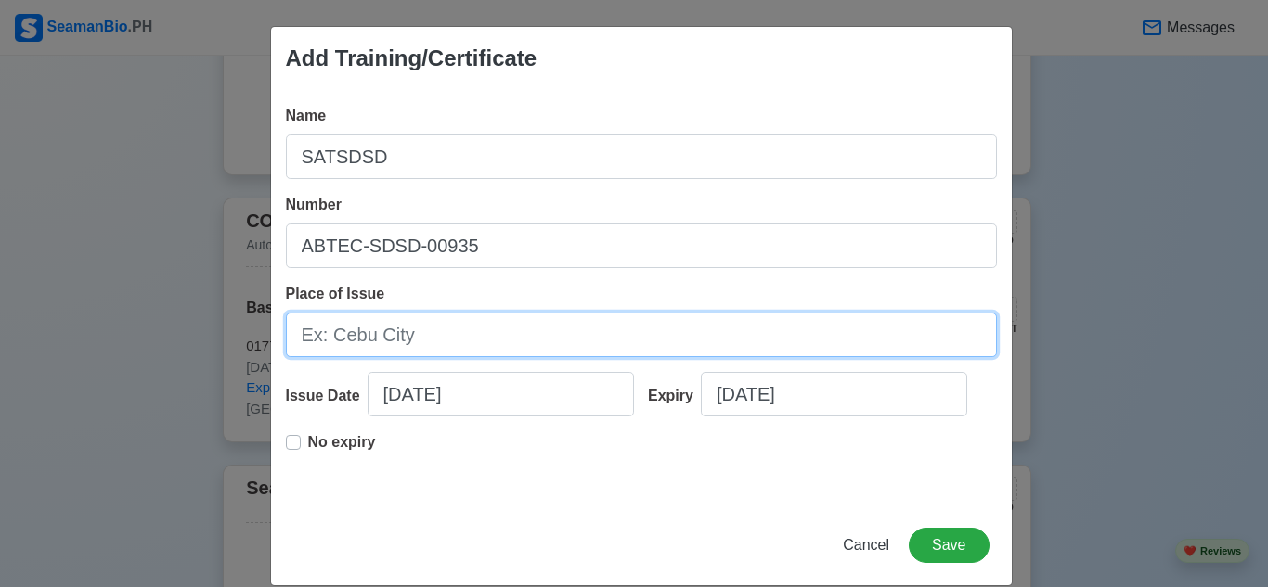
click at [578, 340] on input "Place of Issue" at bounding box center [641, 335] width 711 height 45
type input "a"
click at [594, 333] on input "AMLO Bros. Training and Eduacation Corp." at bounding box center [641, 335] width 711 height 45
click at [544, 342] on input "AMLO Bros. Training and Eduacation Corp." at bounding box center [641, 335] width 711 height 45
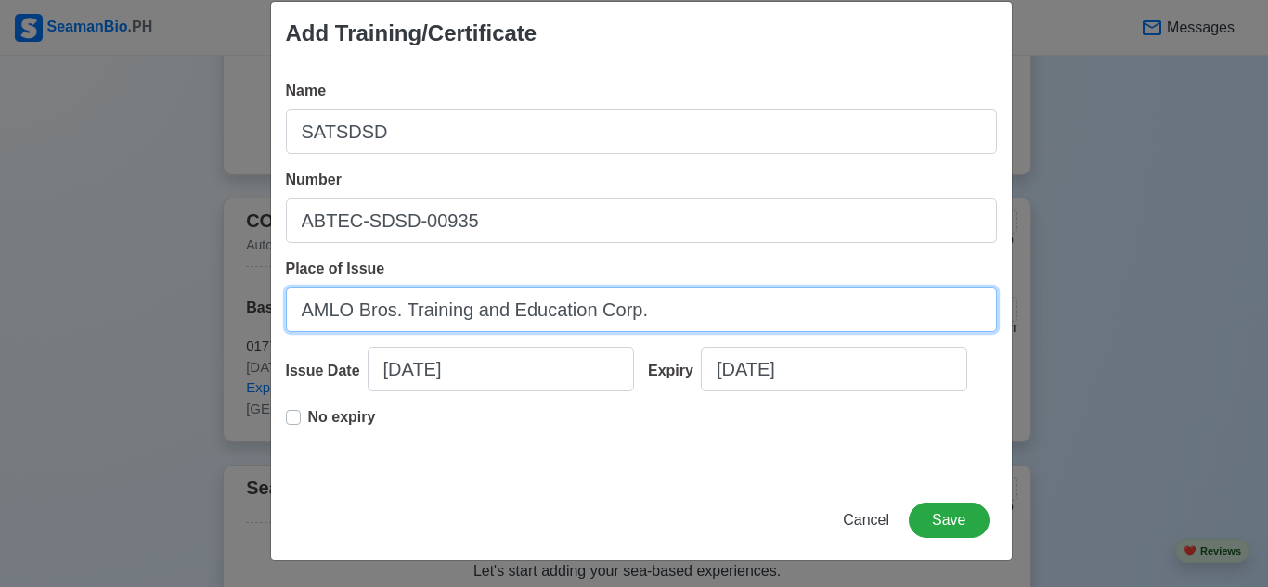
type input "AMLO Bros. Training and Education Corp."
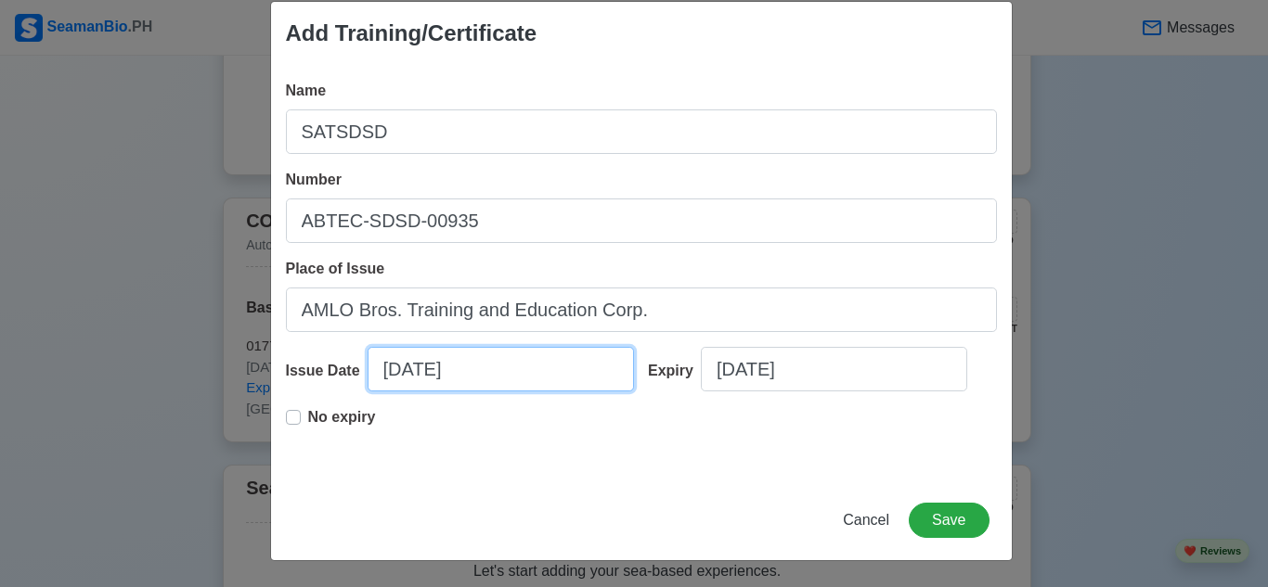
click at [432, 383] on input "09/07/2025" at bounding box center [501, 369] width 266 height 45
select select "****"
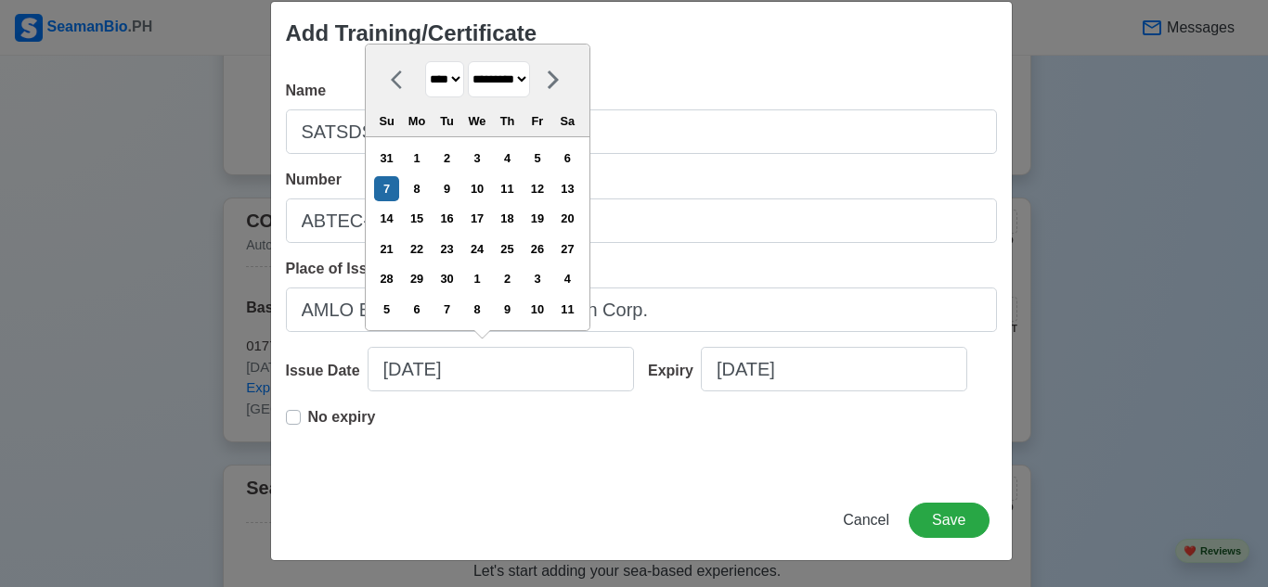
click at [512, 79] on select "******* ******** ***** ***** *** **** **** ****** ********* ******* ******** **…" at bounding box center [499, 79] width 62 height 36
select select "****"
click at [469, 61] on select "******* ******** ***** ***** *** **** **** ****** ********* ******* ******** **…" at bounding box center [499, 79] width 62 height 36
click at [514, 218] on div "17" at bounding box center [507, 218] width 25 height 25
type input "07/17/2025"
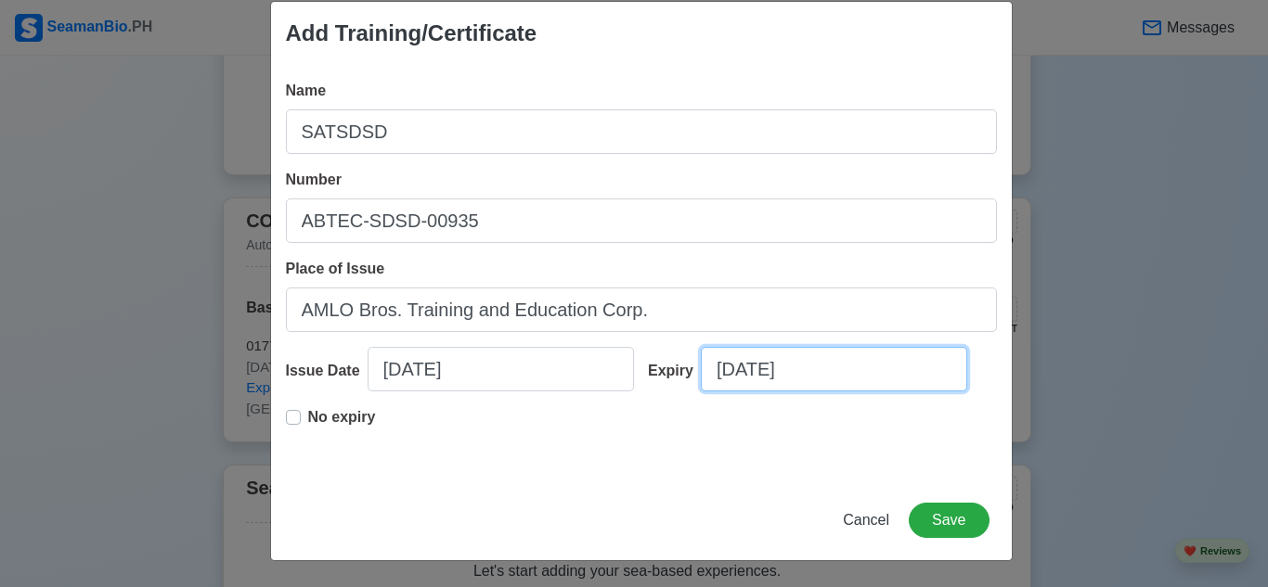
select select "****"
select select "*********"
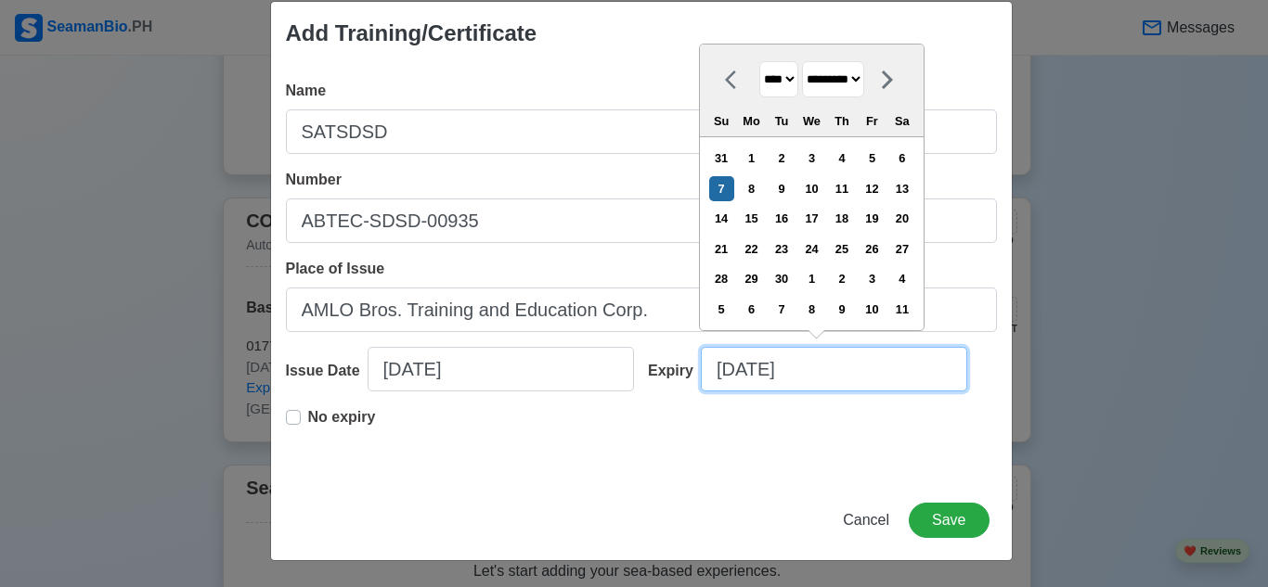
click at [737, 372] on input "09/07/2025" at bounding box center [834, 369] width 266 height 45
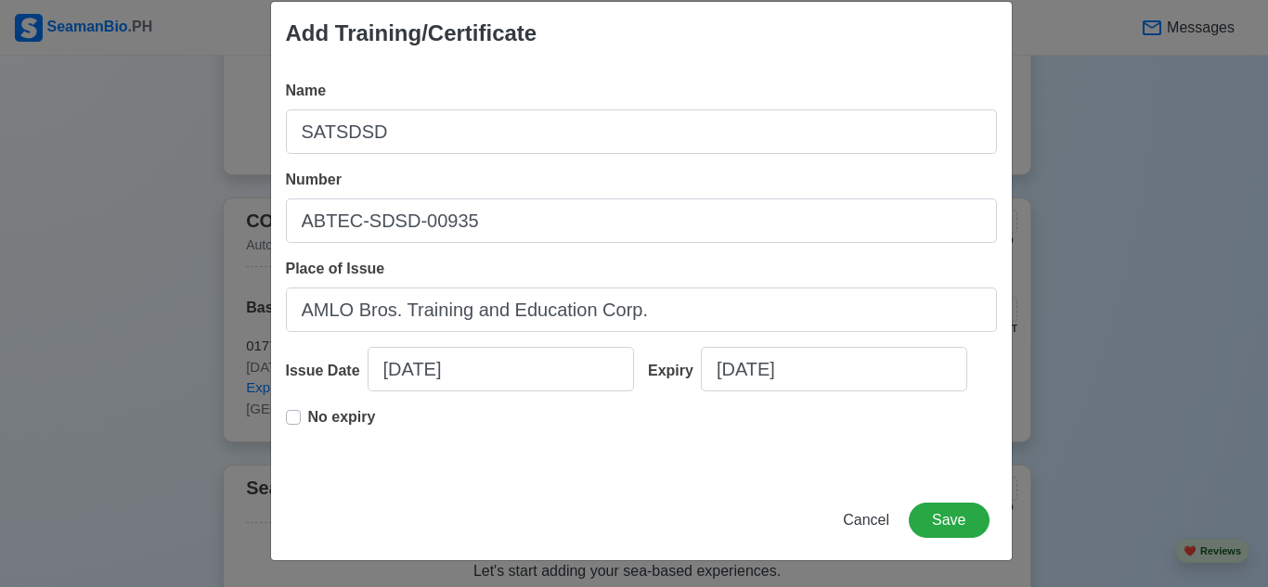
click at [299, 414] on div "No expiry" at bounding box center [331, 424] width 90 height 37
click at [294, 416] on div "No expiry" at bounding box center [331, 424] width 90 height 37
click at [308, 417] on label "No expiry" at bounding box center [342, 424] width 68 height 37
type input "07/17/2025"
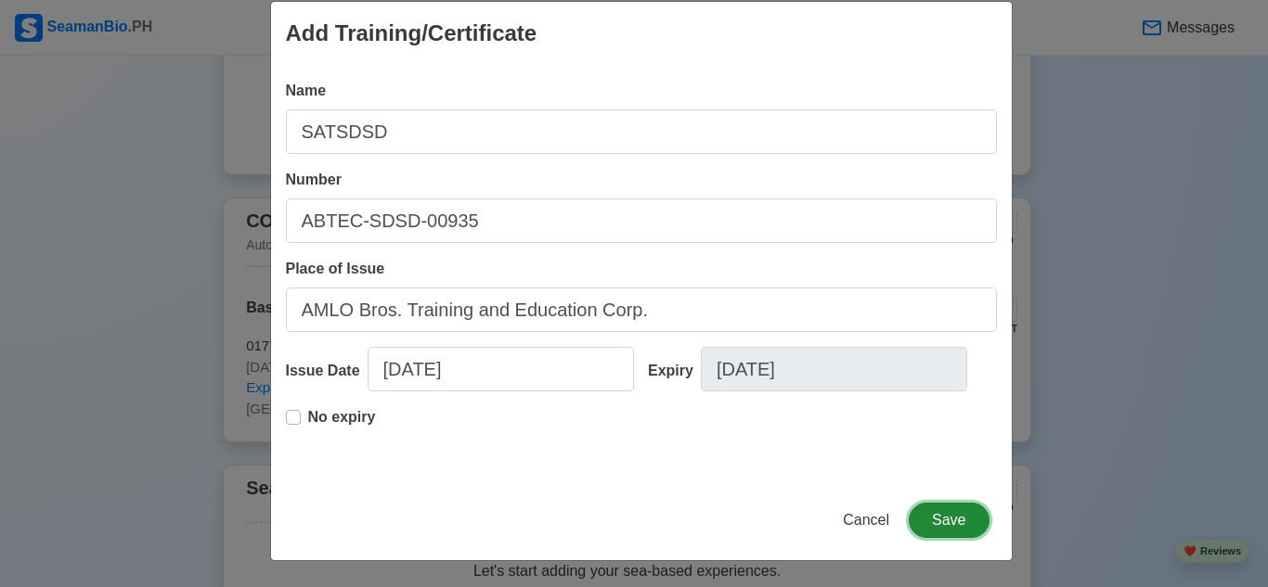
click at [925, 522] on button "Save" at bounding box center [949, 520] width 80 height 35
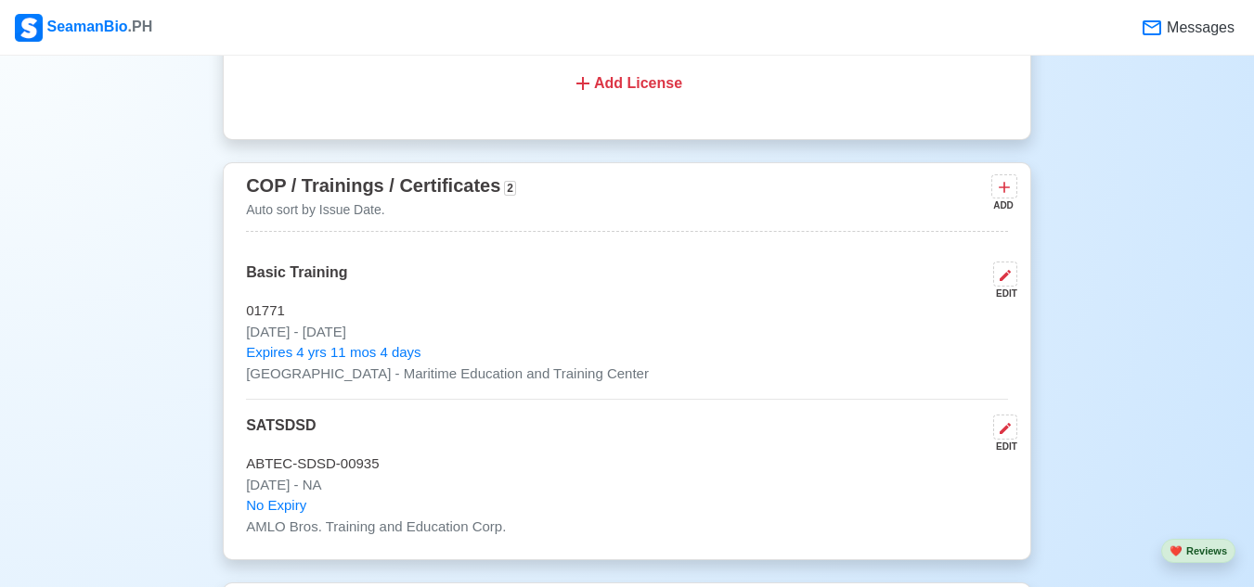
scroll to position [2784, 0]
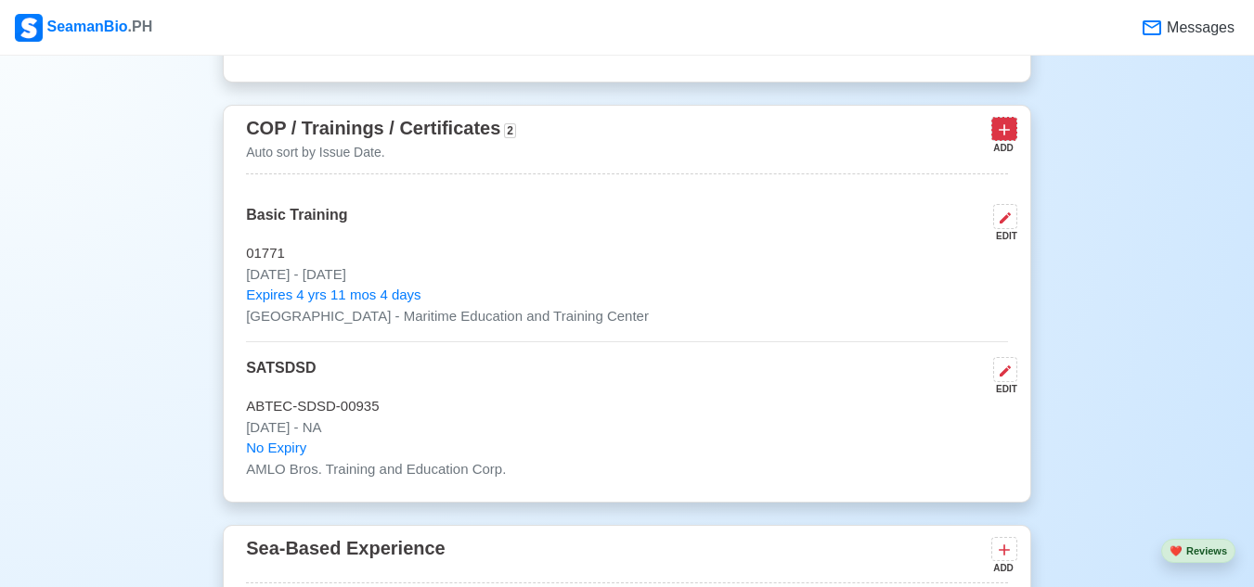
click at [995, 138] on icon at bounding box center [1004, 130] width 19 height 19
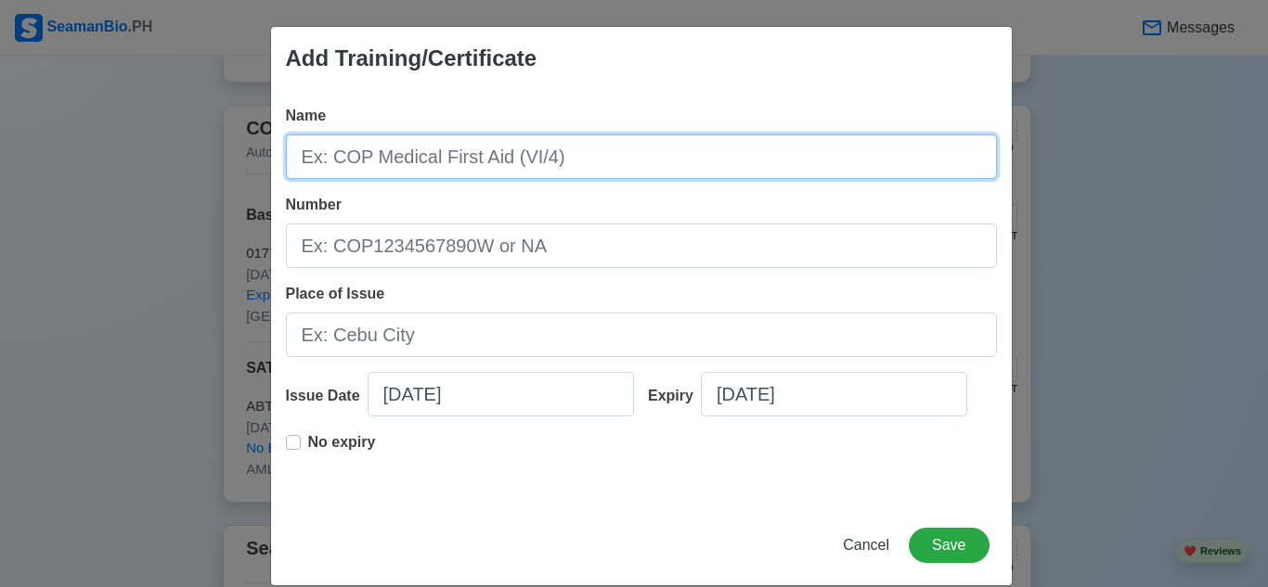
click at [502, 157] on input "Name" at bounding box center [641, 157] width 711 height 45
type input "r"
type input "RFPEW"
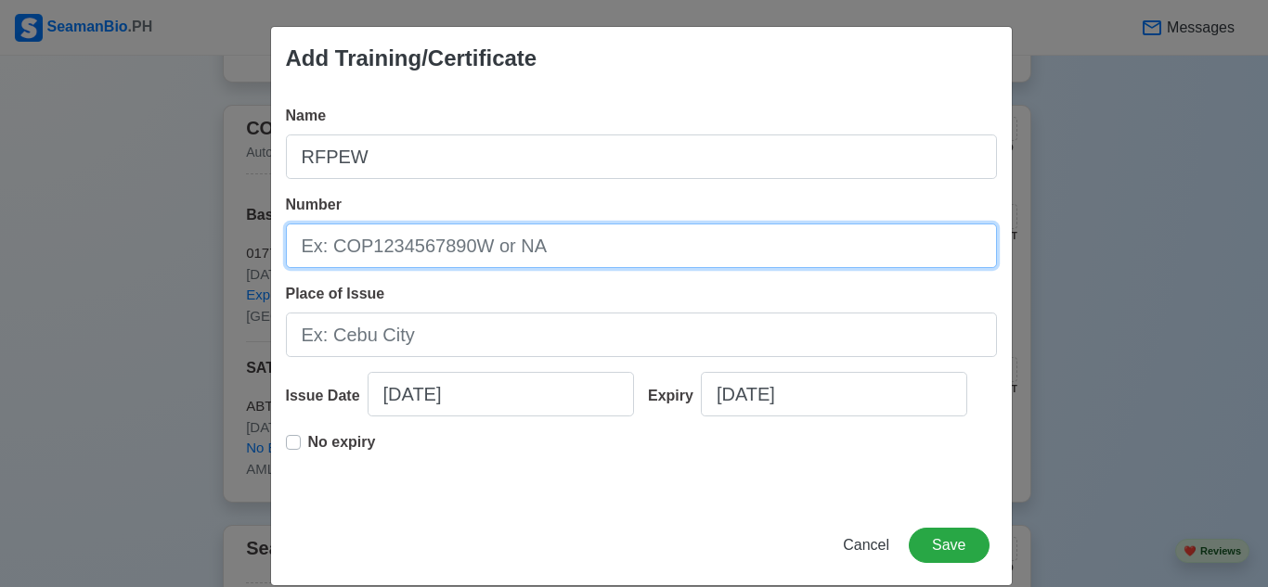
click at [567, 243] on input "Number" at bounding box center [641, 246] width 711 height 45
type input "EW25-08-23-6774"
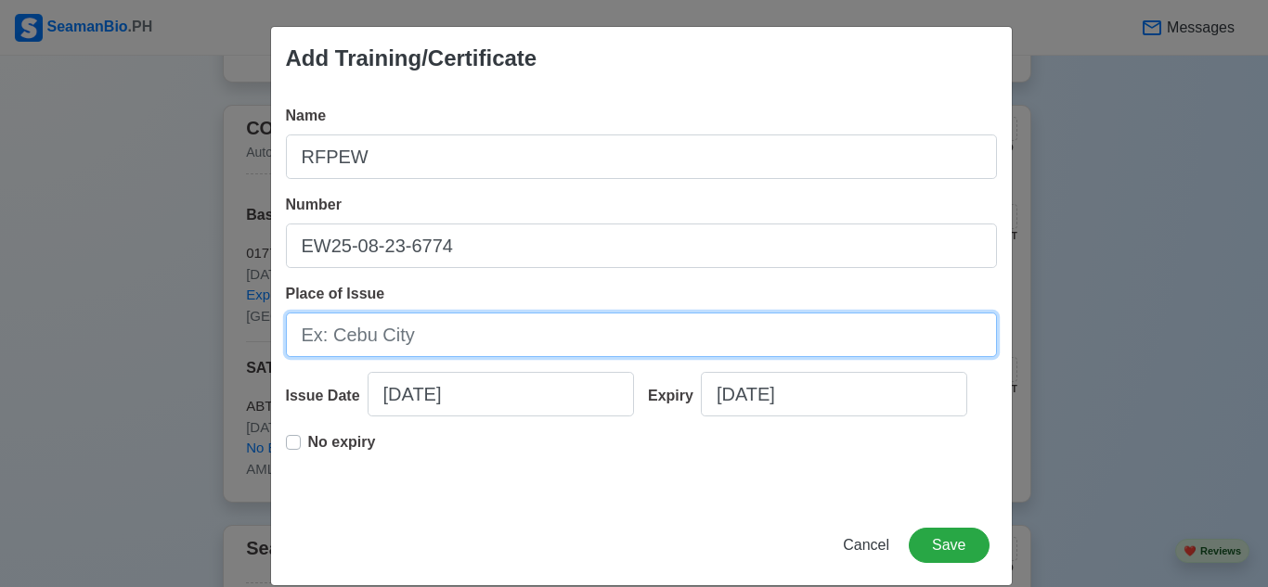
click at [514, 330] on input "Place of Issue" at bounding box center [641, 335] width 711 height 45
type input "["
type input "Philasia Maritime Services Training Center Inc."
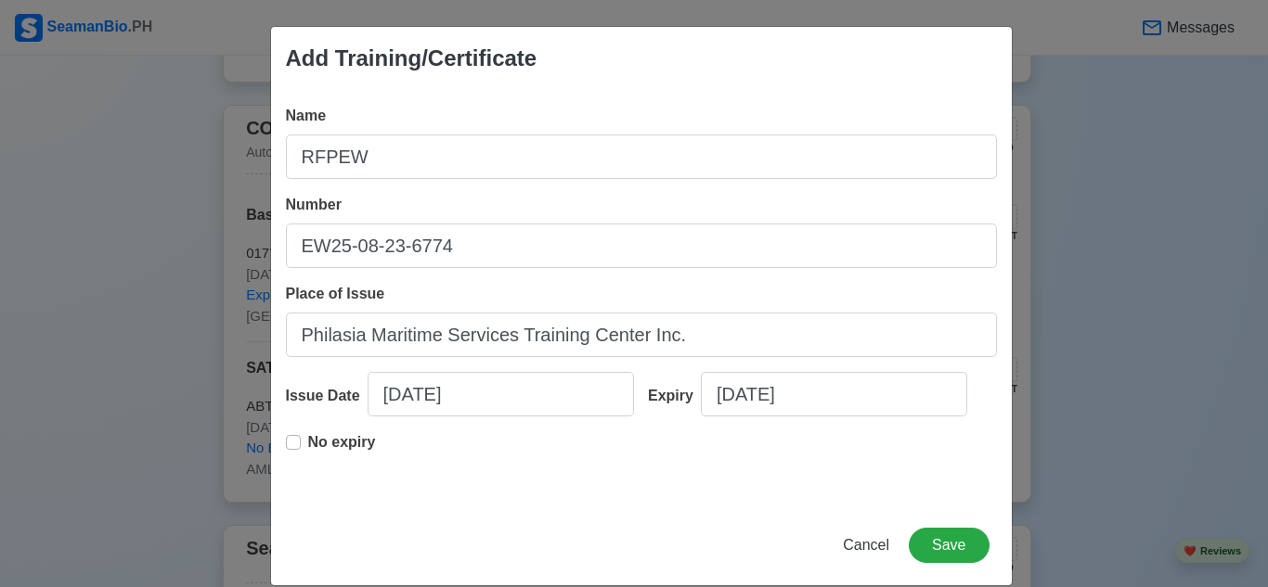
click at [308, 441] on label "No expiry" at bounding box center [342, 450] width 68 height 37
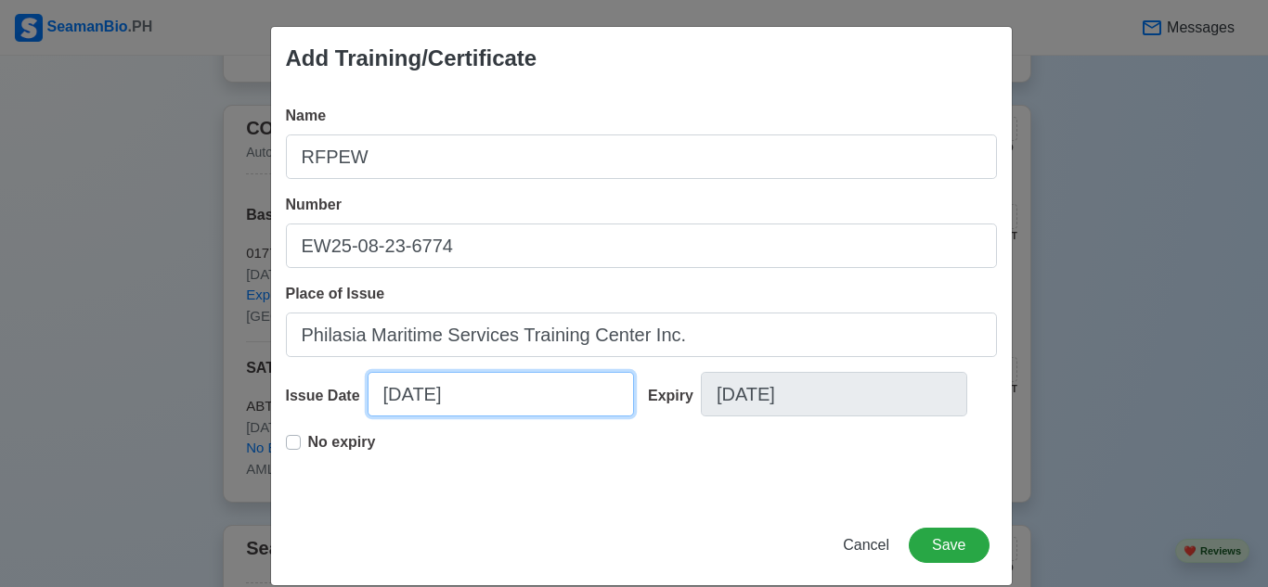
click at [396, 398] on input "09/07/2025" at bounding box center [501, 394] width 266 height 45
select select "****"
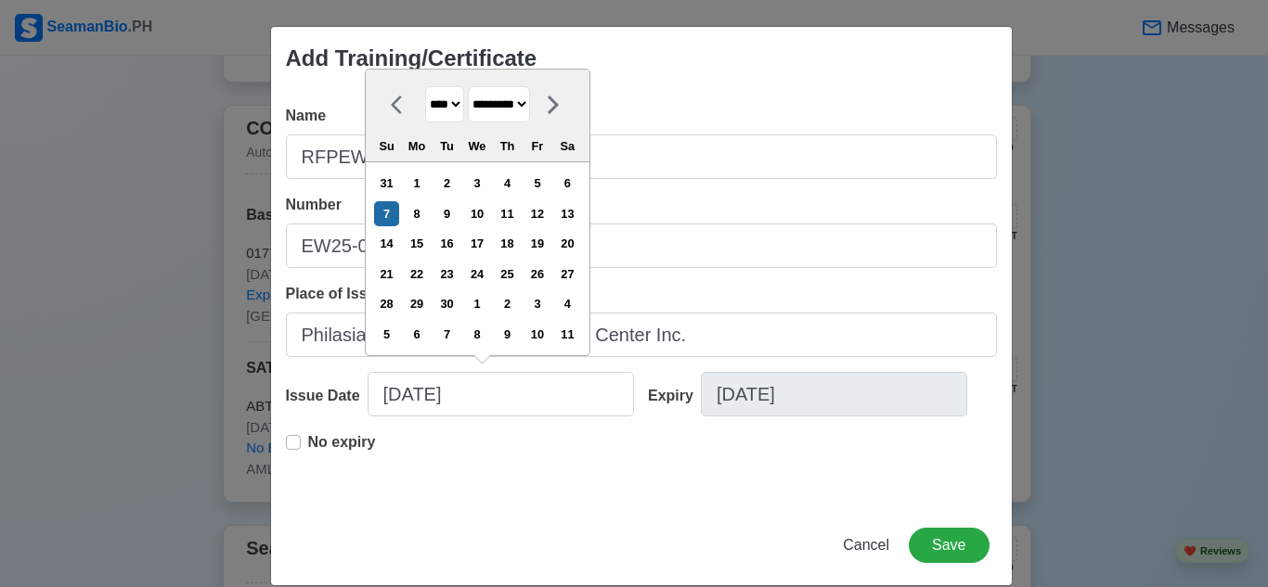
click at [503, 108] on select "******* ******** ***** ***** *** **** **** ****** ********* ******* ******** **…" at bounding box center [499, 104] width 62 height 36
select select "******"
click at [469, 86] on select "******* ******** ***** ***** *** **** **** ****** ********* ******* ******** **…" at bounding box center [499, 104] width 62 height 36
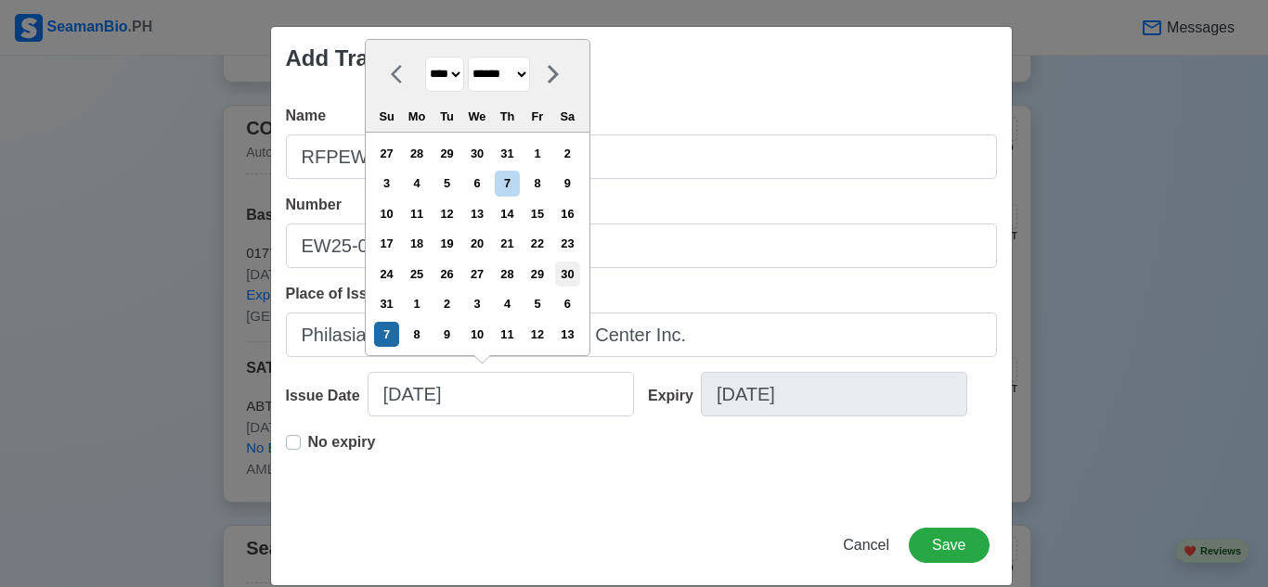
click at [571, 277] on div "30" at bounding box center [567, 274] width 25 height 25
type input "08/30/2025"
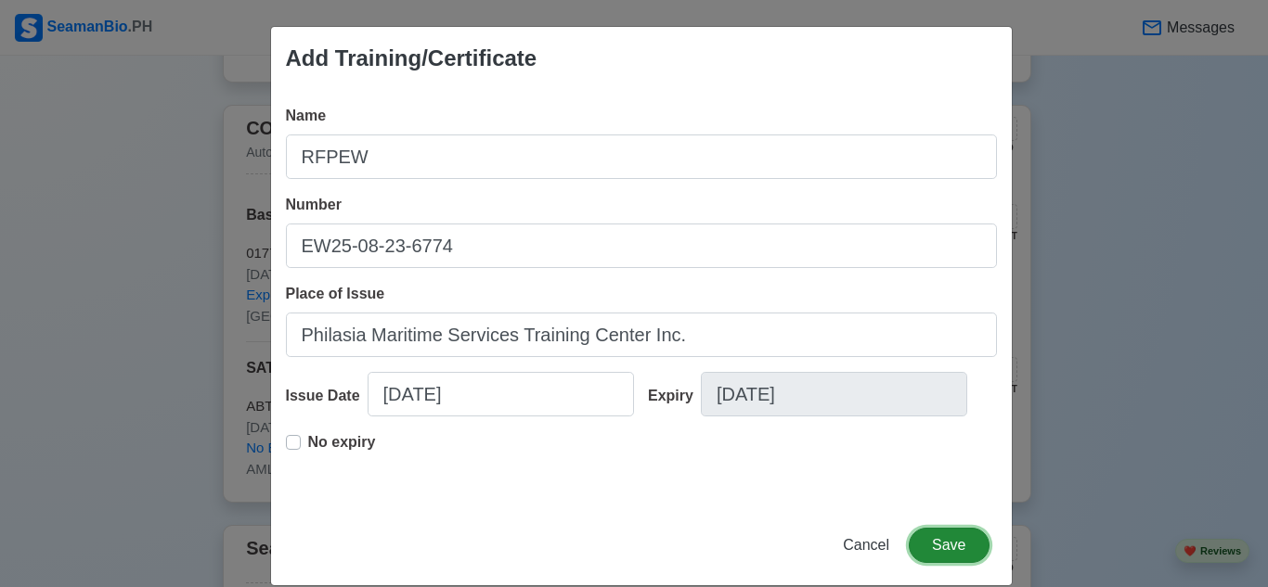
click at [944, 548] on button "Save" at bounding box center [949, 545] width 80 height 35
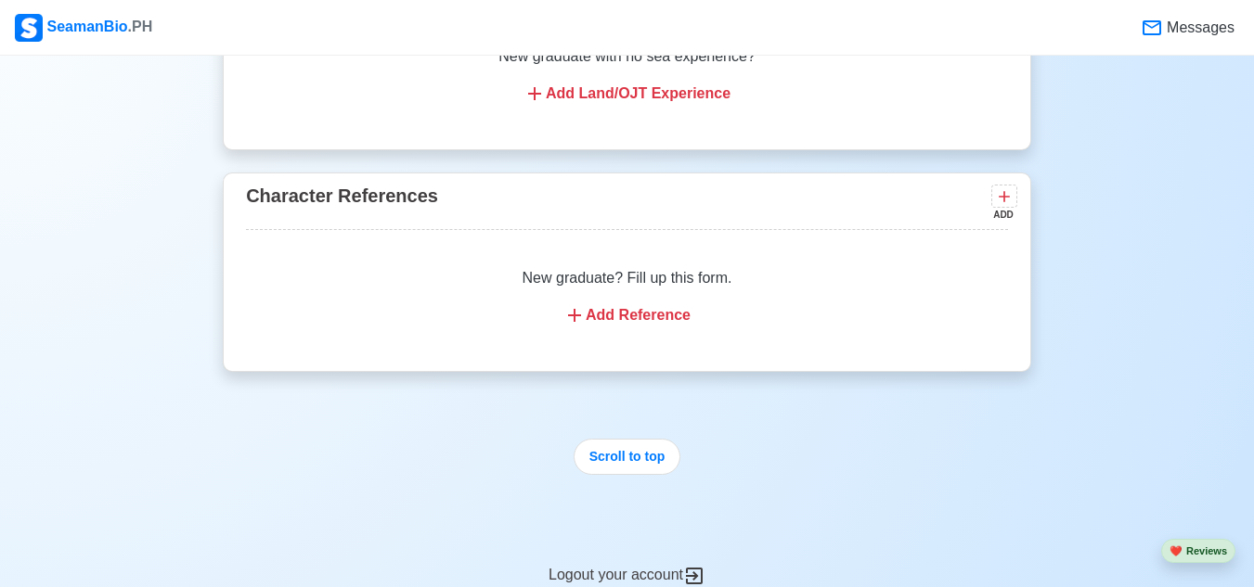
scroll to position [3805, 0]
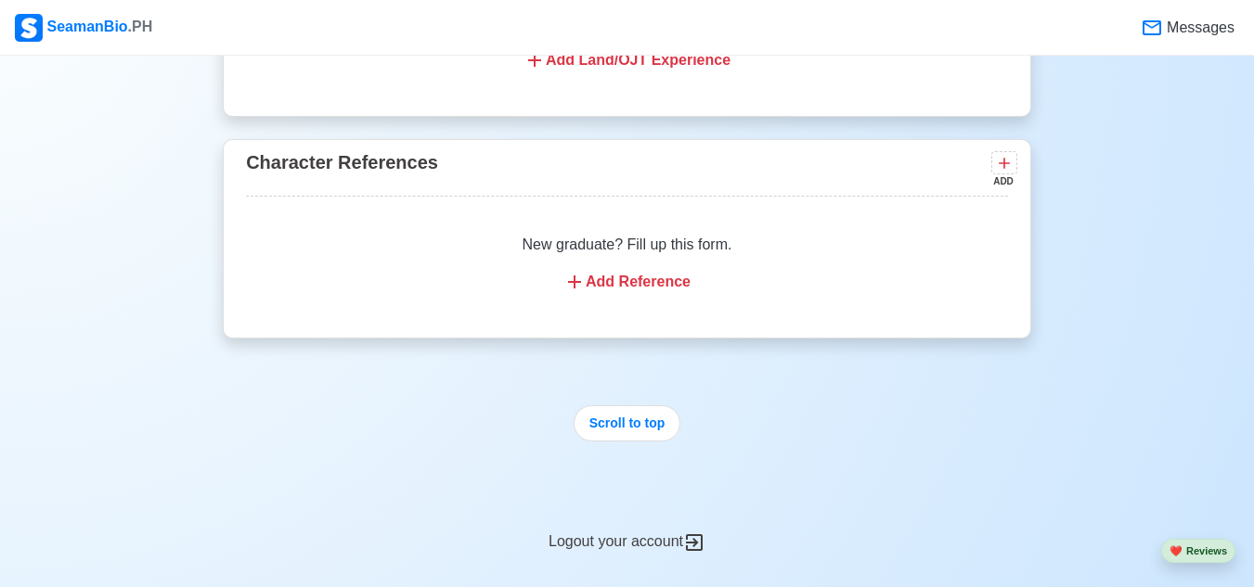
click at [654, 290] on div "Add Reference" at bounding box center [626, 282] width 717 height 22
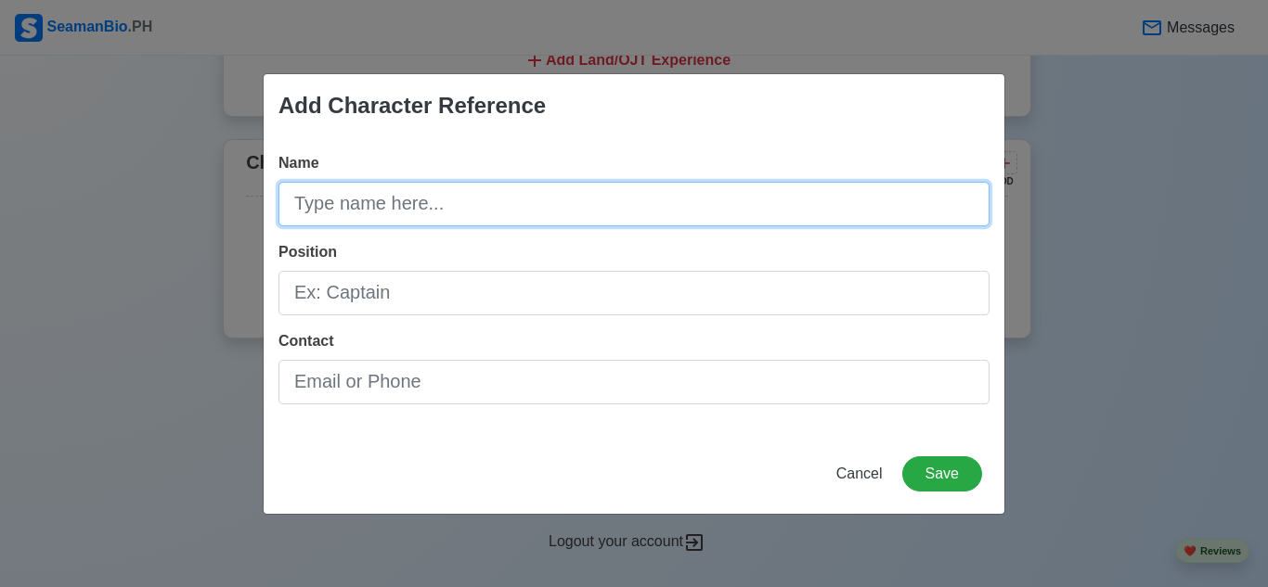
click at [626, 200] on input "Name" at bounding box center [633, 204] width 711 height 45
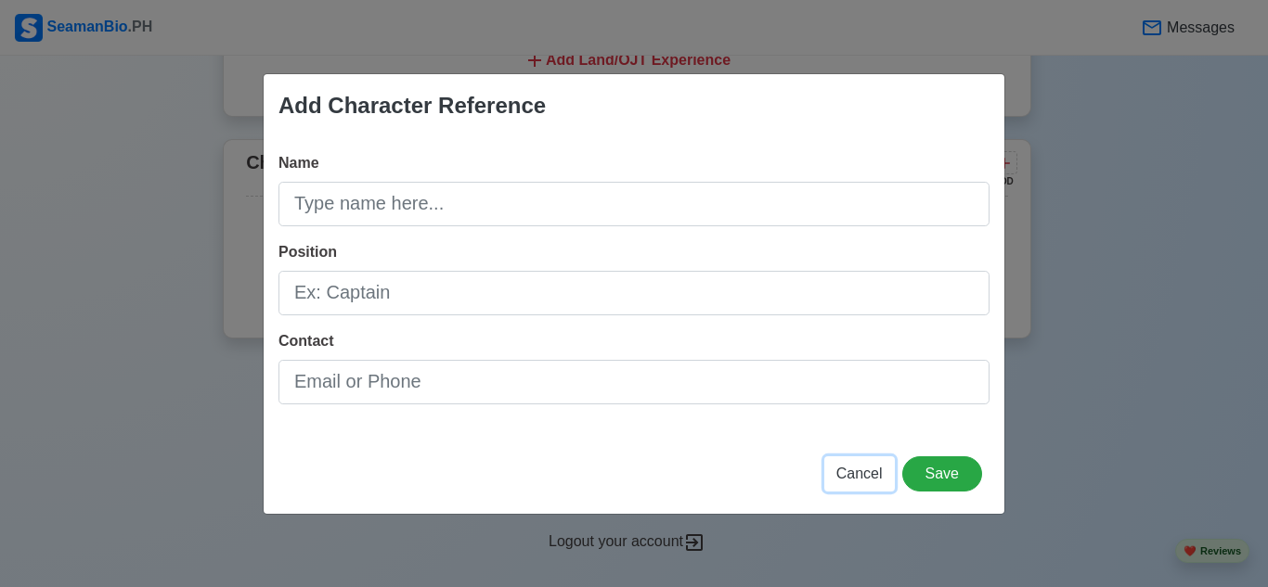
click at [867, 481] on span "Cancel" at bounding box center [859, 474] width 46 height 16
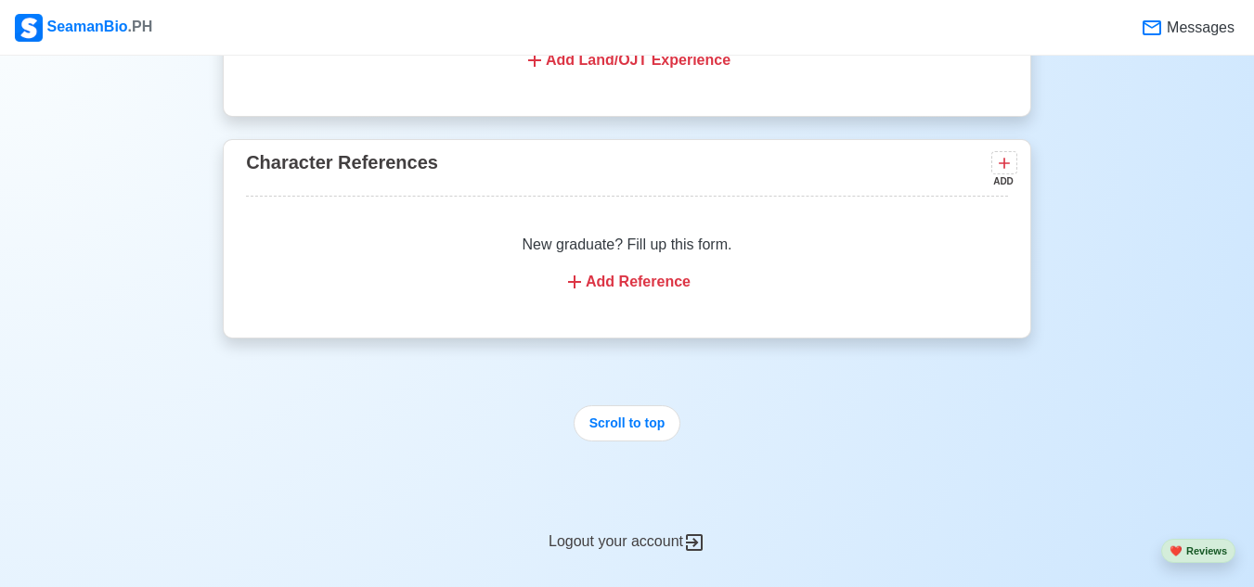
scroll to position [3898, 0]
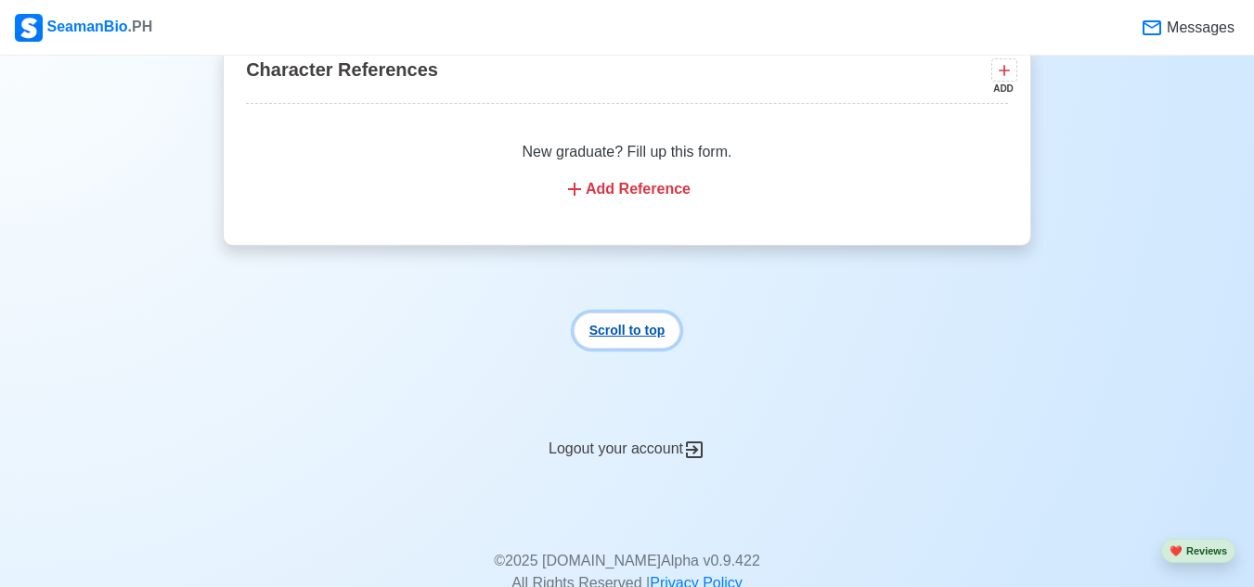
click at [642, 342] on button "Scroll to top" at bounding box center [628, 331] width 108 height 36
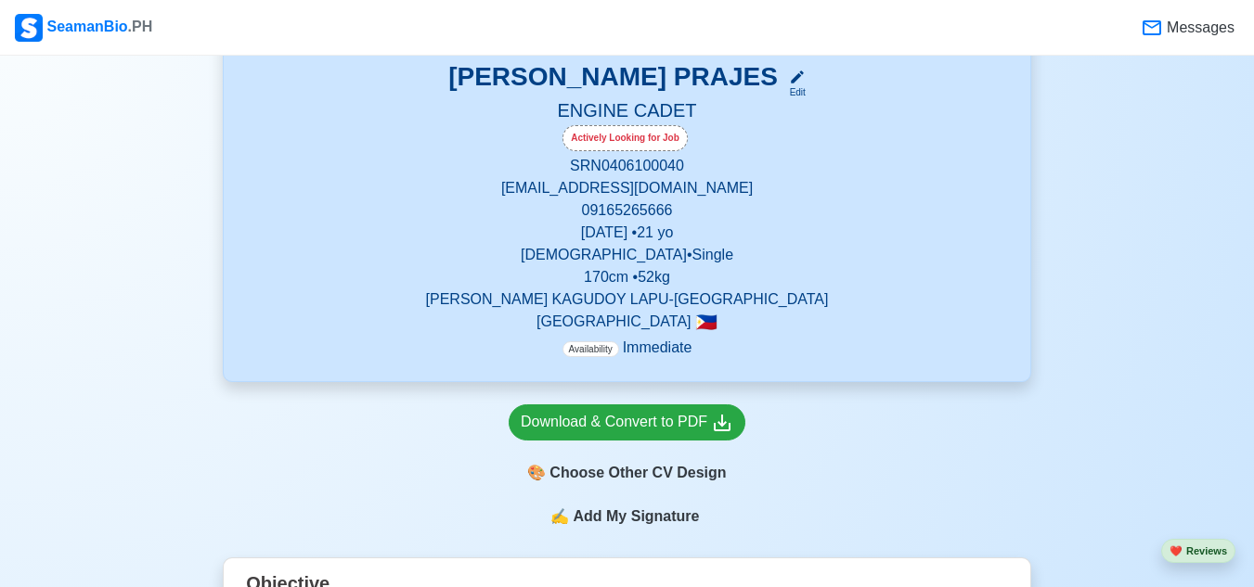
scroll to position [533, 0]
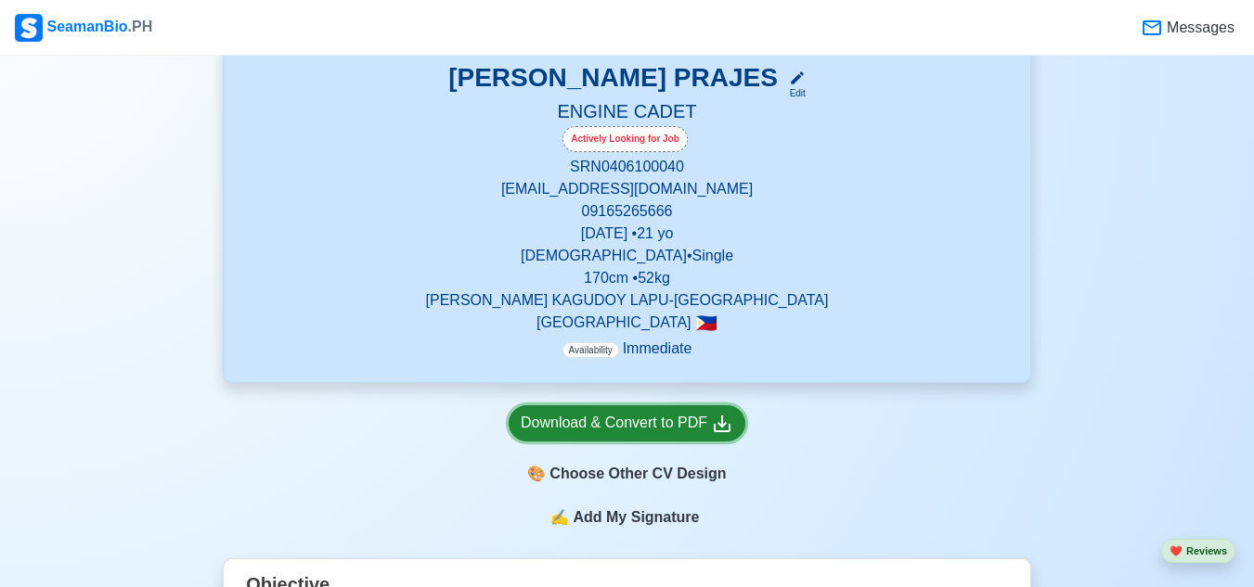
click at [613, 415] on div "Download & Convert to PDF" at bounding box center [627, 423] width 213 height 23
click at [678, 427] on div "Download & Convert to PDF" at bounding box center [627, 423] width 213 height 23
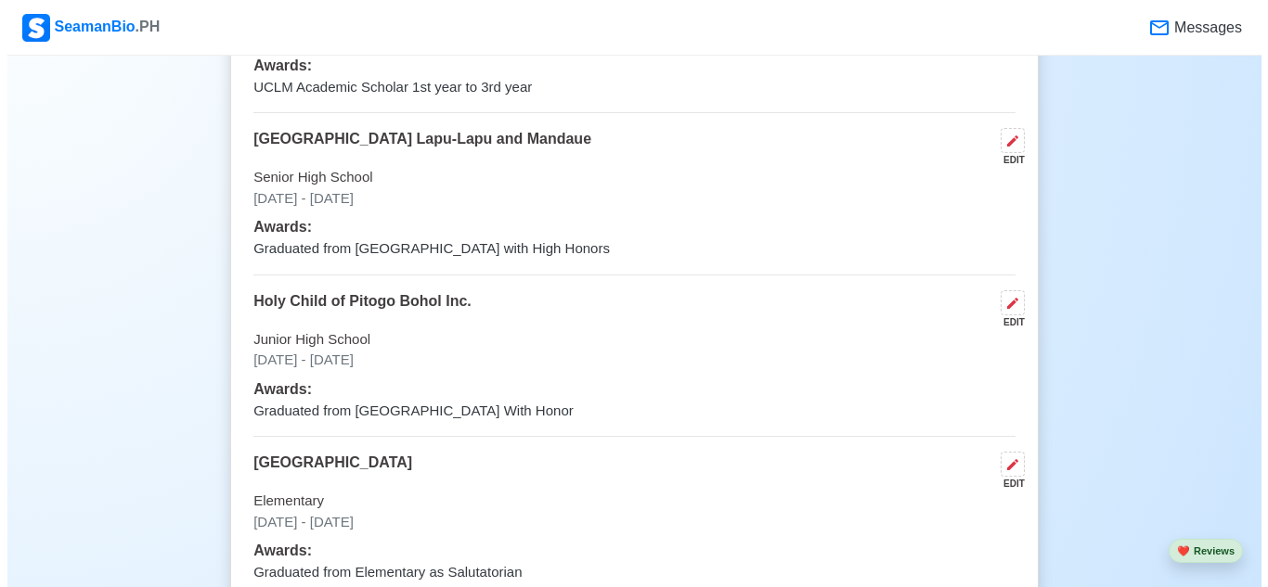
scroll to position [1739, 0]
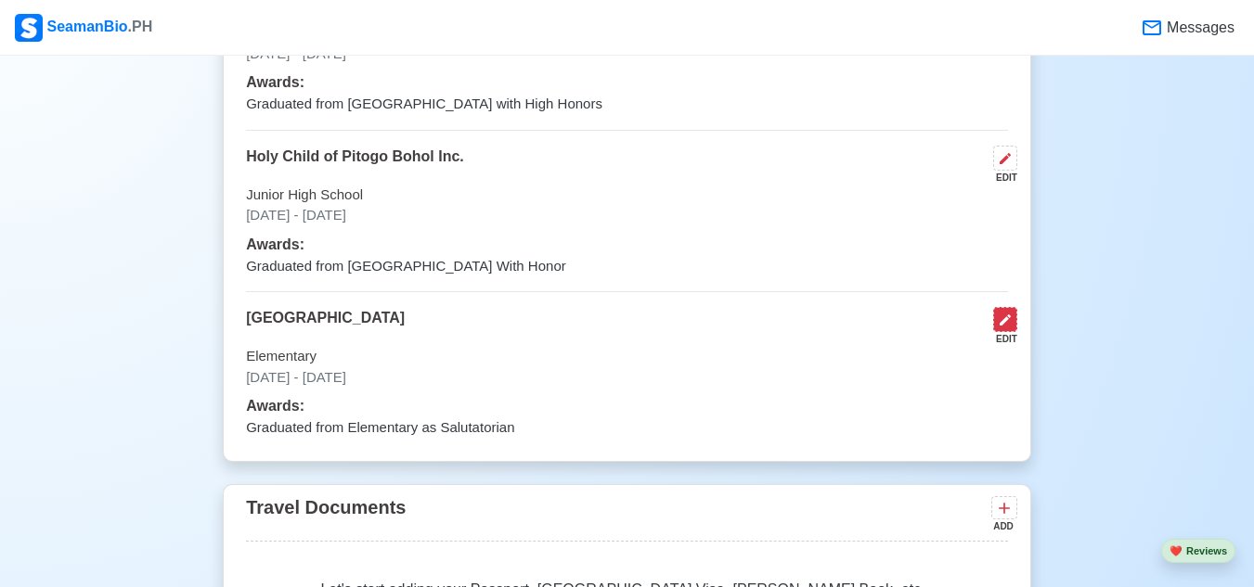
click at [1006, 328] on icon at bounding box center [1005, 320] width 15 height 15
select select "August"
select select "2010"
select select "June"
select select "2016"
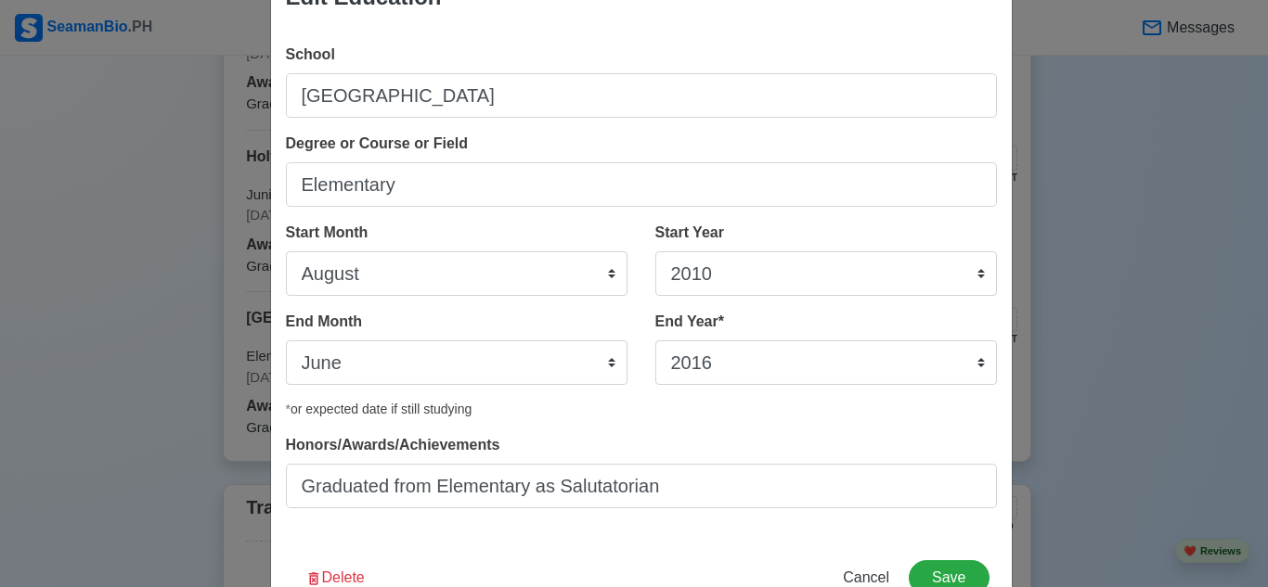
scroll to position [93, 0]
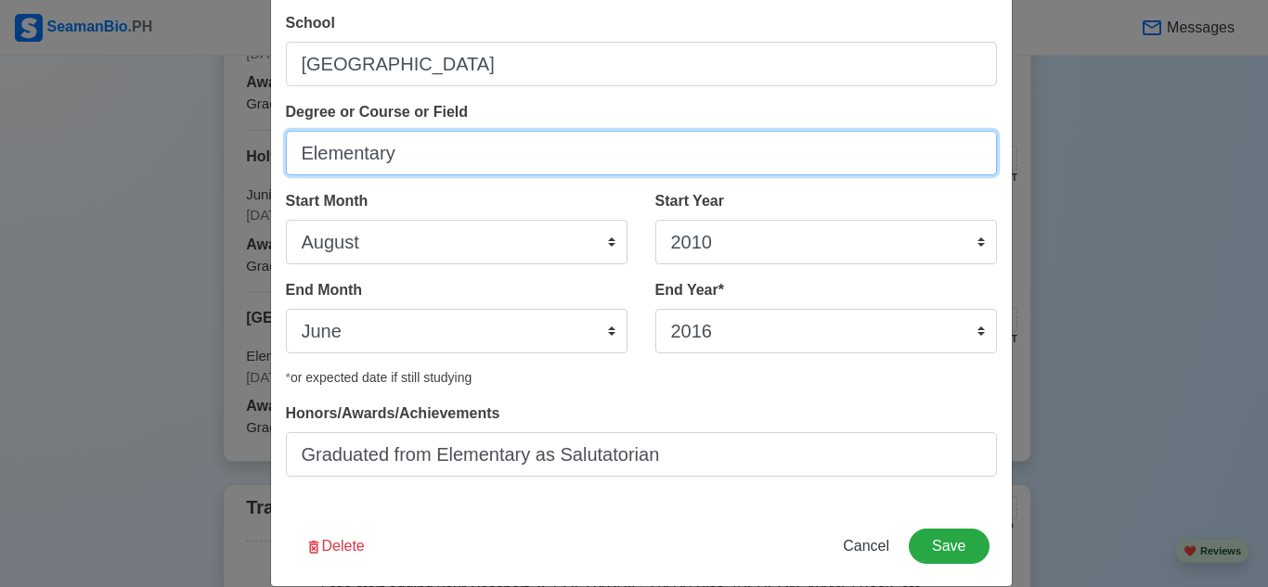
drag, startPoint x: 453, startPoint y: 155, endPoint x: 85, endPoint y: 153, distance: 367.5
click at [85, 153] on div "Edit Education School Tugas Elementary School Degree or Course or Field Element…" at bounding box center [634, 293] width 1268 height 587
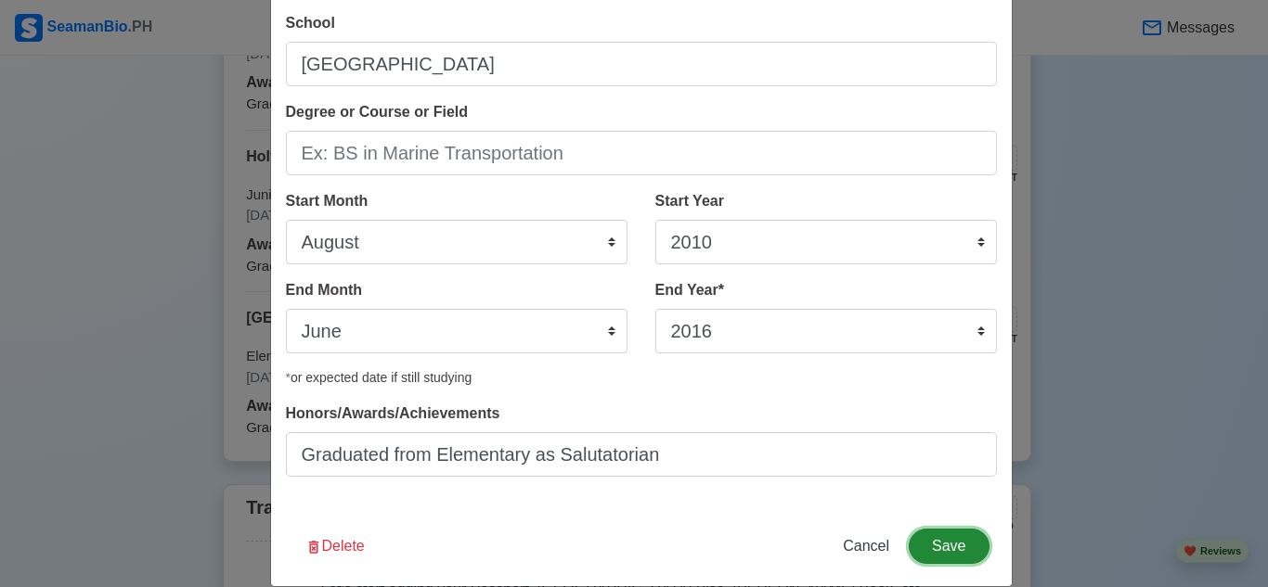
click at [935, 540] on button "Save" at bounding box center [949, 546] width 80 height 35
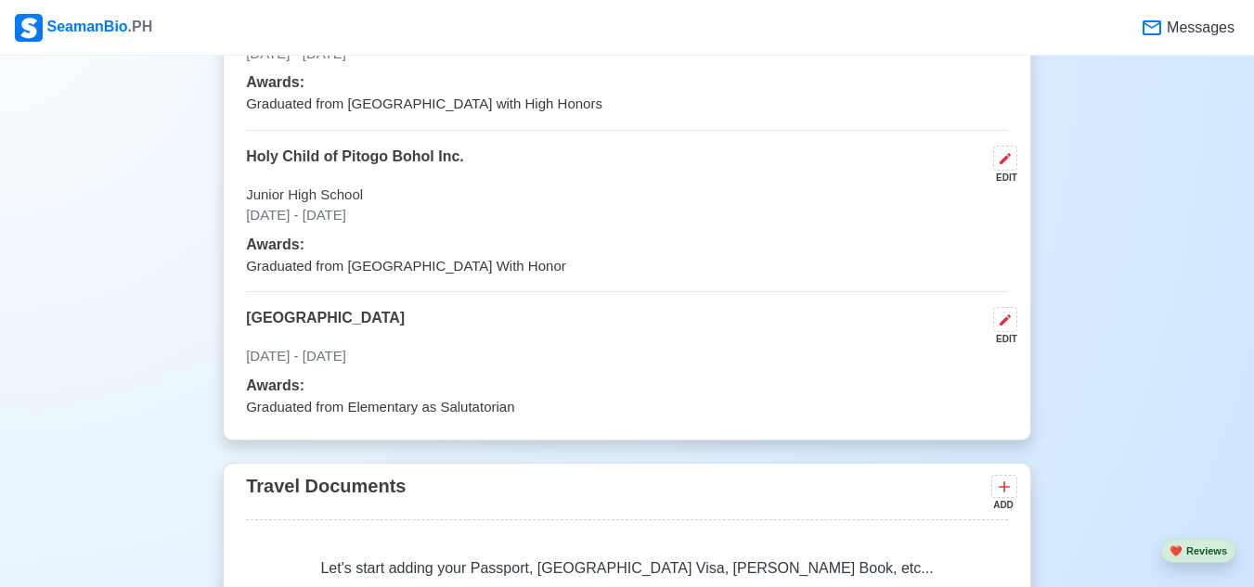
click at [1008, 177] on div "EDIT" at bounding box center [1002, 178] width 32 height 14
select select "August"
select select "2016"
select select "June"
select select "2020"
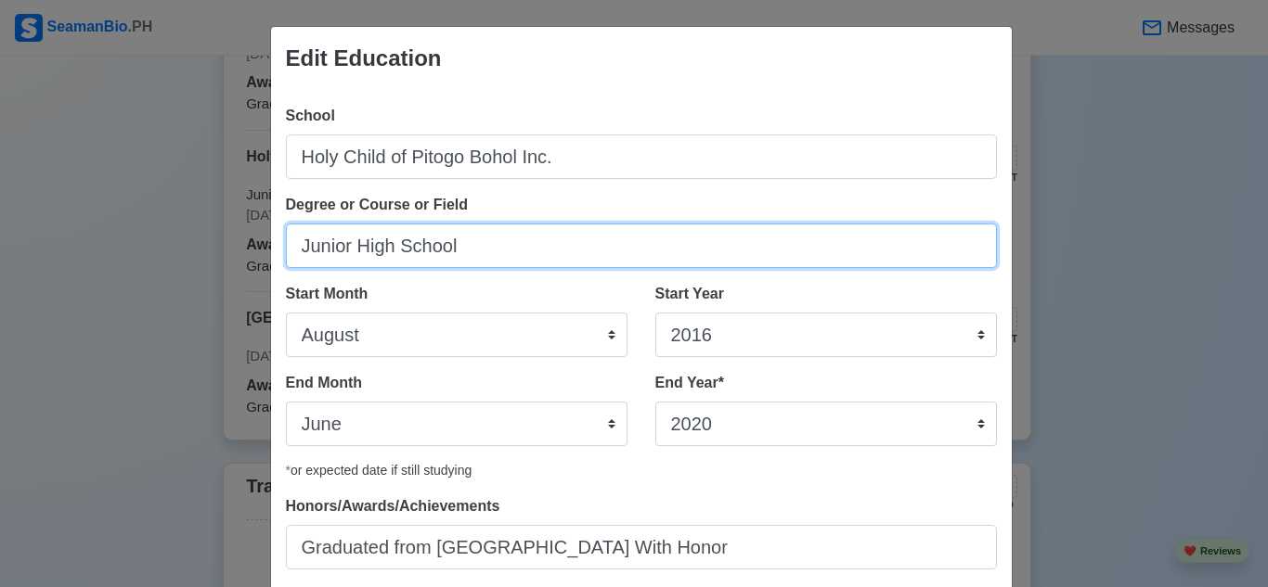
drag, startPoint x: 487, startPoint y: 248, endPoint x: 0, endPoint y: 250, distance: 487.2
click at [0, 250] on div "Edit Education School Holy Child of Pitogo Bohol Inc. Degree or Course or Field…" at bounding box center [634, 293] width 1268 height 587
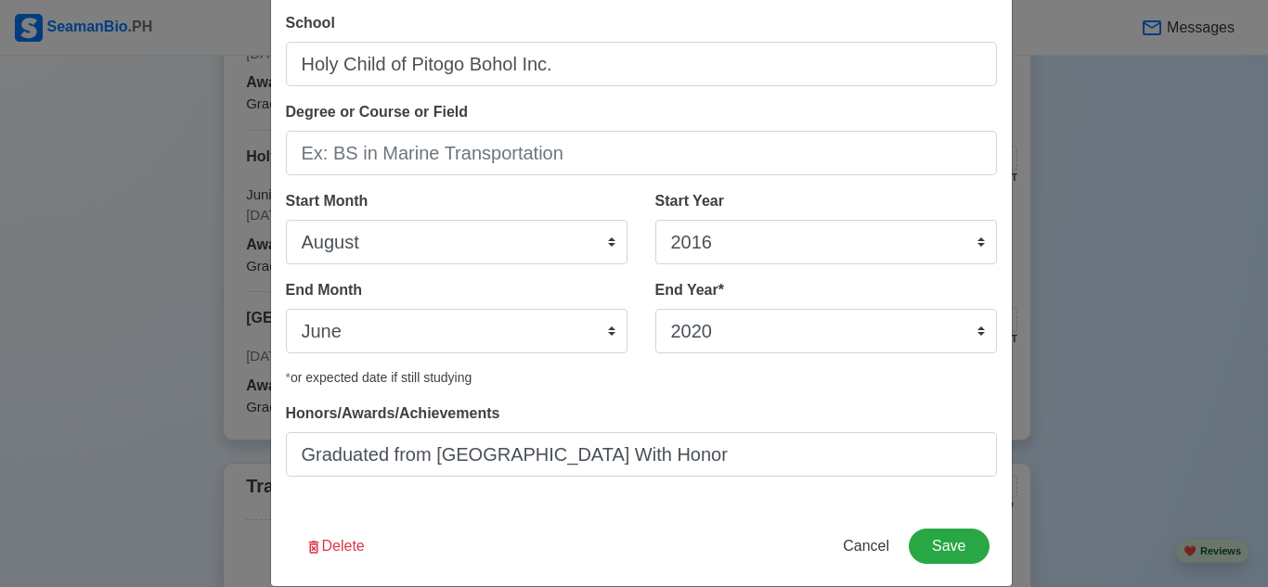
click at [1143, 394] on div "Edit Education School Holy Child of Pitogo Bohol Inc. Degree or Course or Field…" at bounding box center [634, 293] width 1268 height 587
click at [851, 538] on span "Cancel" at bounding box center [866, 546] width 46 height 16
select select
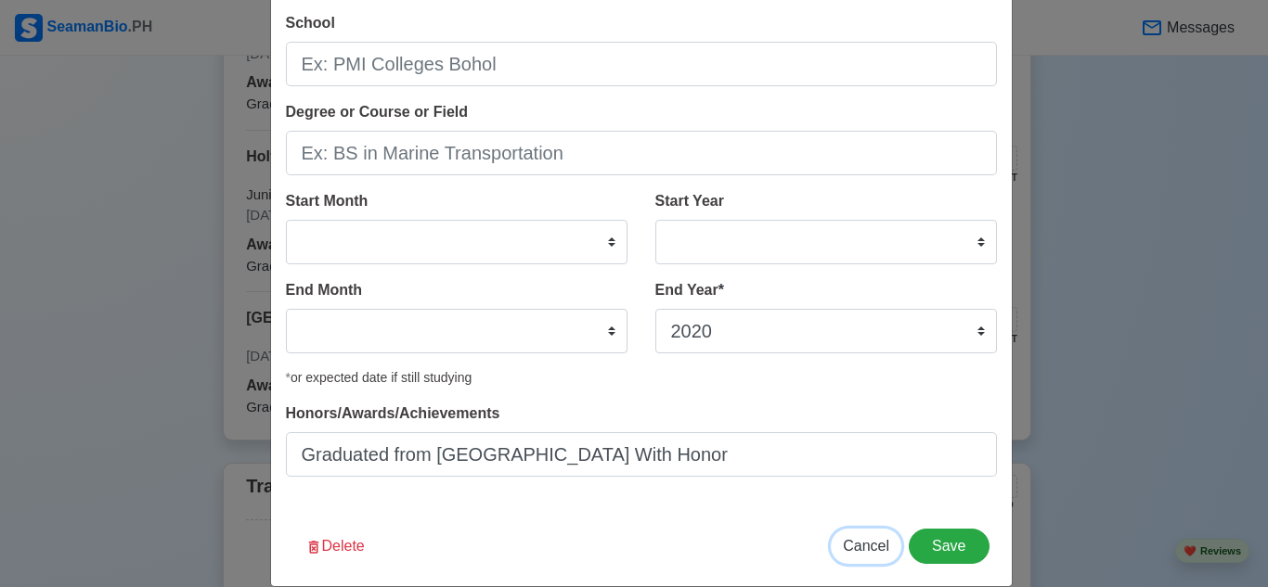
select select
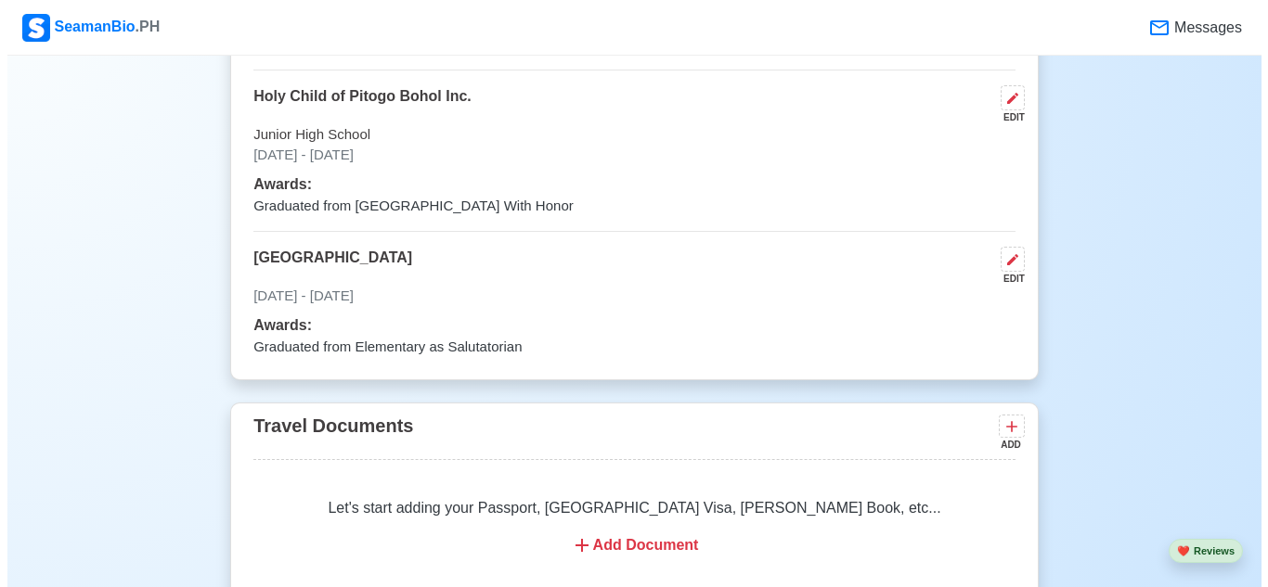
scroll to position [1832, 0]
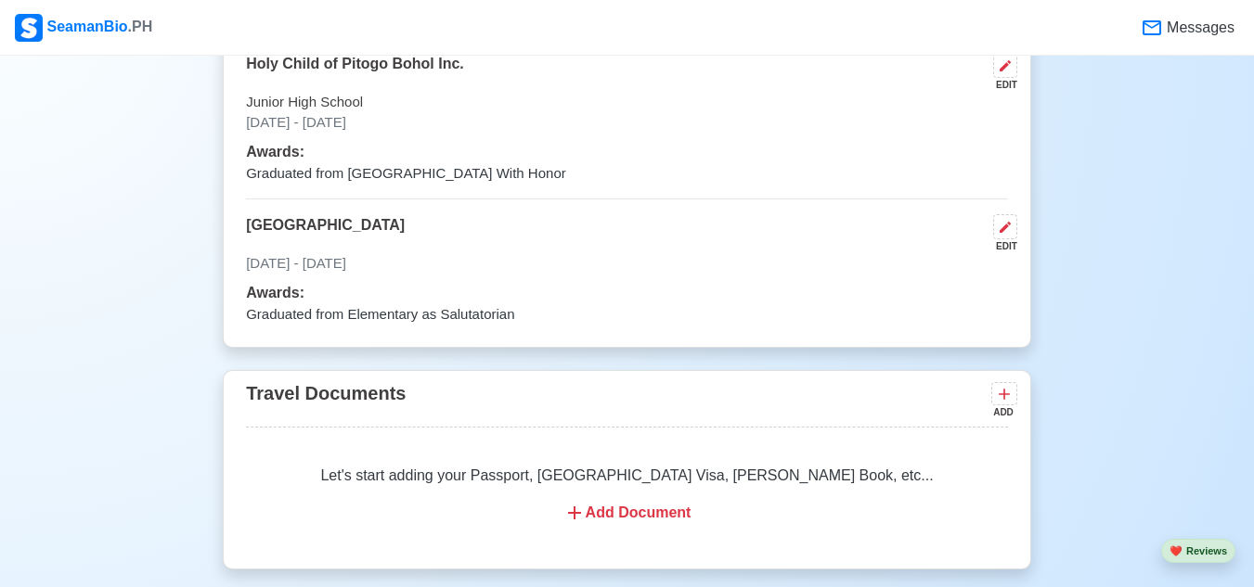
click at [1008, 252] on div "EDIT" at bounding box center [1002, 246] width 32 height 14
select select "August"
select select "2010"
select select "June"
select select "2016"
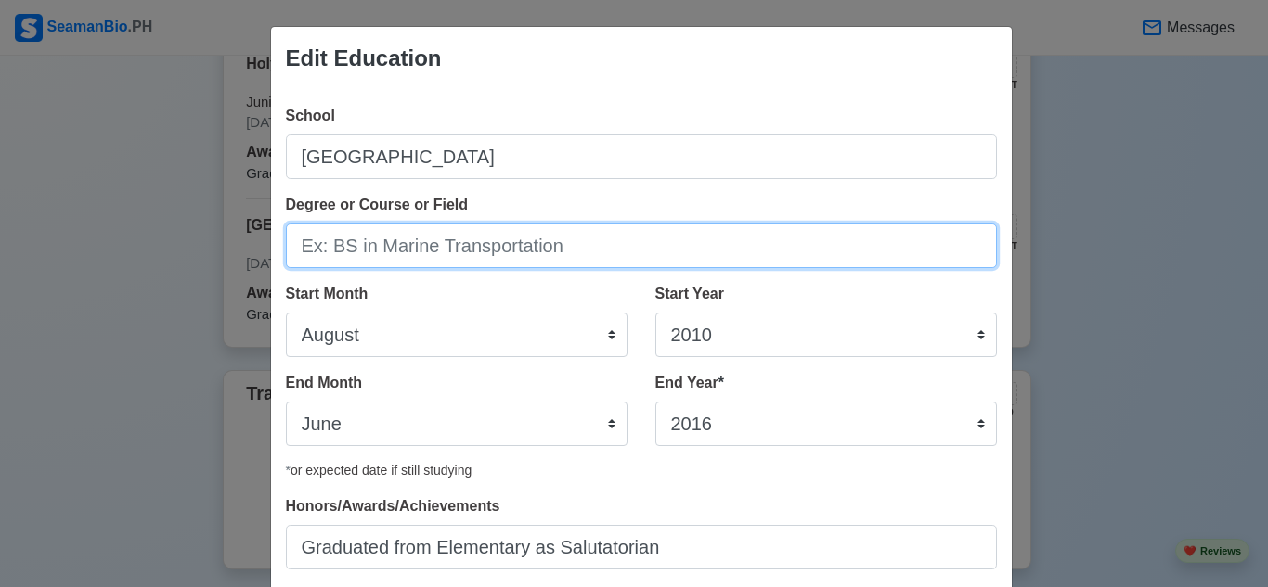
click at [527, 251] on input "Degree or Course or Field" at bounding box center [641, 246] width 711 height 45
type input "Elementary"
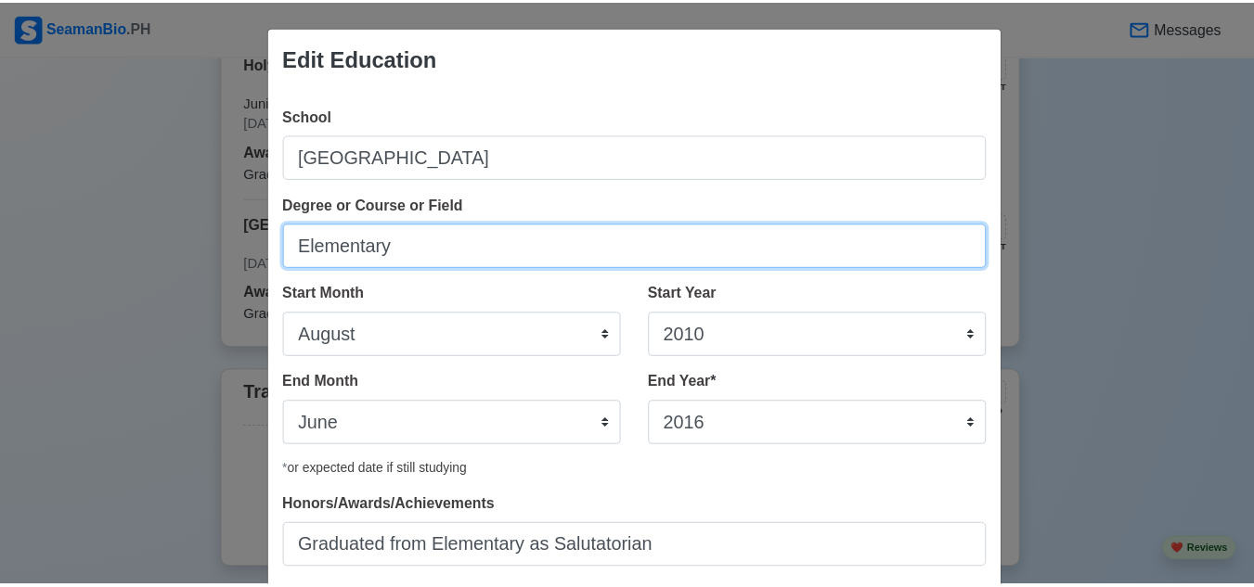
scroll to position [119, 0]
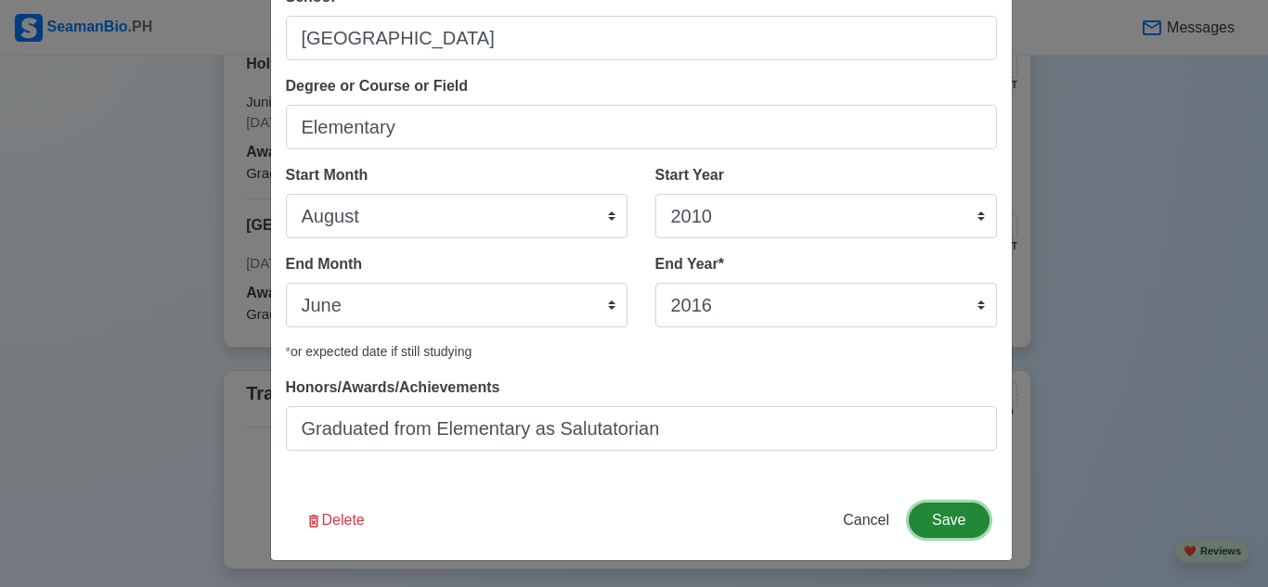
click at [933, 510] on button "Save" at bounding box center [949, 520] width 80 height 35
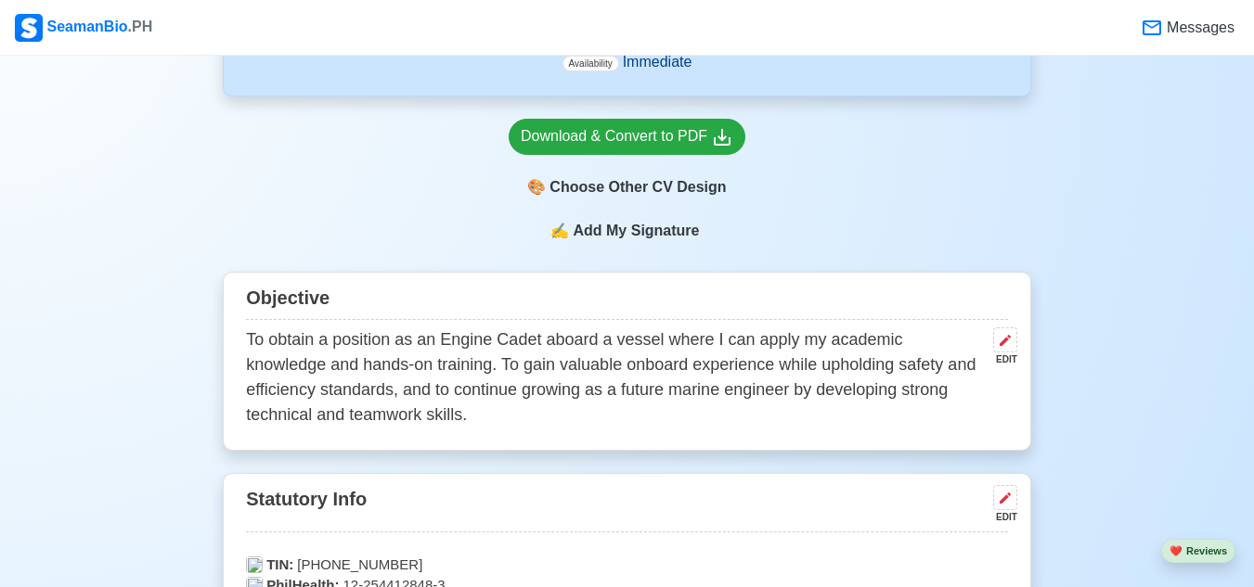
scroll to position [997, 0]
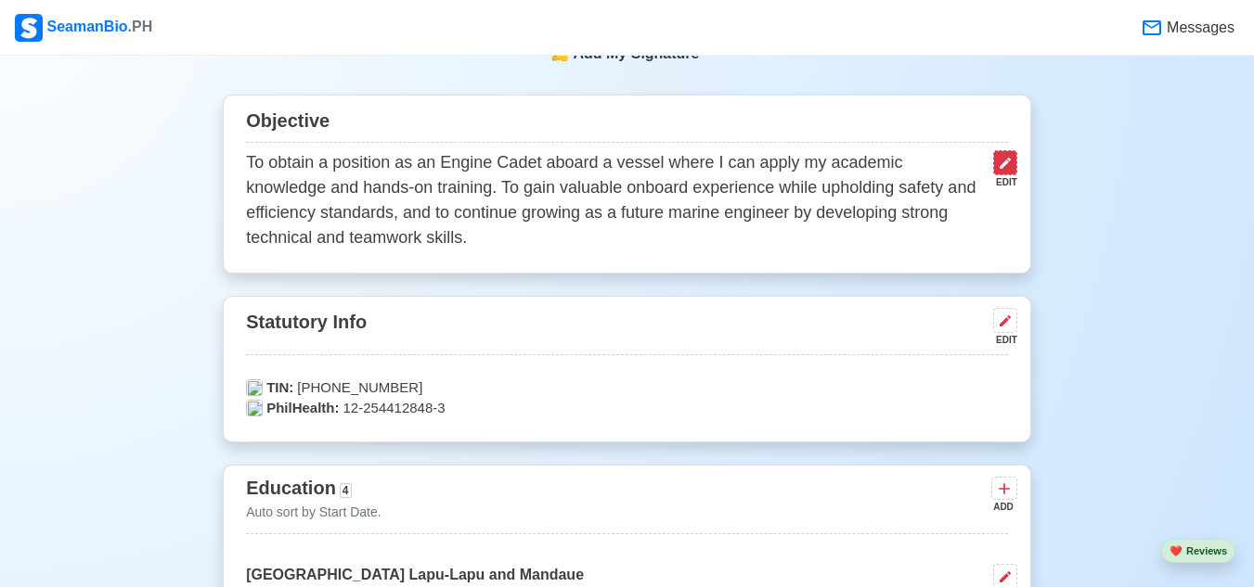
drag, startPoint x: 1031, startPoint y: 170, endPoint x: 1007, endPoint y: 171, distance: 24.1
click at [1004, 171] on icon at bounding box center [1005, 163] width 15 height 15
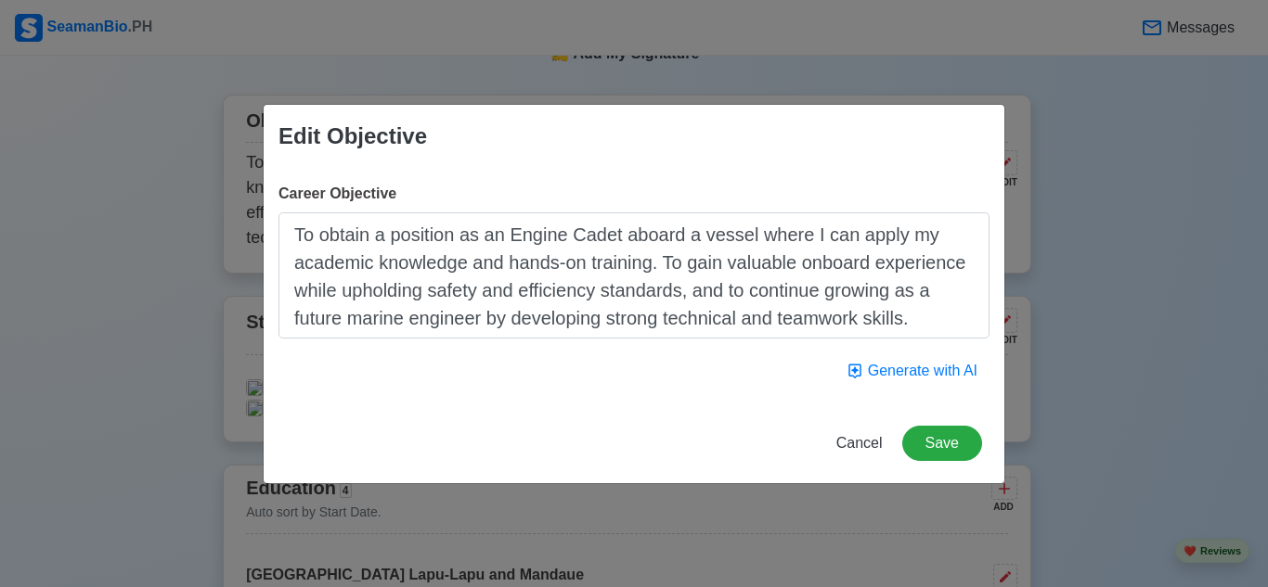
click at [290, 265] on textarea "To obtain a position as an Engine Cadet aboard a vessel where I can apply my ac…" at bounding box center [633, 276] width 711 height 126
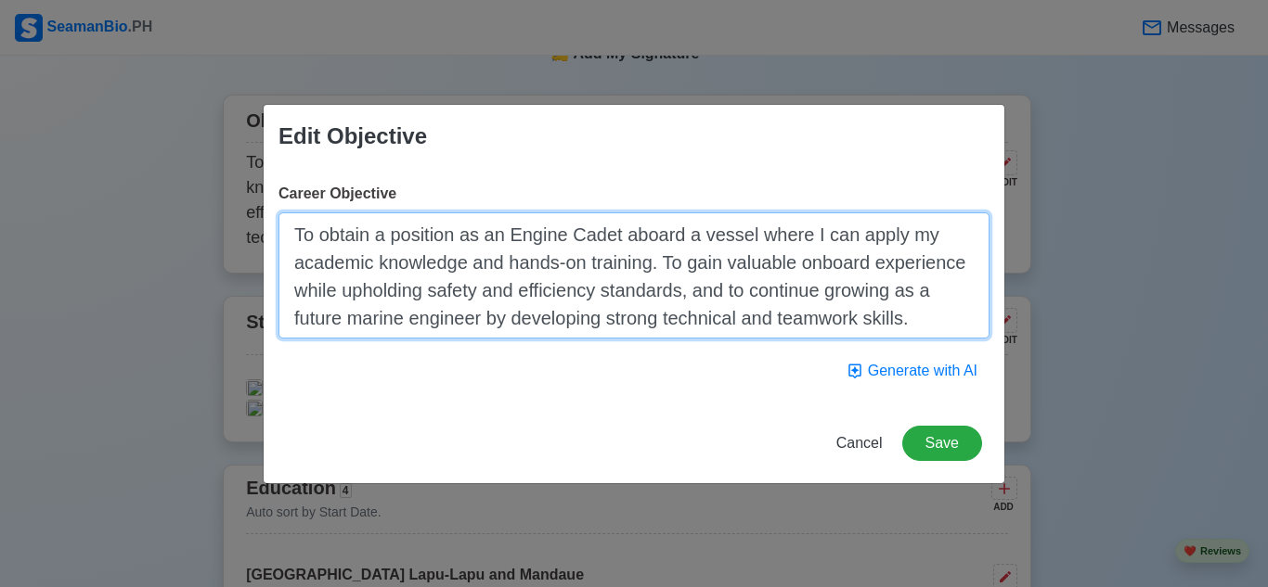
click at [297, 300] on textarea "To obtain a position as an Engine Cadet aboard a vessel where I can apply my ac…" at bounding box center [633, 276] width 711 height 126
type textarea "To obtain a position as an Engine Cadet aboard a vessel where I can apply my ac…"
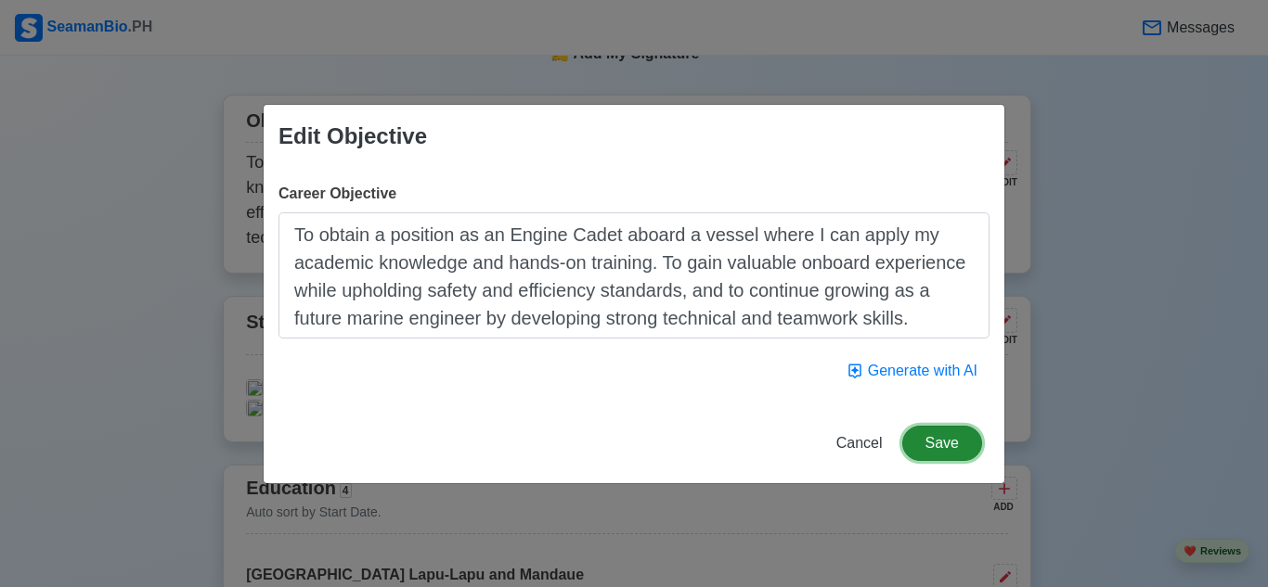
click at [947, 444] on button "Save" at bounding box center [942, 443] width 80 height 35
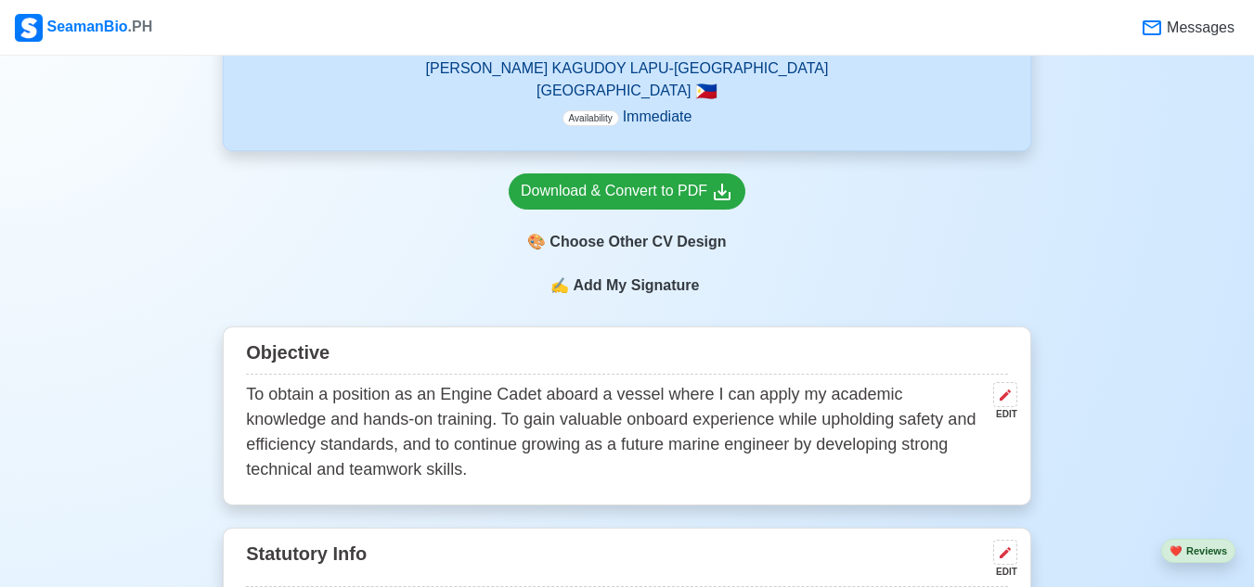
scroll to position [533, 0]
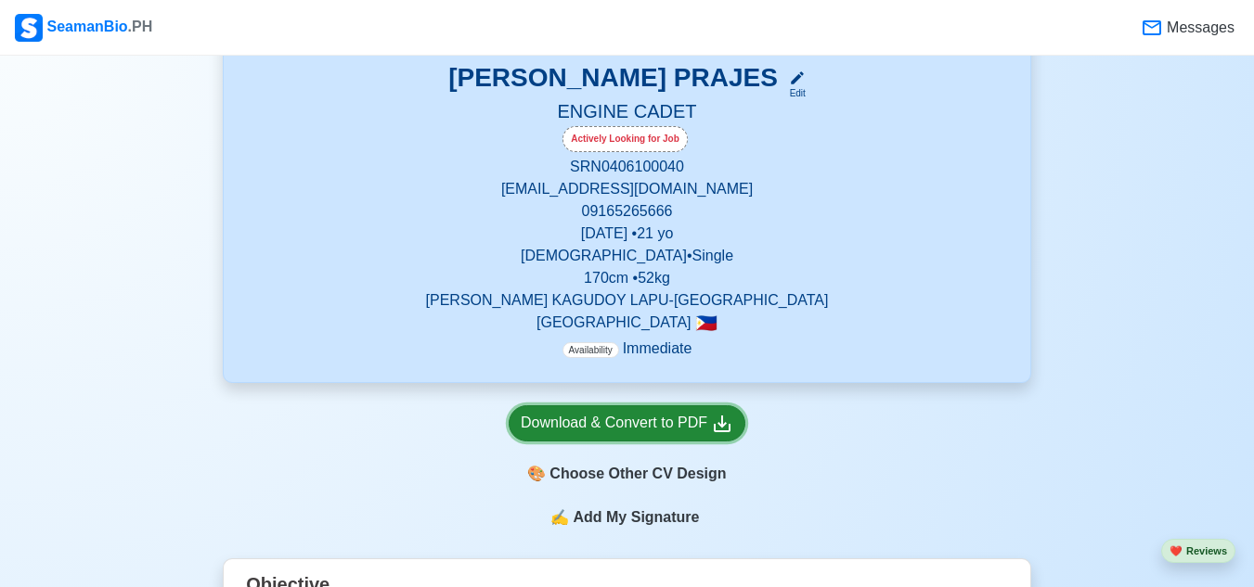
click at [689, 429] on div "Download & Convert to PDF" at bounding box center [627, 423] width 213 height 23
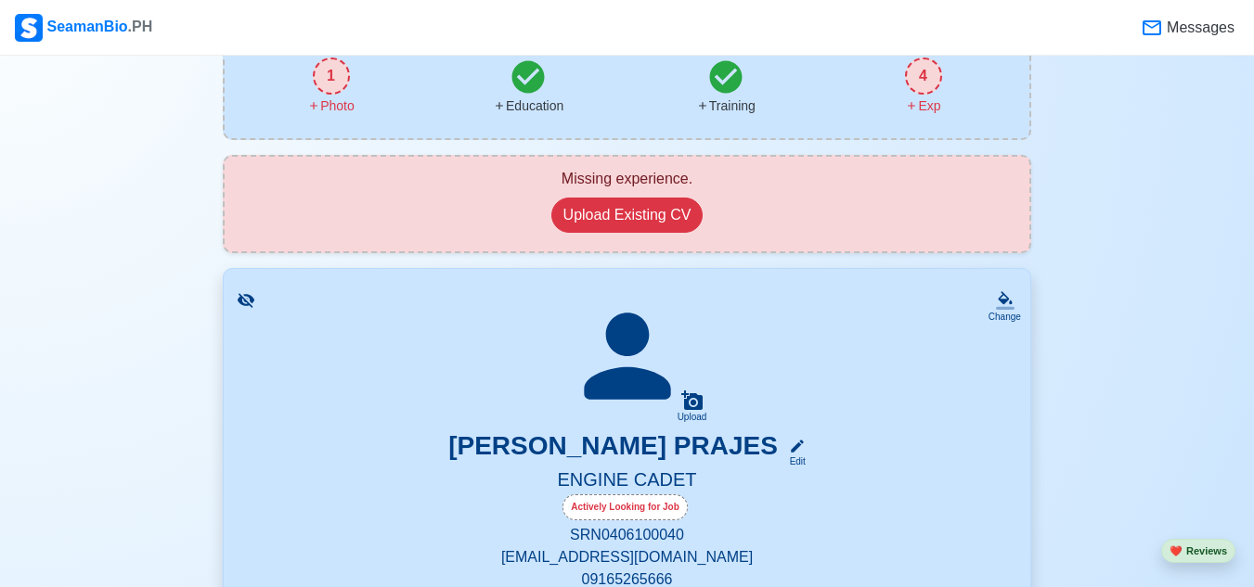
scroll to position [254, 0]
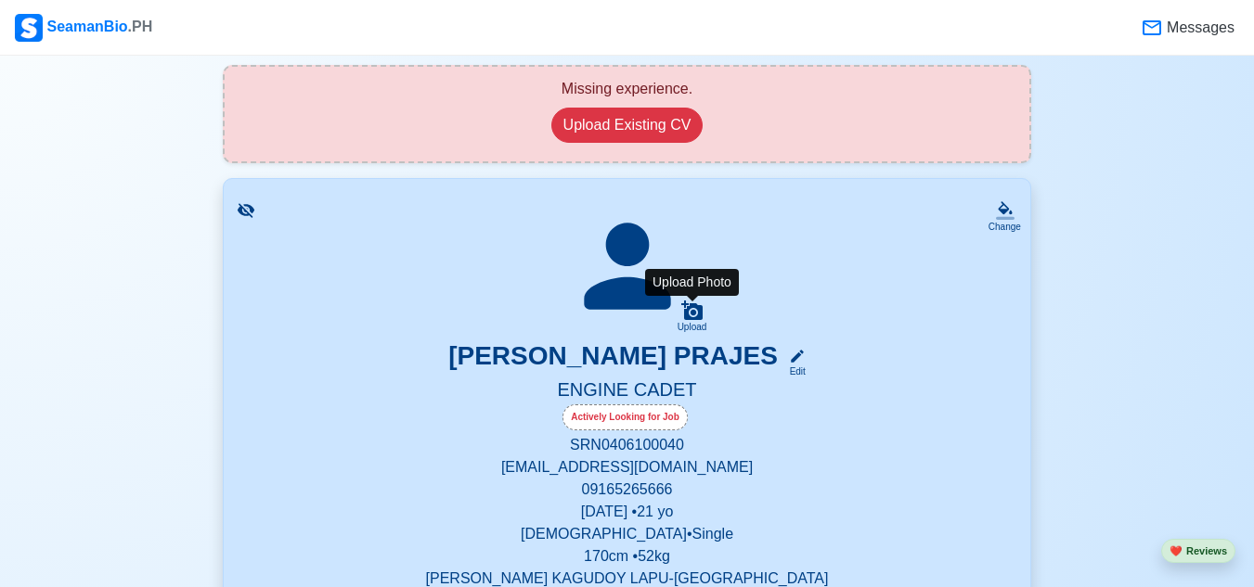
click at [691, 314] on icon at bounding box center [691, 310] width 21 height 19
click at [0, 0] on input "Upload" at bounding box center [0, 0] width 0 height 0
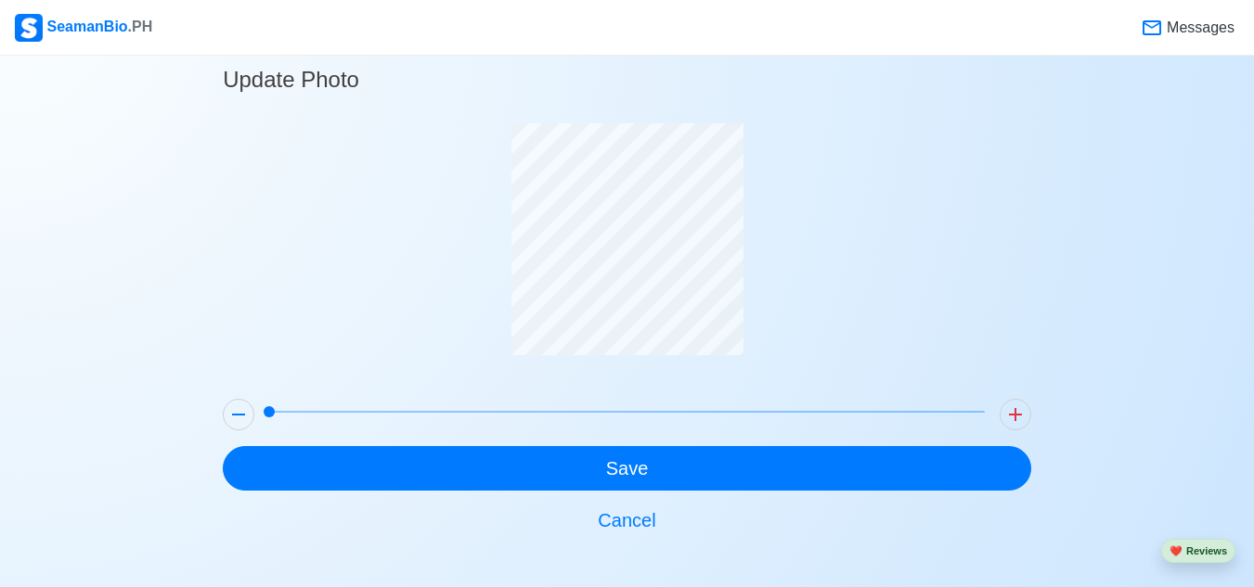
scroll to position [32, 0]
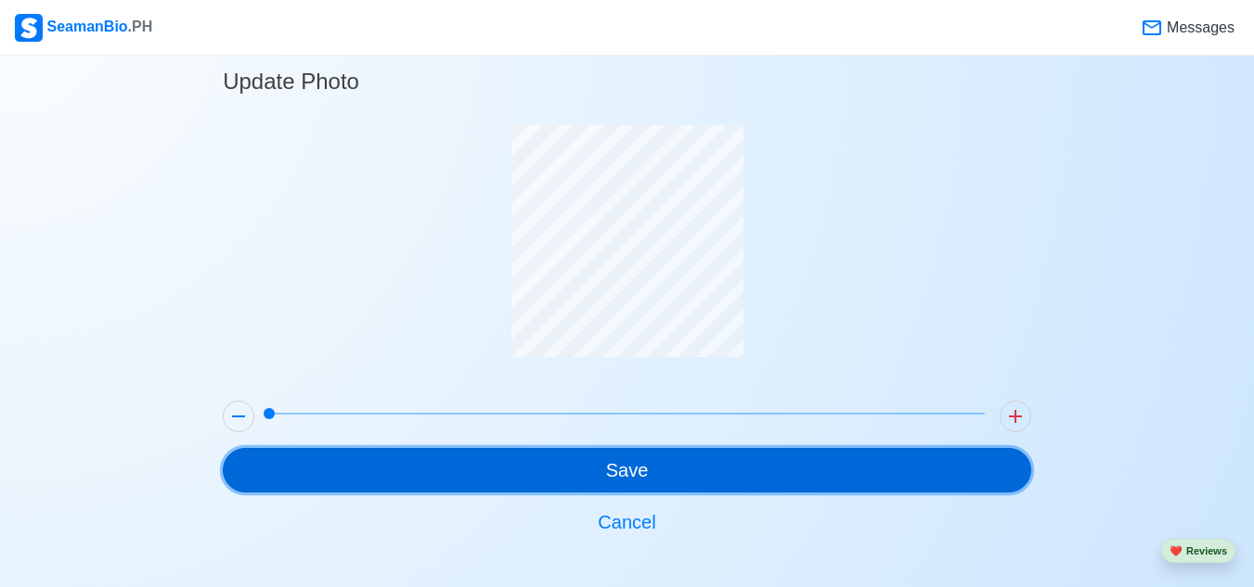
click at [565, 480] on button "Save" at bounding box center [627, 470] width 808 height 45
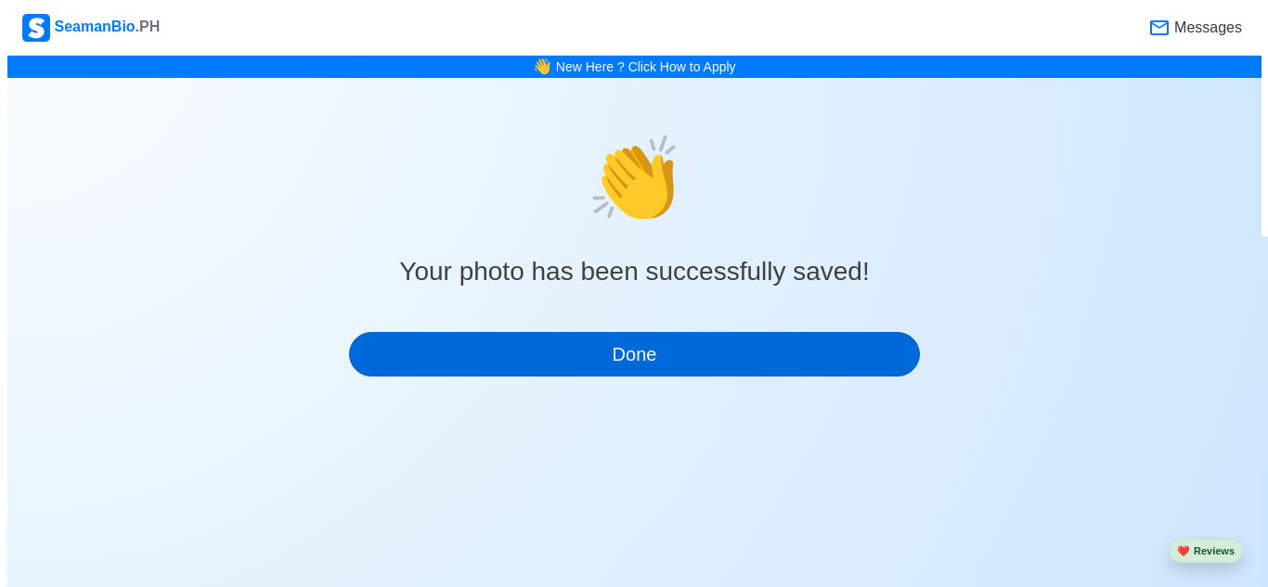
scroll to position [0, 0]
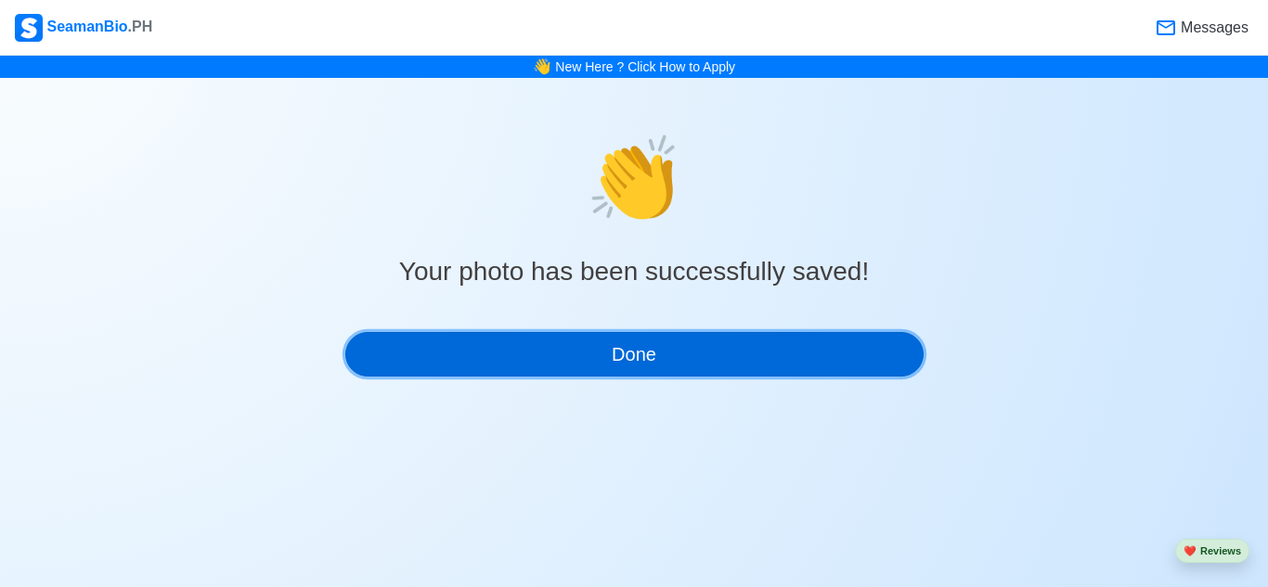
click at [572, 359] on button "Done" at bounding box center [634, 354] width 578 height 45
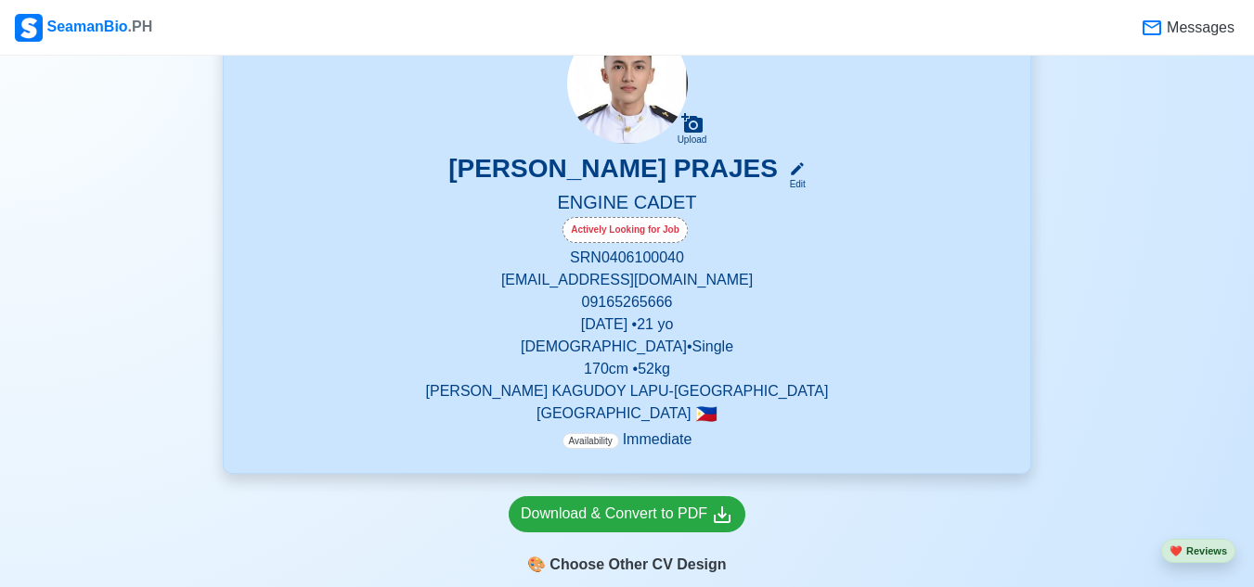
scroll to position [557, 0]
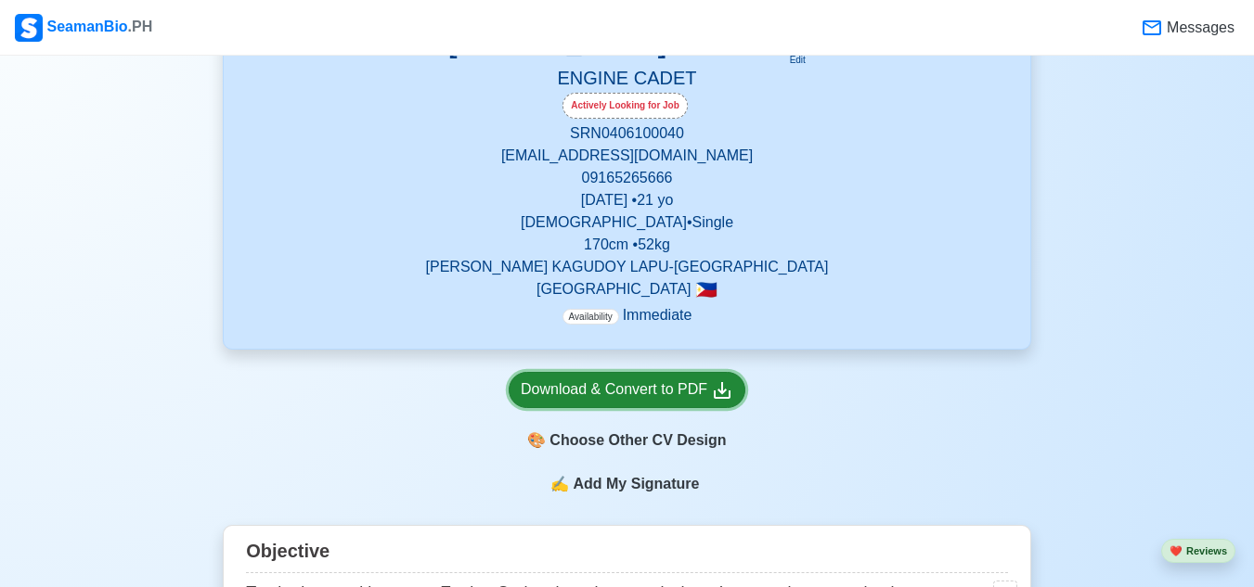
click at [629, 387] on div "Download & Convert to PDF" at bounding box center [627, 390] width 213 height 23
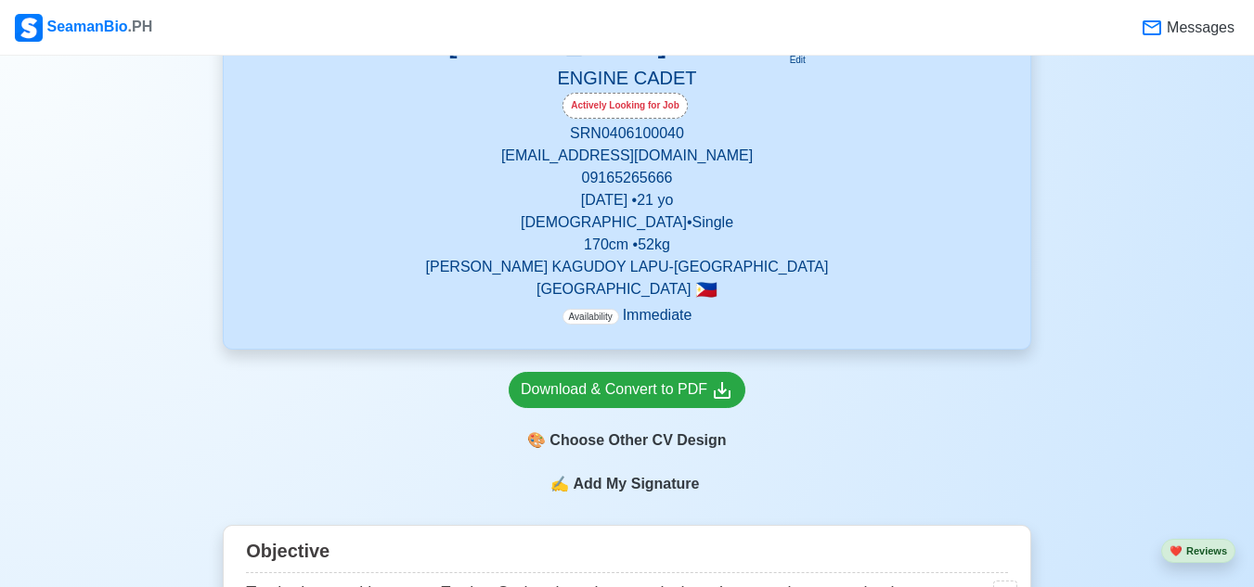
click at [637, 483] on span "Add My Signature" at bounding box center [636, 484] width 134 height 22
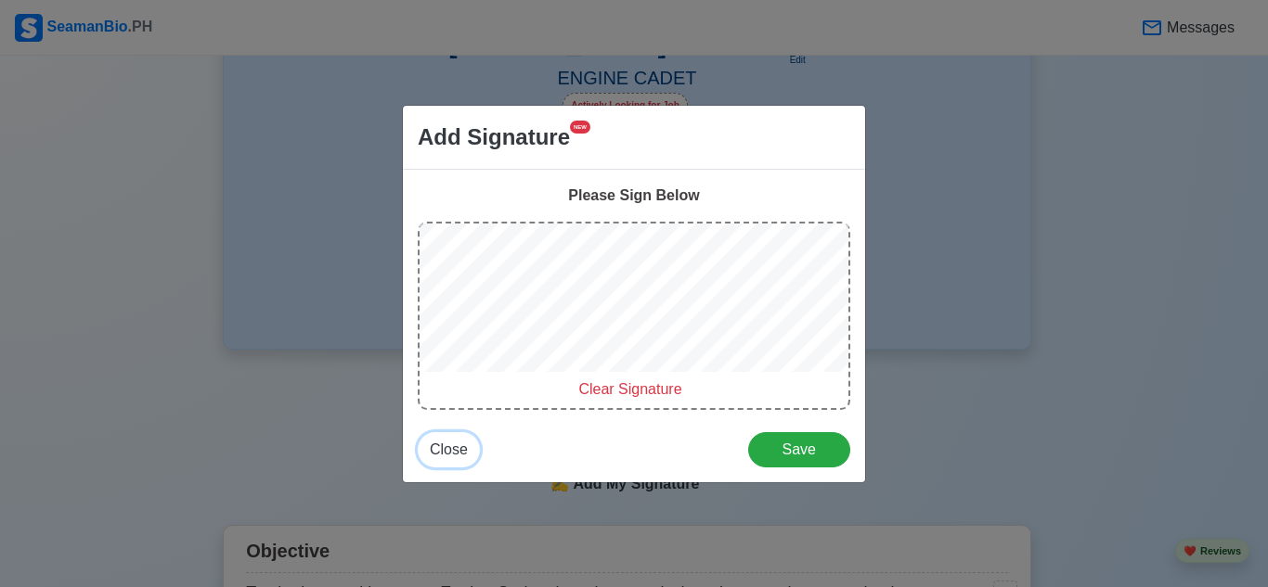
click at [452, 450] on span "Close" at bounding box center [449, 450] width 38 height 16
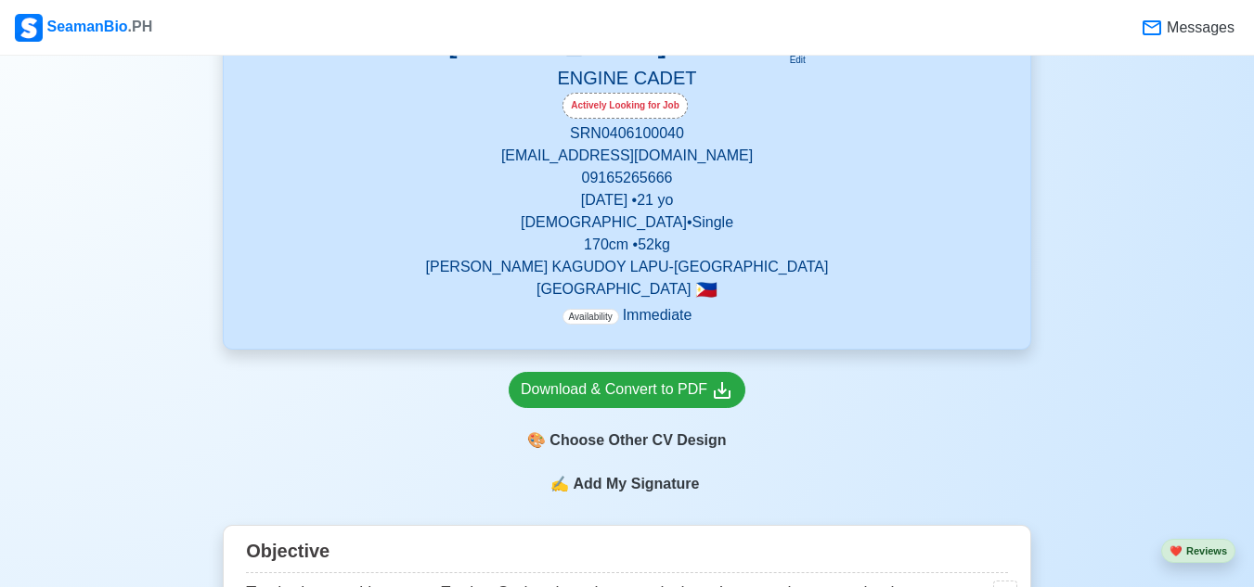
click at [603, 498] on div "✍️ Add My Signature" at bounding box center [627, 495] width 808 height 45
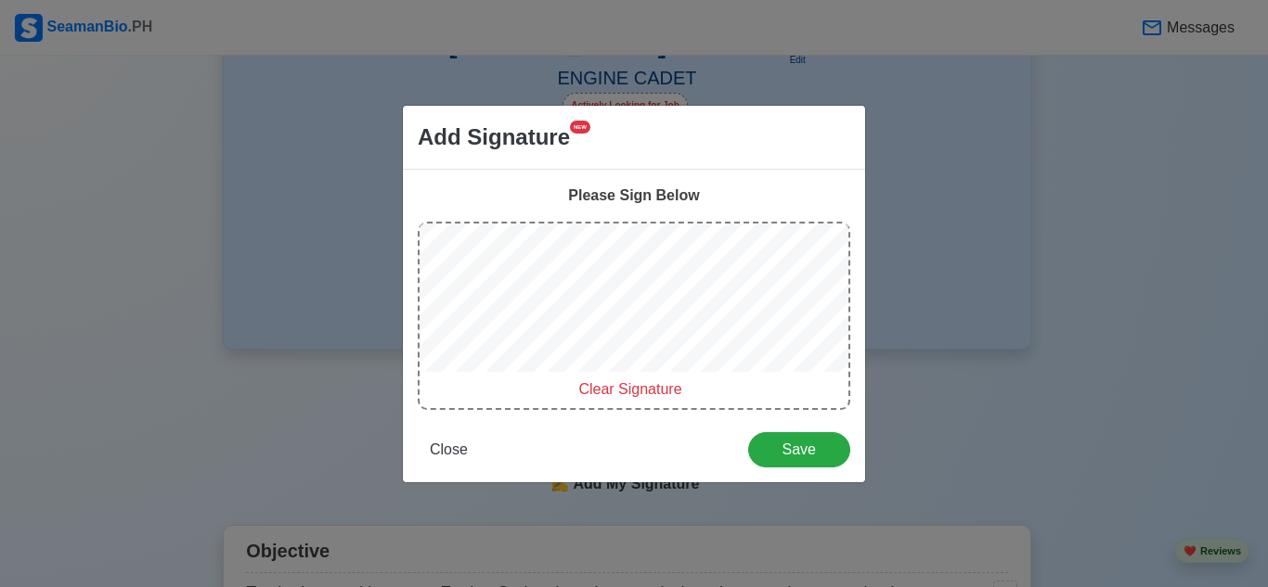
click at [624, 392] on span "Clear Signature" at bounding box center [629, 389] width 103 height 16
click at [627, 384] on span "Clear Signature" at bounding box center [629, 389] width 103 height 16
click at [450, 451] on span "Close" at bounding box center [449, 450] width 38 height 16
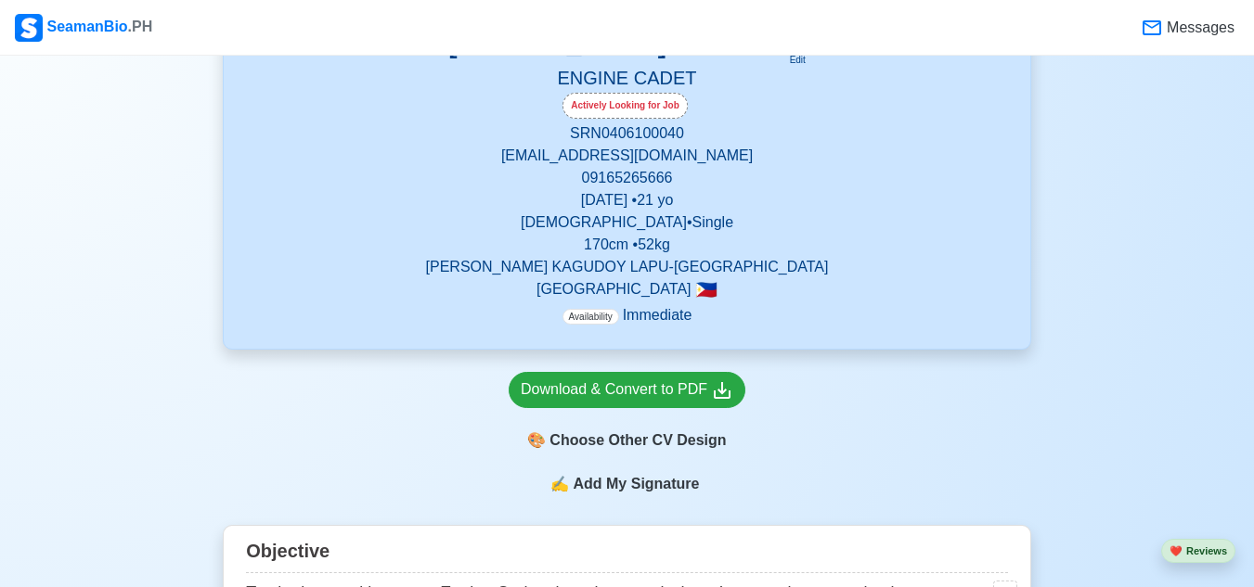
click at [590, 488] on span "Add My Signature" at bounding box center [636, 484] width 134 height 22
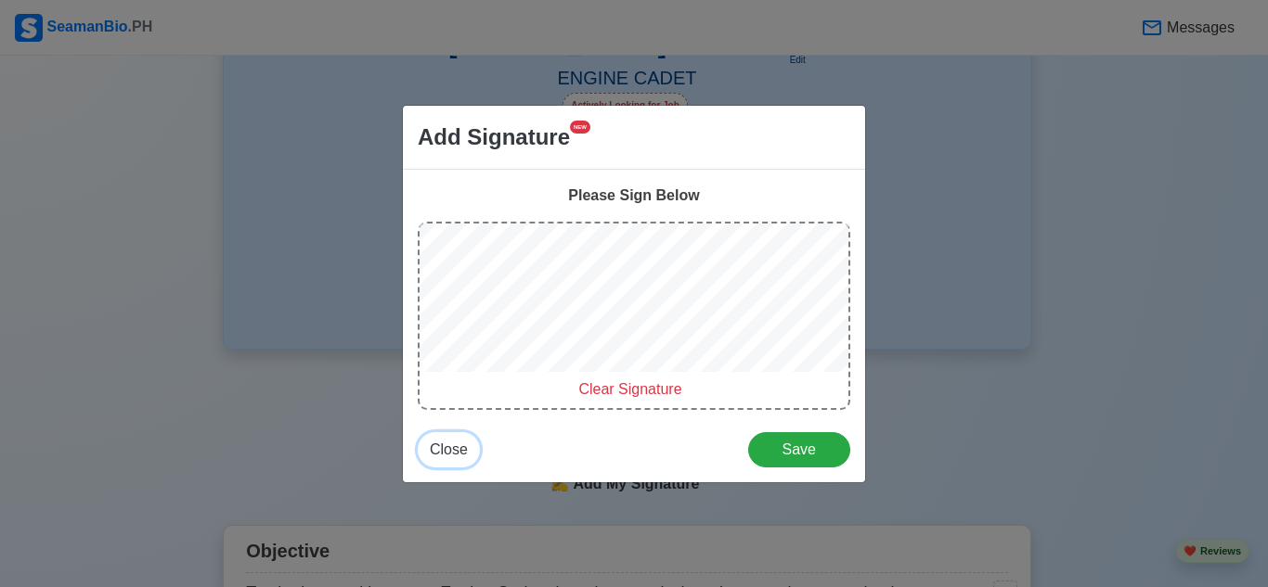
click at [453, 445] on span "Close" at bounding box center [449, 450] width 38 height 16
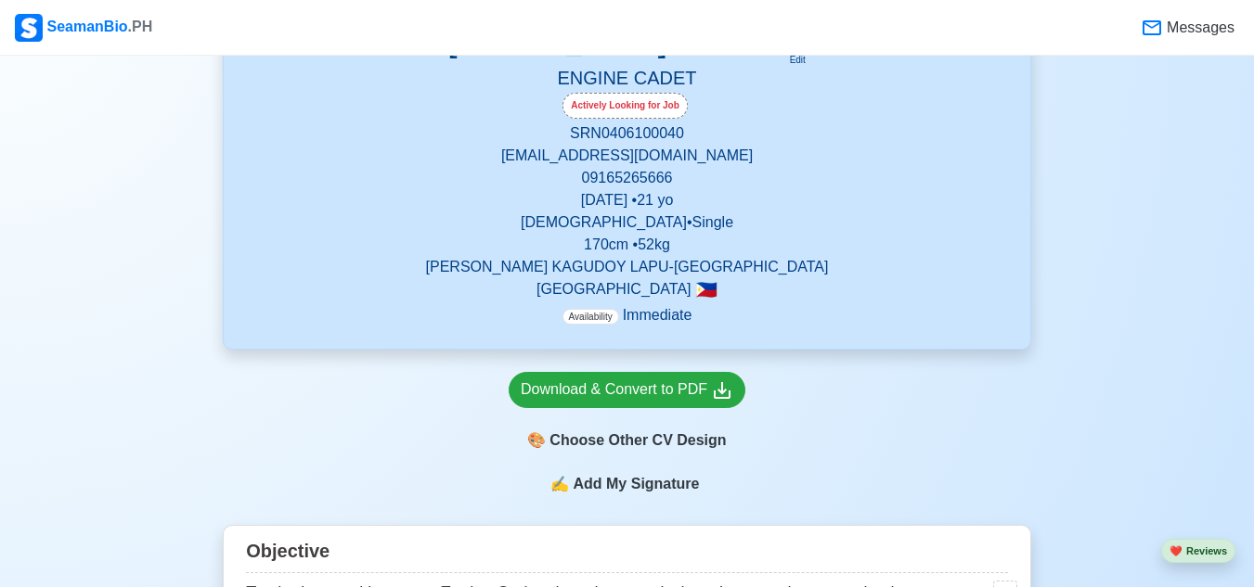
click at [586, 496] on span "Add My Signature" at bounding box center [636, 484] width 134 height 22
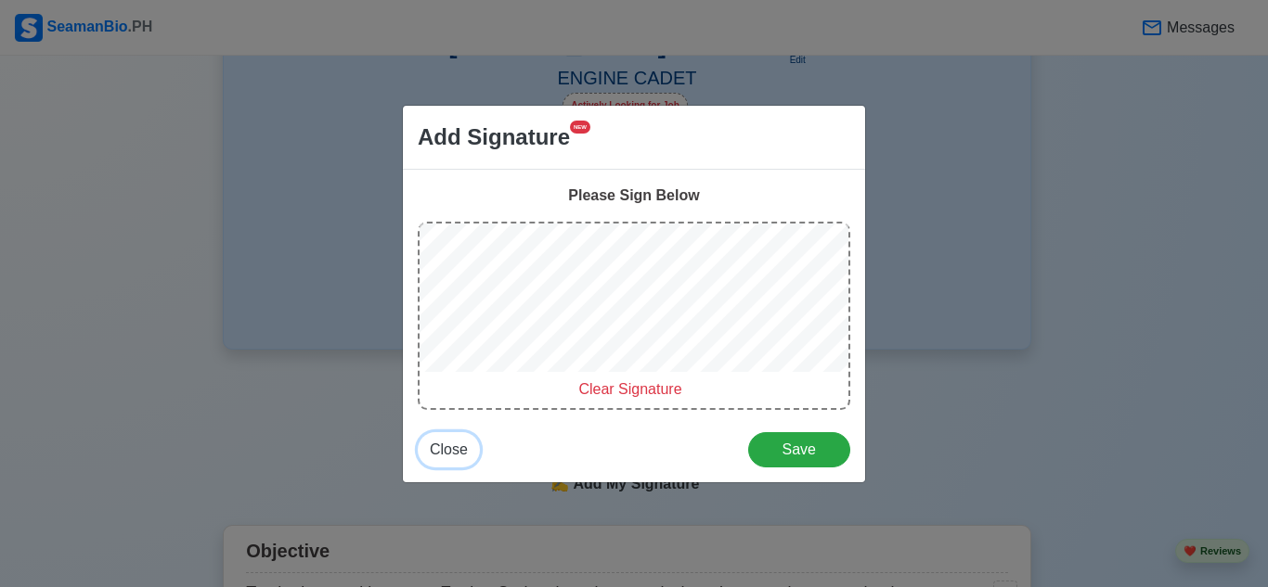
click at [440, 453] on span "Close" at bounding box center [449, 450] width 38 height 16
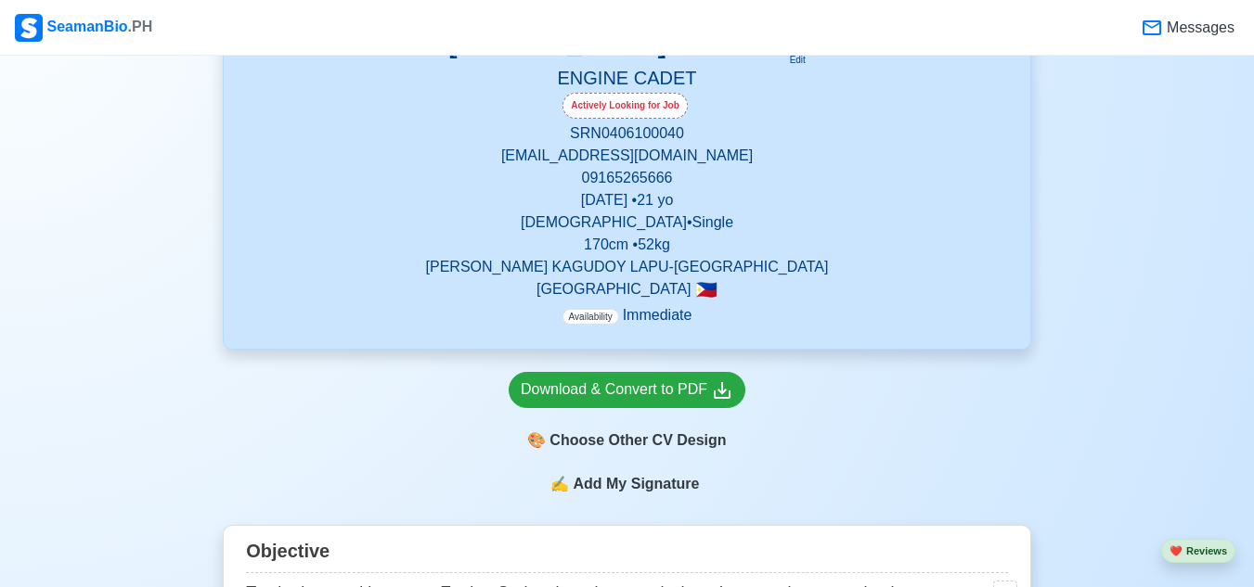
click at [567, 486] on span "✍️" at bounding box center [559, 484] width 19 height 22
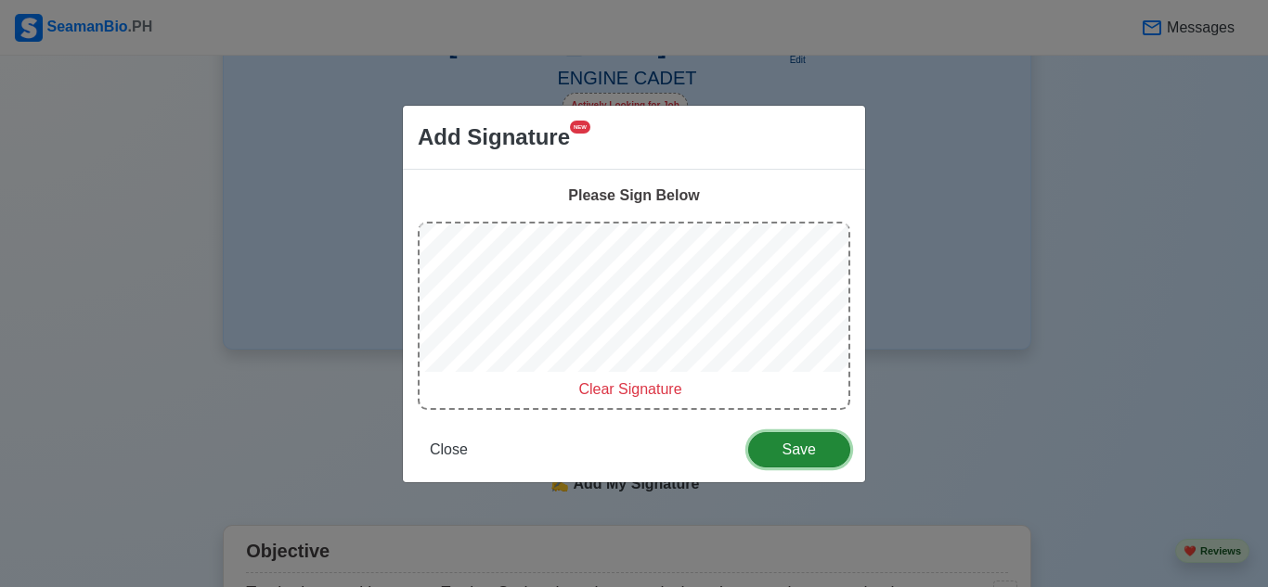
click at [788, 445] on span "Save" at bounding box center [799, 450] width 78 height 16
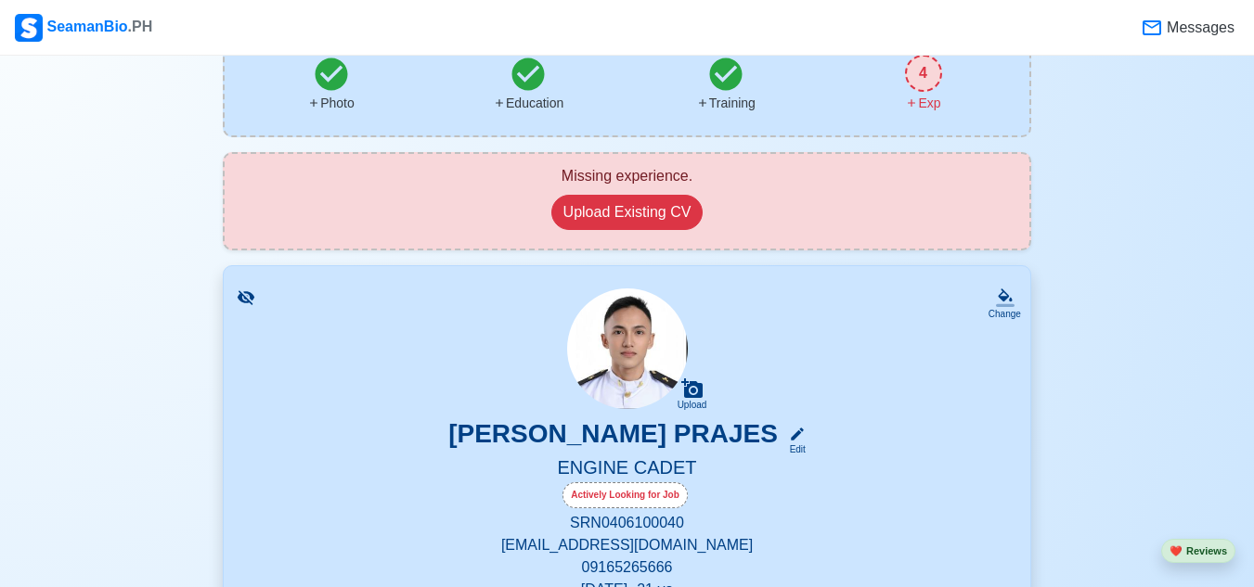
scroll to position [464, 0]
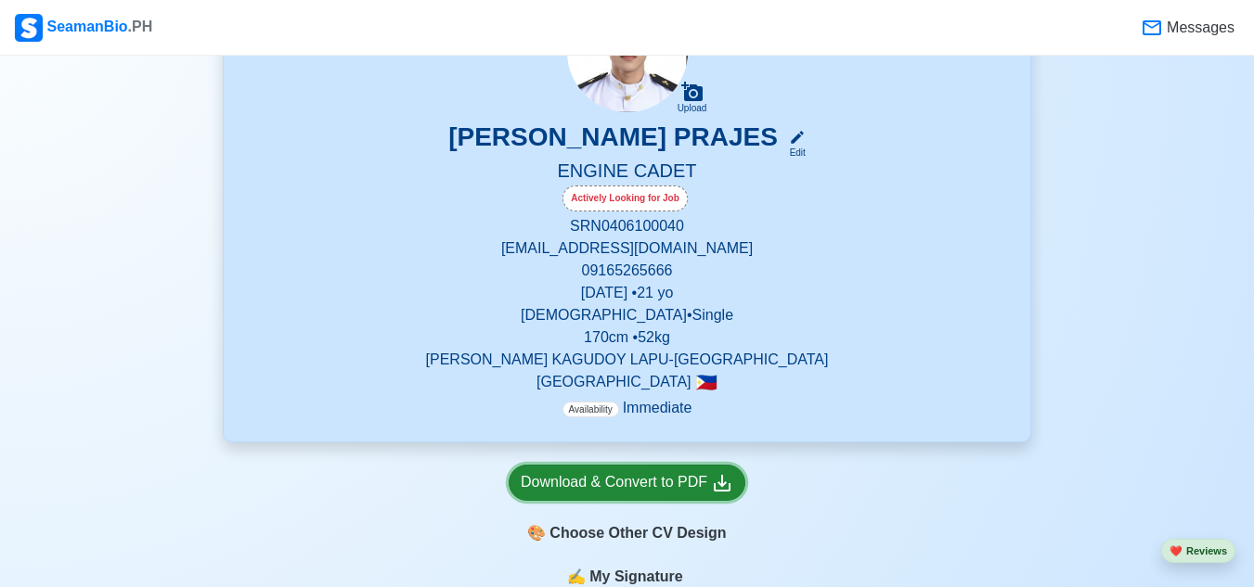
click at [659, 495] on div "Download & Convert to PDF" at bounding box center [627, 482] width 213 height 23
